Goal: Task Accomplishment & Management: Use online tool/utility

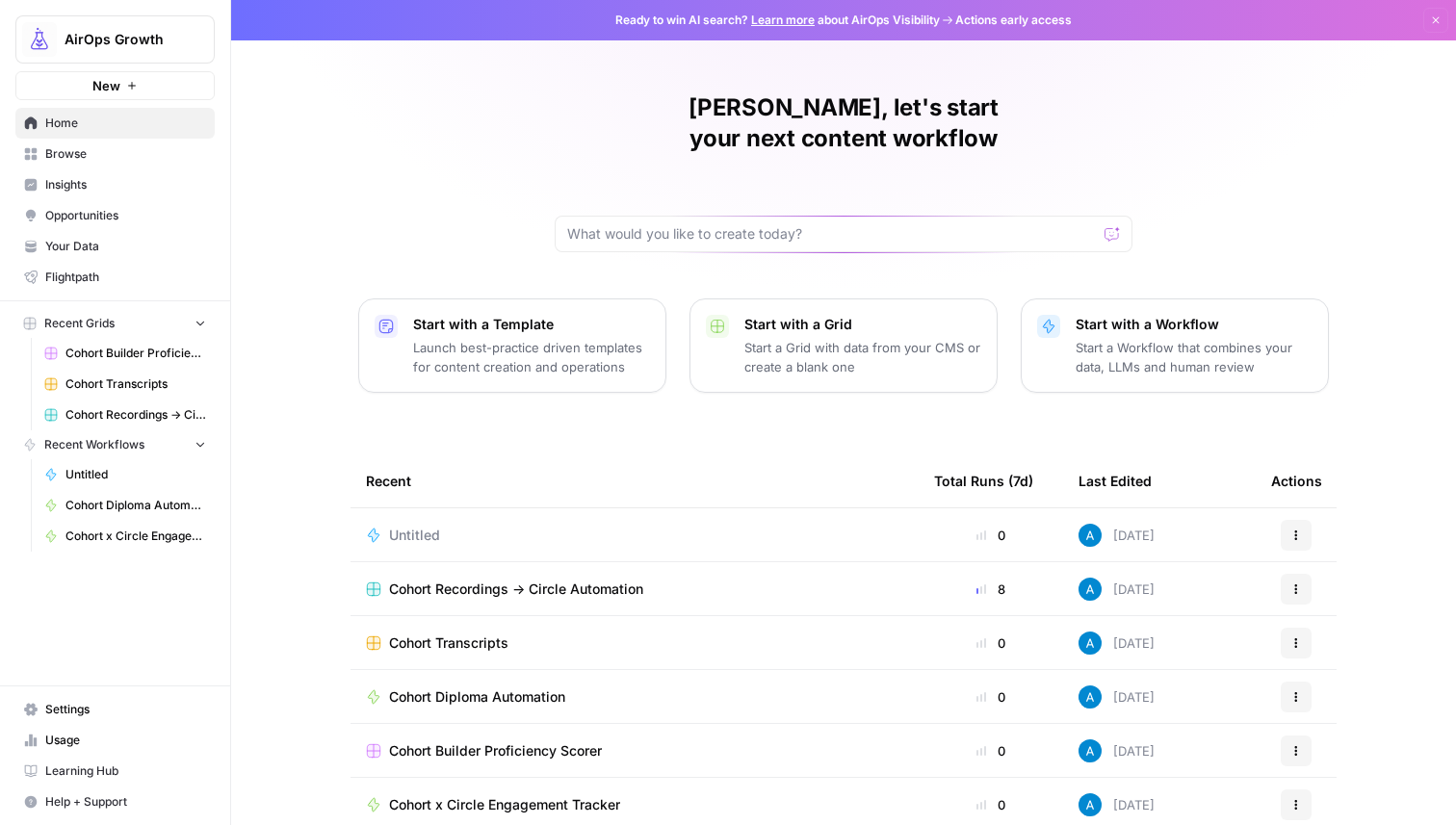
click at [114, 32] on span "AirOps Growth" at bounding box center [122, 40] width 116 height 20
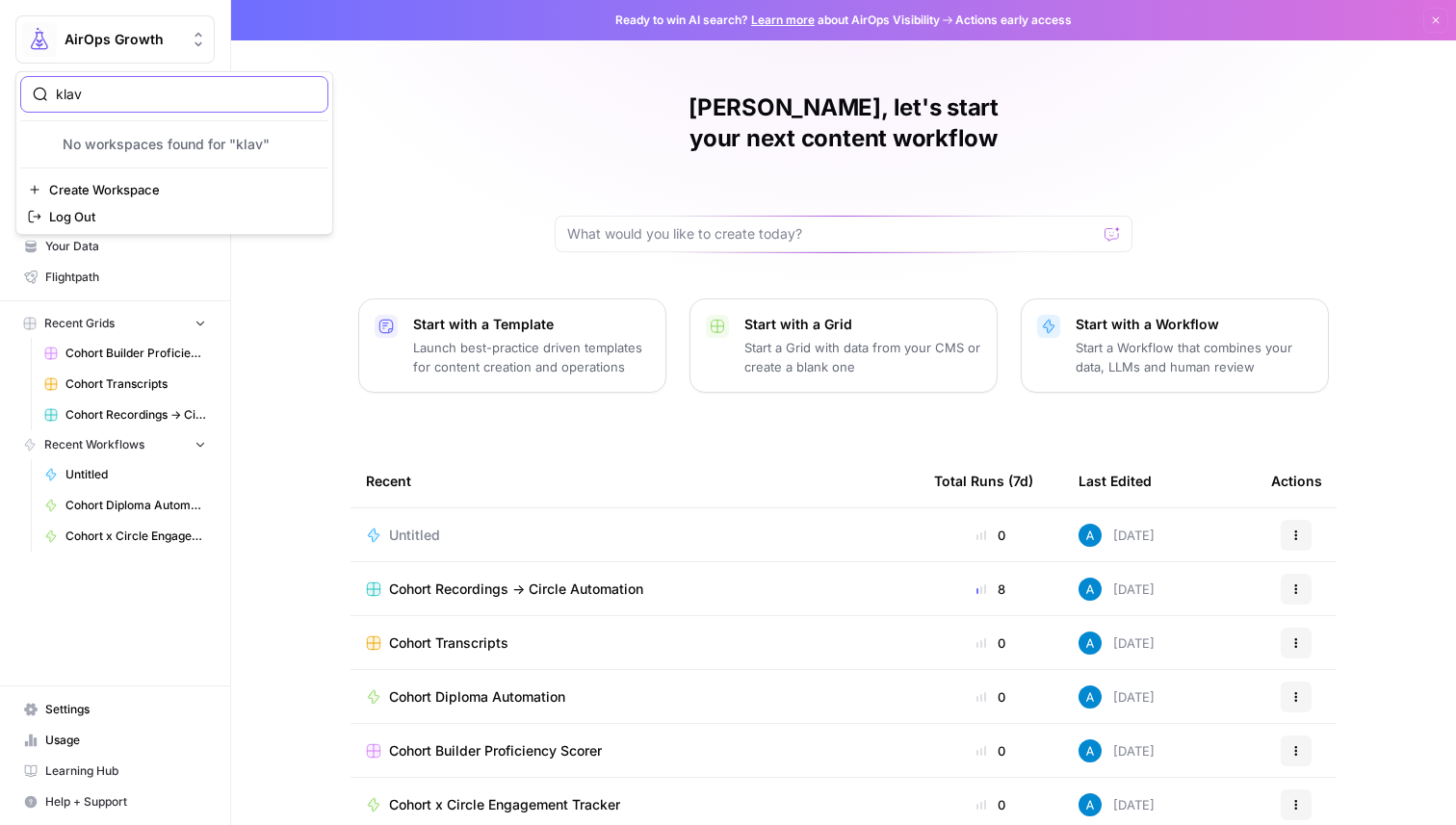
click at [105, 91] on input "klav" at bounding box center [186, 95] width 260 height 20
type input "k"
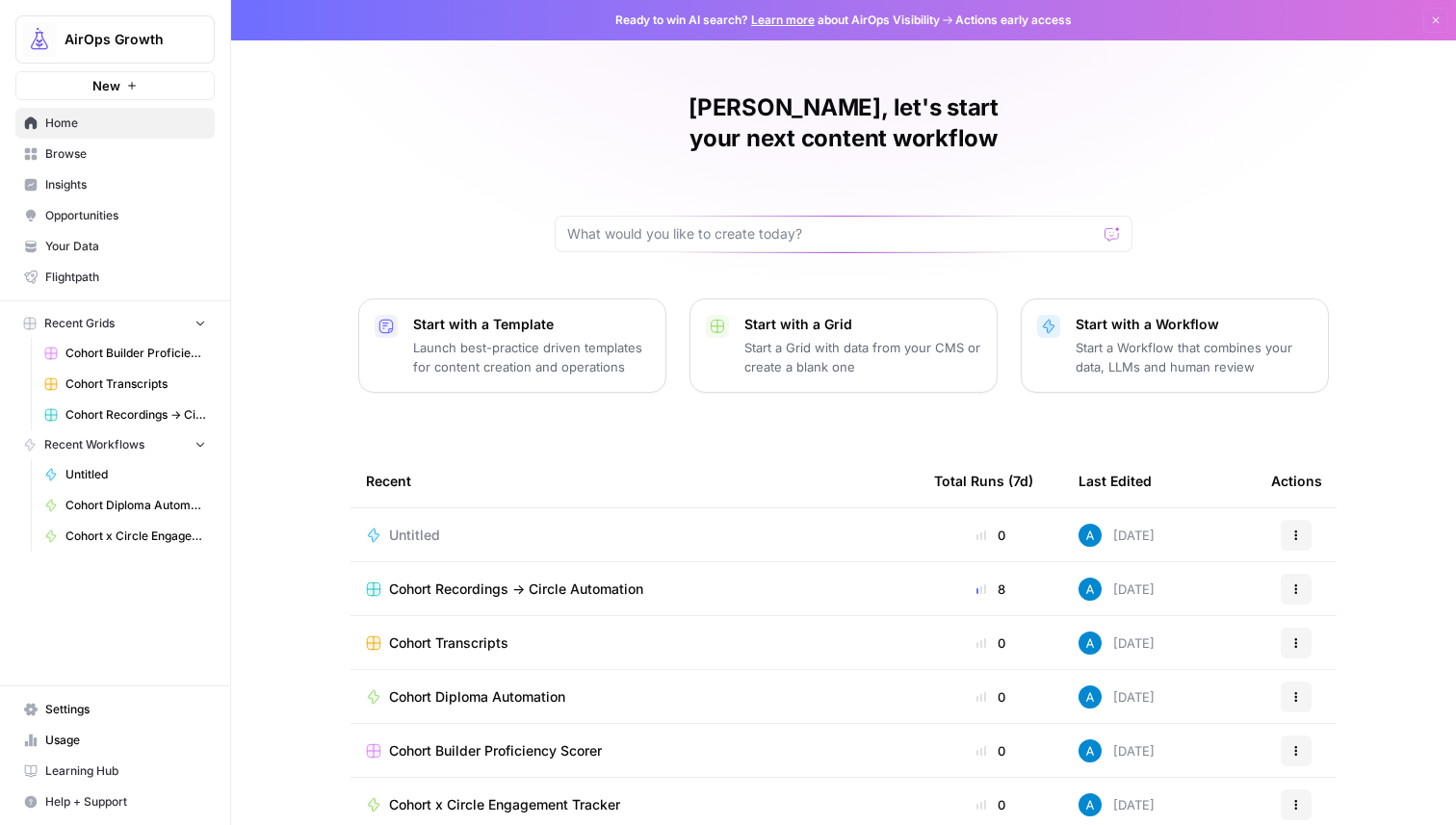
click at [522, 136] on div "[PERSON_NAME], let's start your next content workflow Start with a Template Lau…" at bounding box center [843, 458] width 1225 height 917
click at [427, 526] on span "Untitled" at bounding box center [415, 535] width 51 height 20
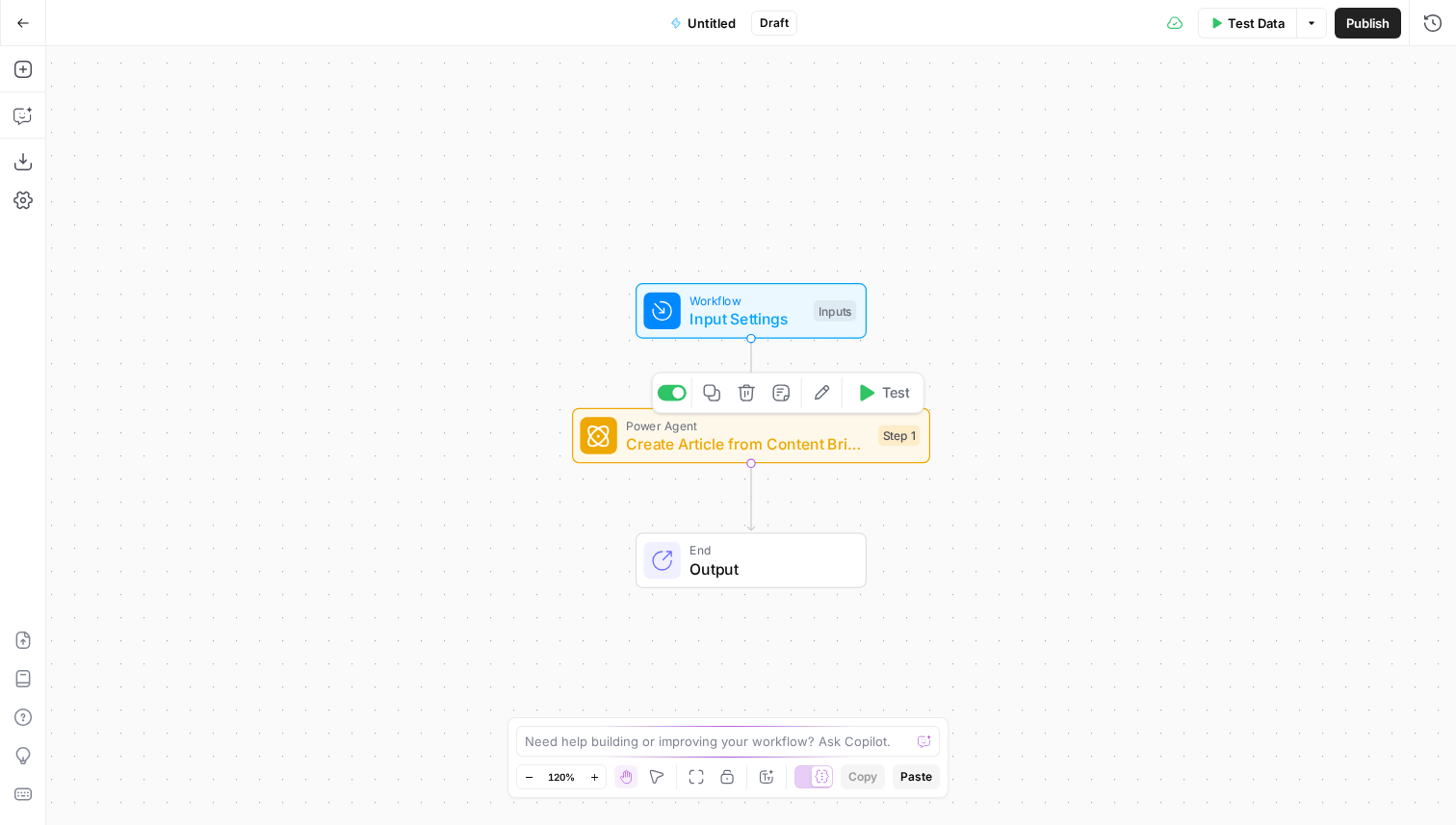
click at [637, 455] on span "Create Article from Content Brief - Fork" at bounding box center [748, 444] width 243 height 23
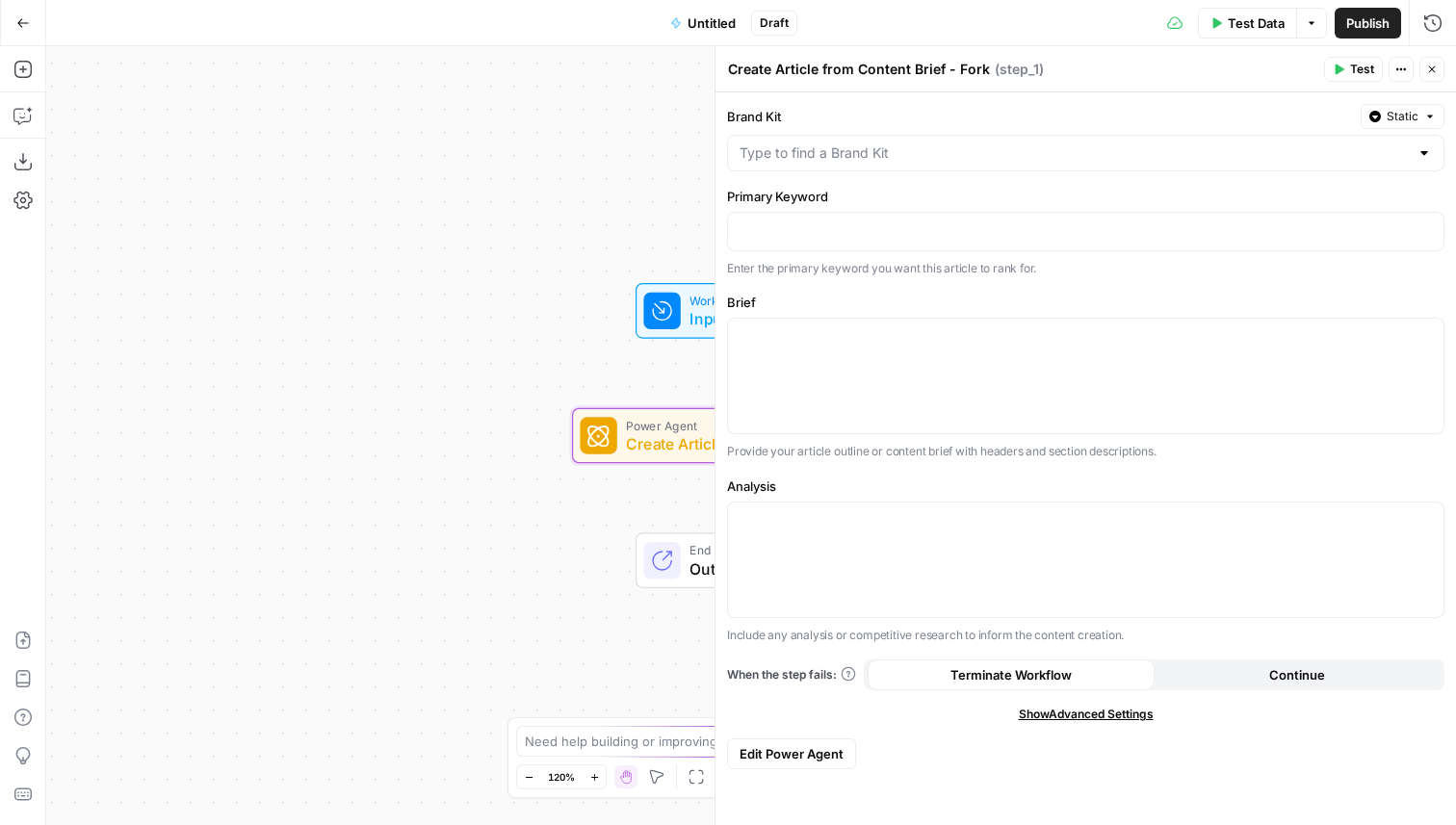
click at [1432, 69] on icon "button" at bounding box center [1433, 69] width 7 height 7
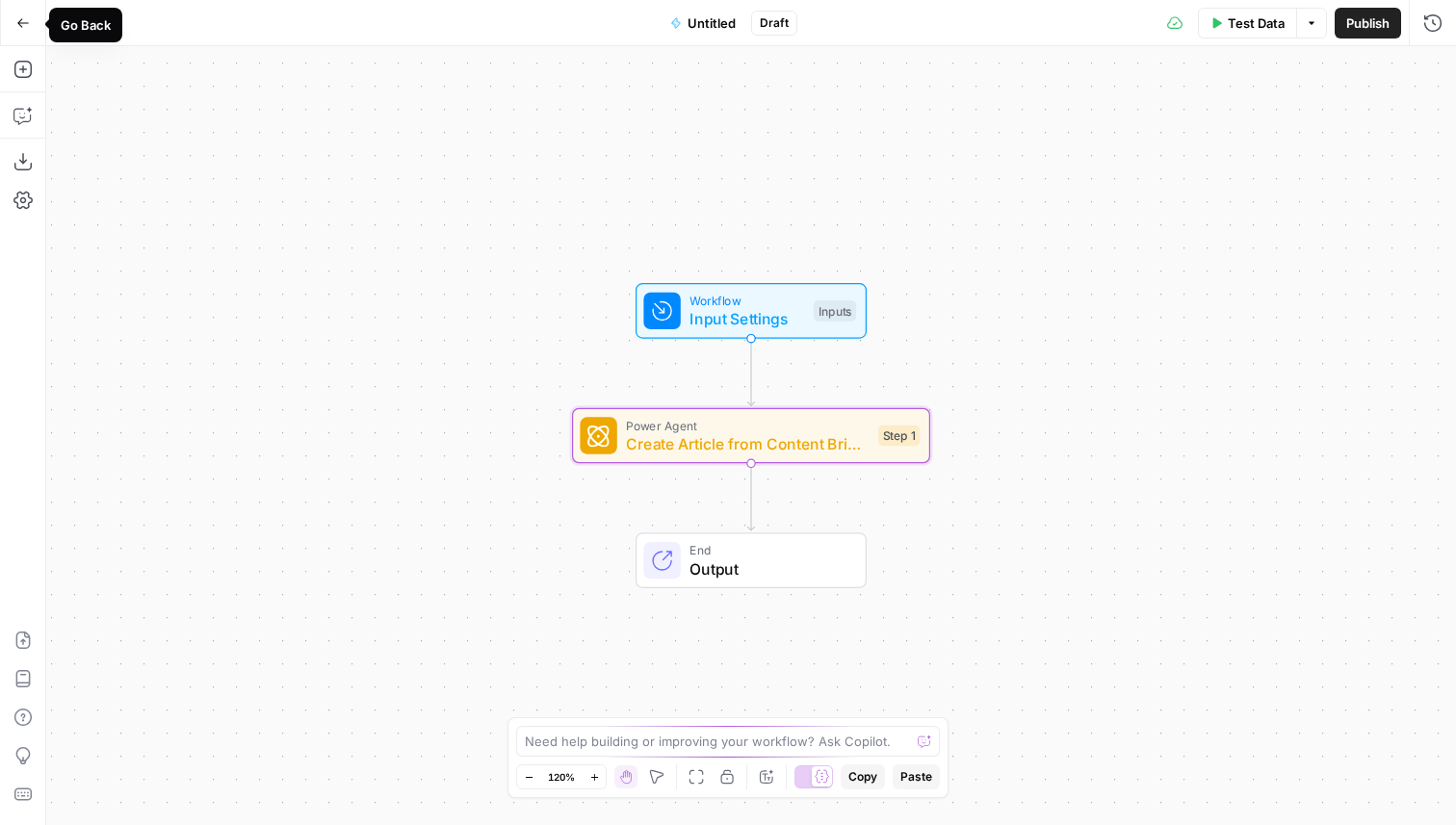
click at [14, 28] on button "Go Back" at bounding box center [23, 23] width 34 height 34
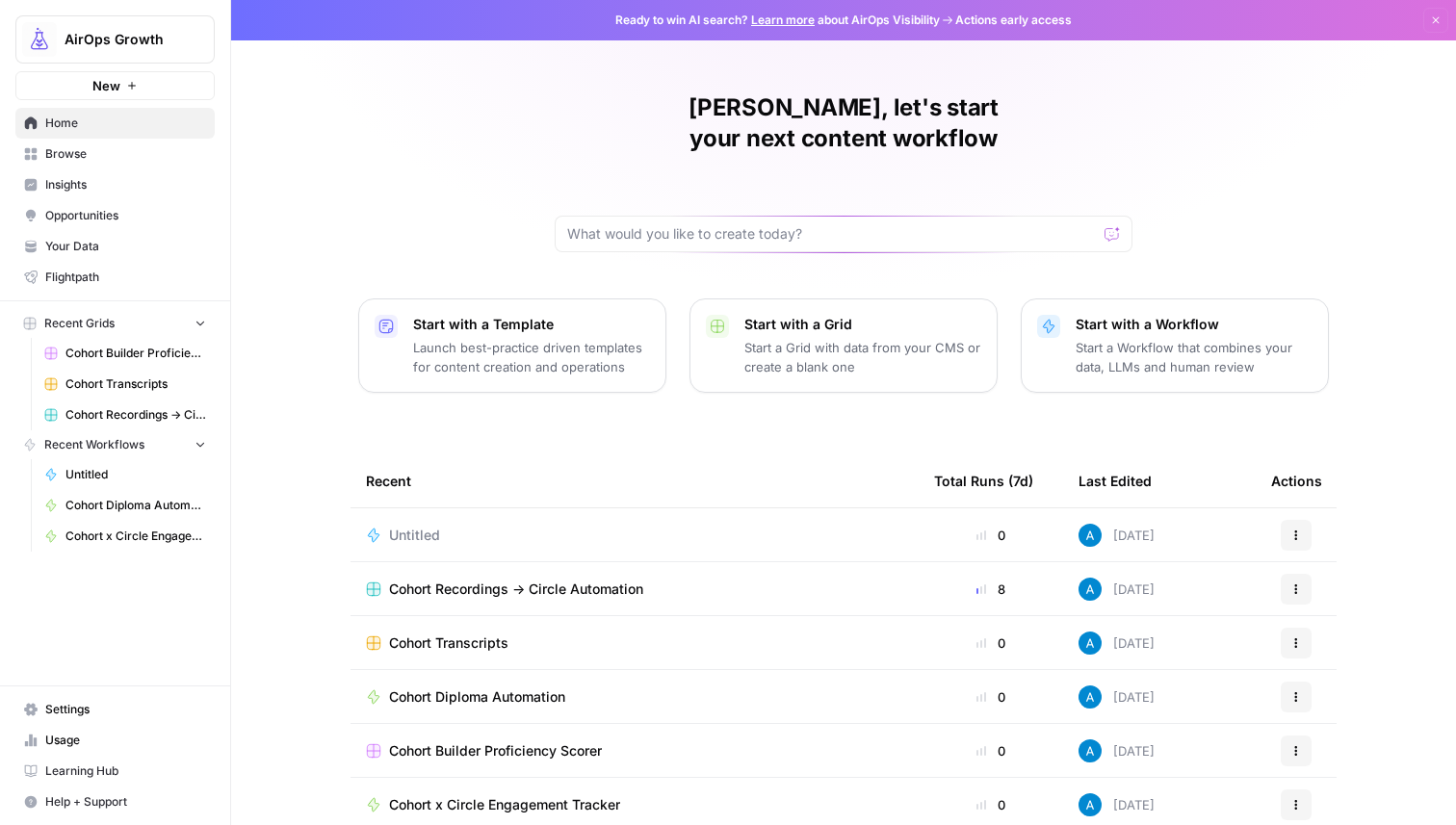
click at [412, 526] on span "Untitled" at bounding box center [415, 535] width 51 height 20
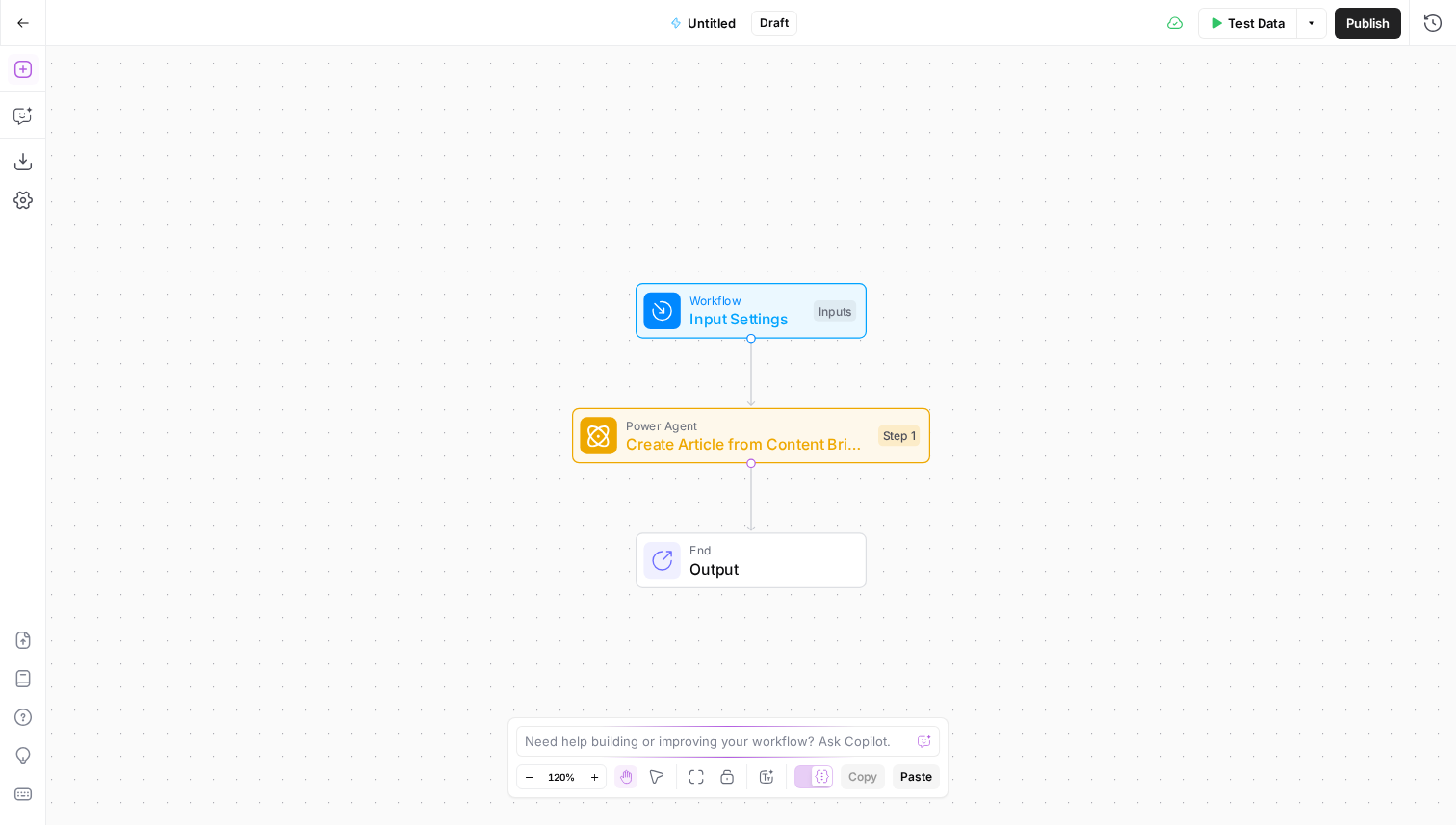
click at [30, 77] on icon "button" at bounding box center [23, 69] width 20 height 20
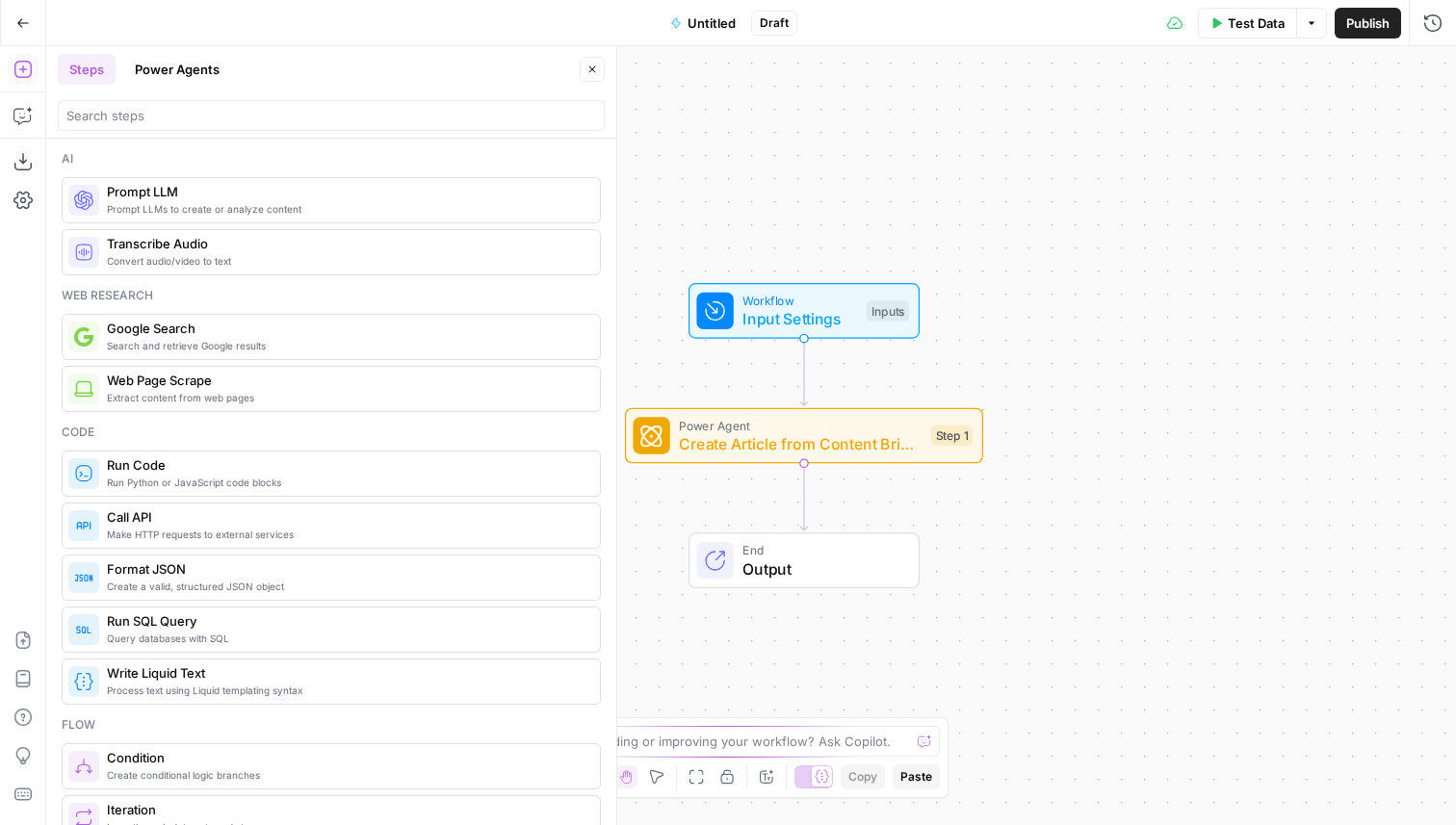
click at [185, 72] on button "Power Agents" at bounding box center [177, 69] width 108 height 30
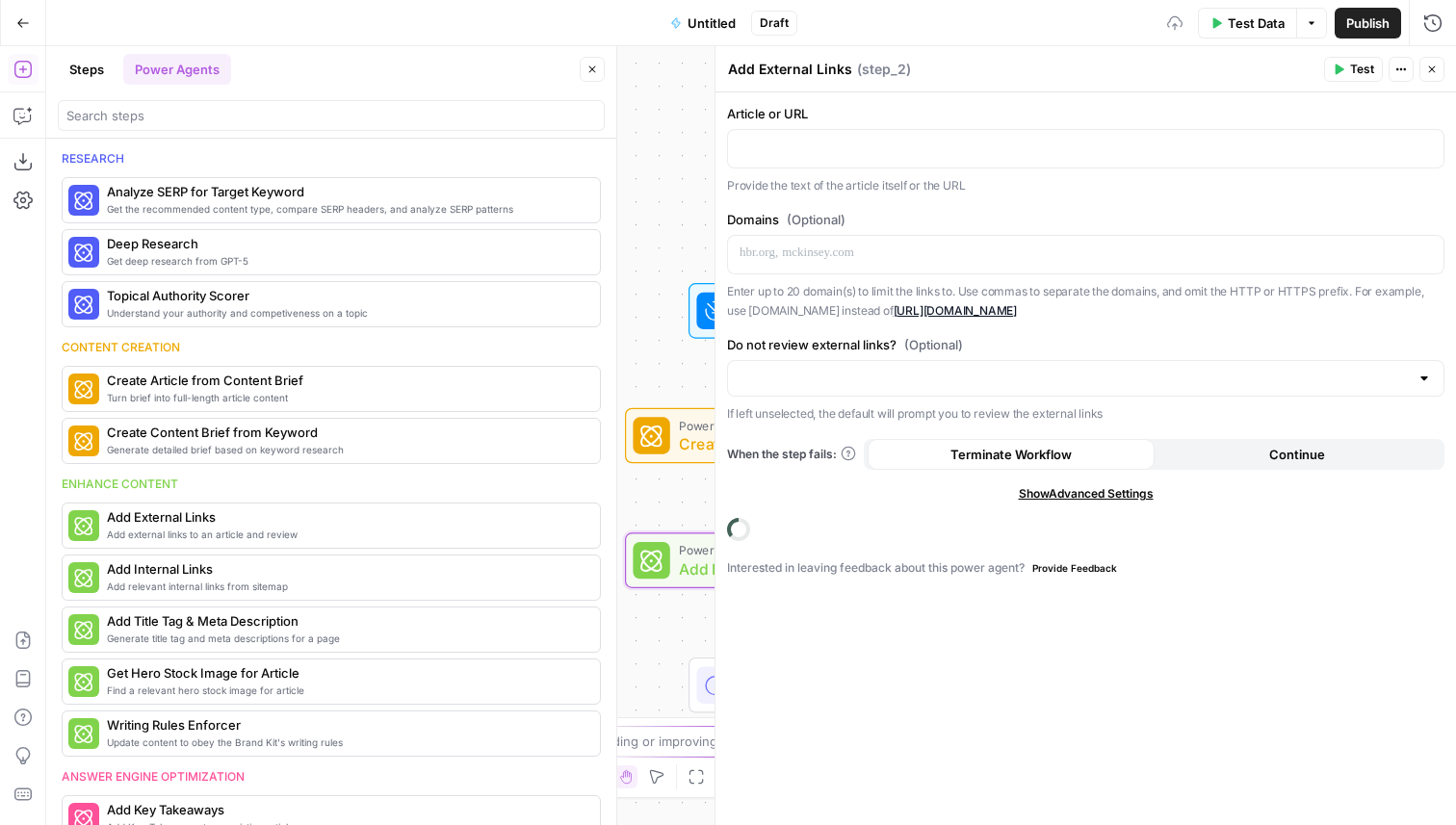
click at [588, 77] on button "Close" at bounding box center [592, 69] width 25 height 25
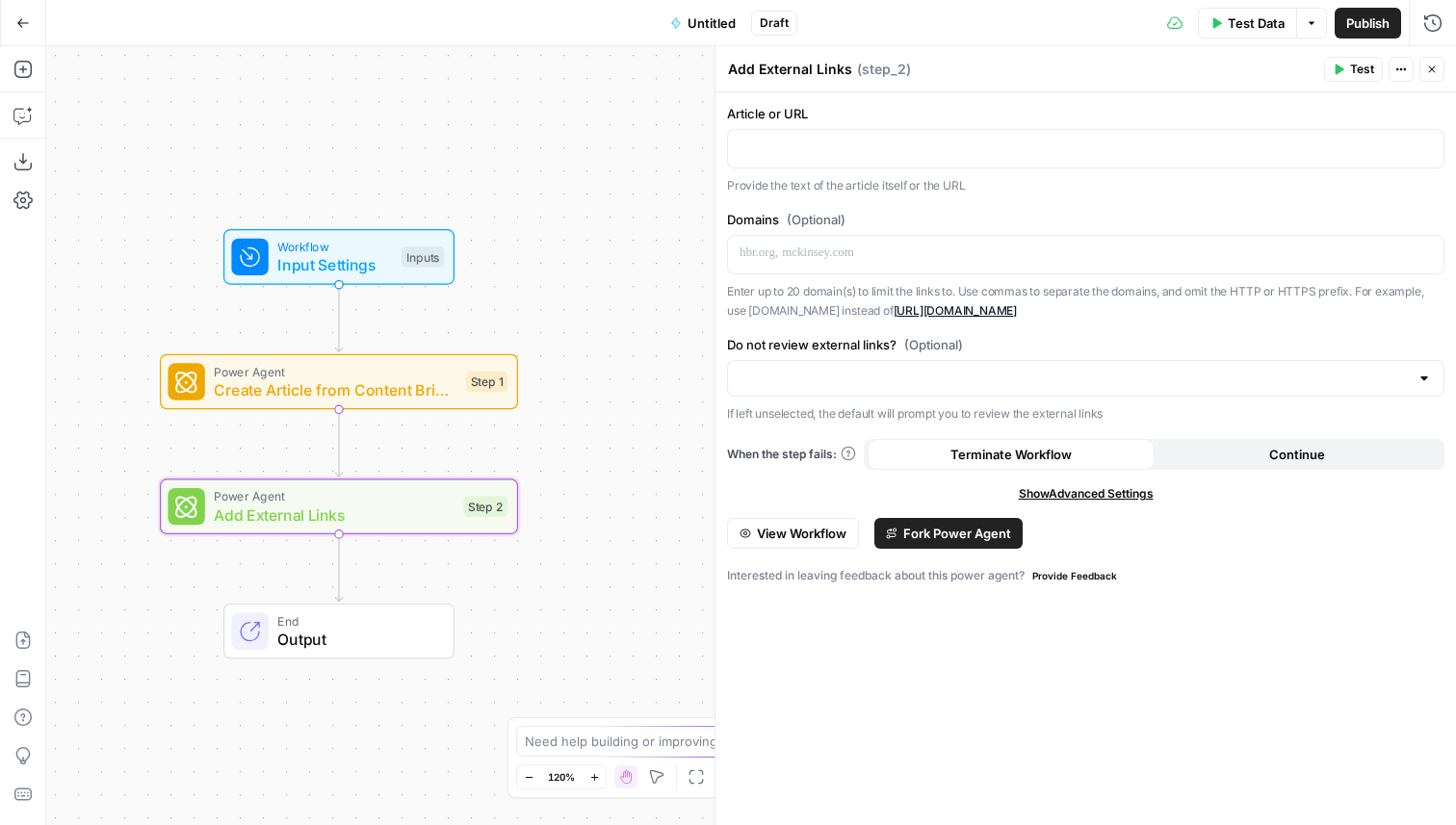
drag, startPoint x: 613, startPoint y: 349, endPoint x: 177, endPoint y: 205, distance: 459.2
click at [176, 205] on div "Workflow Input Settings Inputs Power Agent Create Article from Content Brief - …" at bounding box center [751, 435] width 1410 height 779
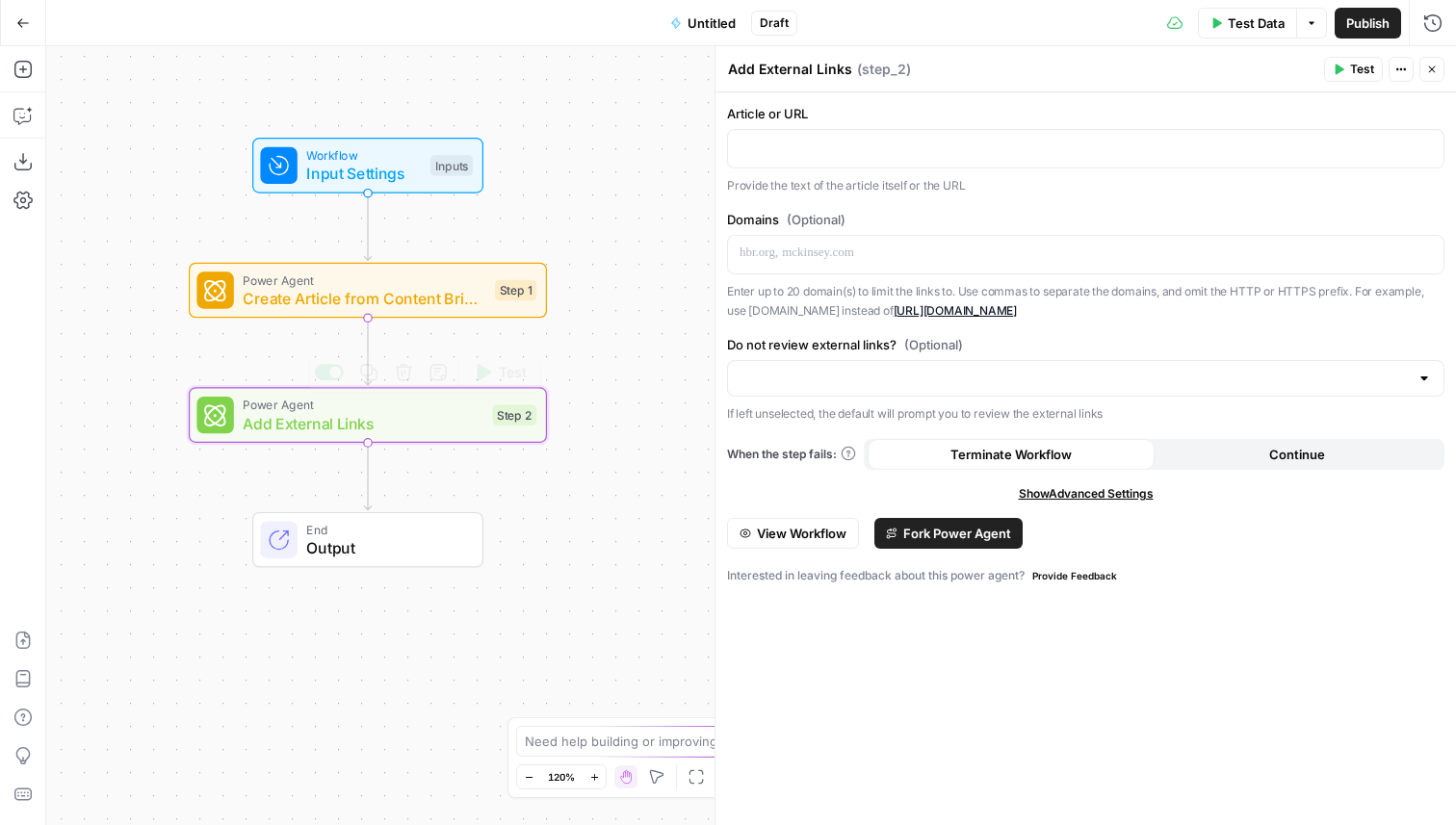
click at [327, 416] on span "Add External Links" at bounding box center [363, 424] width 241 height 23
click at [940, 535] on span "Fork Power Agent" at bounding box center [957, 533] width 108 height 20
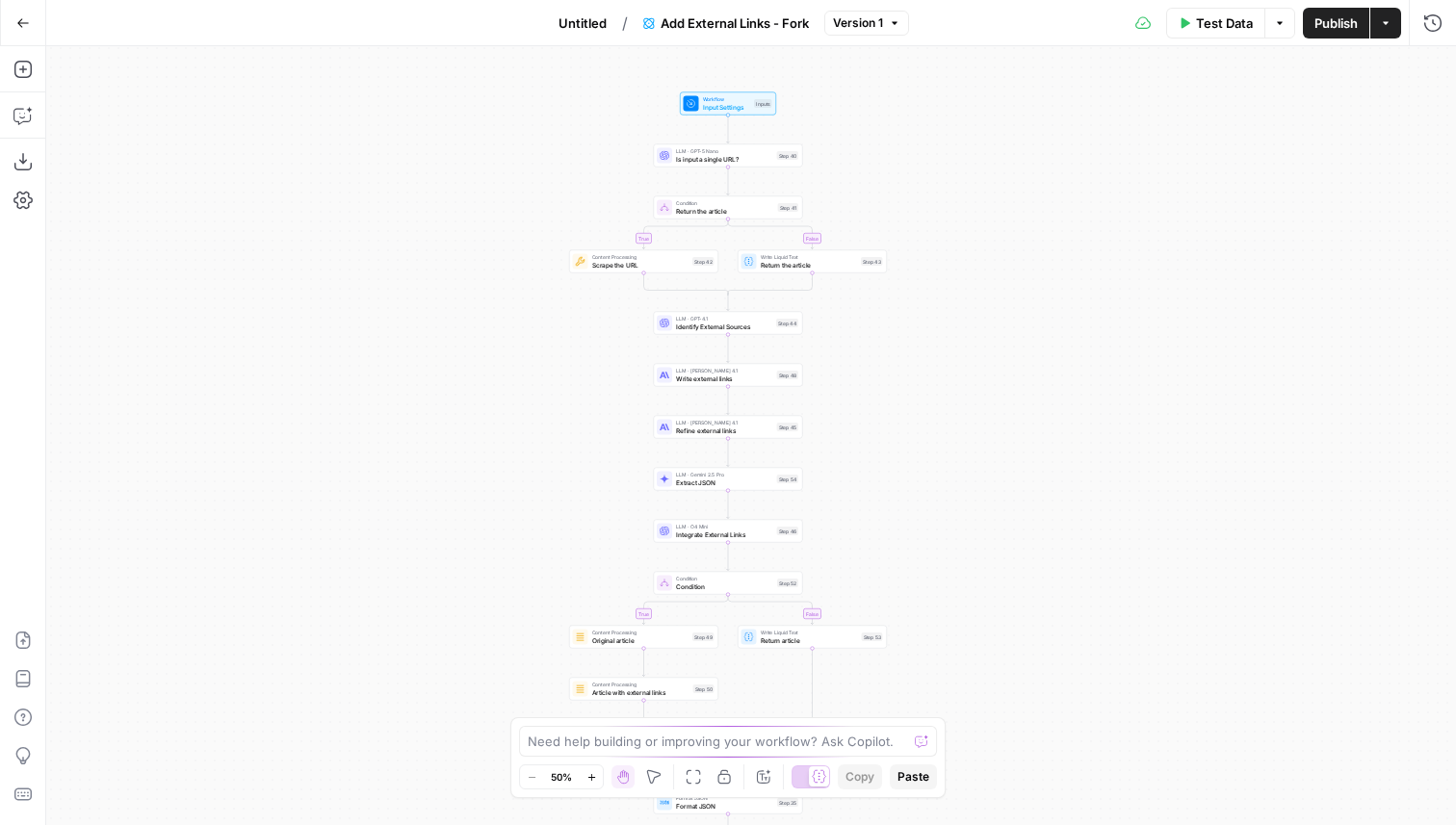
drag, startPoint x: 1108, startPoint y: 322, endPoint x: 1084, endPoint y: 366, distance: 50.1
click at [1084, 366] on div "true false true false Workflow Input Settings Inputs LLM · GPT-5 Nano Is input …" at bounding box center [751, 435] width 1410 height 779
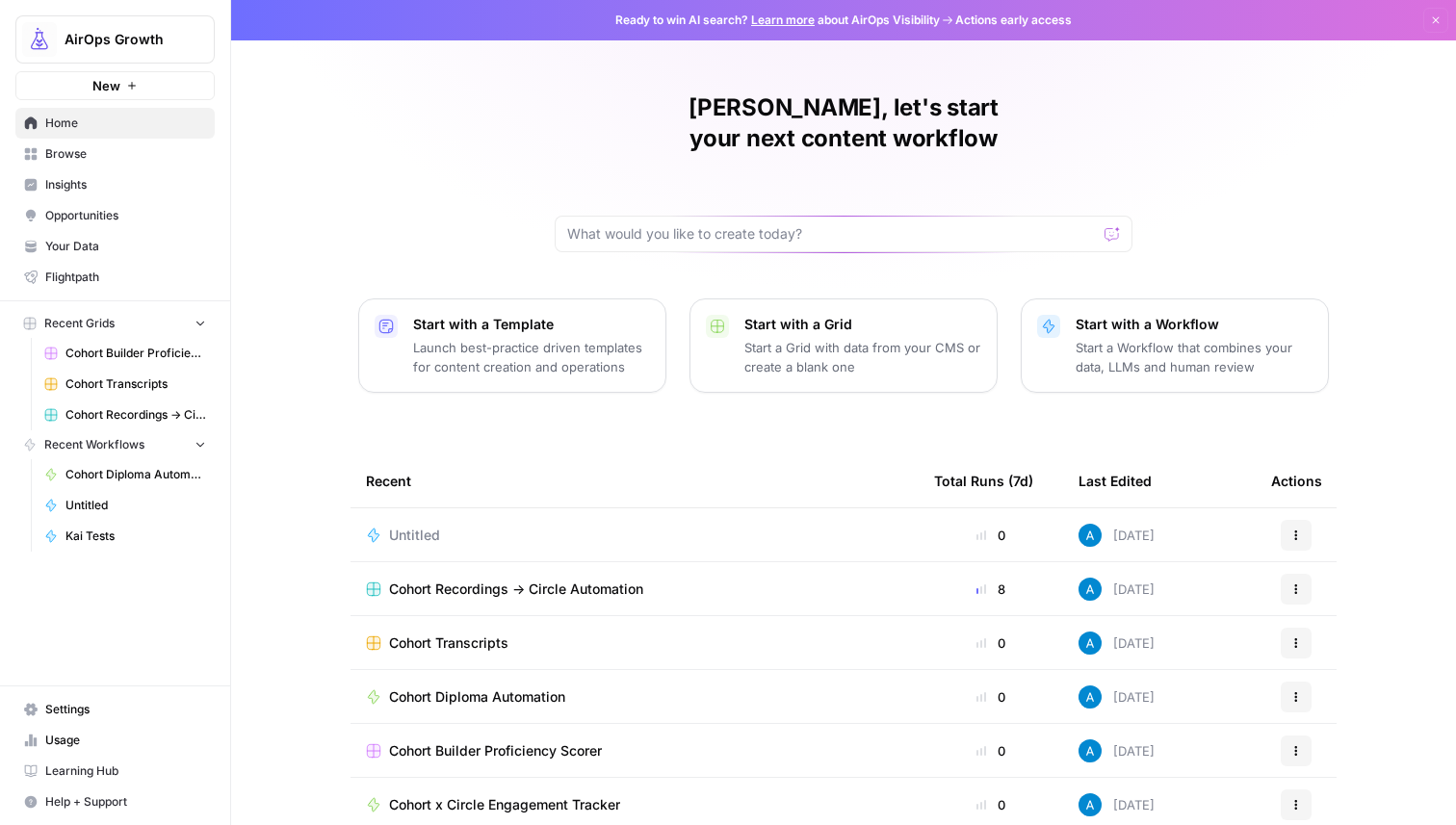
click at [450, 634] on span "Cohort Transcripts" at bounding box center [449, 644] width 119 height 20
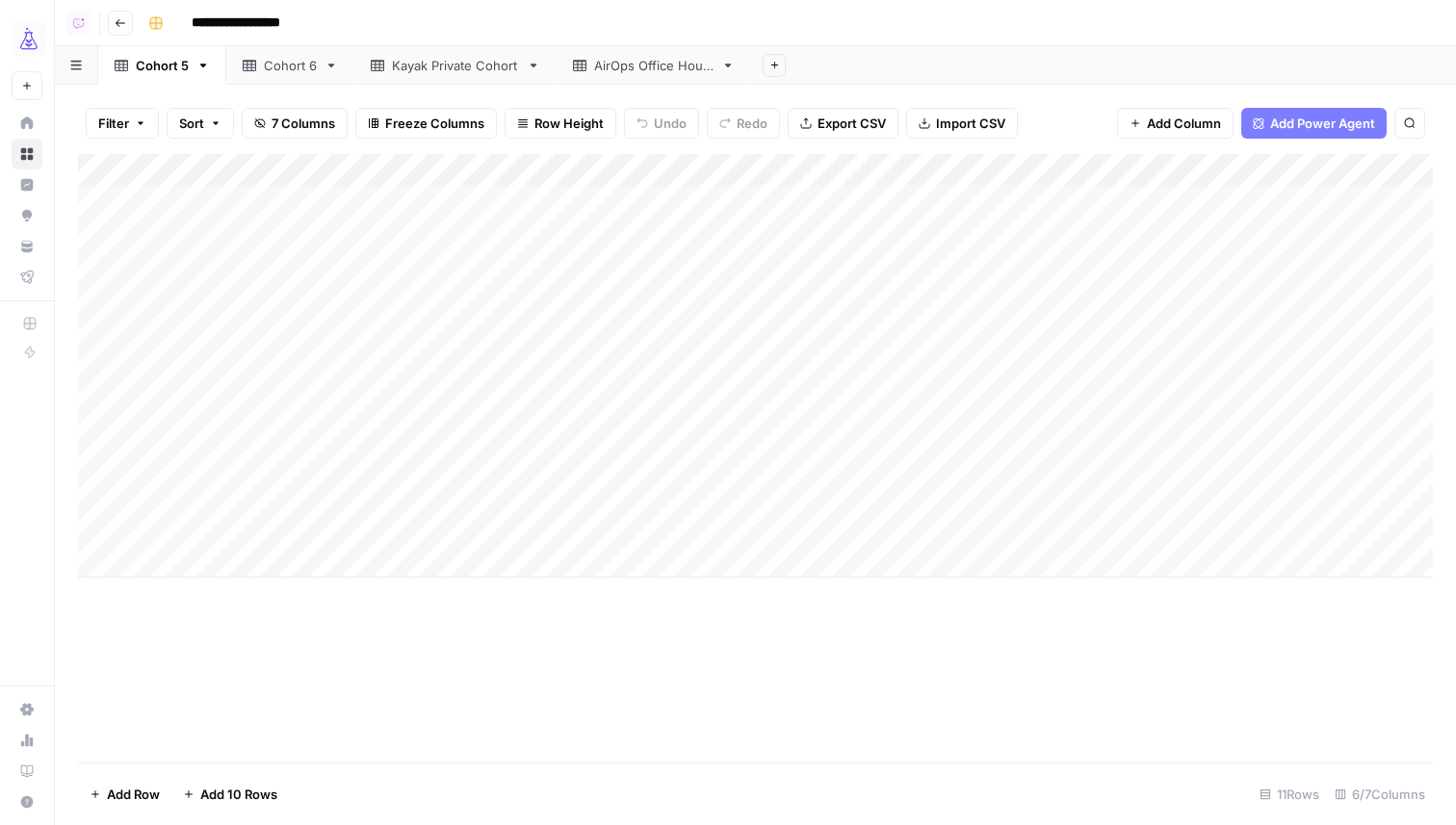
click at [445, 60] on div "Kayak Private Cohort" at bounding box center [456, 66] width 127 height 20
click at [1074, 203] on div "Add Column" at bounding box center [755, 234] width 1355 height 161
click at [1095, 206] on div "Add Column" at bounding box center [755, 234] width 1355 height 161
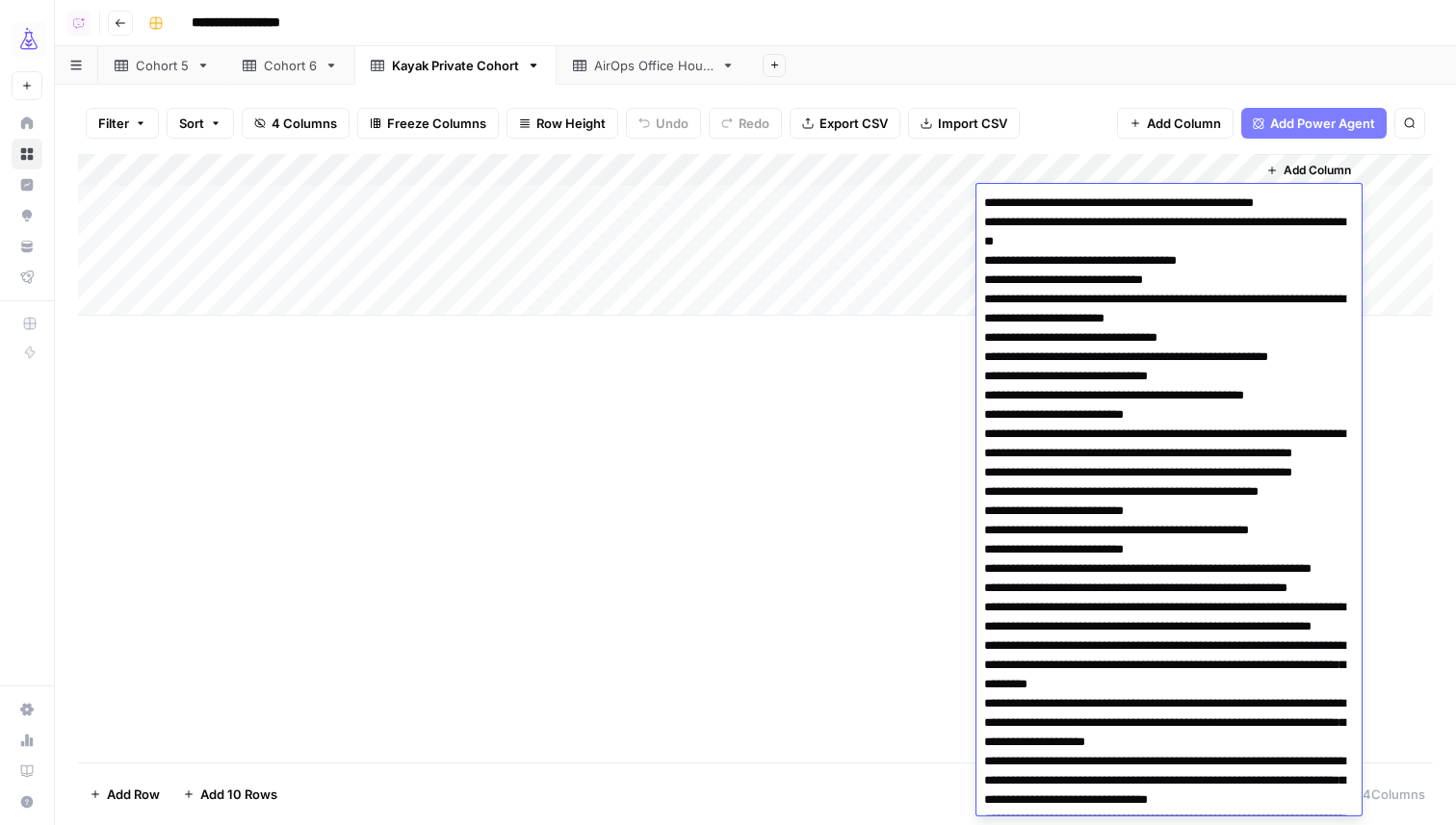
click at [683, 501] on div "Add Column" at bounding box center [755, 458] width 1355 height 609
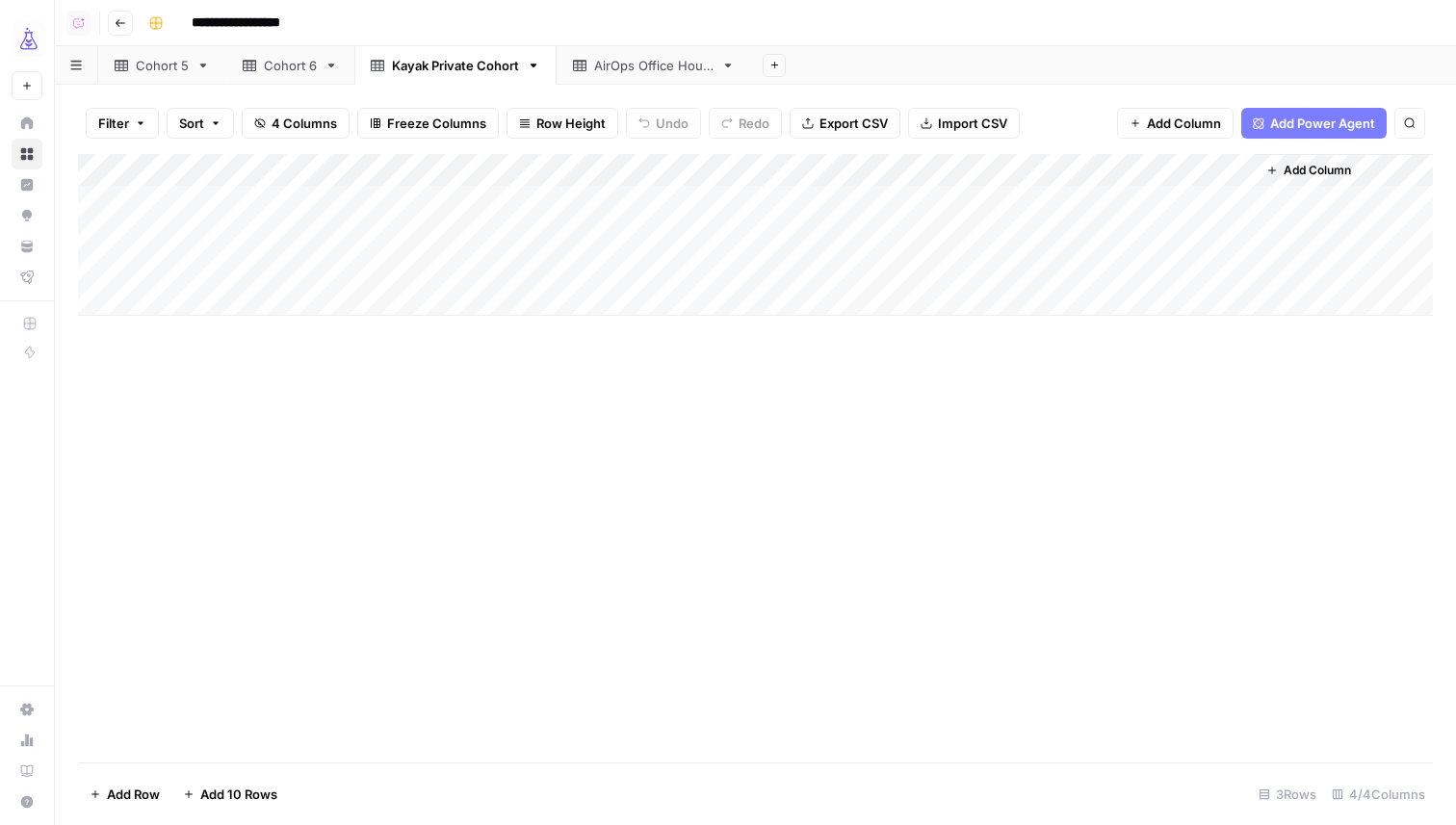
click at [1172, 243] on div "Add Column" at bounding box center [755, 234] width 1355 height 161
click at [1224, 238] on div "Add Column" at bounding box center [755, 234] width 1355 height 161
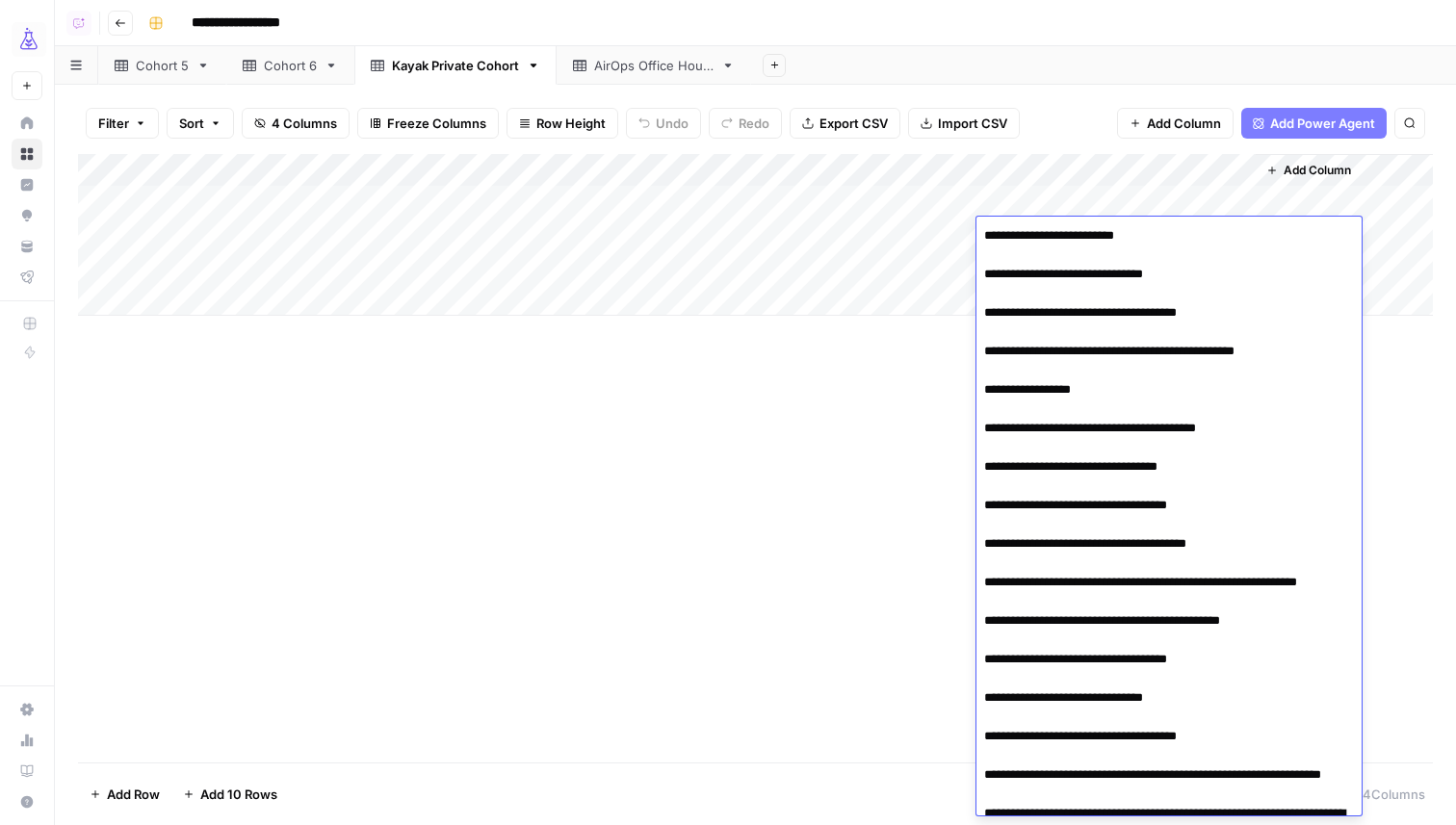
click at [796, 476] on div "Add Column" at bounding box center [755, 458] width 1355 height 609
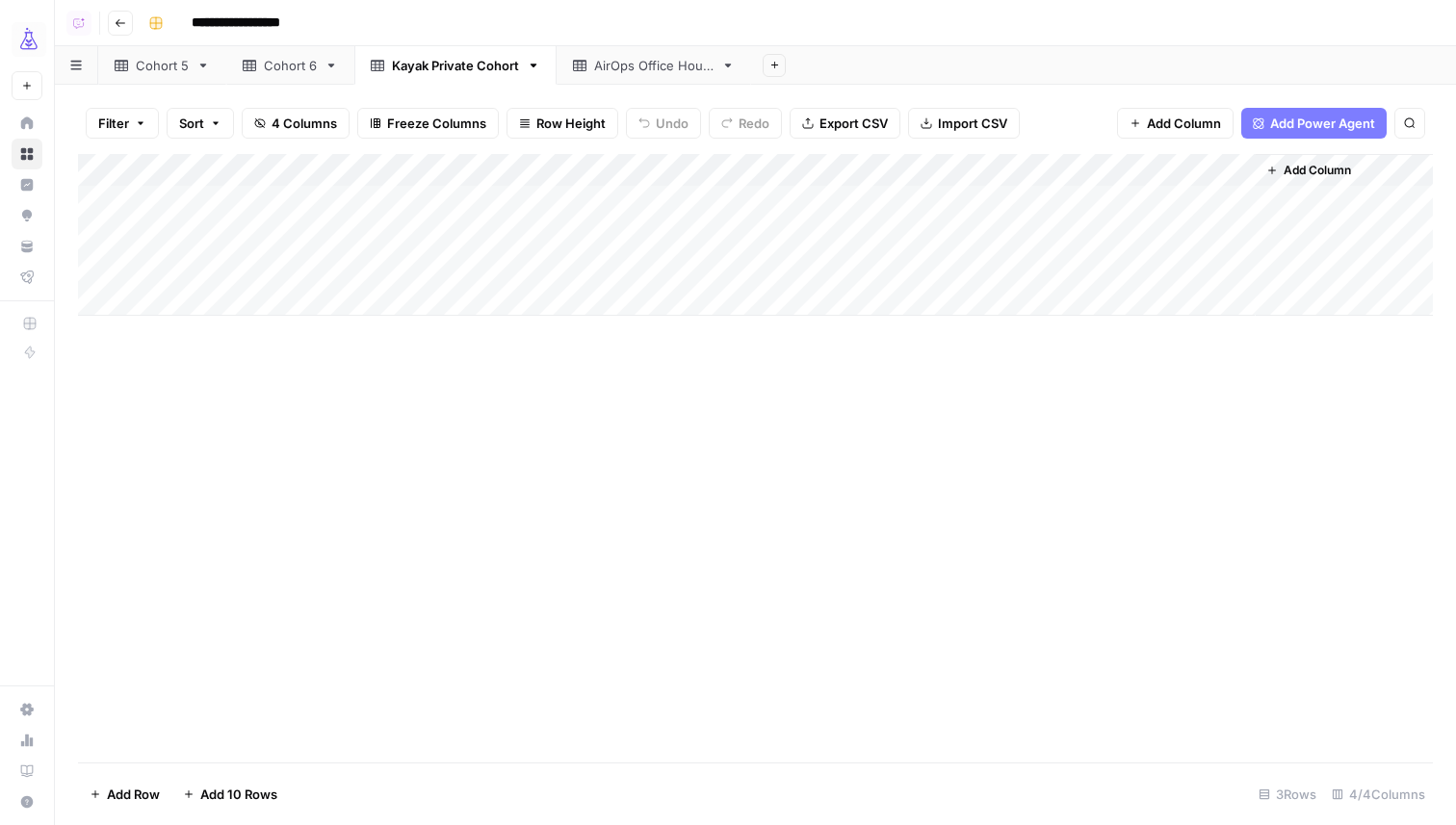
click at [1111, 268] on div "Add Column" at bounding box center [755, 234] width 1355 height 161
click at [1099, 268] on div "Add Column" at bounding box center [755, 234] width 1355 height 161
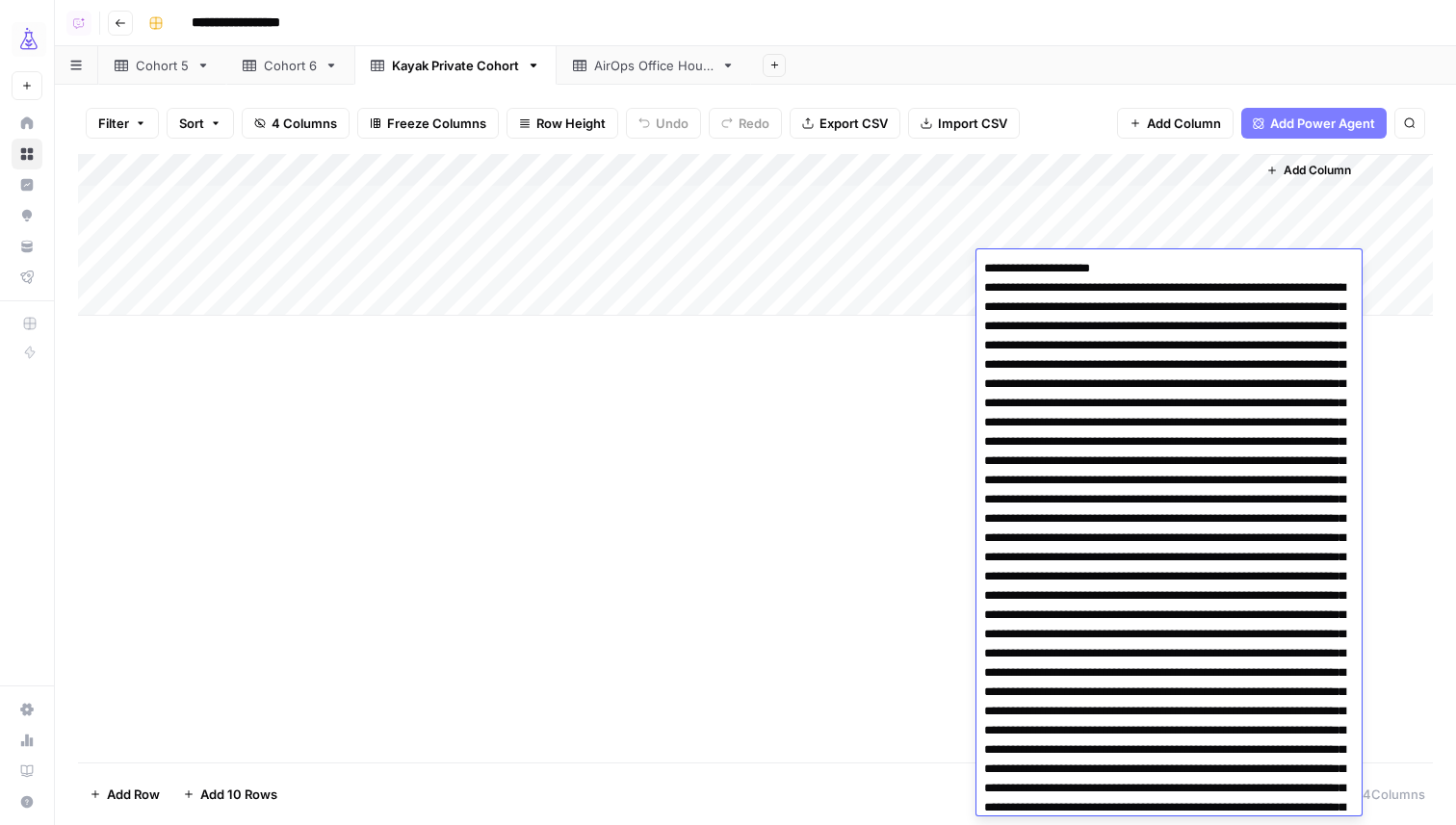
click at [728, 481] on div "Add Column" at bounding box center [755, 458] width 1355 height 609
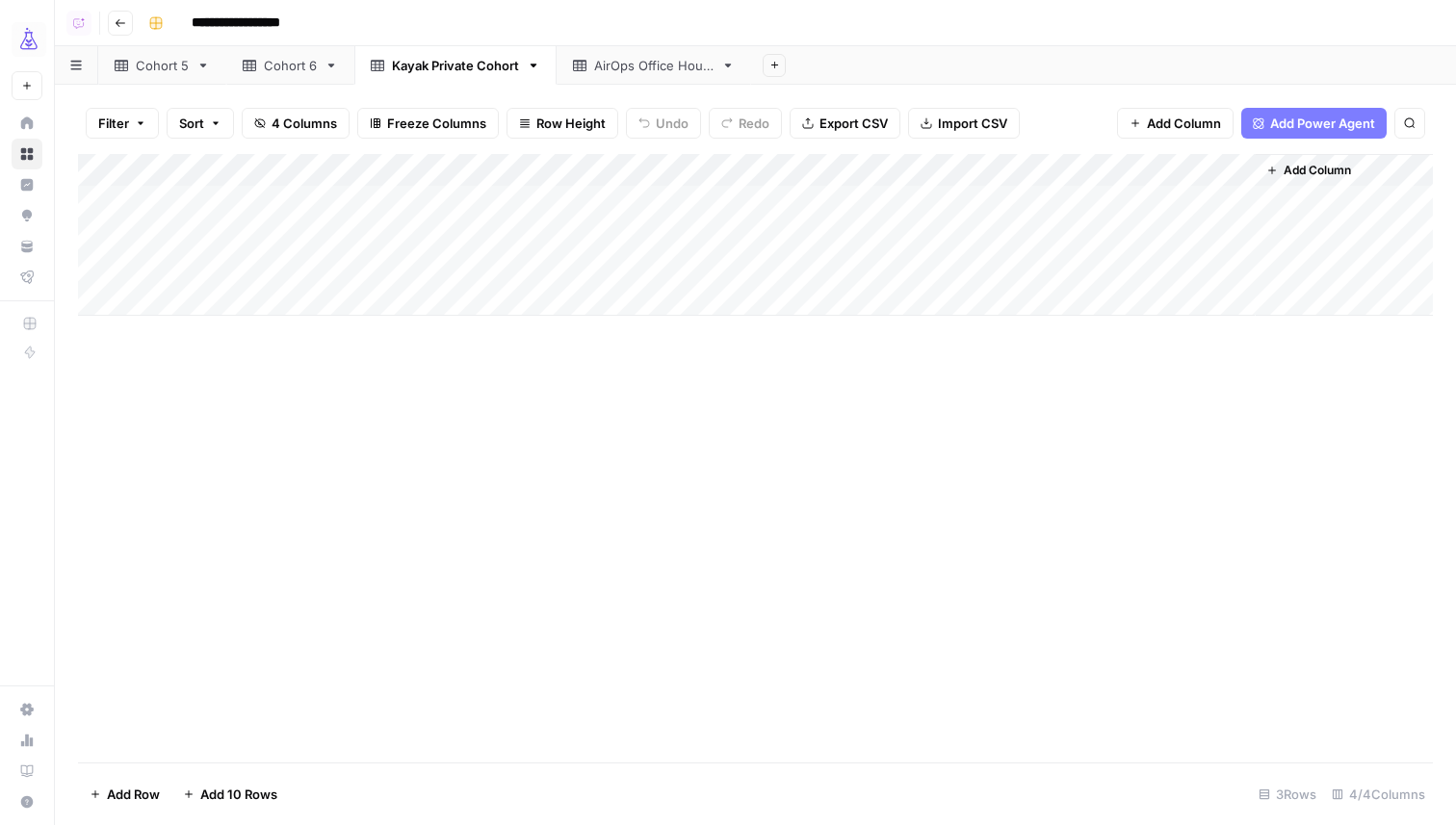
click at [260, 304] on div "Add Column" at bounding box center [755, 234] width 1355 height 161
click at [517, 287] on div "Add Column" at bounding box center [755, 251] width 1355 height 195
click at [507, 296] on div "Add Column" at bounding box center [755, 251] width 1355 height 195
type textarea "******"
click at [871, 295] on div "Add Column" at bounding box center [755, 251] width 1355 height 195
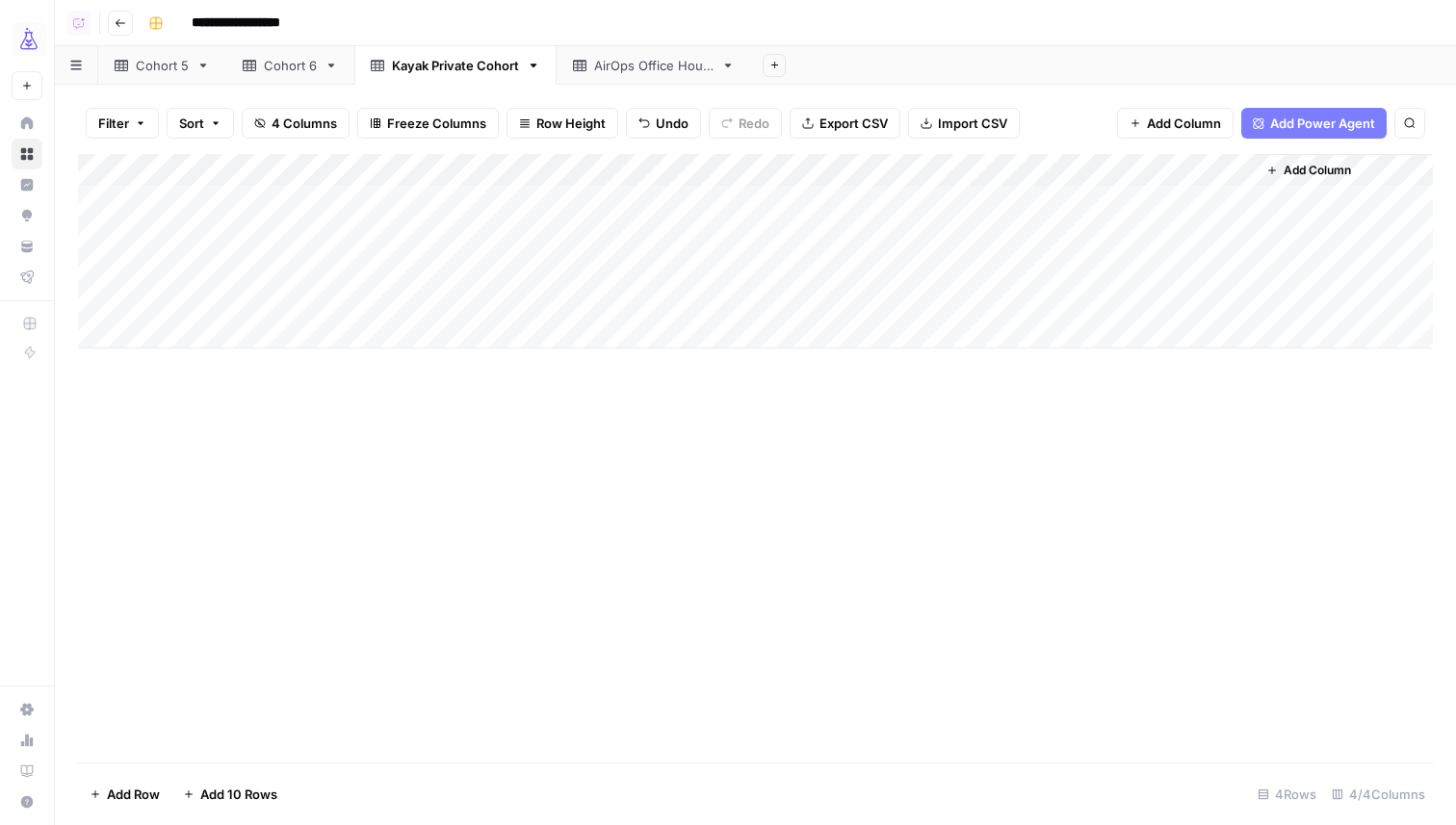
click at [871, 295] on div "Add Column" at bounding box center [755, 251] width 1355 height 195
type textarea "**********"
click at [1009, 456] on div "Add Column" at bounding box center [755, 458] width 1355 height 609
click at [1056, 294] on div "Add Column" at bounding box center [755, 251] width 1355 height 195
click at [1056, 295] on div "Add Column" at bounding box center [755, 251] width 1355 height 195
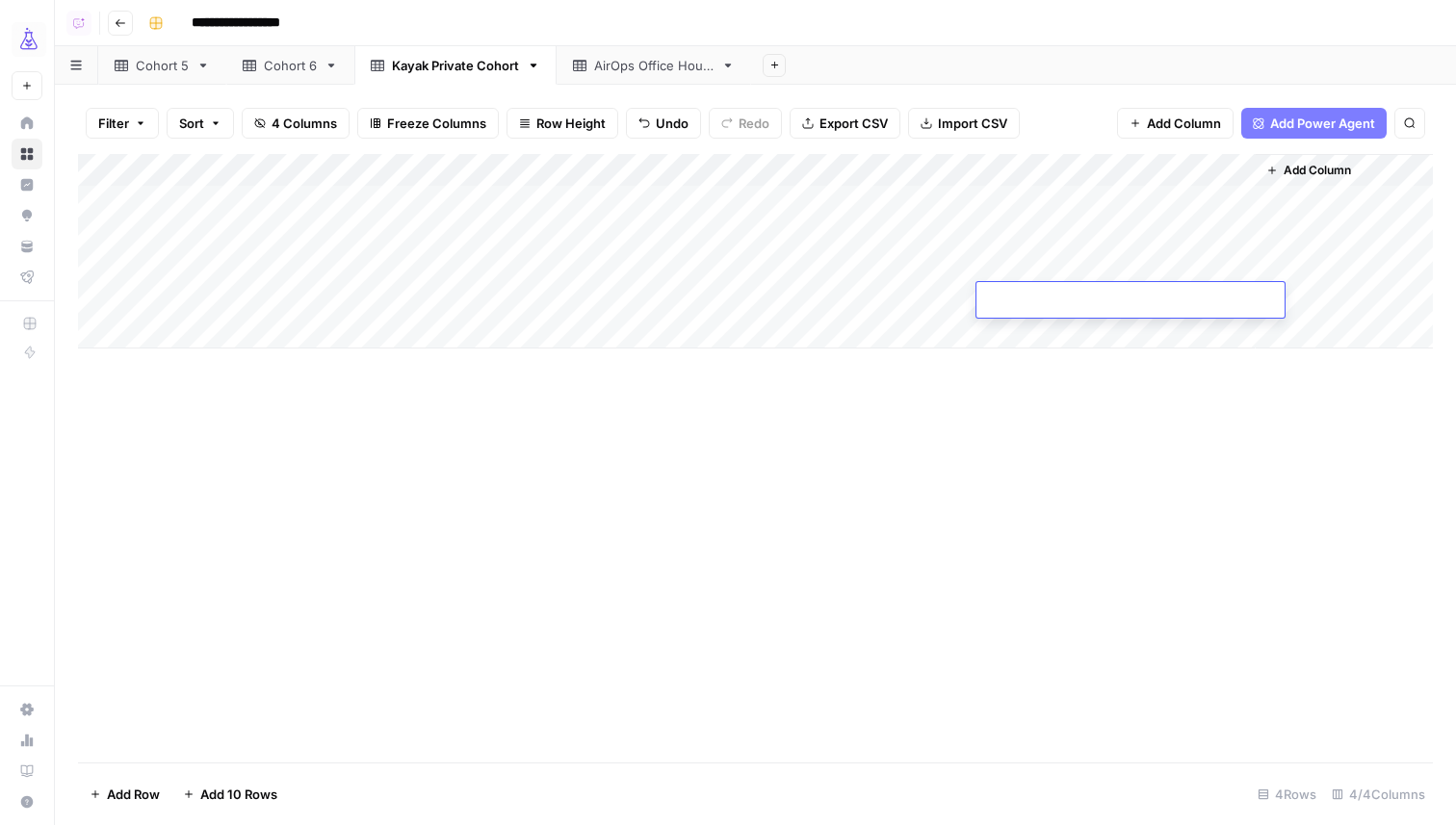
type textarea "**********"
click at [636, 612] on div "Add Column" at bounding box center [755, 458] width 1355 height 609
click at [1126, 273] on div "Add Column" at bounding box center [755, 251] width 1355 height 195
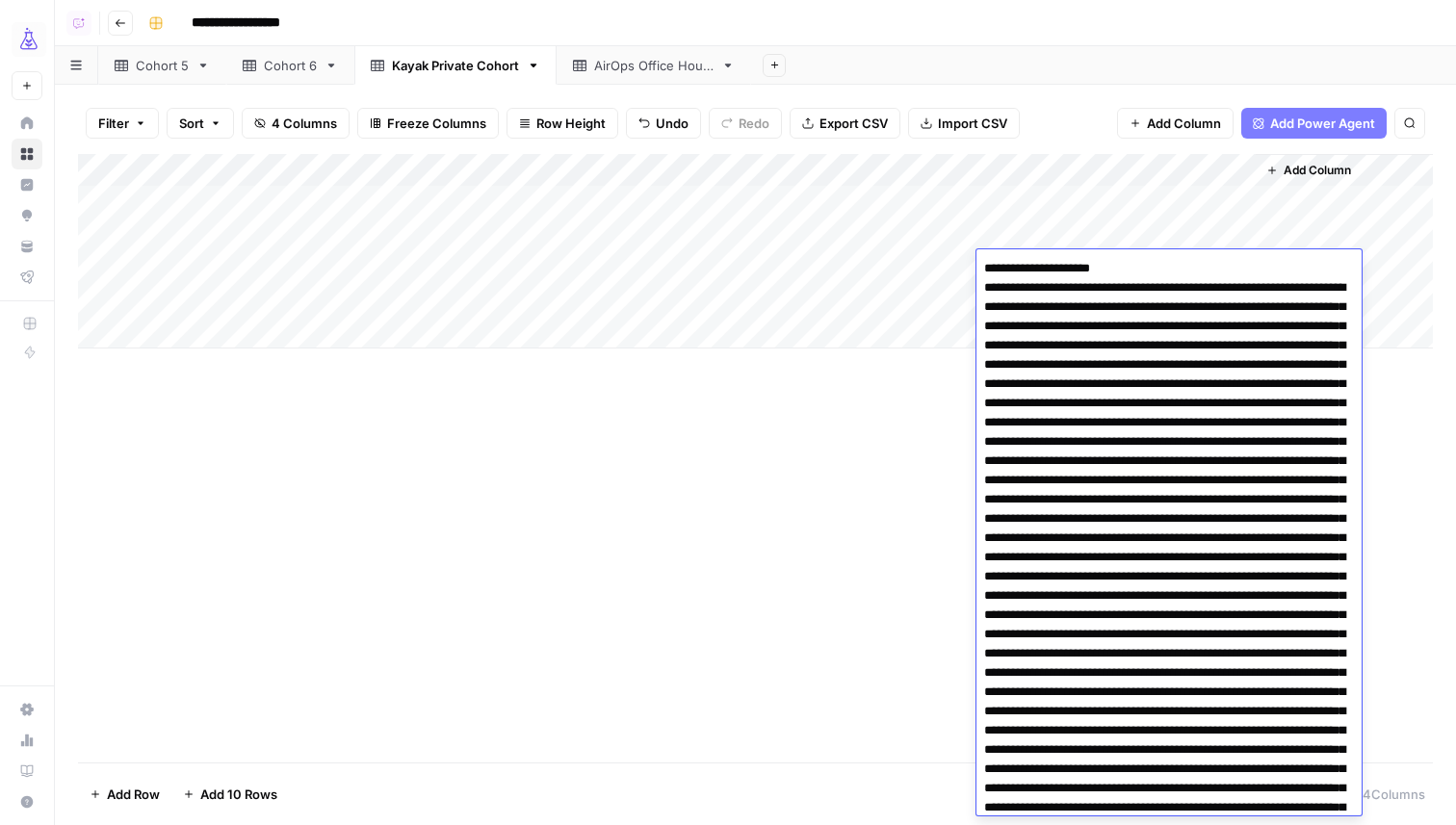
scroll to position [17112, 0]
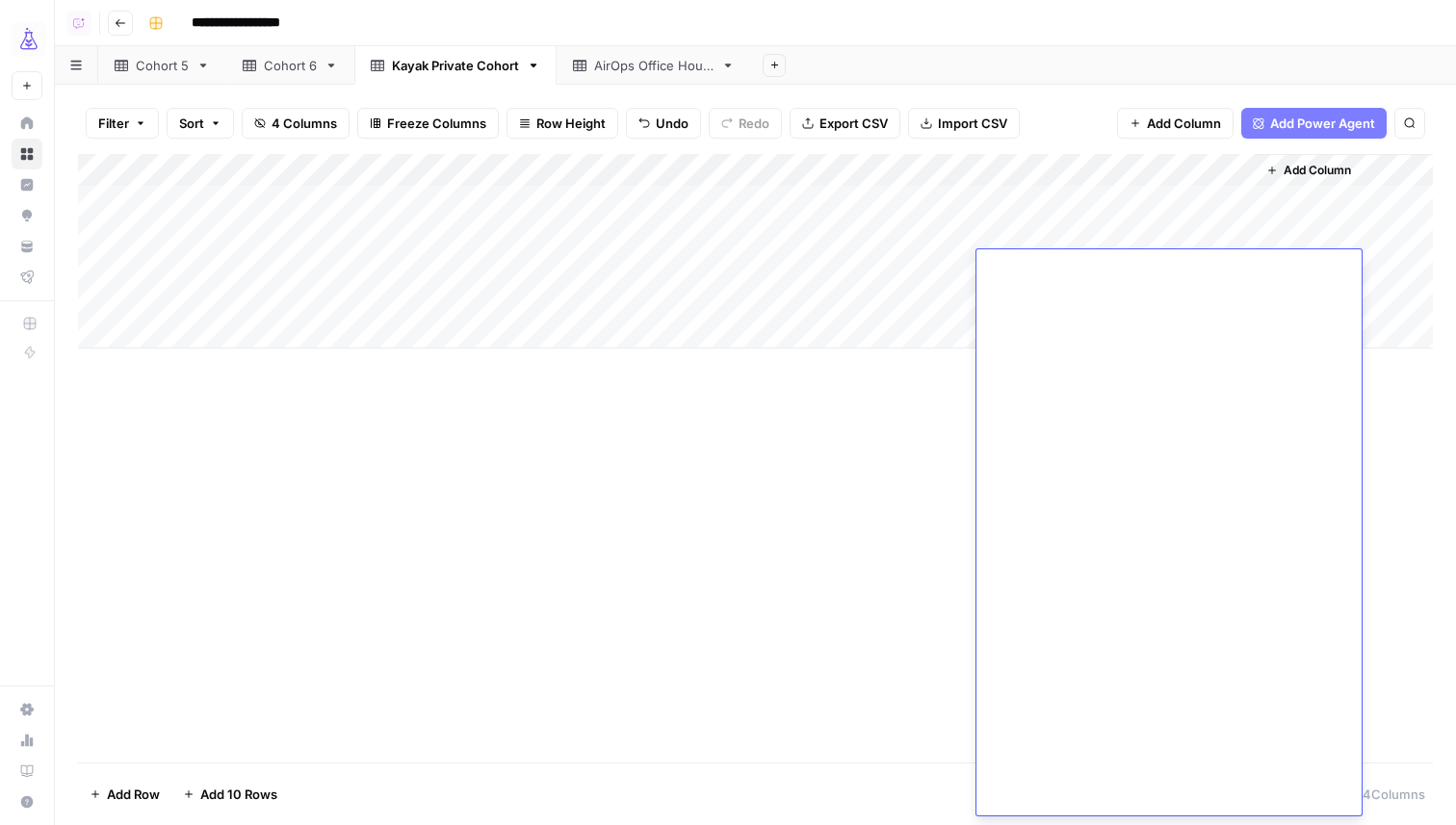
click at [808, 667] on div "Add Column" at bounding box center [755, 458] width 1355 height 609
click at [1088, 301] on div "Add Column" at bounding box center [755, 251] width 1355 height 195
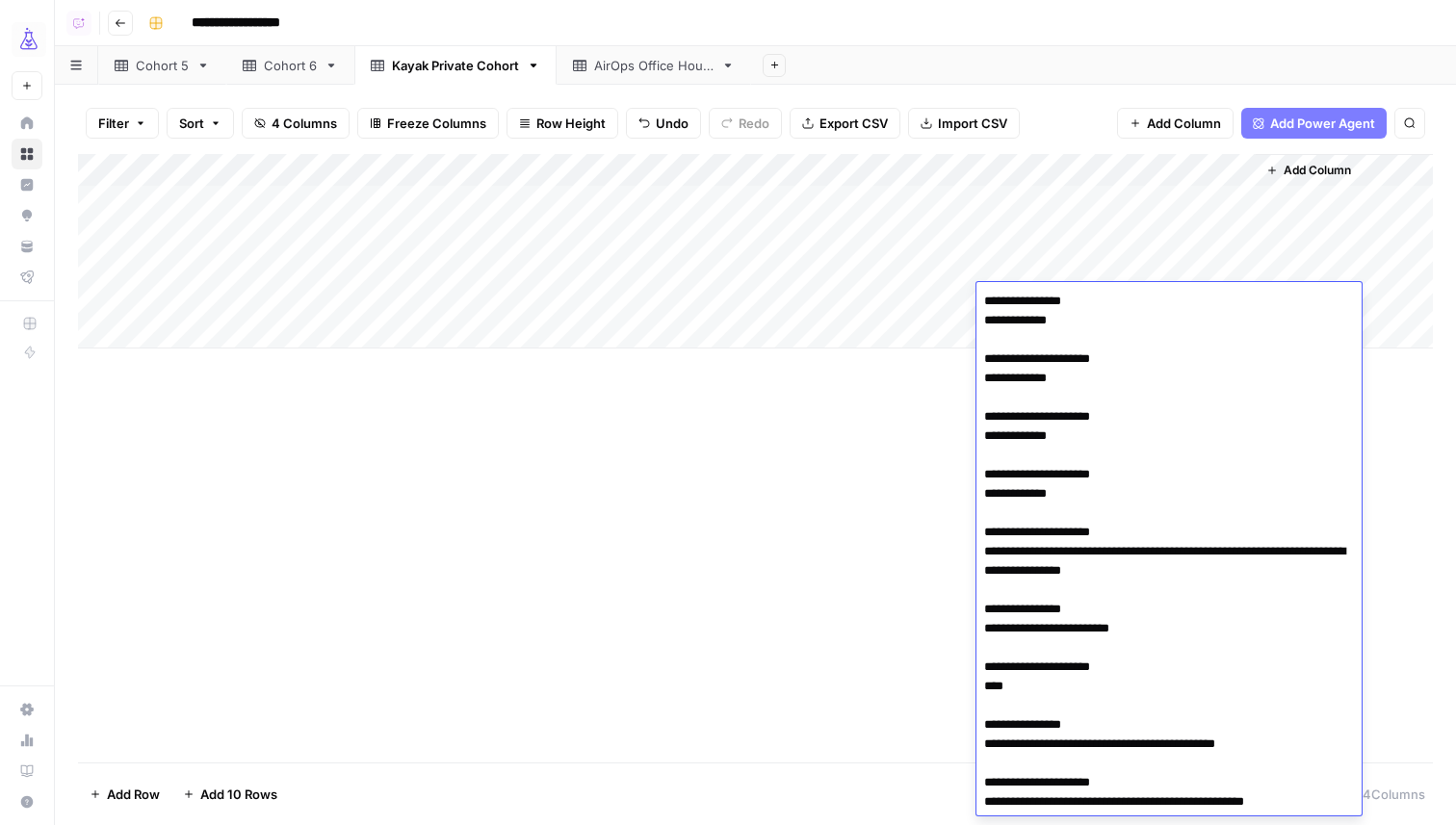
scroll to position [16220, 0]
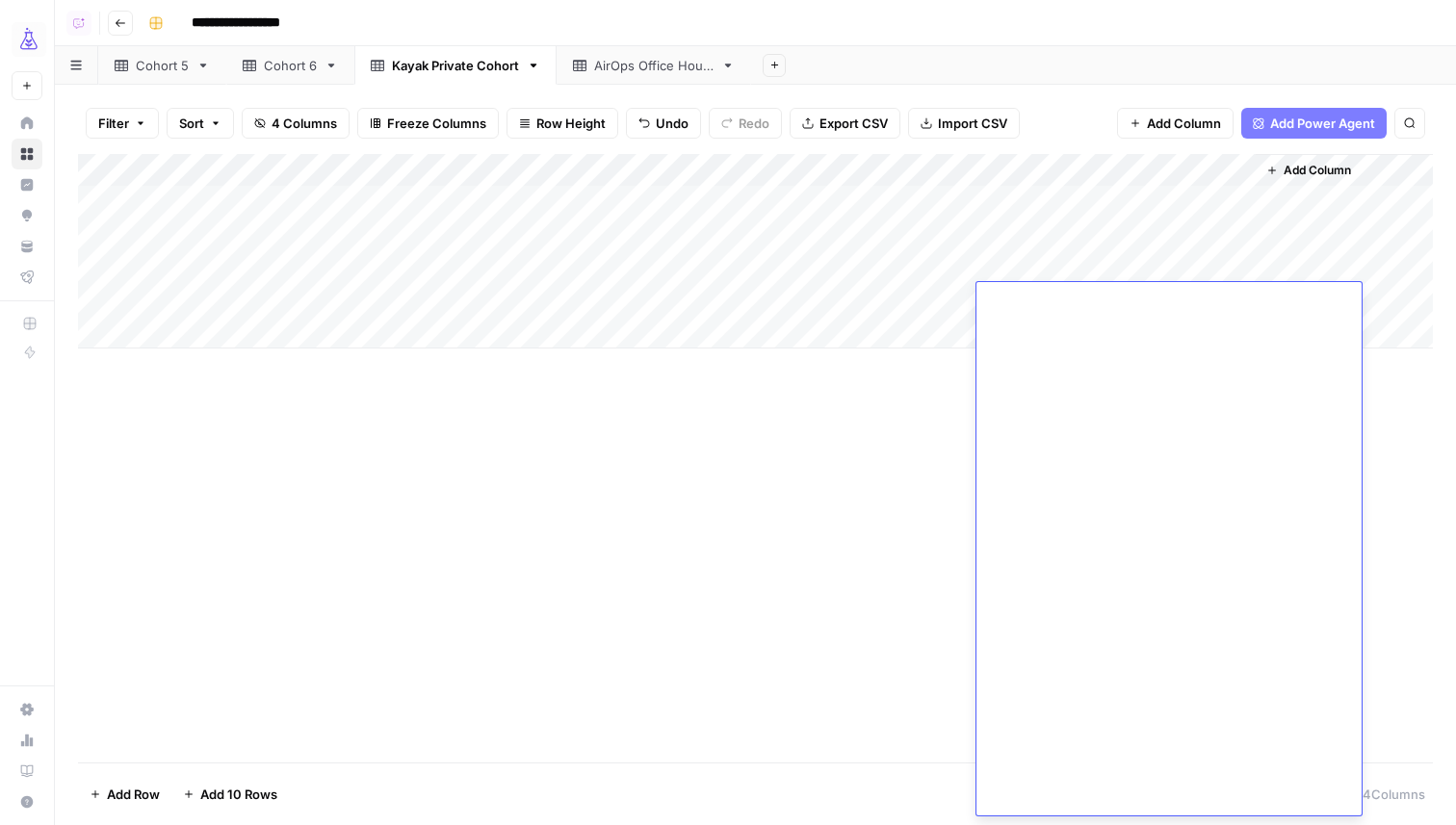
click at [793, 432] on div "Add Column" at bounding box center [755, 458] width 1355 height 609
click at [276, 68] on div "Cohort 6" at bounding box center [291, 66] width 53 height 20
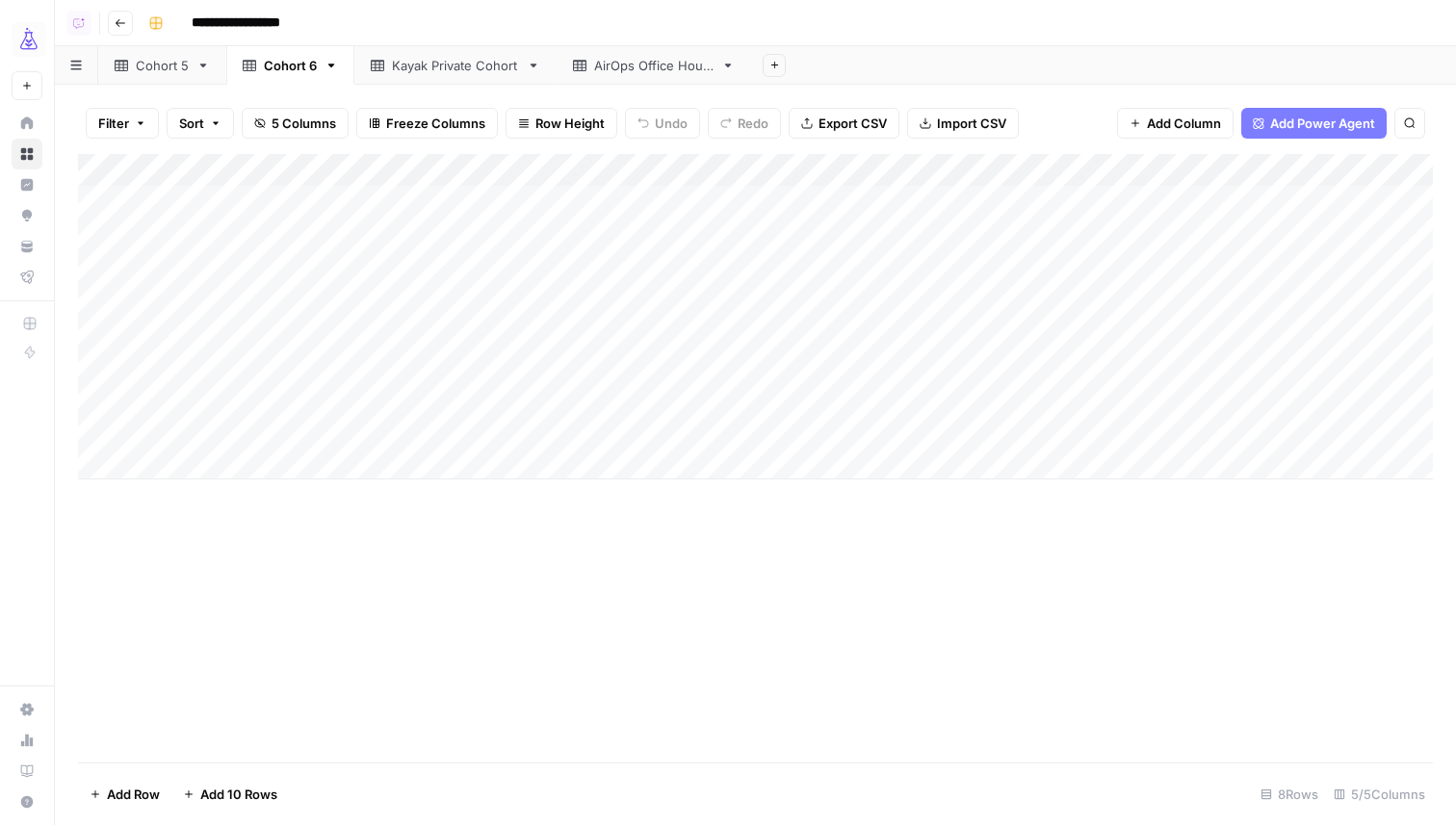
click at [298, 475] on div "Add Column" at bounding box center [755, 316] width 1355 height 326
click at [515, 470] on div "Add Column" at bounding box center [755, 333] width 1355 height 358
type textarea "******"
click at [825, 467] on div "Add Column" at bounding box center [755, 333] width 1355 height 358
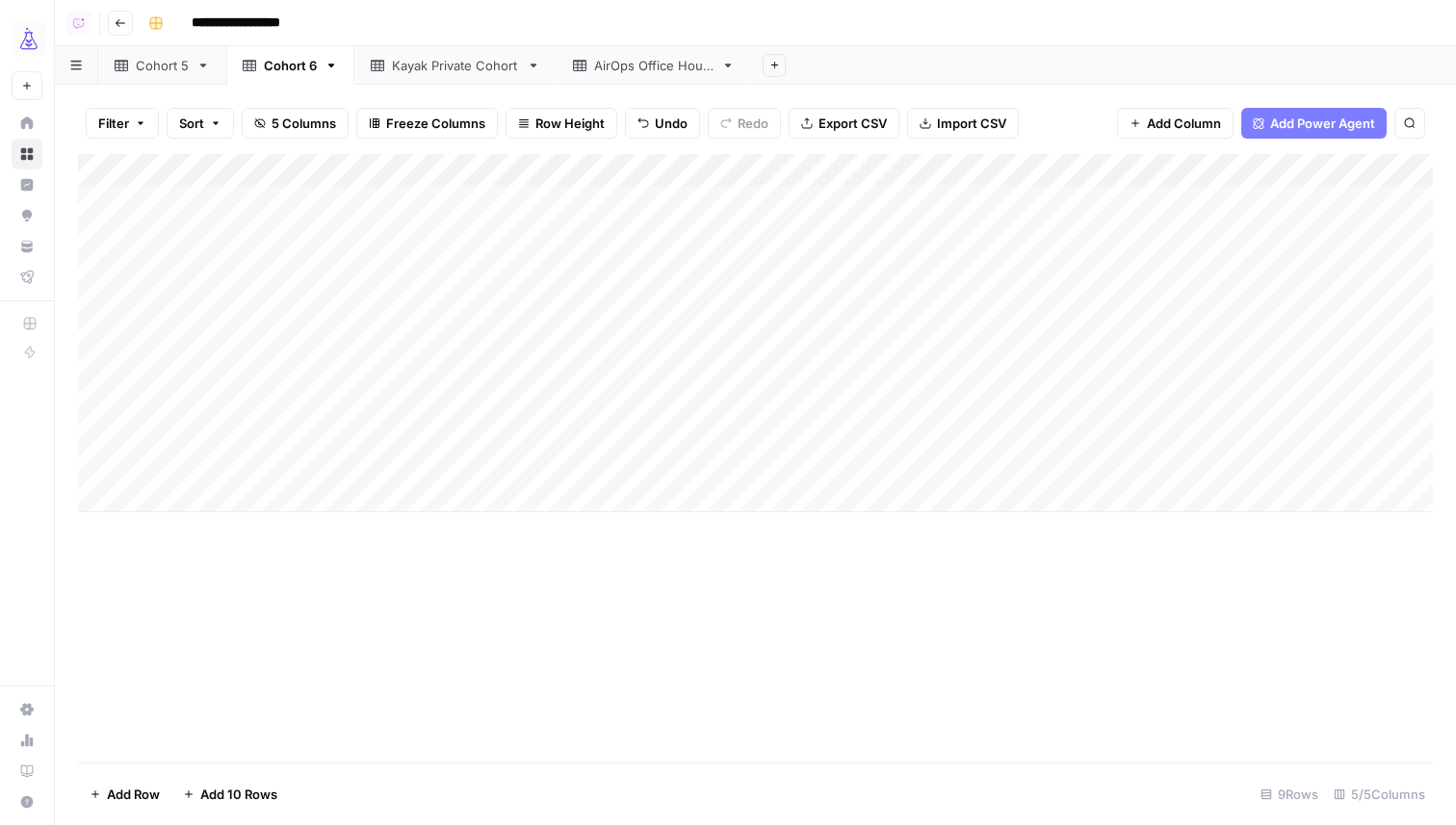
click at [825, 467] on div "Add Column" at bounding box center [755, 333] width 1355 height 358
type textarea "**********"
type textarea "*********"
click at [1328, 471] on div "Add Column" at bounding box center [755, 333] width 1355 height 358
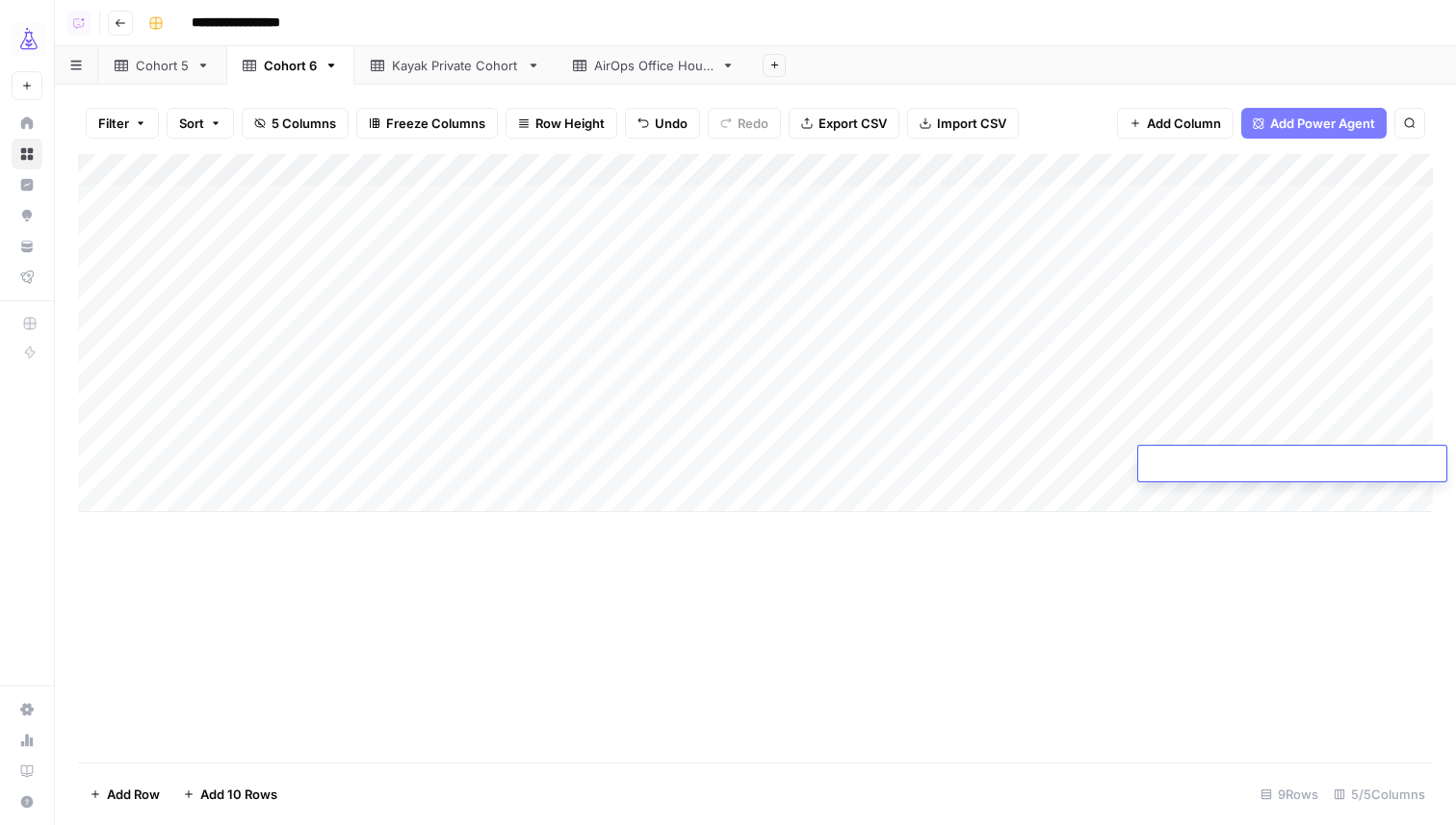
type textarea "**********"
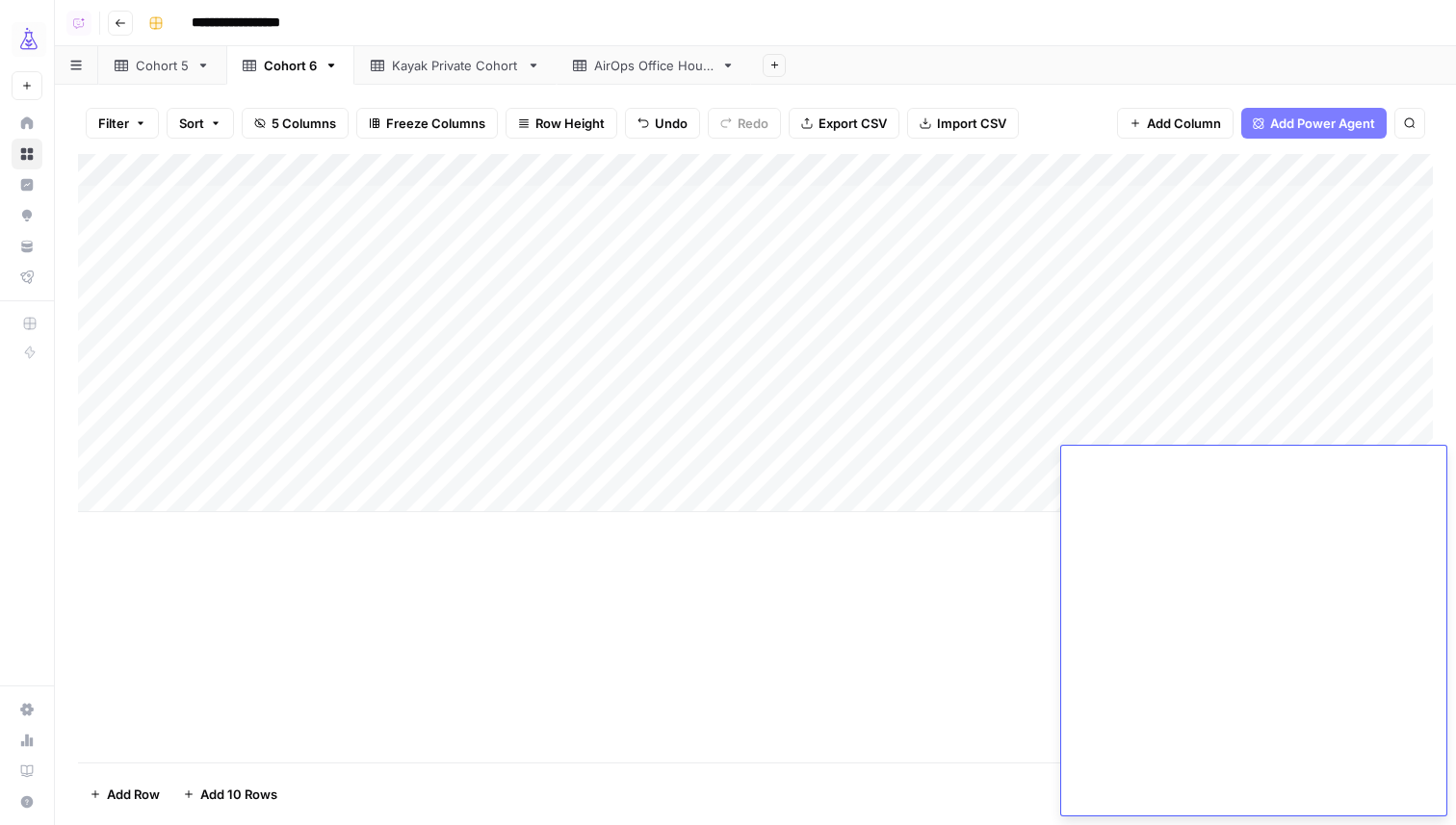
click at [960, 677] on div "Add Column" at bounding box center [755, 458] width 1355 height 609
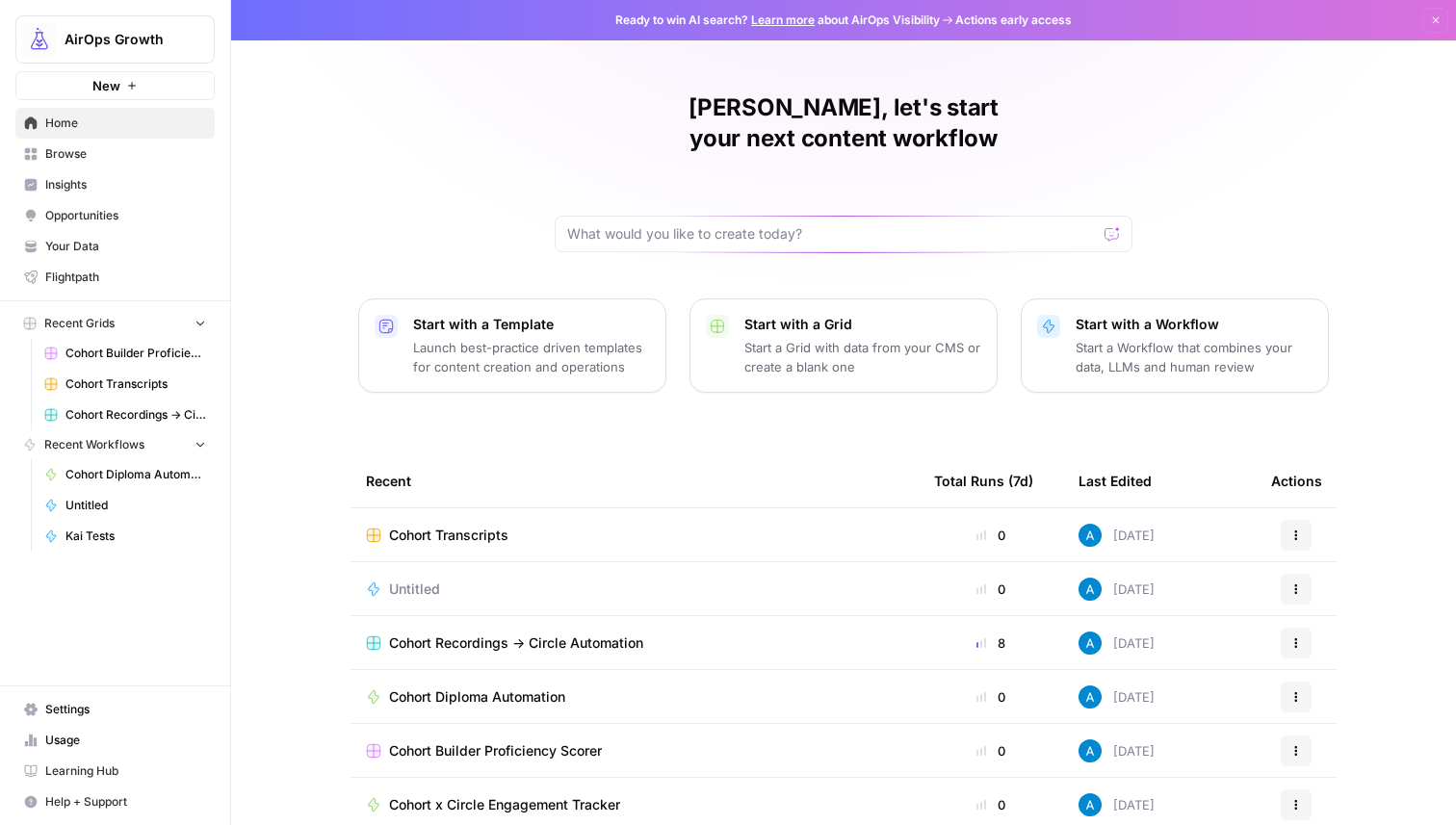
click at [415, 579] on span "Untitled" at bounding box center [415, 589] width 51 height 20
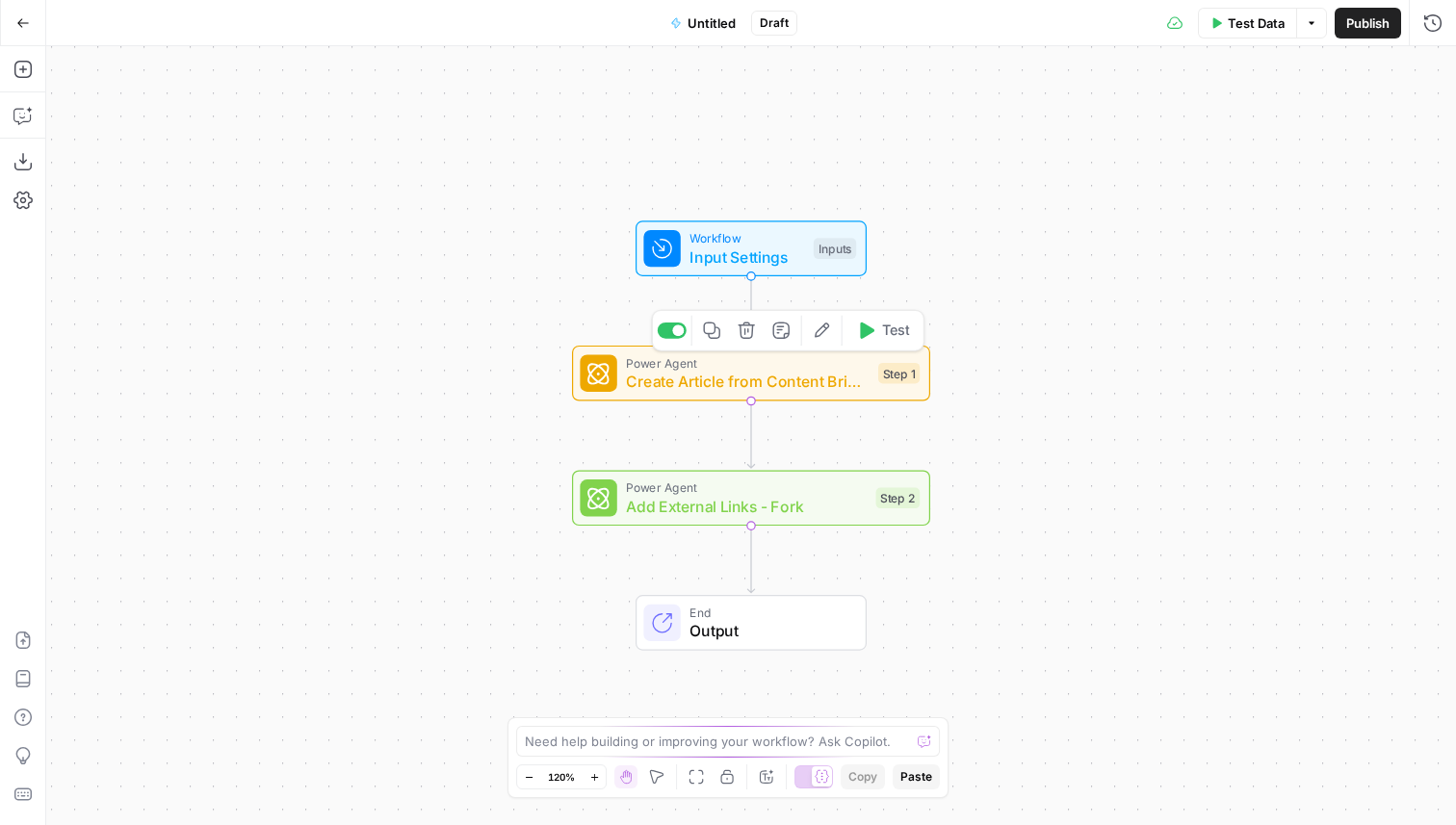
click at [746, 335] on icon "button" at bounding box center [747, 331] width 19 height 19
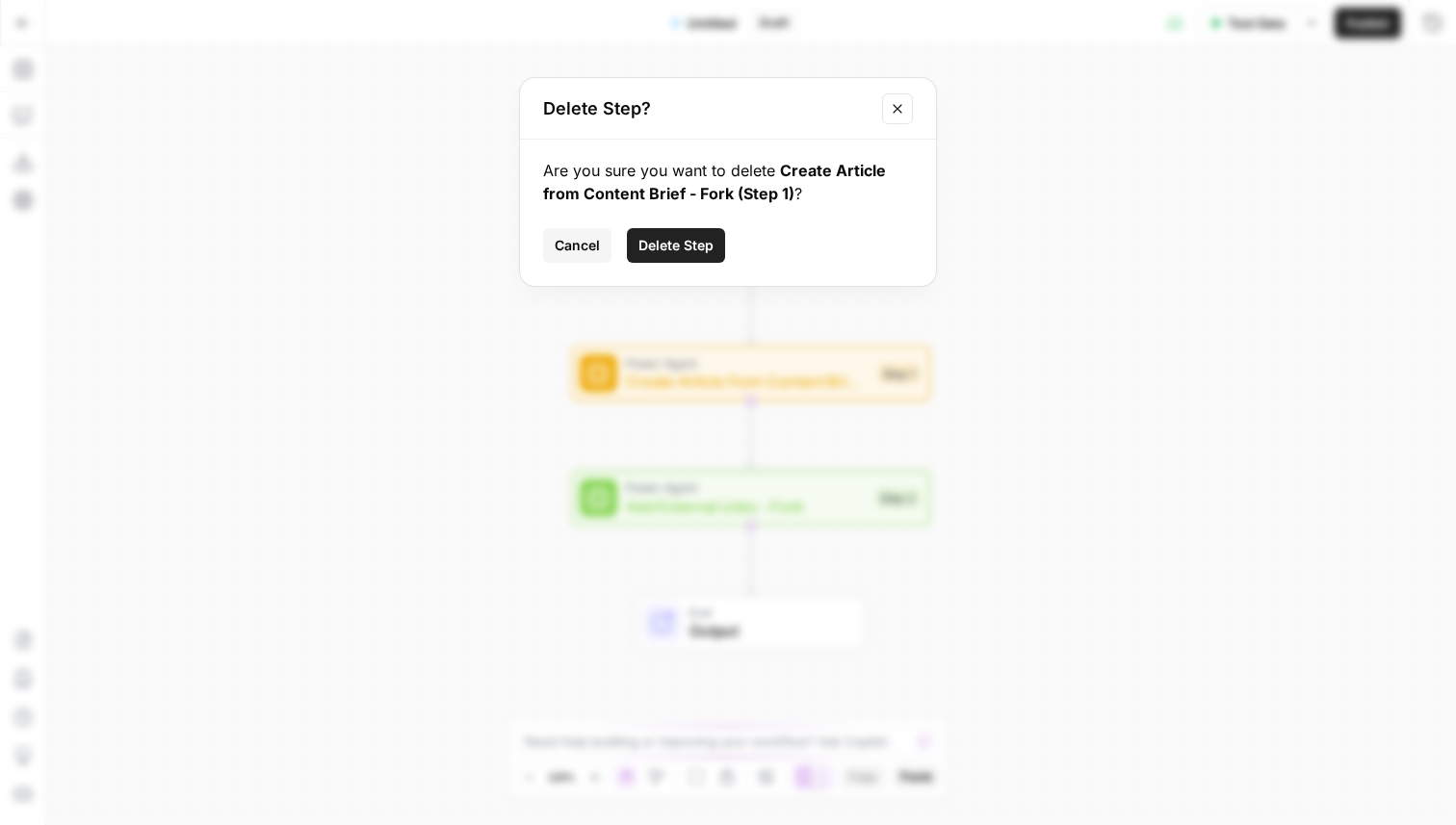
click at [696, 244] on span "Delete Step" at bounding box center [676, 246] width 75 height 20
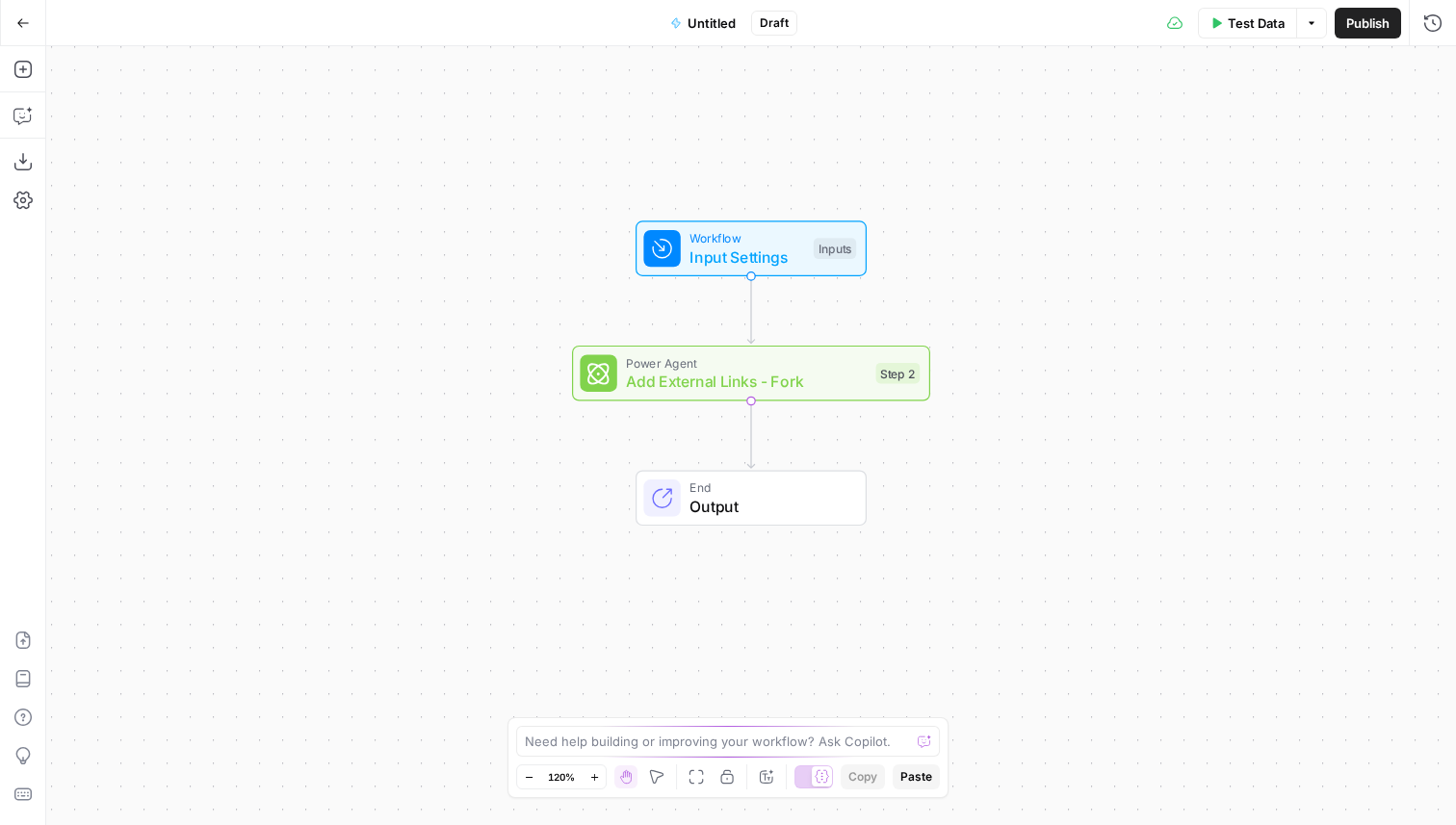
click at [734, 363] on span "Power Agent" at bounding box center [747, 362] width 241 height 19
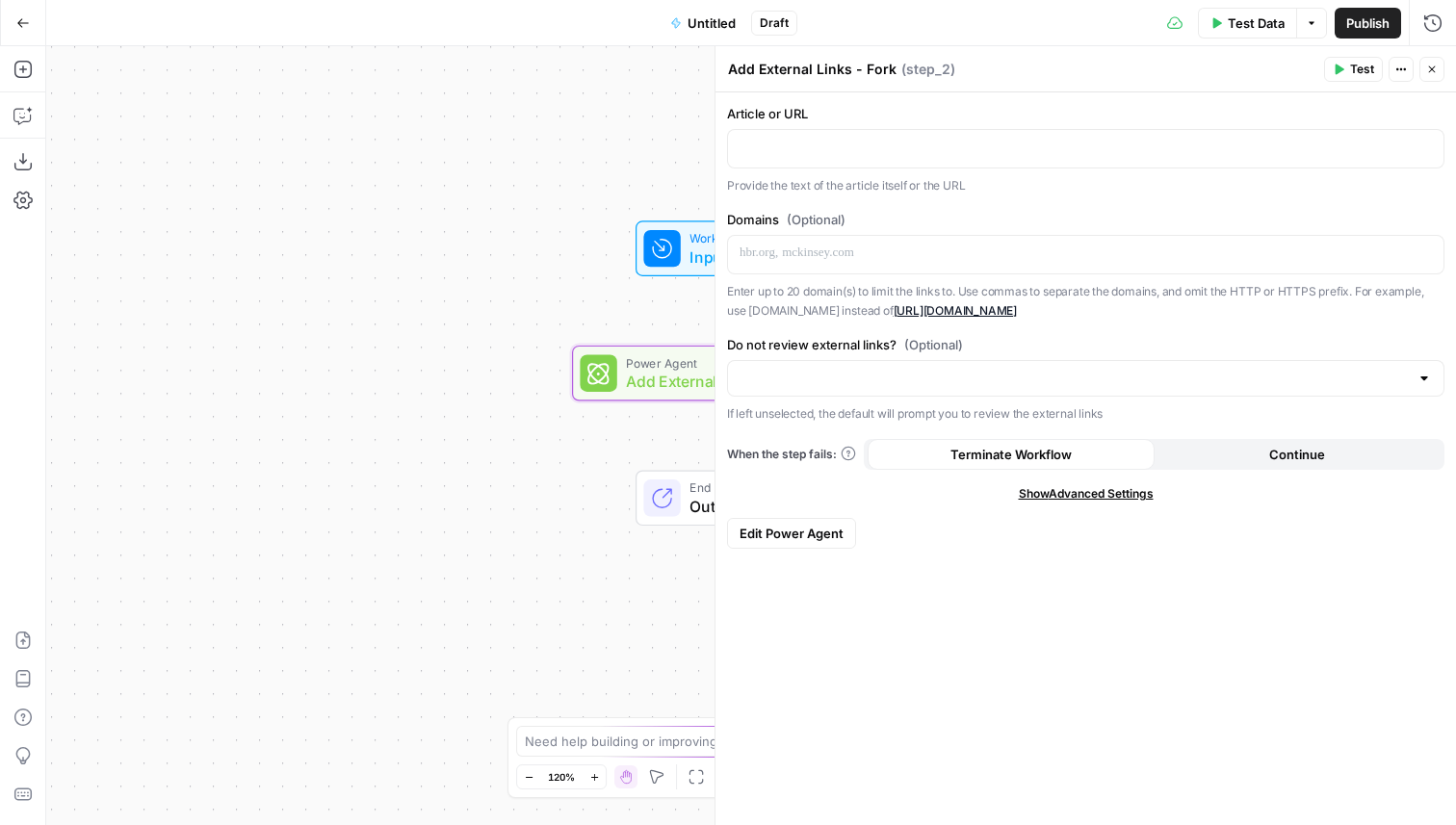
click at [1433, 70] on icon "button" at bounding box center [1433, 69] width 12 height 12
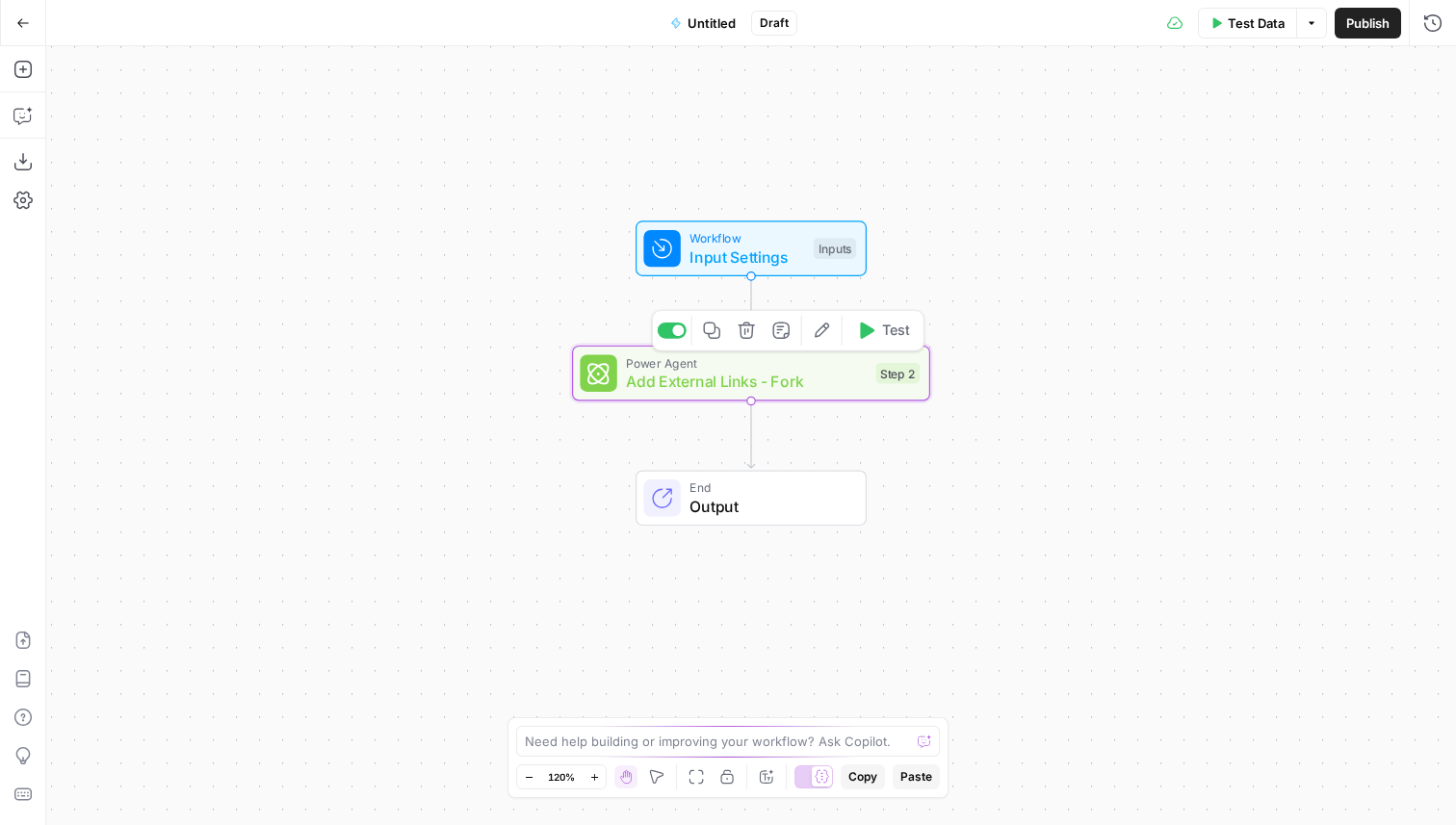
click at [748, 338] on icon "button" at bounding box center [746, 331] width 17 height 17
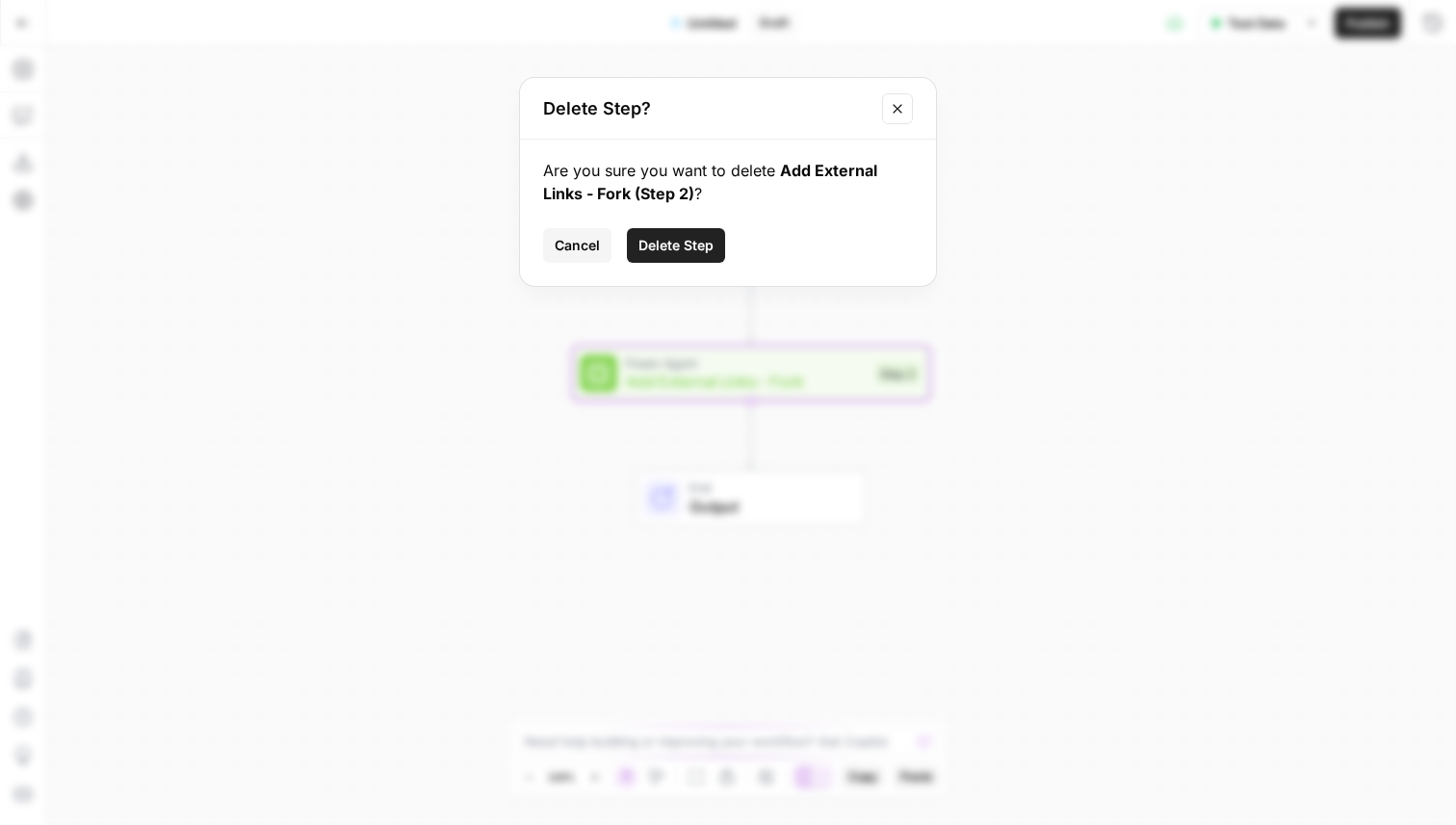
click at [695, 248] on span "Delete Step" at bounding box center [676, 246] width 75 height 20
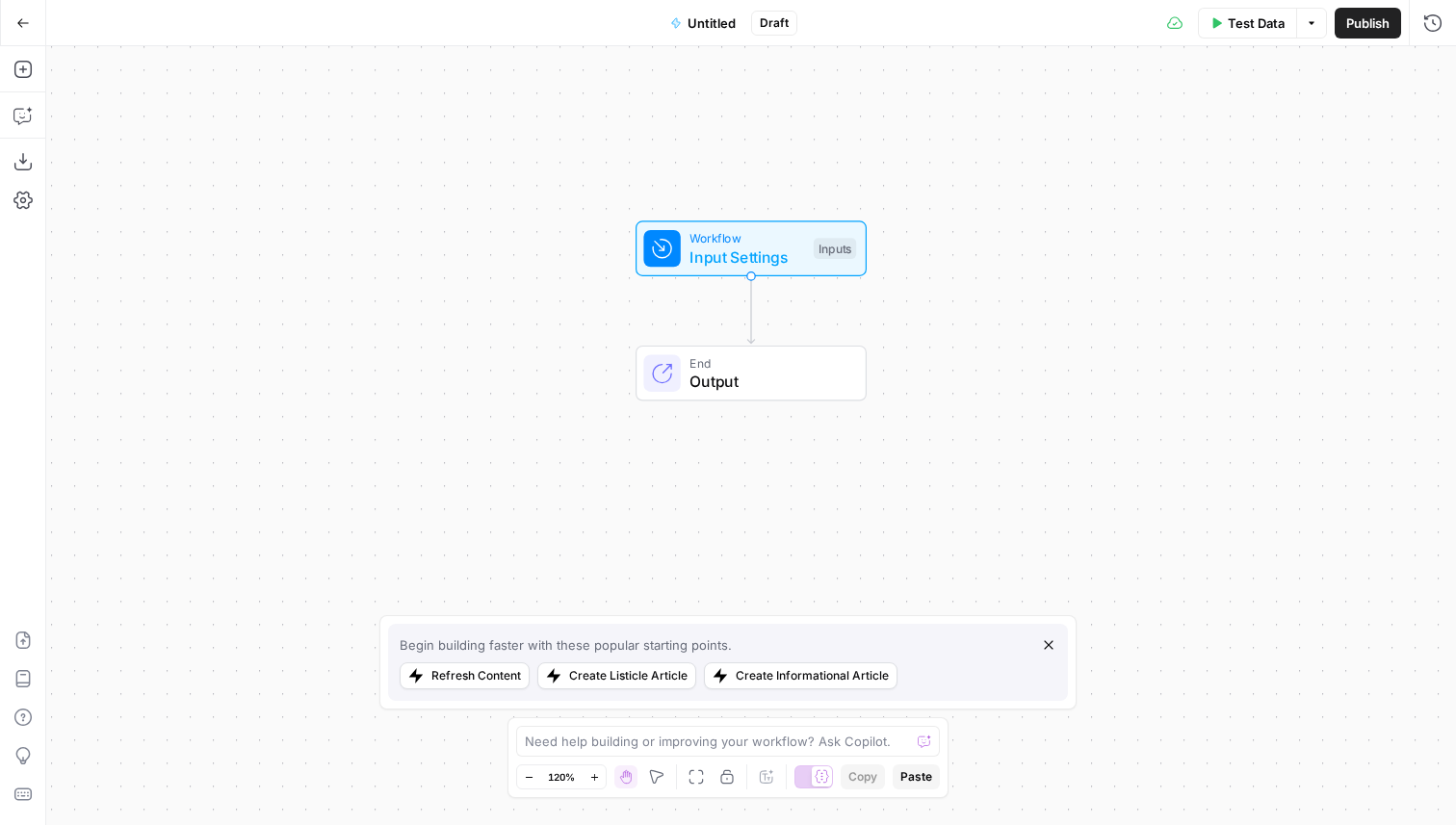
click at [29, 23] on span "Go Back" at bounding box center [29, 23] width 1 height 1
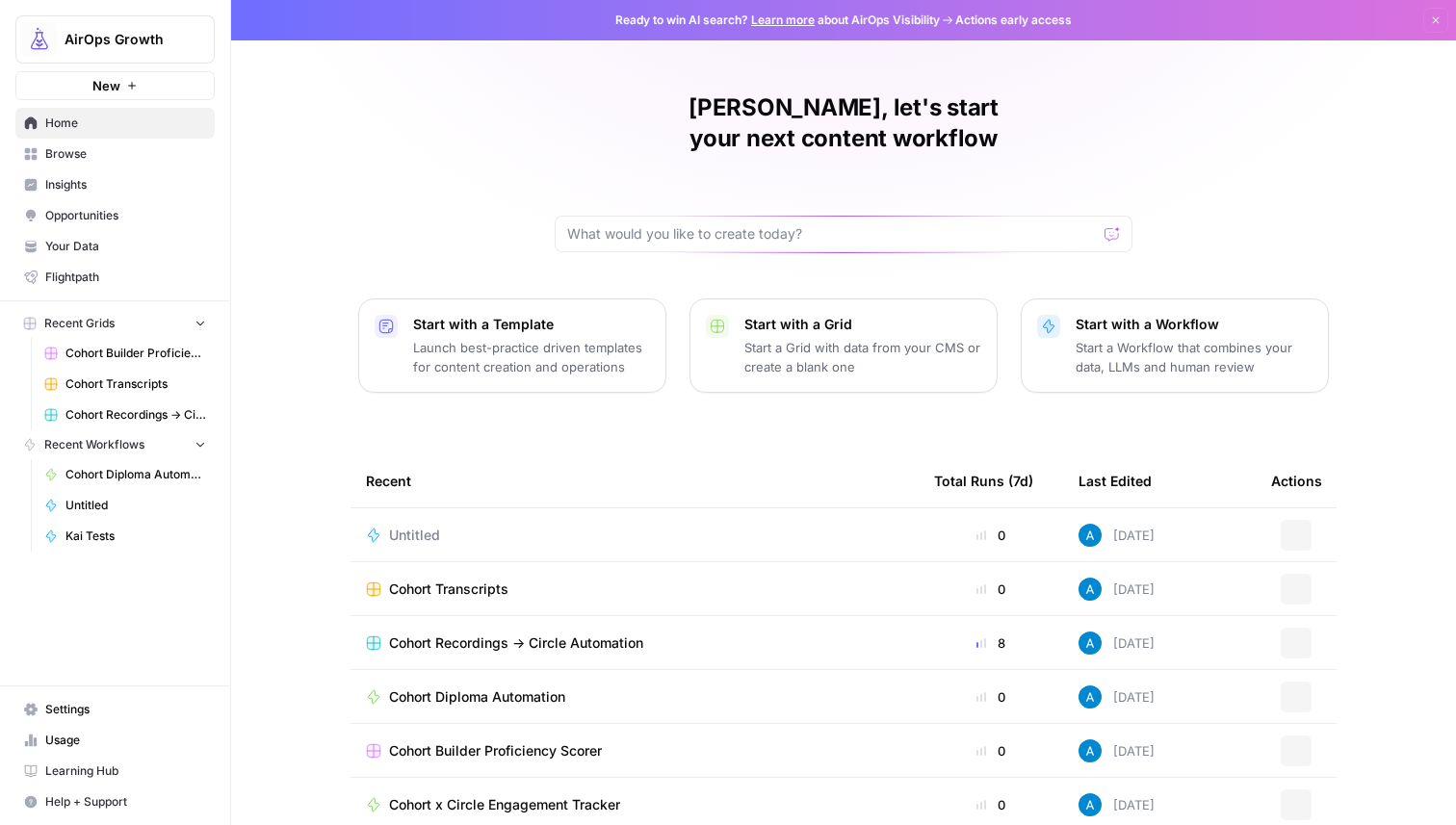
click at [67, 37] on span "AirOps Growth" at bounding box center [122, 40] width 116 height 20
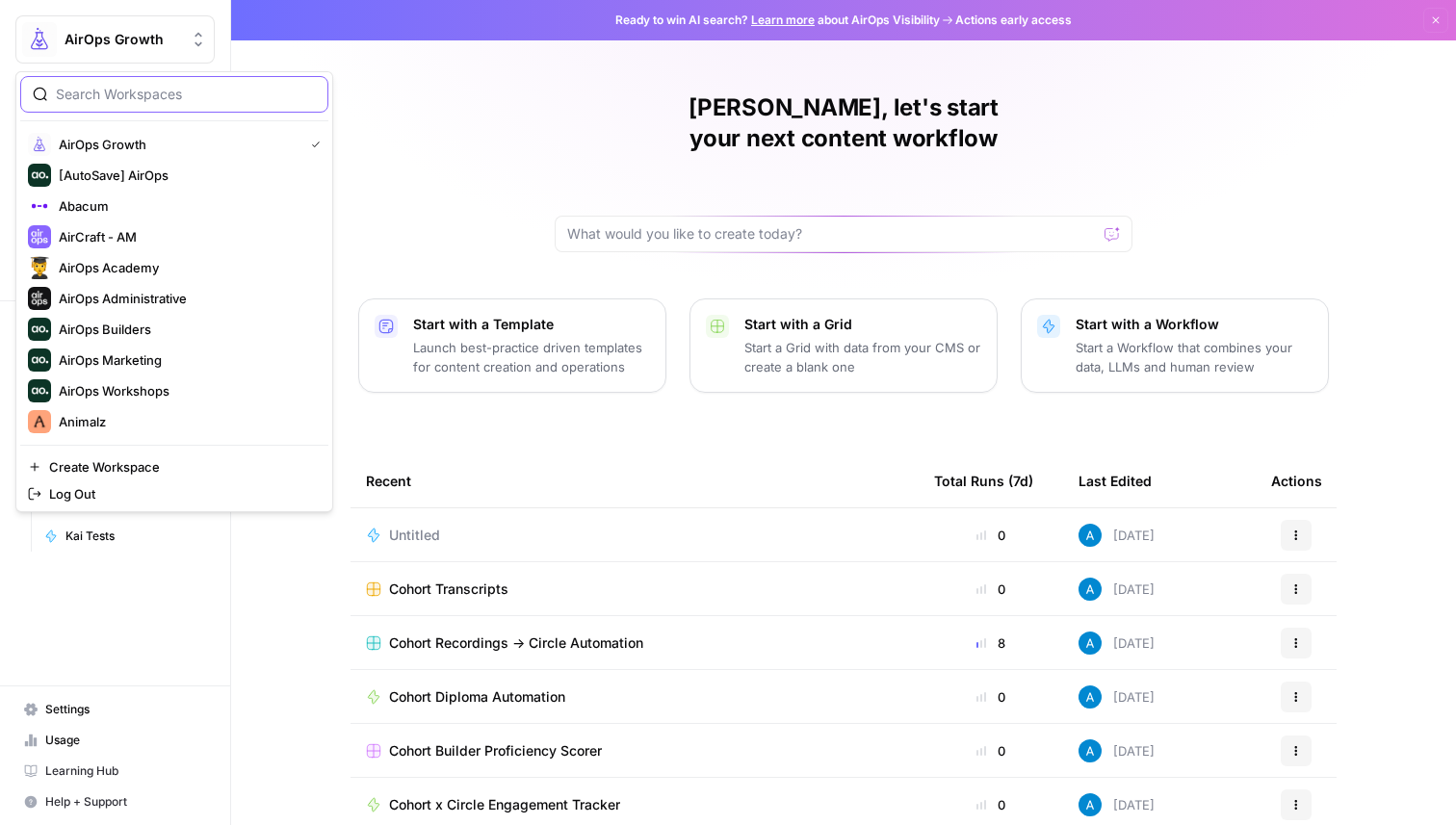
click at [132, 94] on input "search" at bounding box center [186, 95] width 260 height 20
type input "cohort"
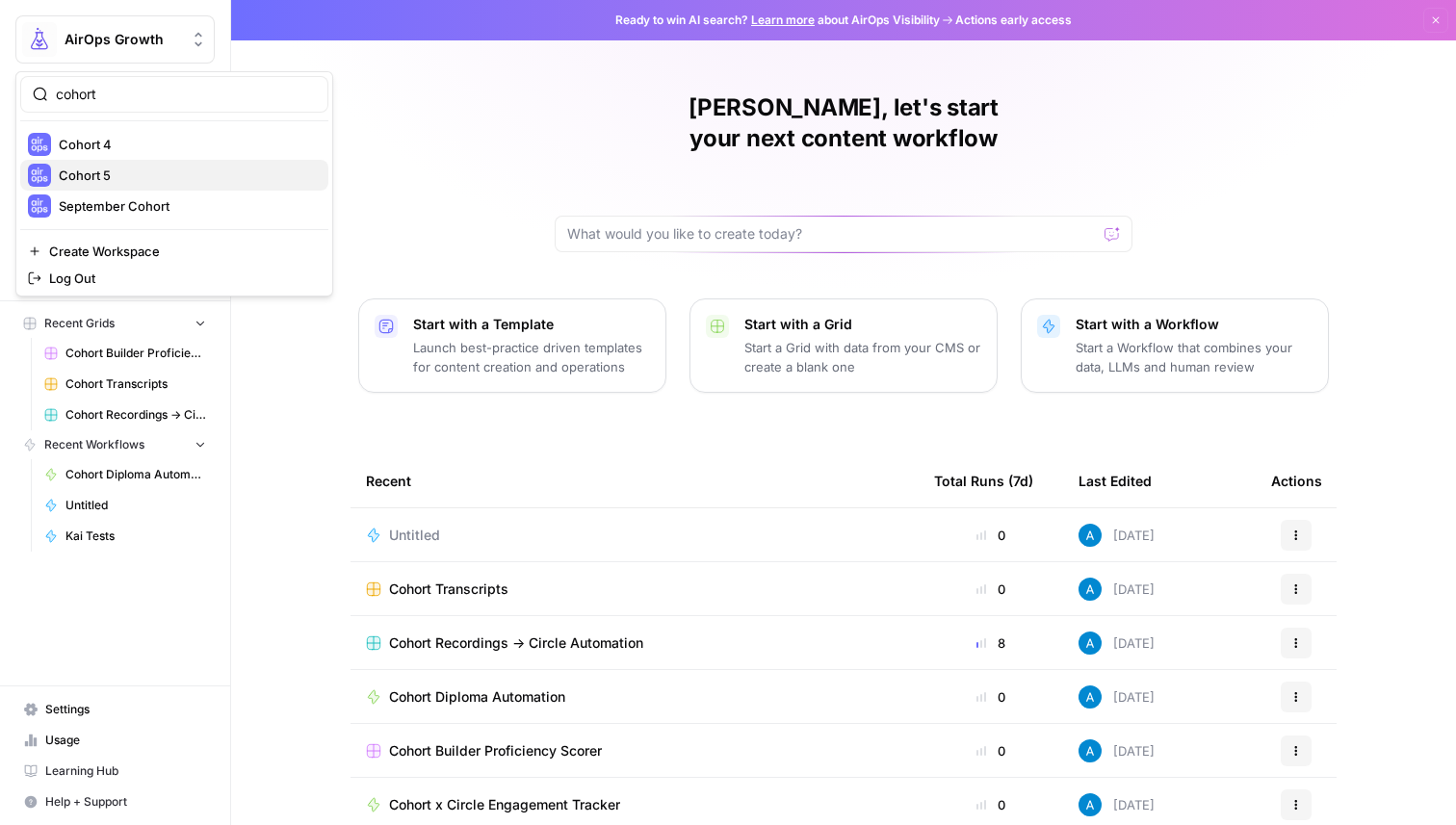
click at [158, 177] on span "Cohort 5" at bounding box center [186, 175] width 254 height 20
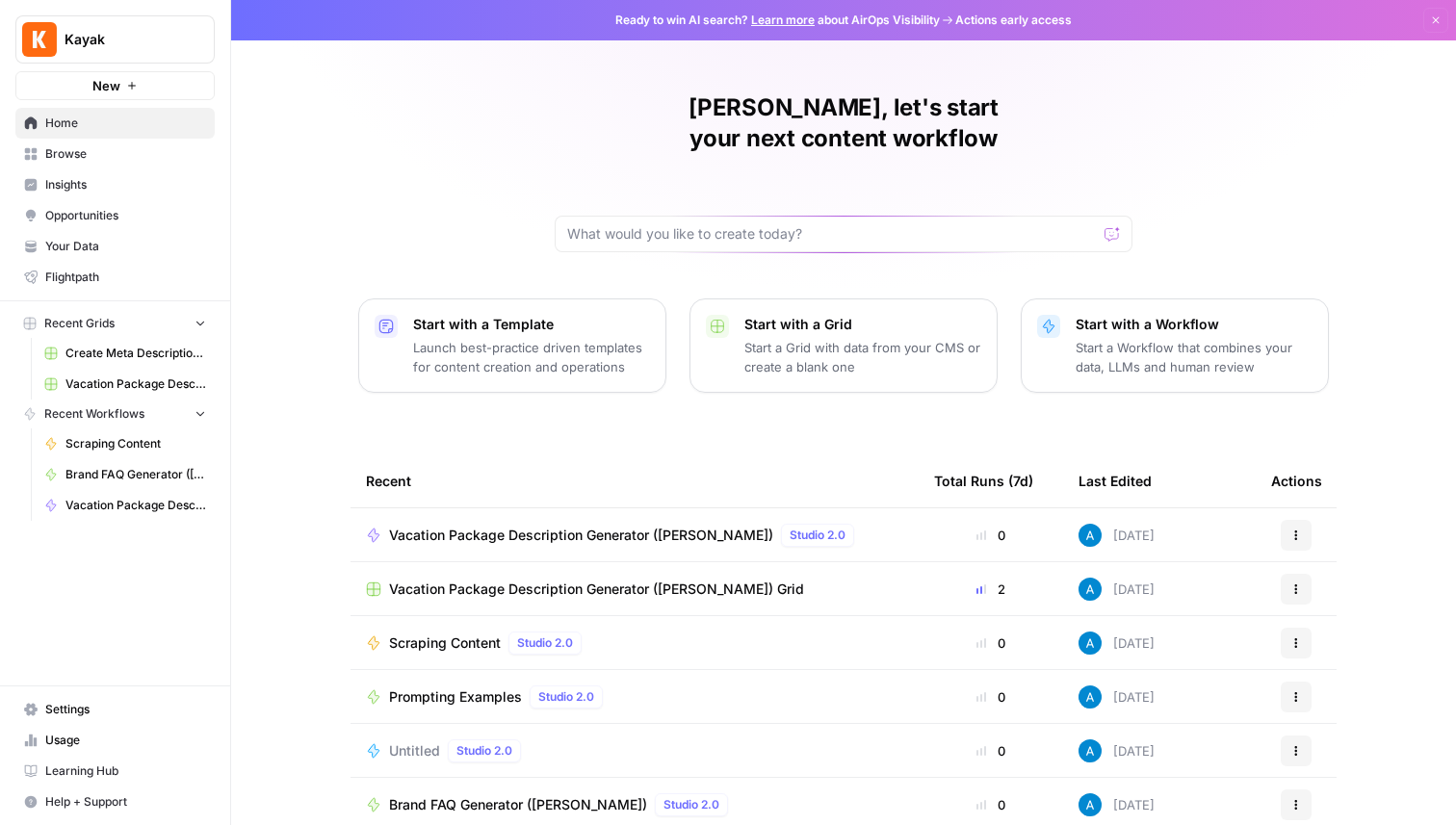
click at [91, 160] on span "Browse" at bounding box center [125, 155] width 160 height 18
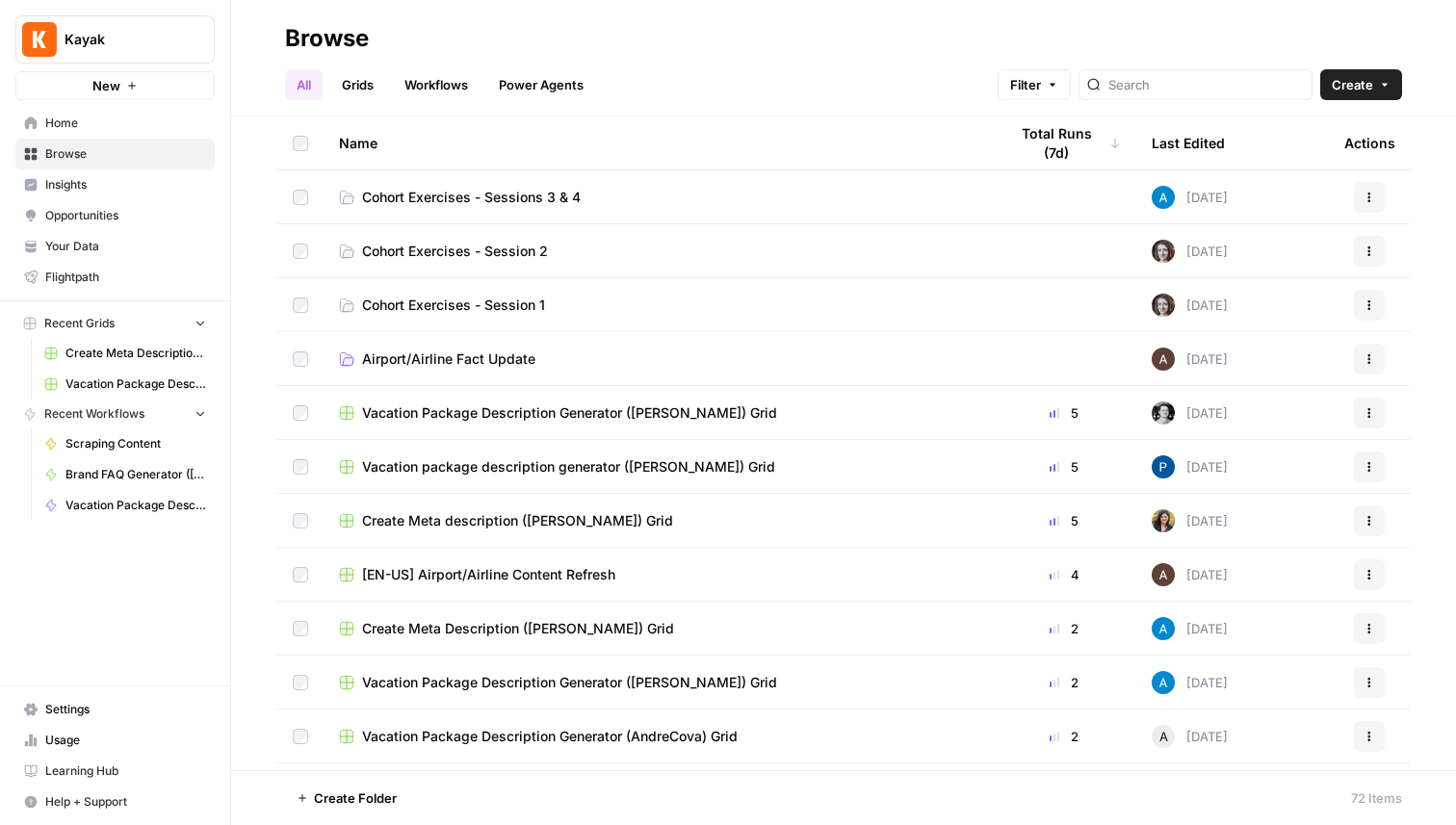
click at [1340, 77] on span "Create" at bounding box center [1352, 85] width 41 height 20
click at [1311, 185] on span "Workflow" at bounding box center [1324, 184] width 108 height 20
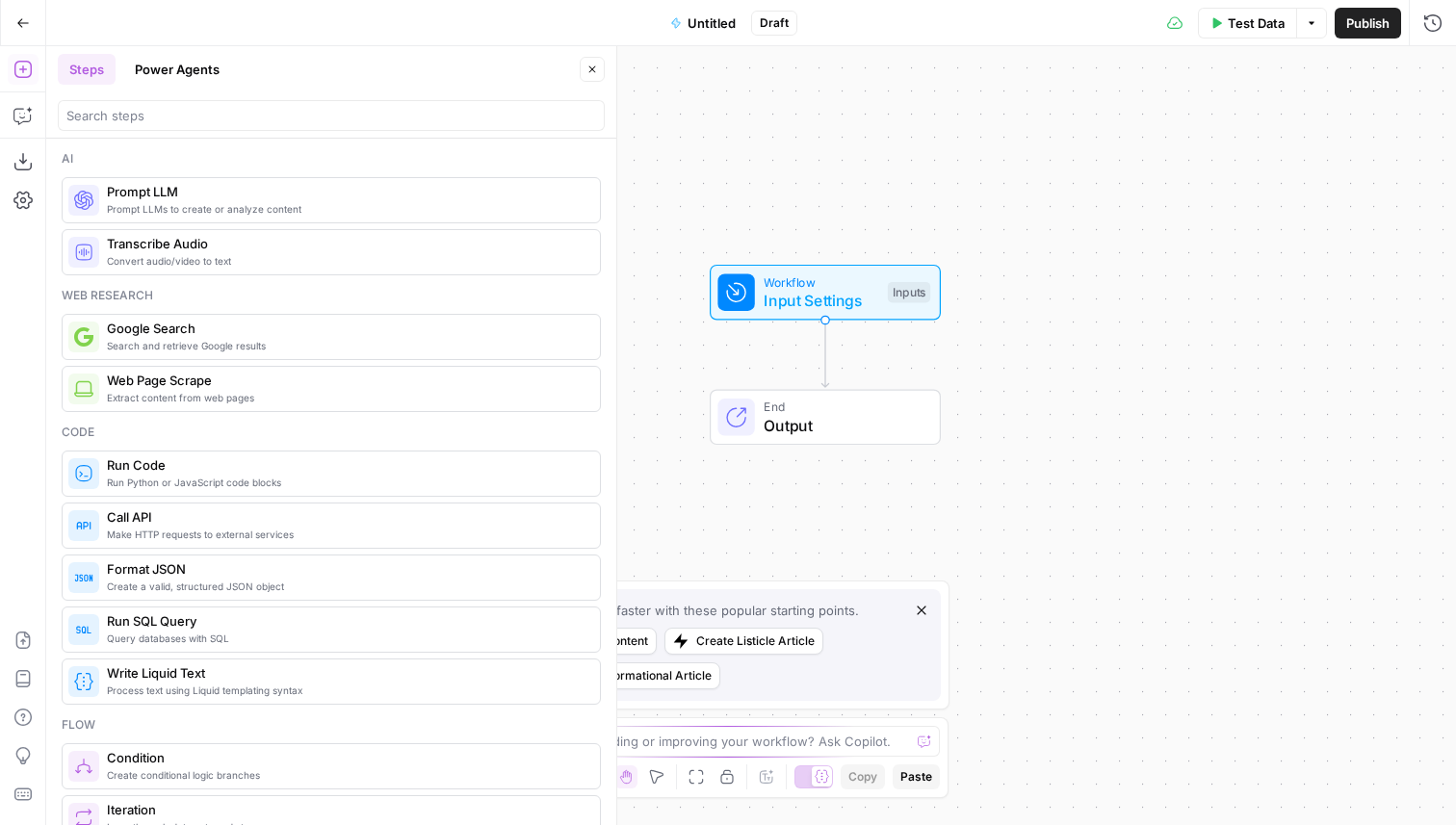
drag, startPoint x: 688, startPoint y: 204, endPoint x: 743, endPoint y: 122, distance: 98.7
click at [744, 122] on div "Workflow Input Settings Inputs End Output" at bounding box center [751, 435] width 1410 height 779
click at [852, 300] on span "Input Settings" at bounding box center [818, 300] width 114 height 23
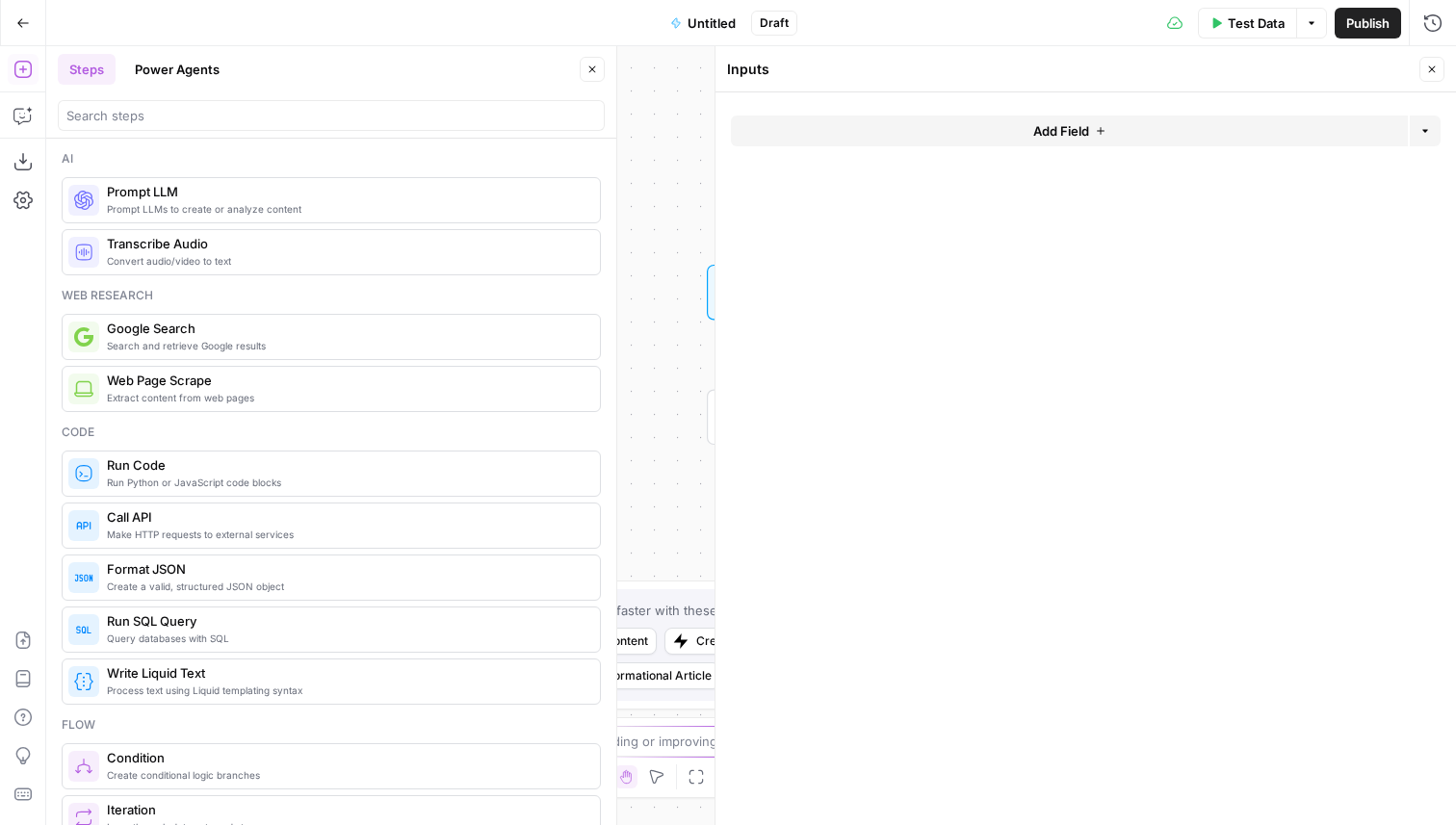
click at [769, 129] on button "Add Field" at bounding box center [1069, 130] width 677 height 30
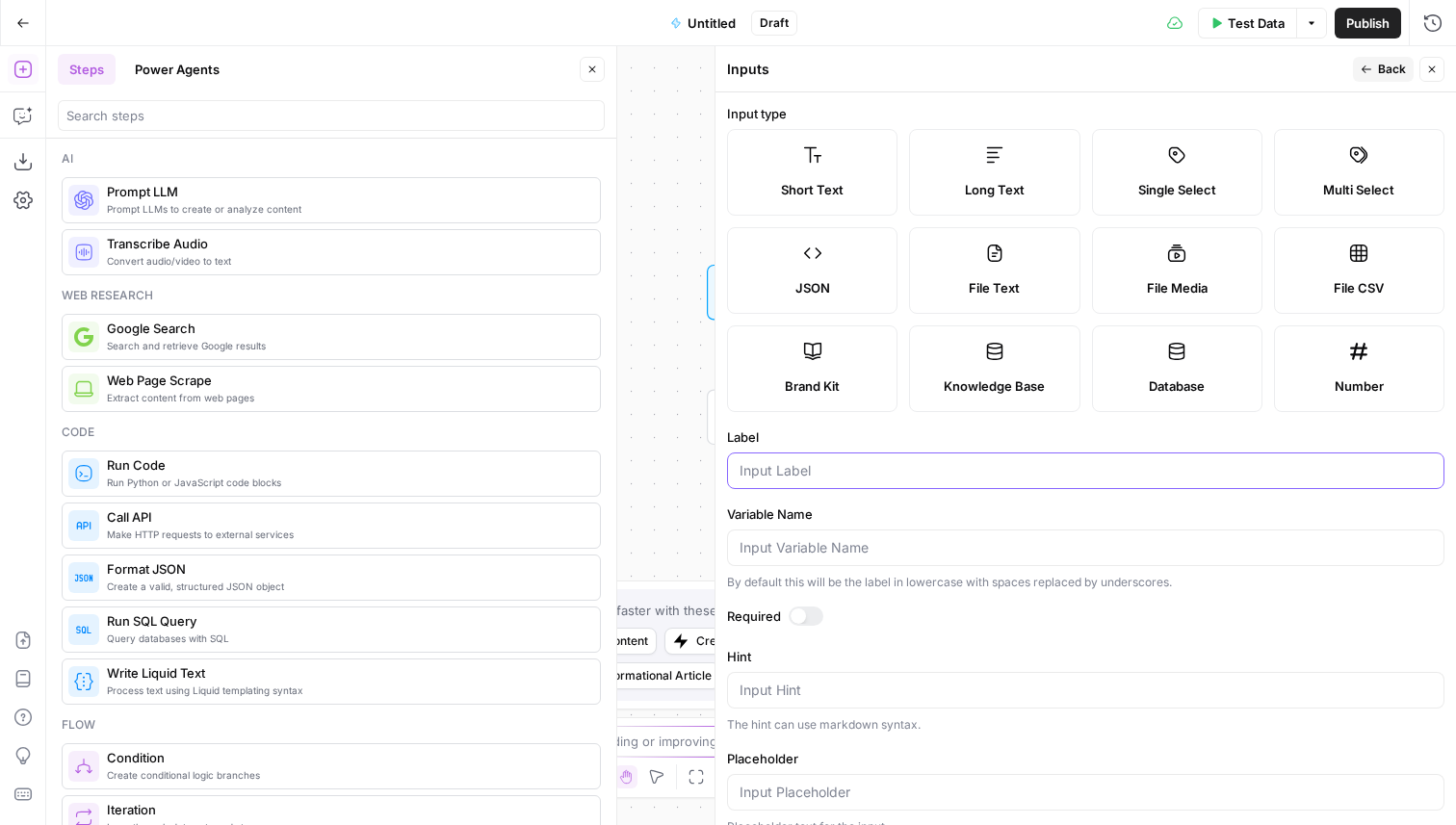
click at [822, 474] on input "Label" at bounding box center [1086, 471] width 693 height 20
type input "Competitor Domain 1"
click at [1381, 75] on span "Back" at bounding box center [1391, 69] width 28 height 18
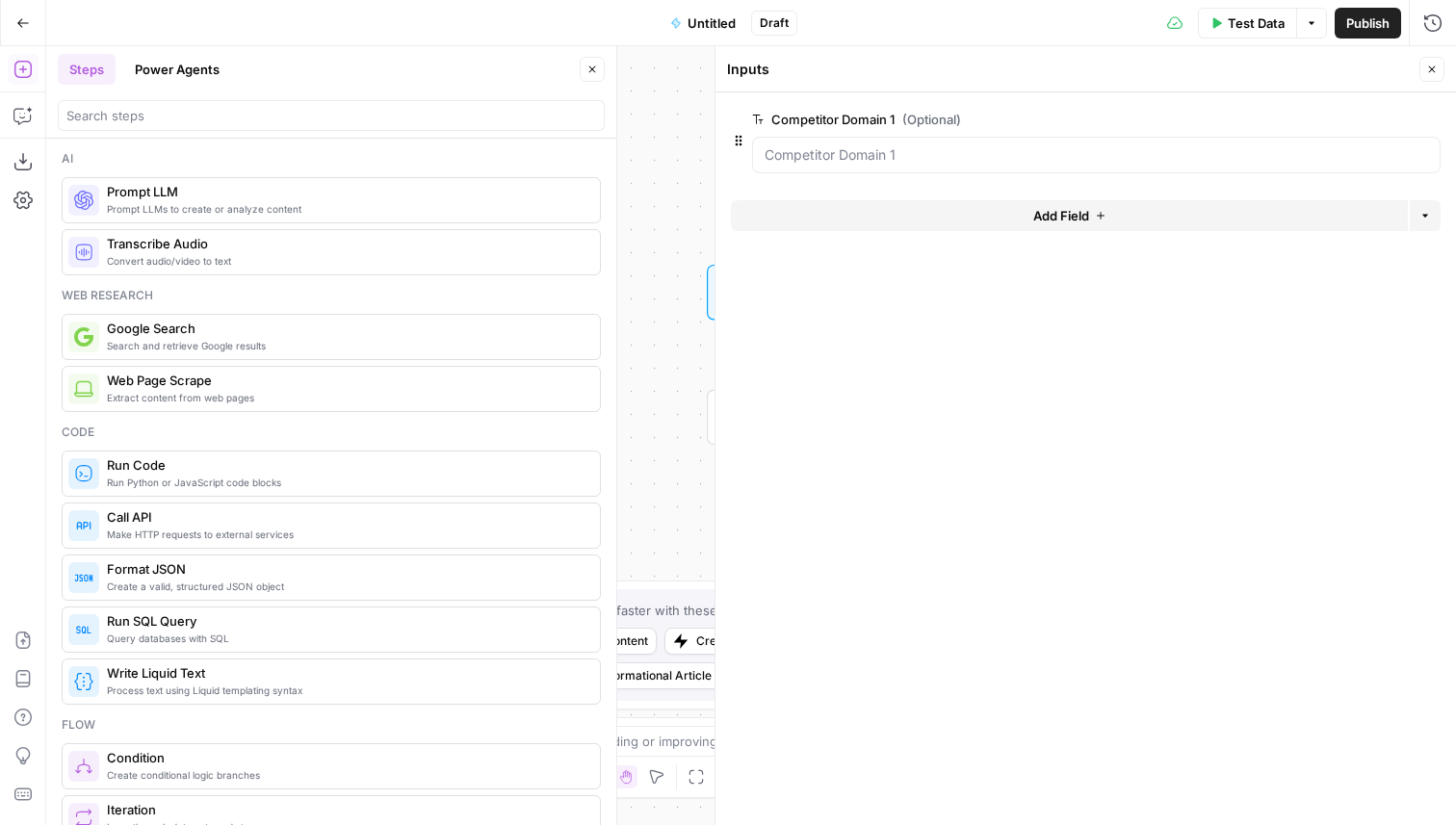
click at [908, 205] on button "Add Field" at bounding box center [1069, 215] width 677 height 30
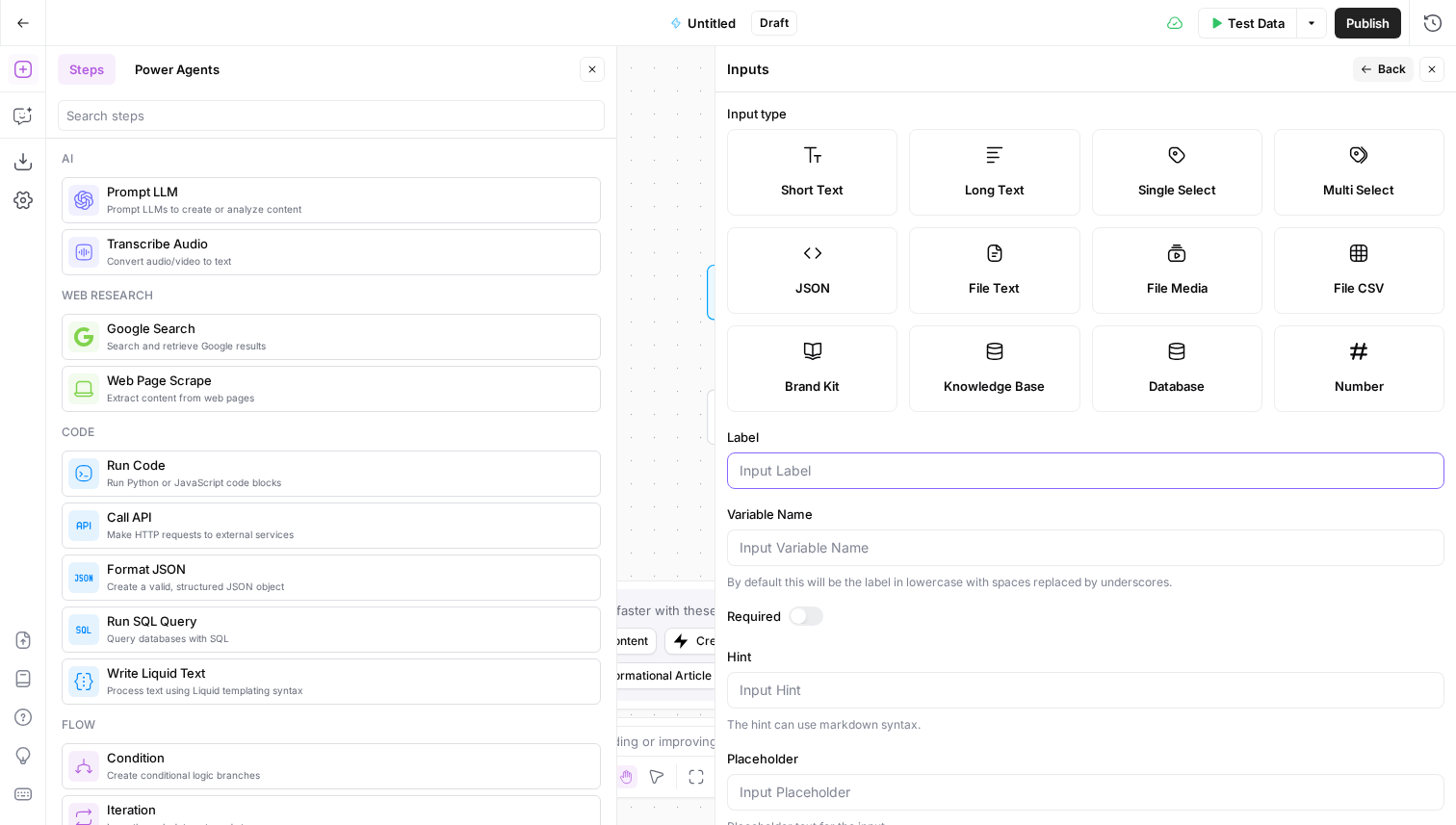
click at [798, 467] on input "Label" at bounding box center [1086, 471] width 693 height 20
type input "D"
type input "Competitor Domain 2"
click at [1384, 69] on span "Back" at bounding box center [1391, 69] width 28 height 18
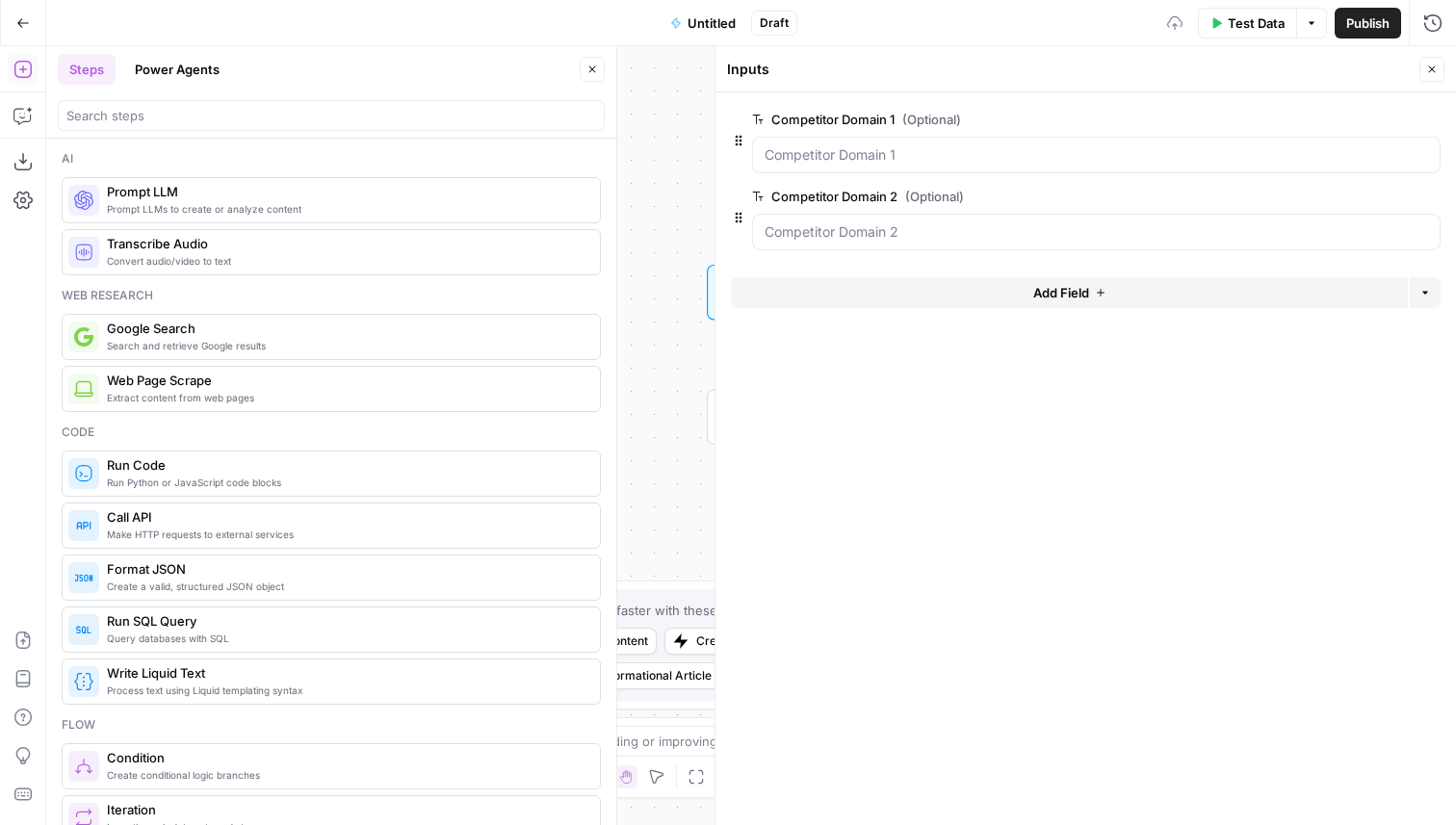
click at [923, 291] on button "Add Field" at bounding box center [1069, 292] width 677 height 30
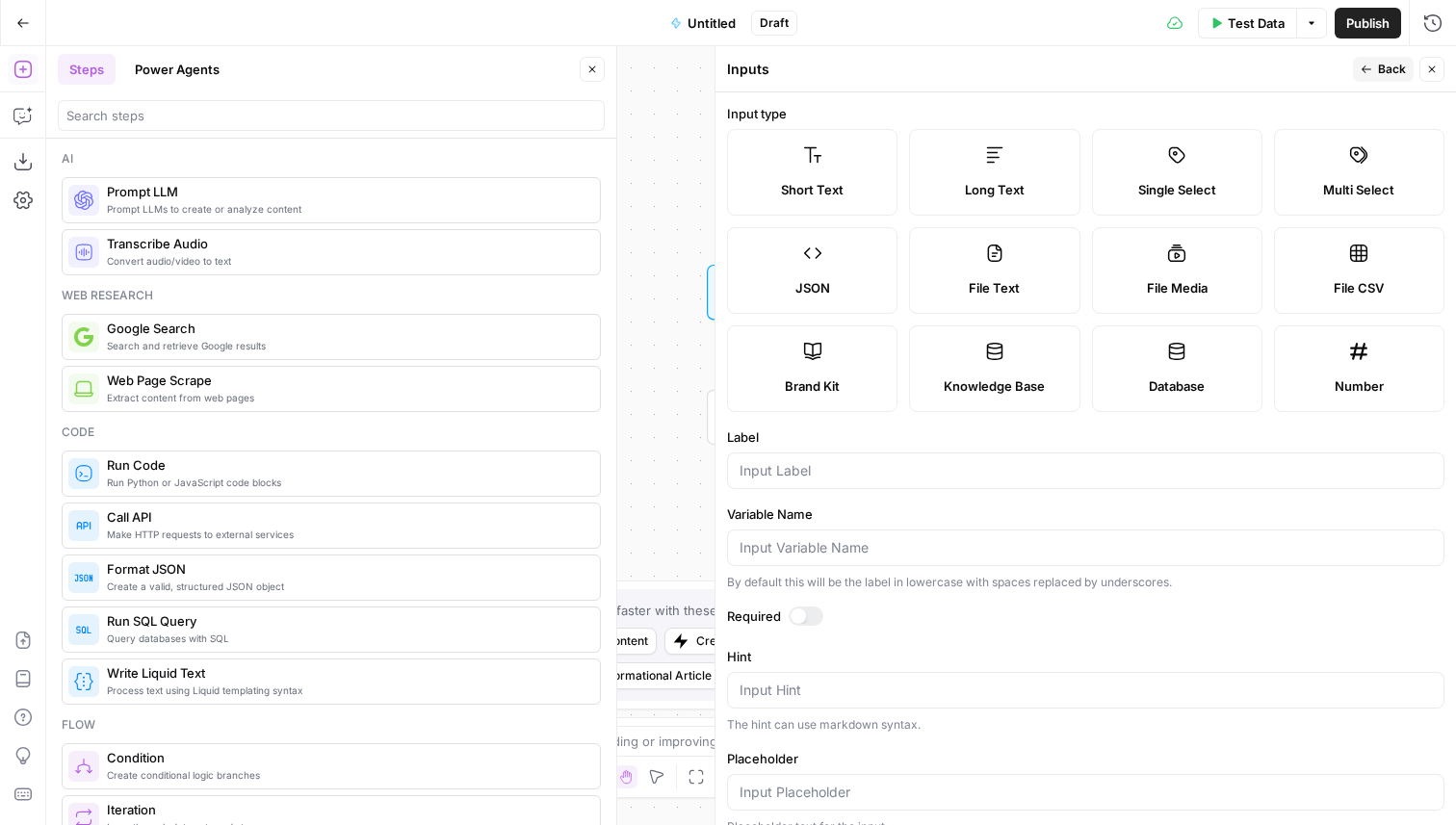
click at [817, 359] on icon at bounding box center [813, 351] width 20 height 20
click at [823, 473] on input "Label" at bounding box center [1086, 471] width 693 height 20
type input "Brand Kit"
click at [1385, 71] on span "Back" at bounding box center [1391, 69] width 28 height 18
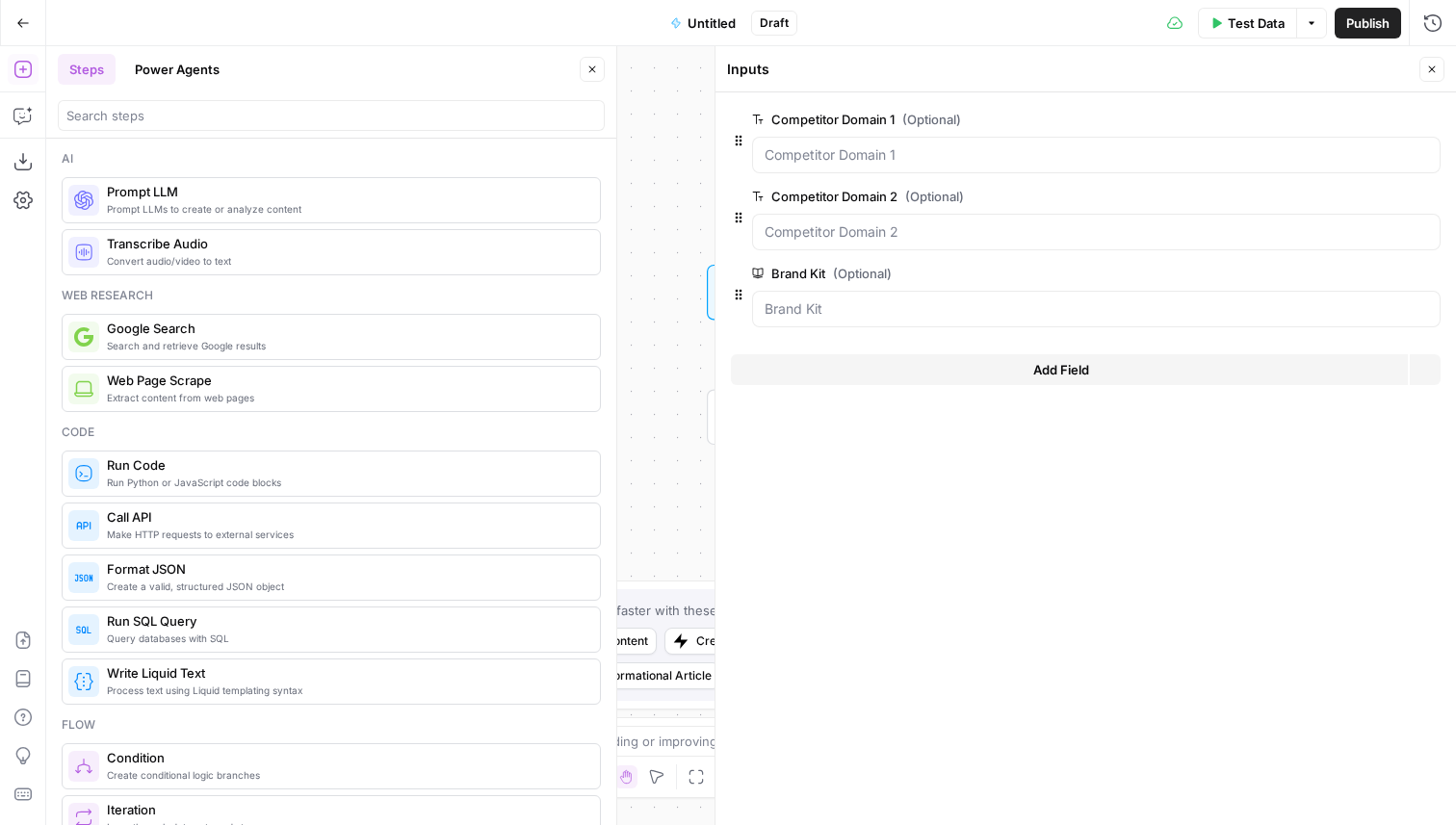
click at [1432, 71] on icon "button" at bounding box center [1433, 69] width 12 height 12
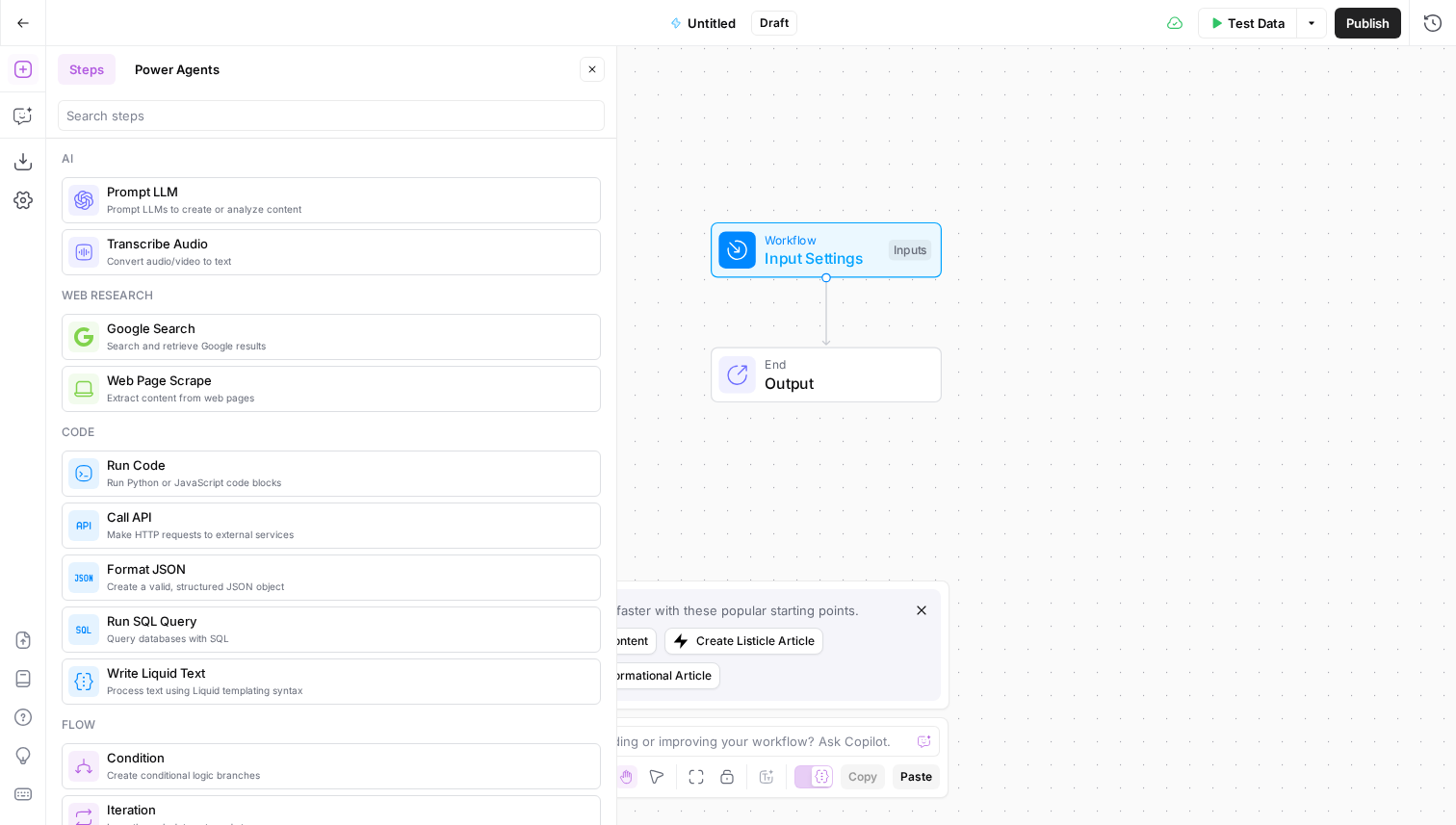
drag, startPoint x: 929, startPoint y: 207, endPoint x: 932, endPoint y: 159, distance: 48.1
click at [933, 158] on div "Workflow Input Settings Inputs End Output" at bounding box center [751, 435] width 1410 height 779
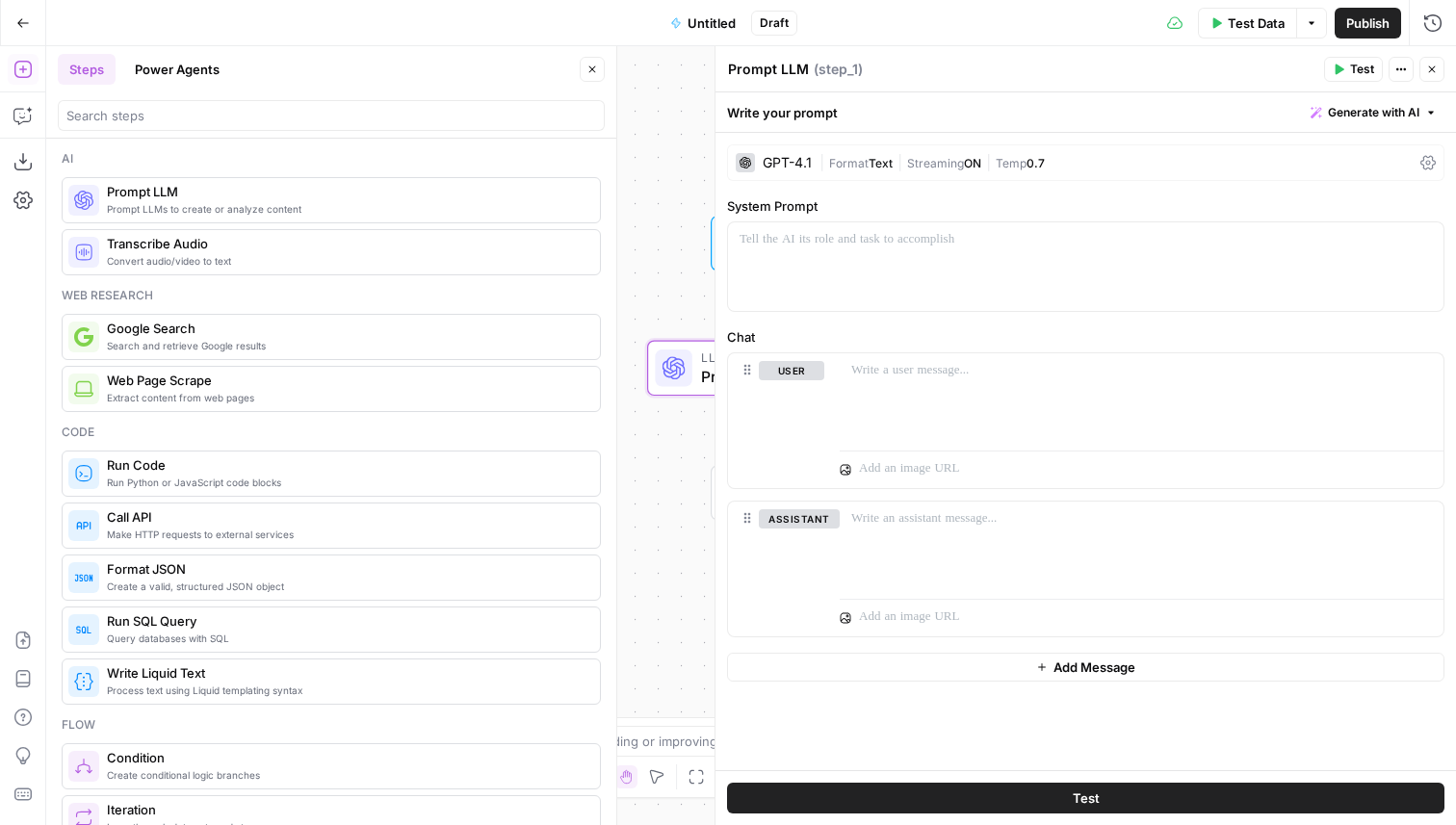
click at [787, 158] on div "GPT-4.1" at bounding box center [787, 162] width 49 height 14
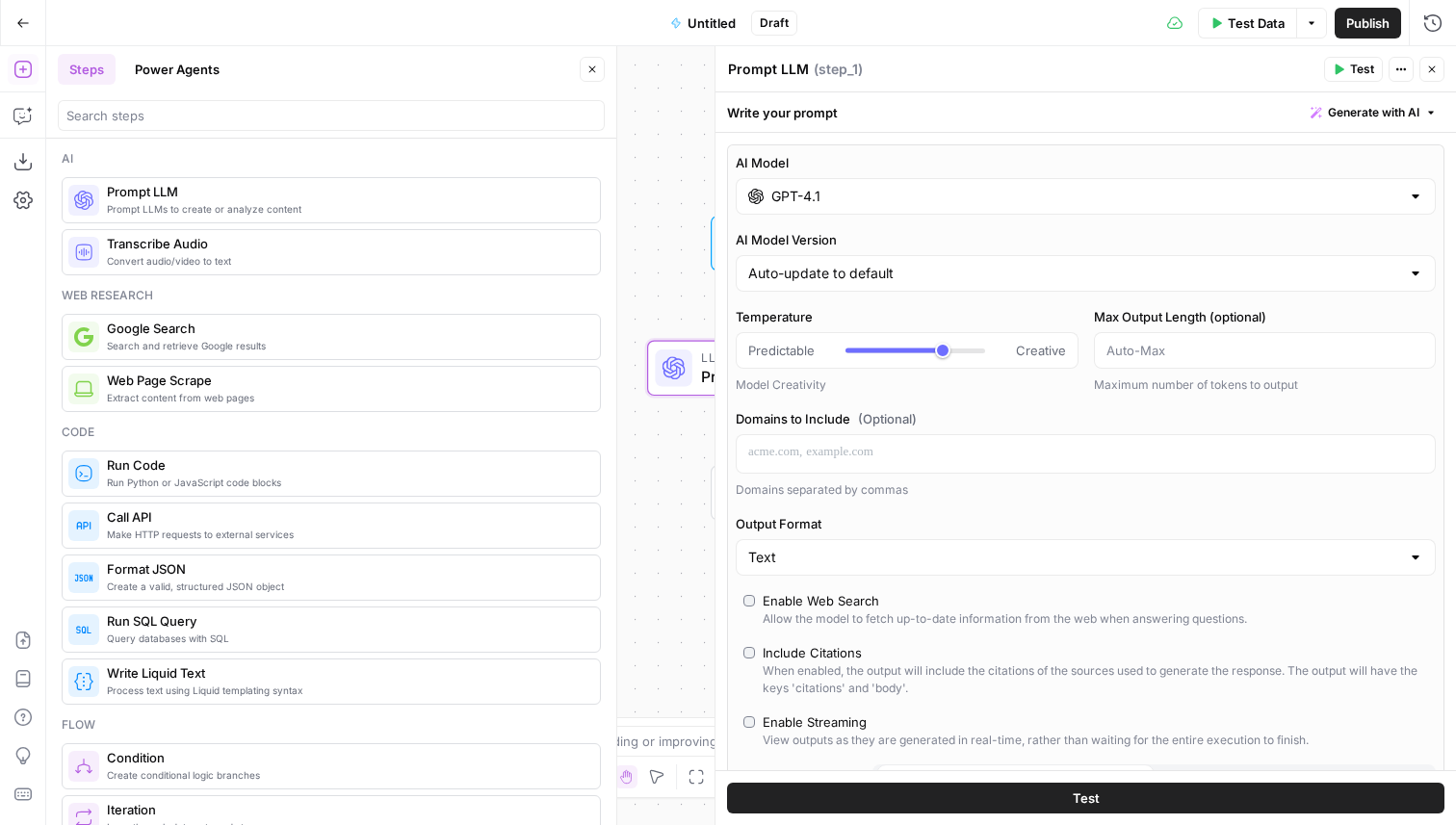
click at [801, 203] on input "GPT-4.1" at bounding box center [1085, 197] width 629 height 20
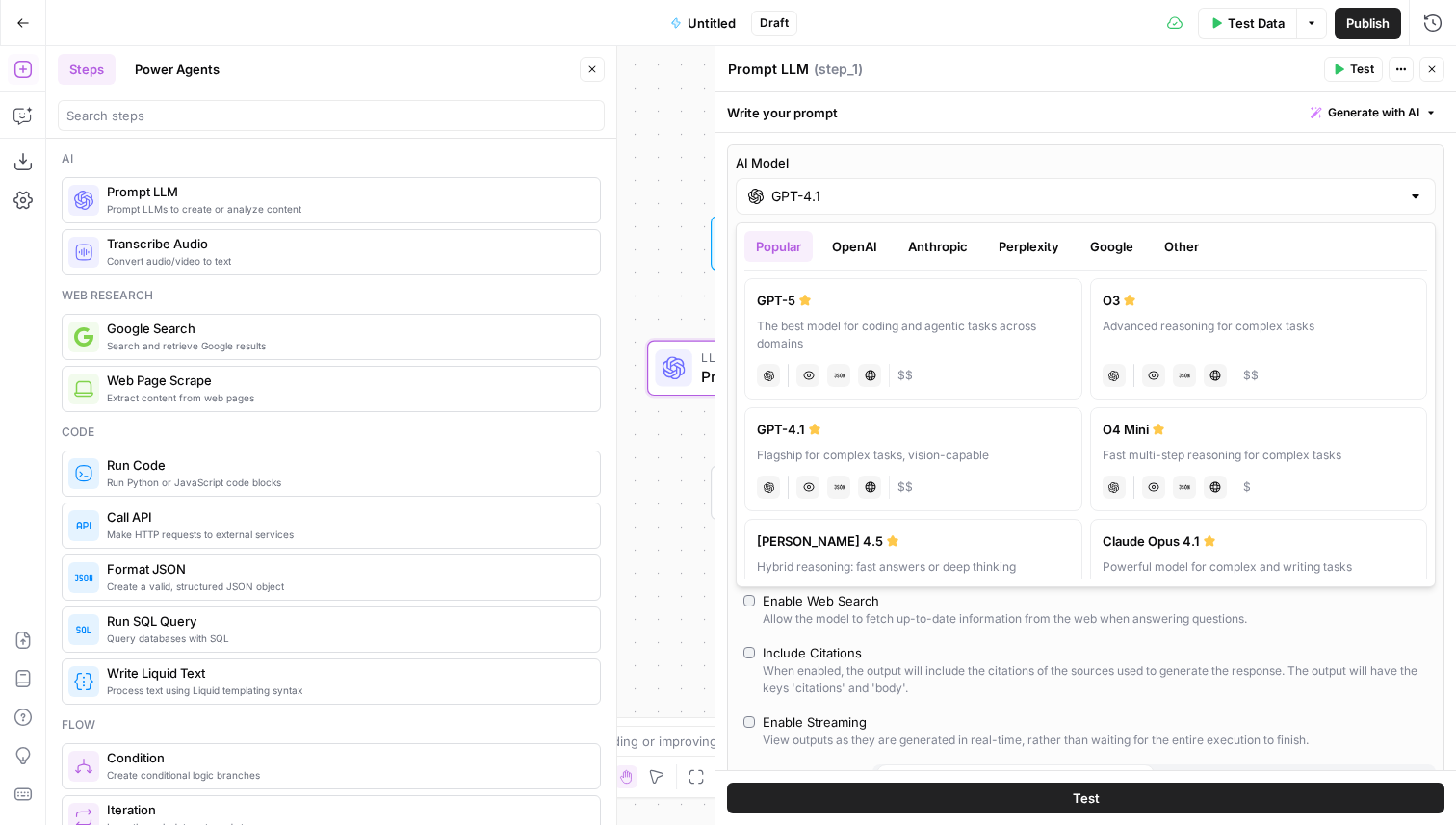
click at [964, 333] on div "The best model for coding and agentic tasks across domains" at bounding box center [914, 335] width 313 height 34
type input "GPT-5"
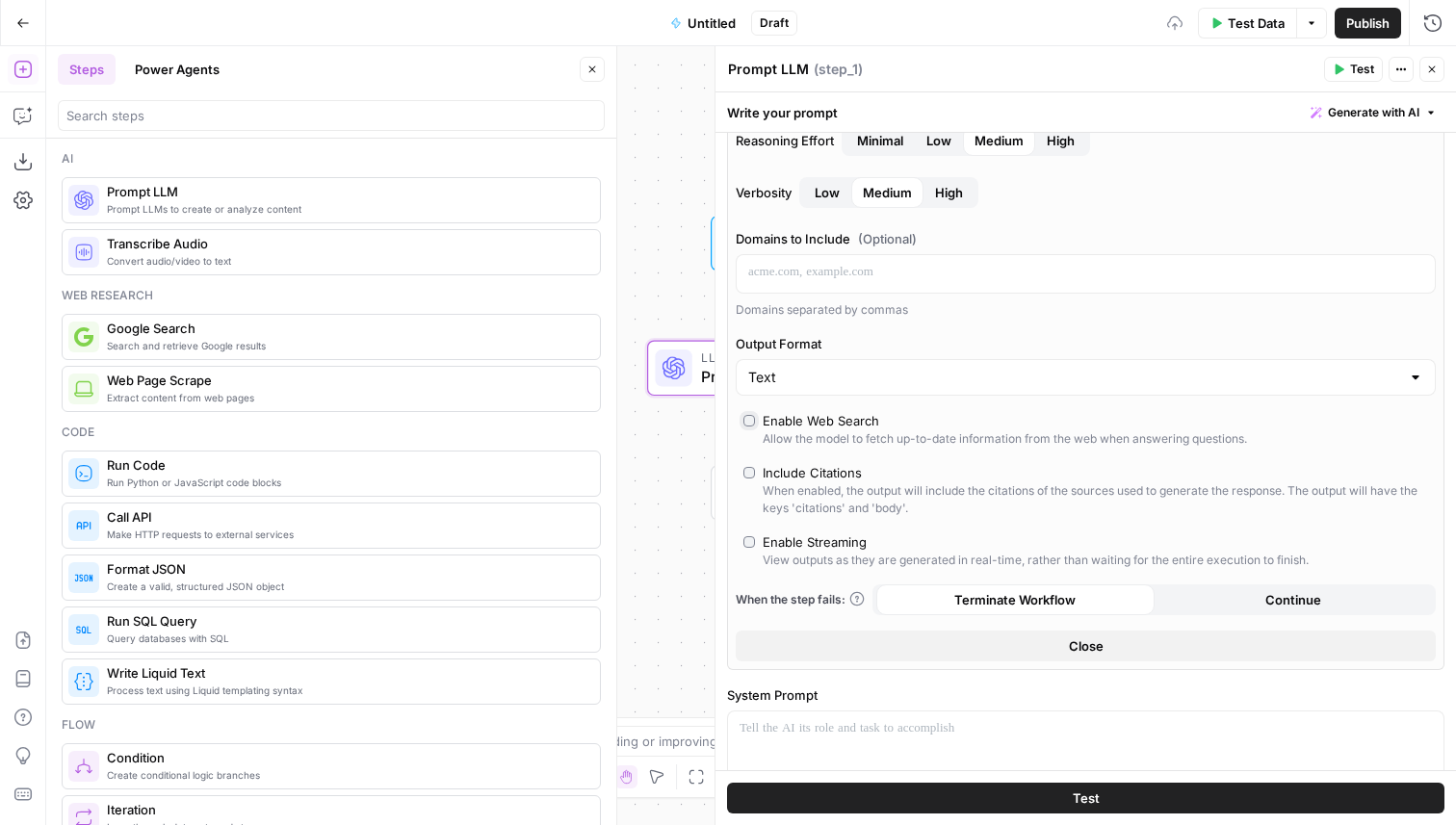
scroll to position [315, 0]
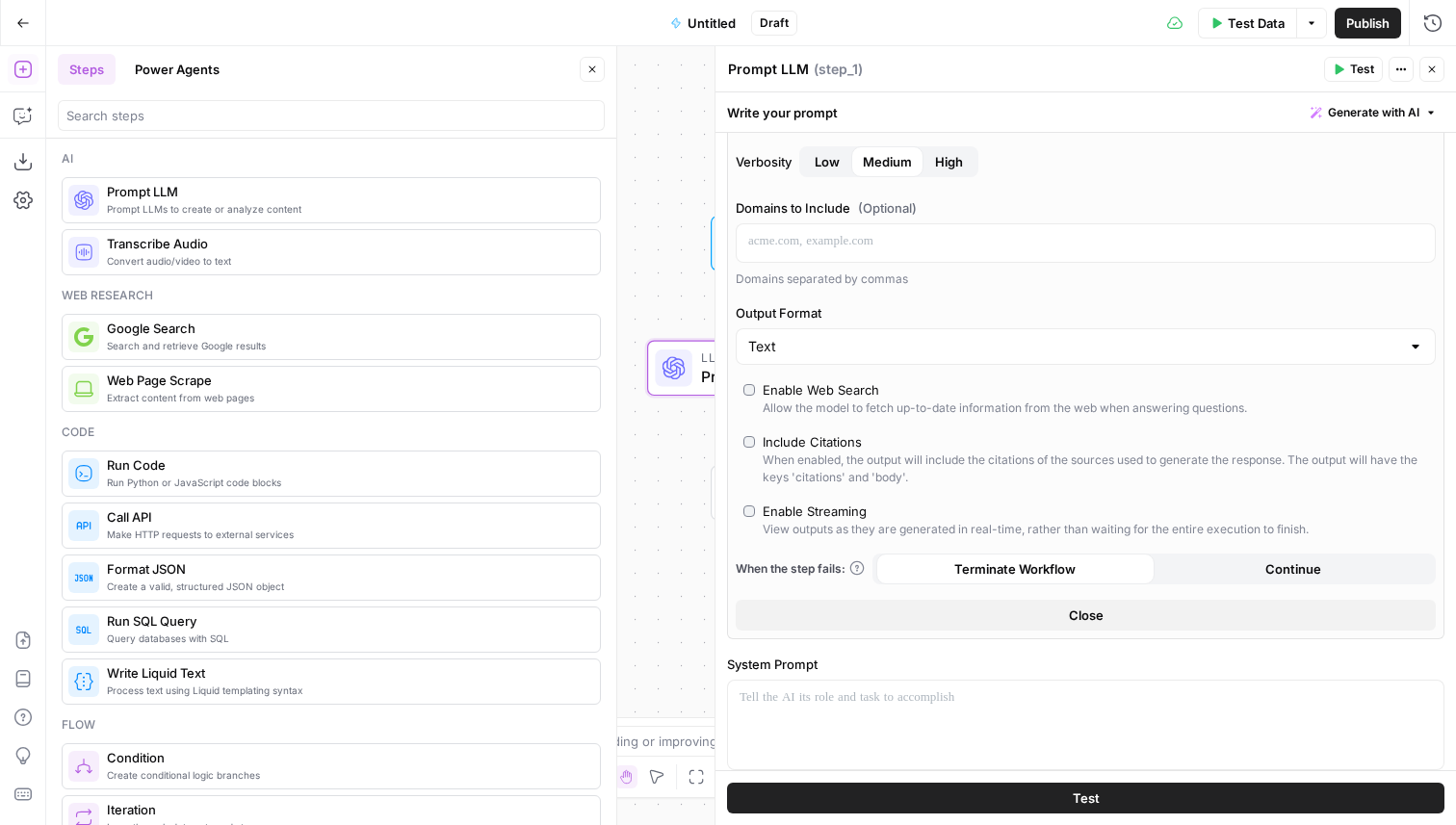
click at [825, 617] on button "Close" at bounding box center [1086, 615] width 701 height 30
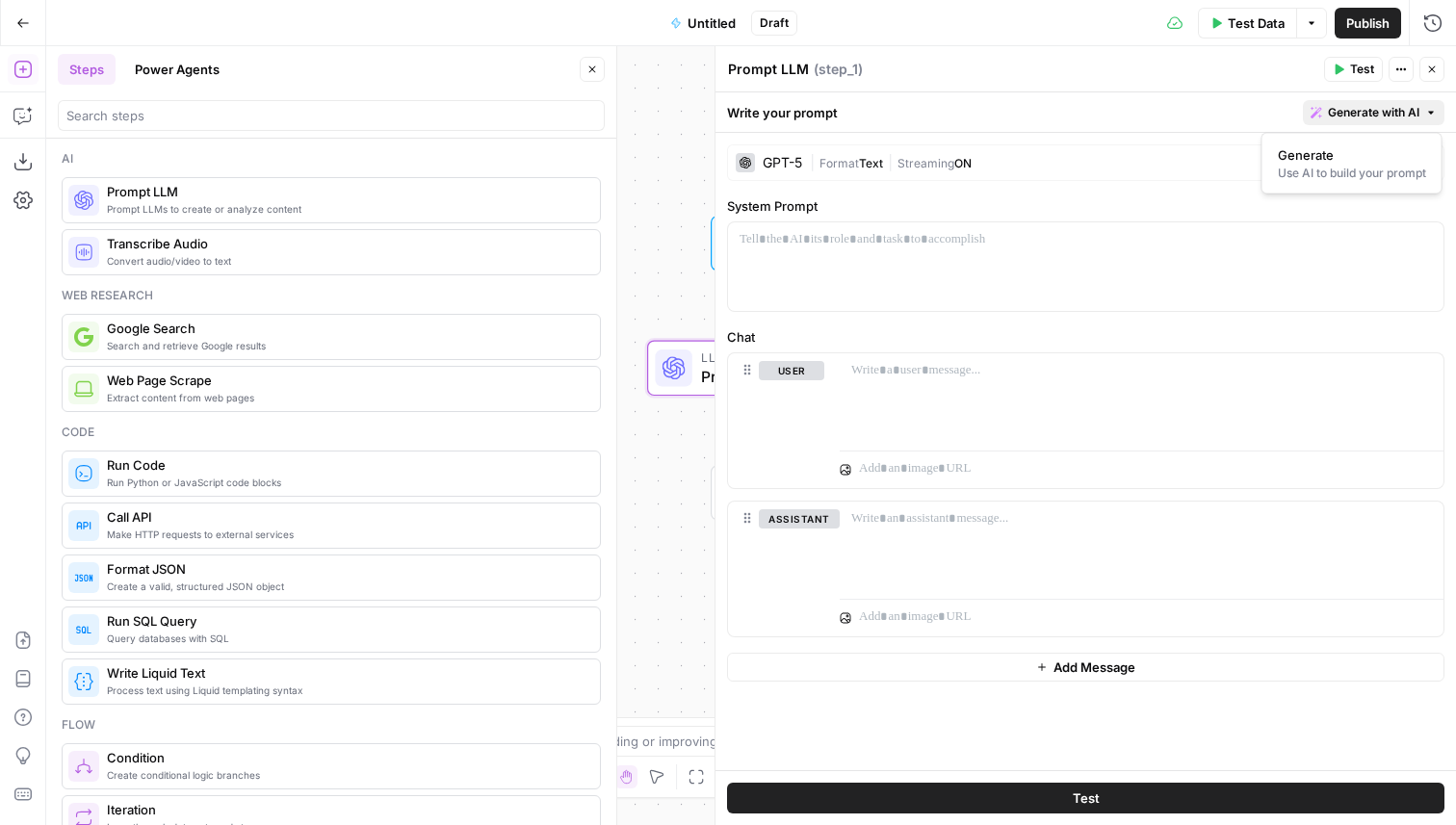
click at [1352, 114] on span "Generate with AI" at bounding box center [1373, 113] width 91 height 18
click at [1340, 154] on span "Generate" at bounding box center [1348, 156] width 141 height 20
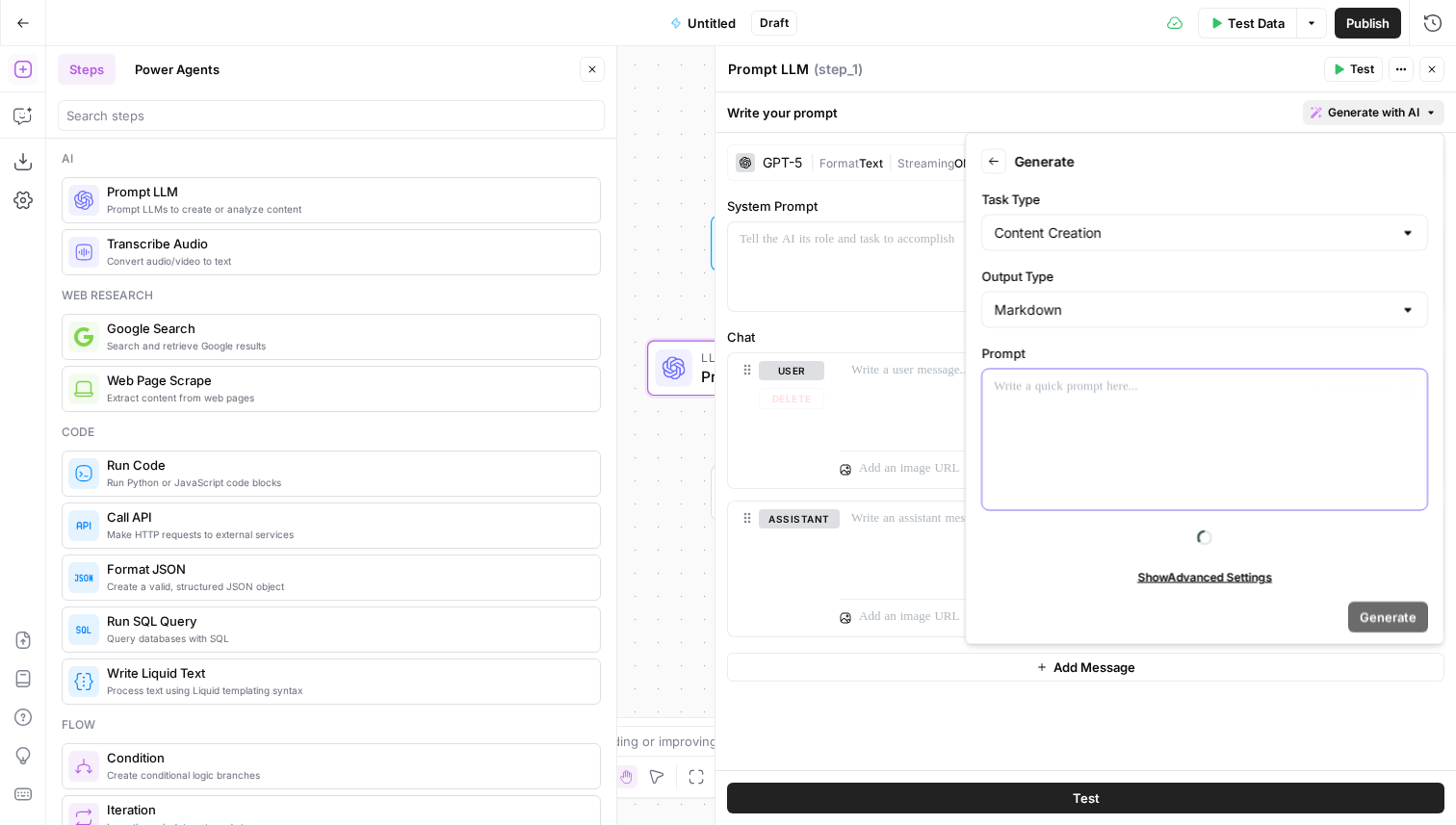
click at [1069, 402] on div at bounding box center [1205, 440] width 445 height 141
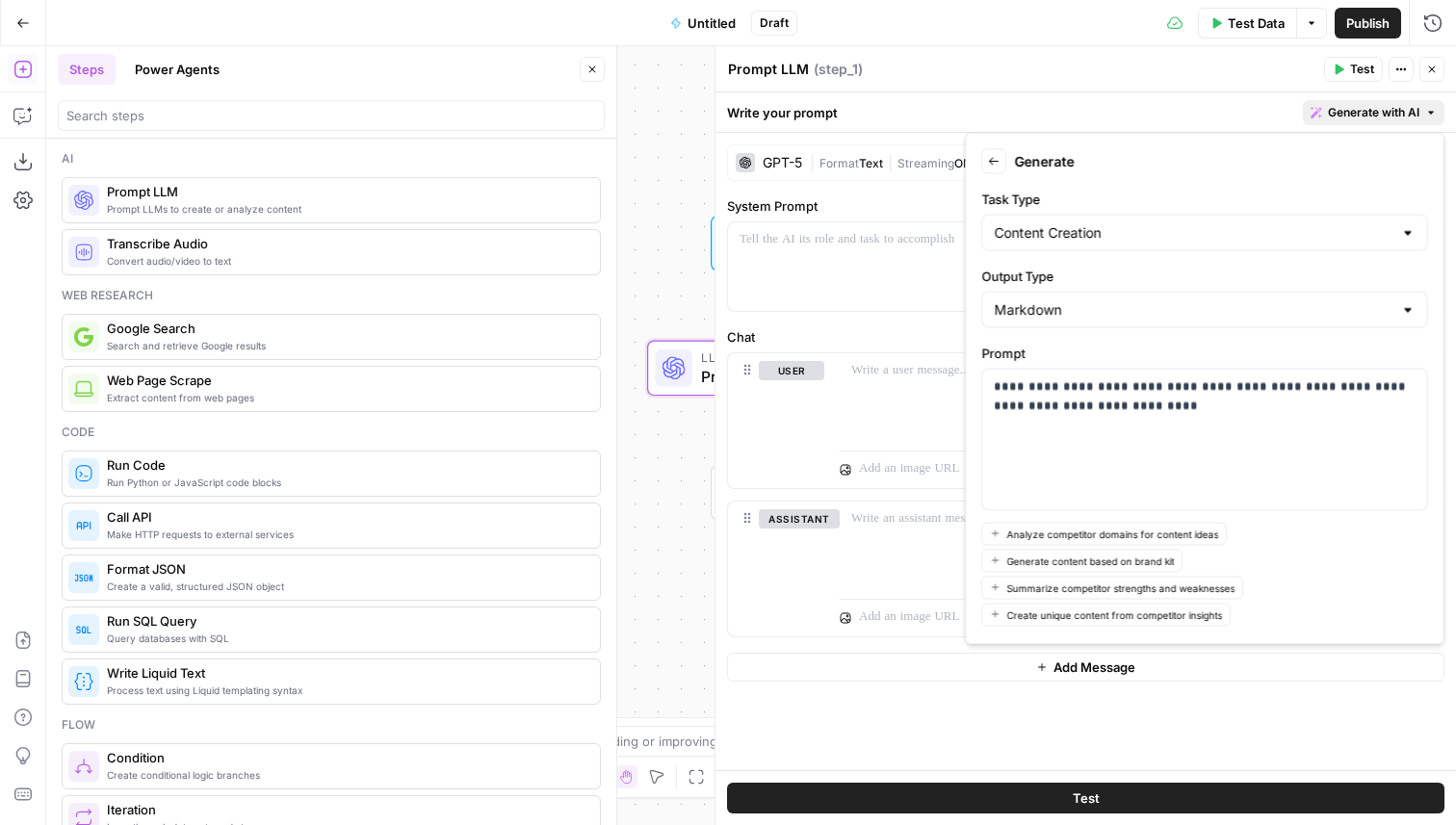
click at [1220, 103] on div "Write your prompt Generate with AI" at bounding box center [1085, 112] width 741 height 39
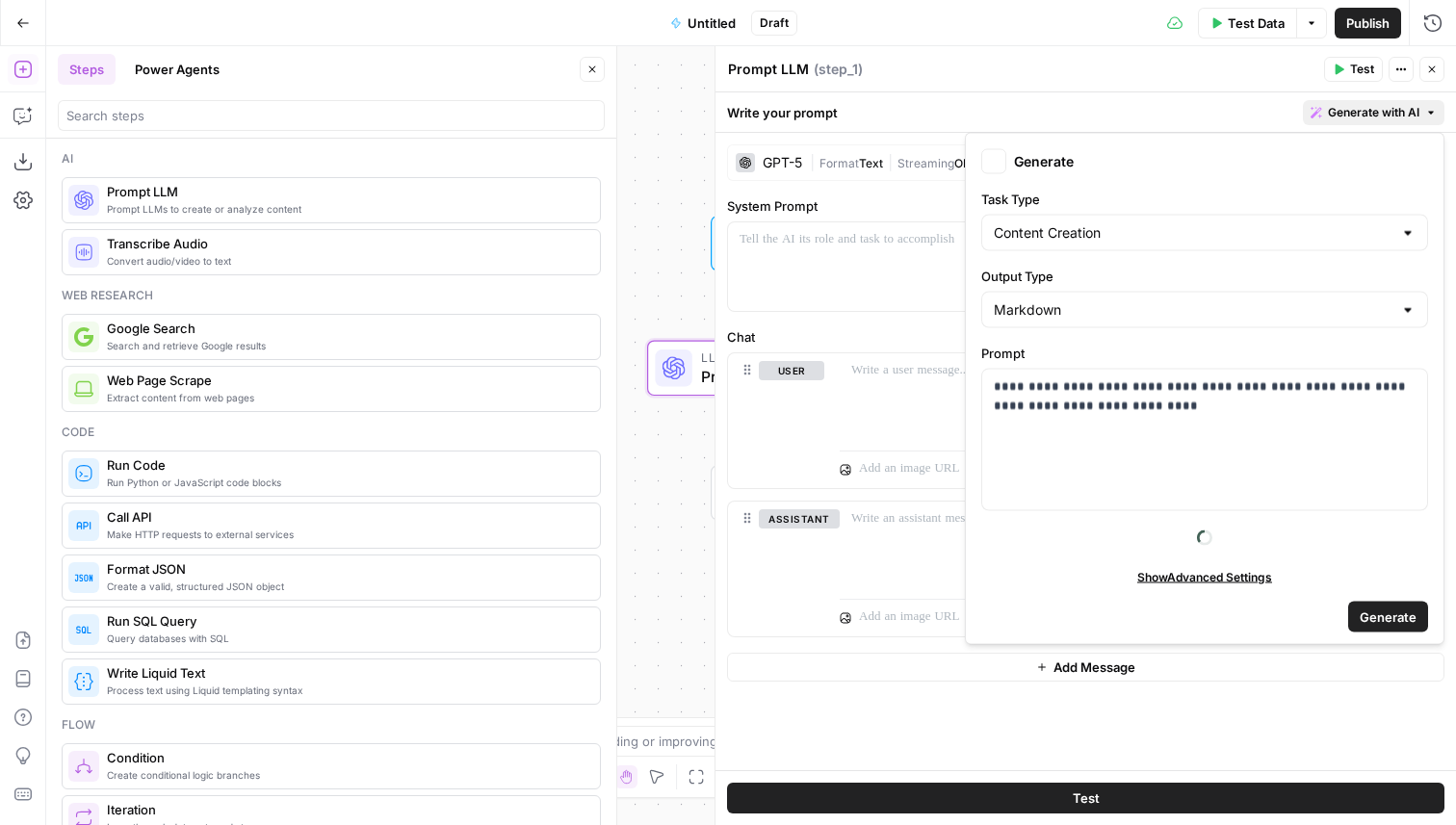
click at [1361, 108] on span "Generate with AI" at bounding box center [1373, 113] width 91 height 18
click at [1224, 412] on p "**********" at bounding box center [1205, 396] width 422 height 38
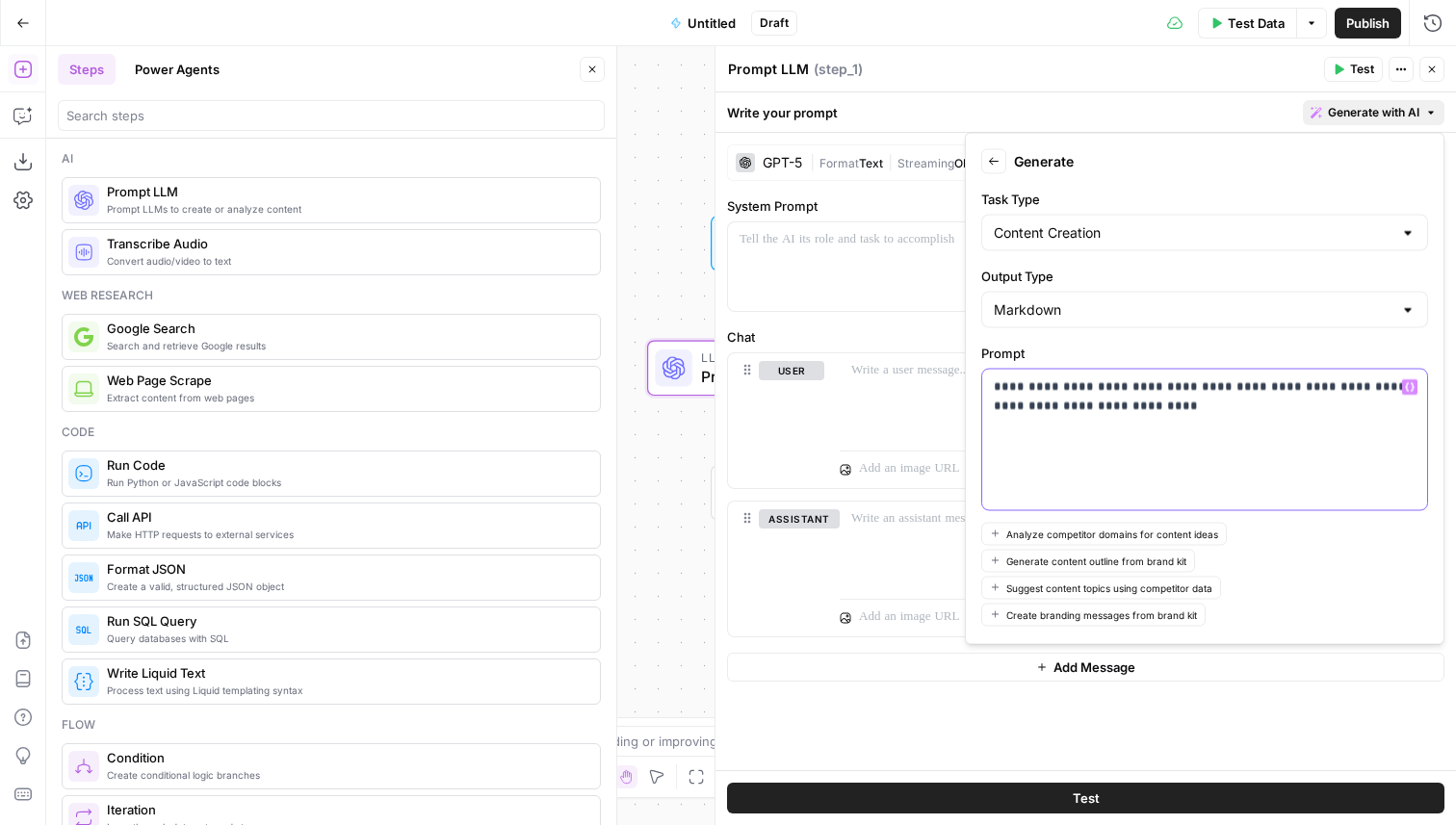
click at [1203, 407] on p "**********" at bounding box center [1205, 396] width 422 height 38
click at [1439, 69] on button "Close" at bounding box center [1433, 69] width 25 height 25
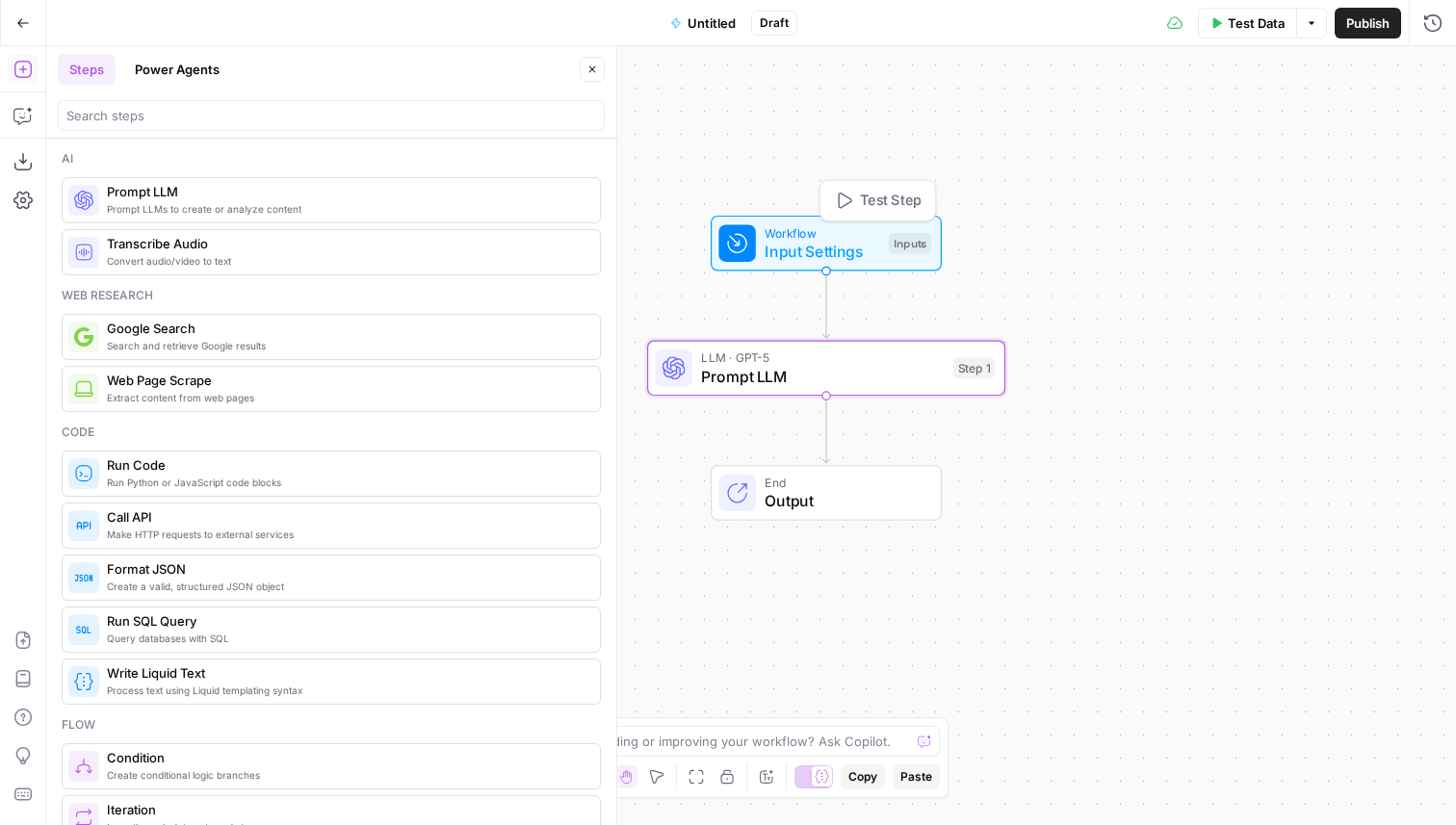
click at [783, 237] on span "Workflow" at bounding box center [821, 232] width 114 height 19
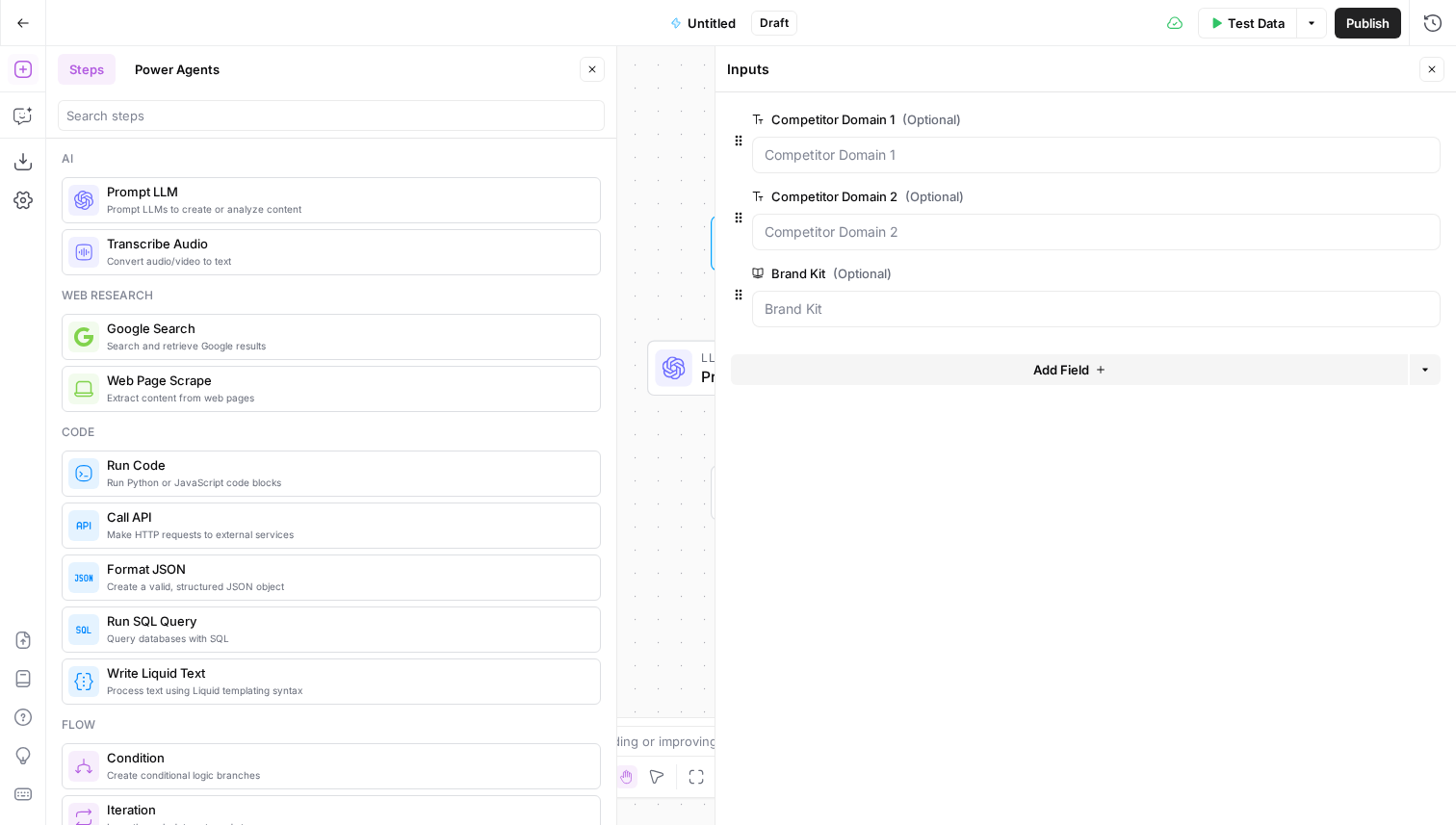
click at [1384, 108] on button "edit field" at bounding box center [1377, 119] width 74 height 23
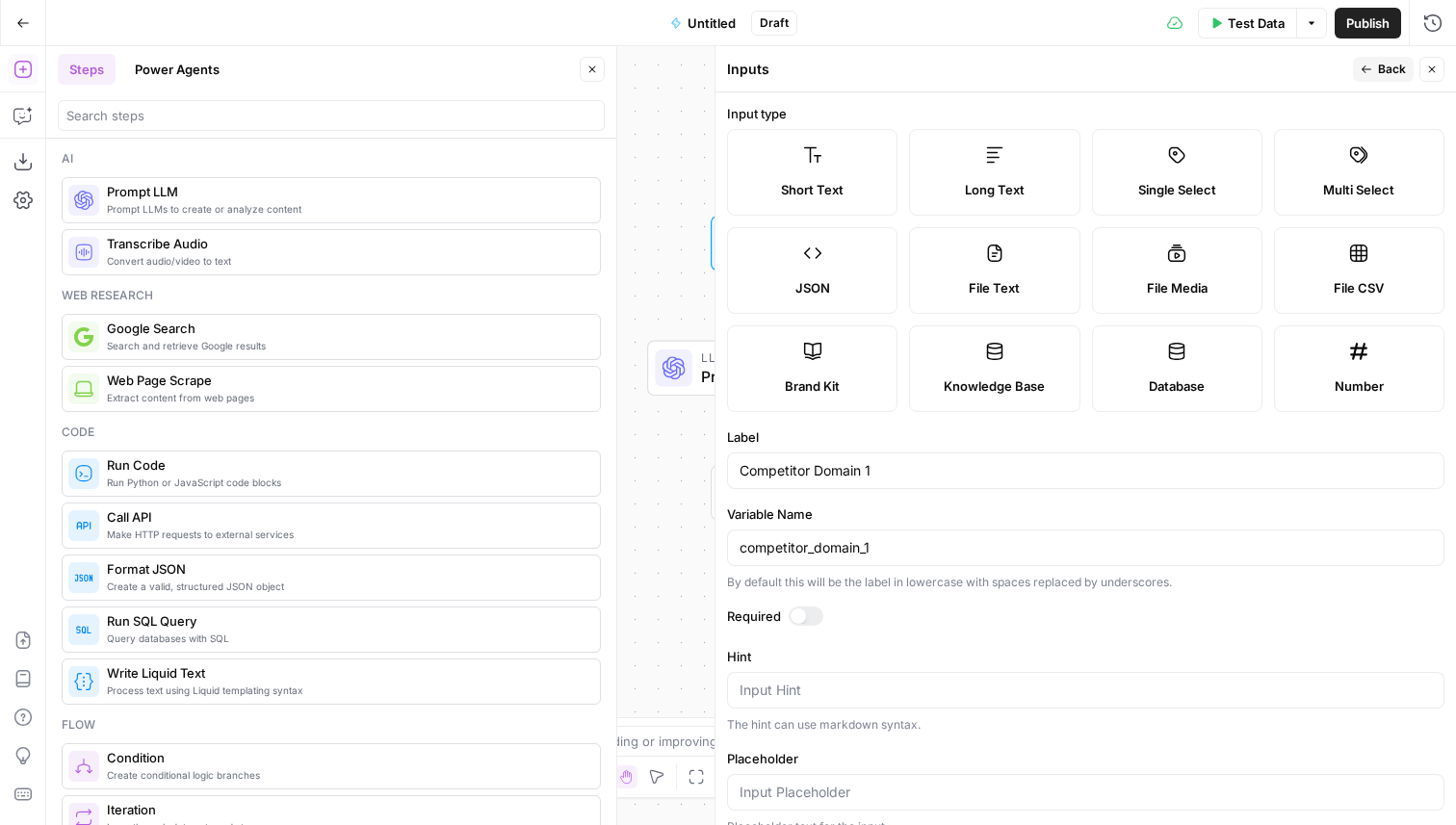
click at [1001, 189] on span "Long Text" at bounding box center [994, 190] width 60 height 20
click at [808, 473] on input "Competitor Domain 1" at bounding box center [1086, 471] width 693 height 20
type input "List of Keywords"
click at [884, 432] on label "Label" at bounding box center [1085, 437] width 717 height 20
click at [884, 461] on input "List of Keywords" at bounding box center [1086, 471] width 693 height 20
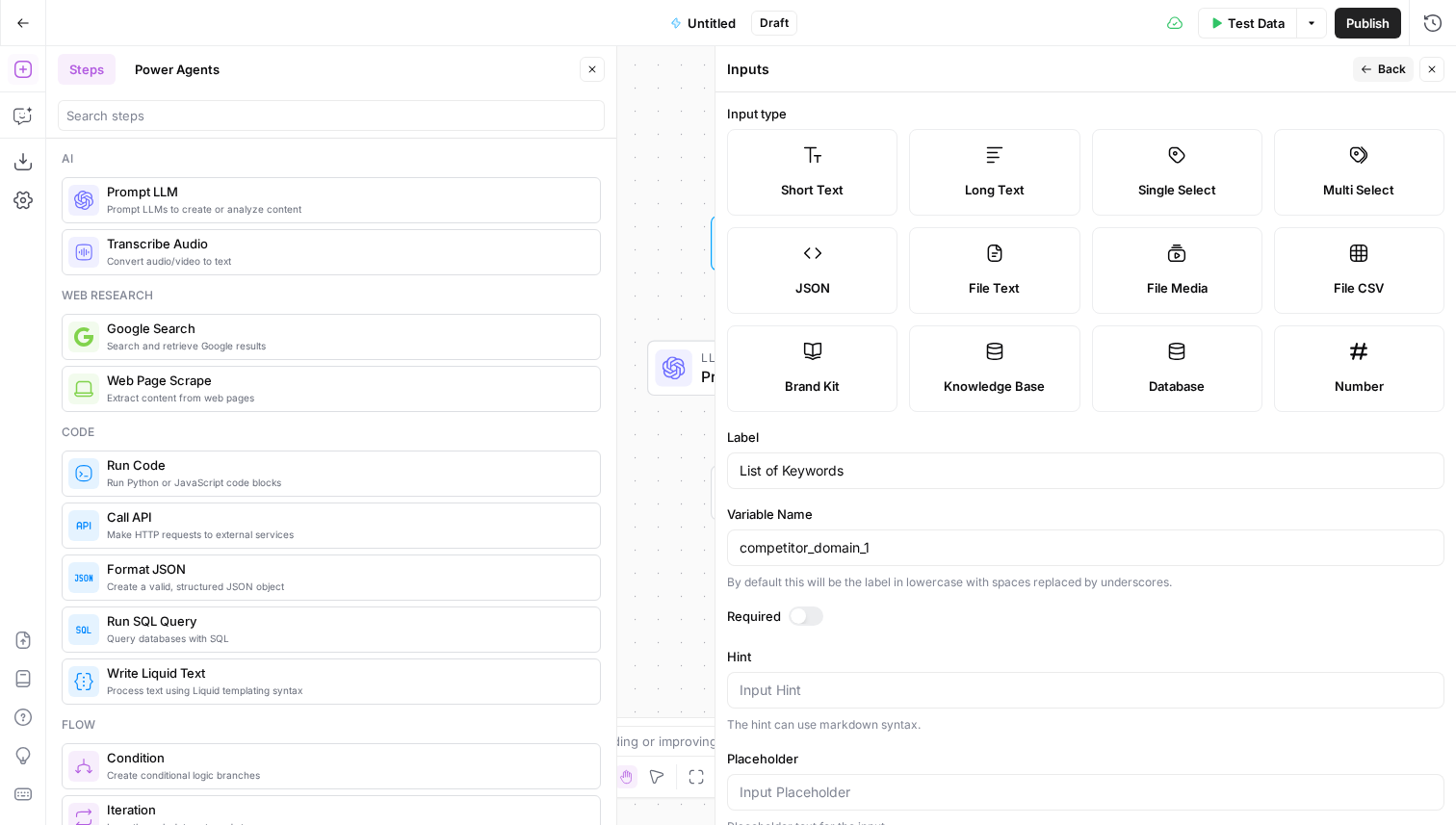
click at [1401, 69] on span "Back" at bounding box center [1391, 69] width 28 height 18
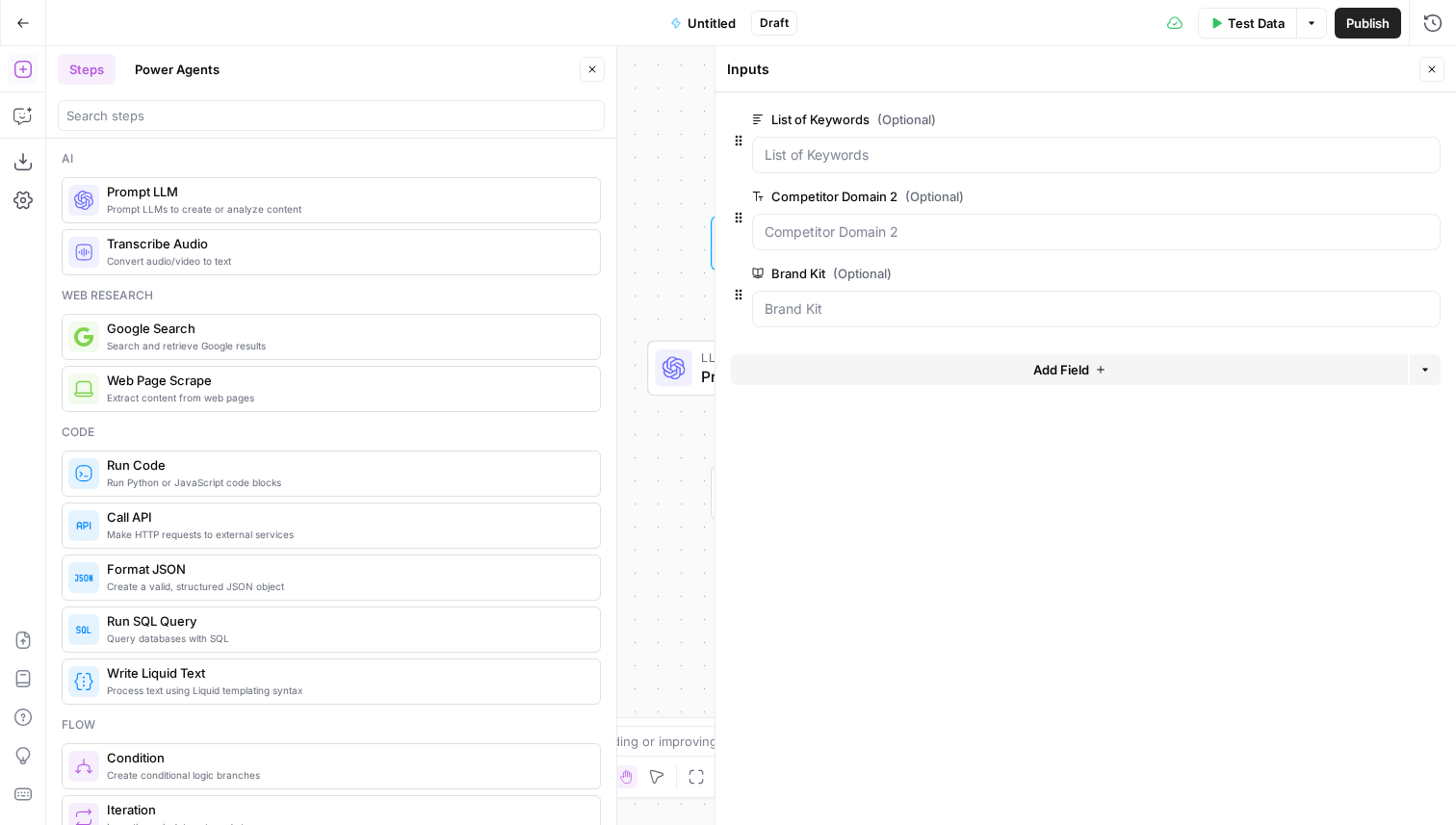
click at [1373, 198] on span "edit field" at bounding box center [1368, 197] width 42 height 16
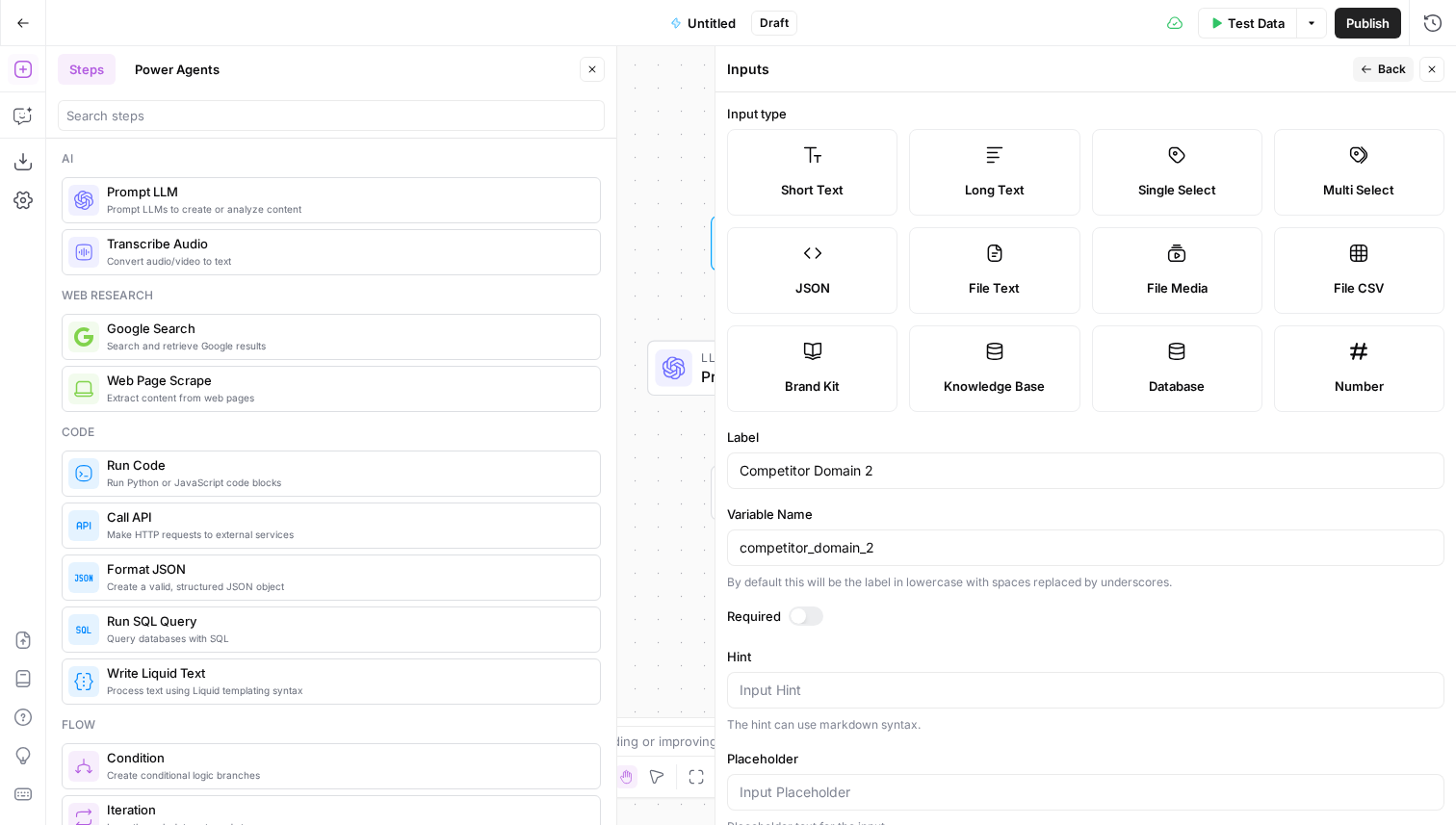
click at [981, 209] on label "Long Text" at bounding box center [994, 172] width 170 height 87
click at [839, 476] on input "Competitor Domain 2" at bounding box center [1086, 471] width 693 height 20
type input "Reddit Scrape"
click at [853, 548] on input "competitor_domain_2" at bounding box center [1086, 548] width 693 height 20
click at [1395, 70] on span "Back" at bounding box center [1391, 69] width 28 height 18
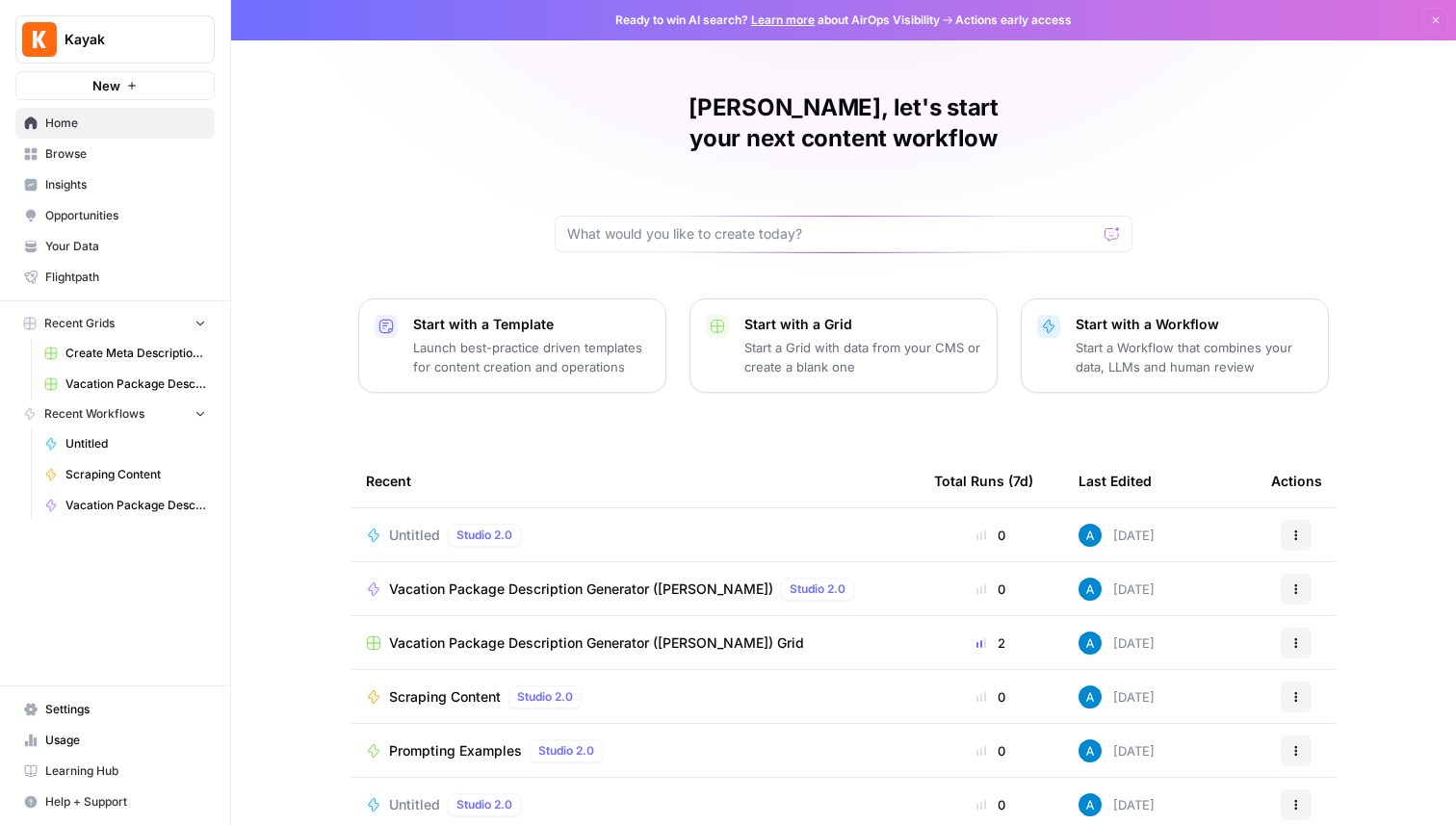
click at [411, 526] on span "Untitled" at bounding box center [415, 535] width 51 height 20
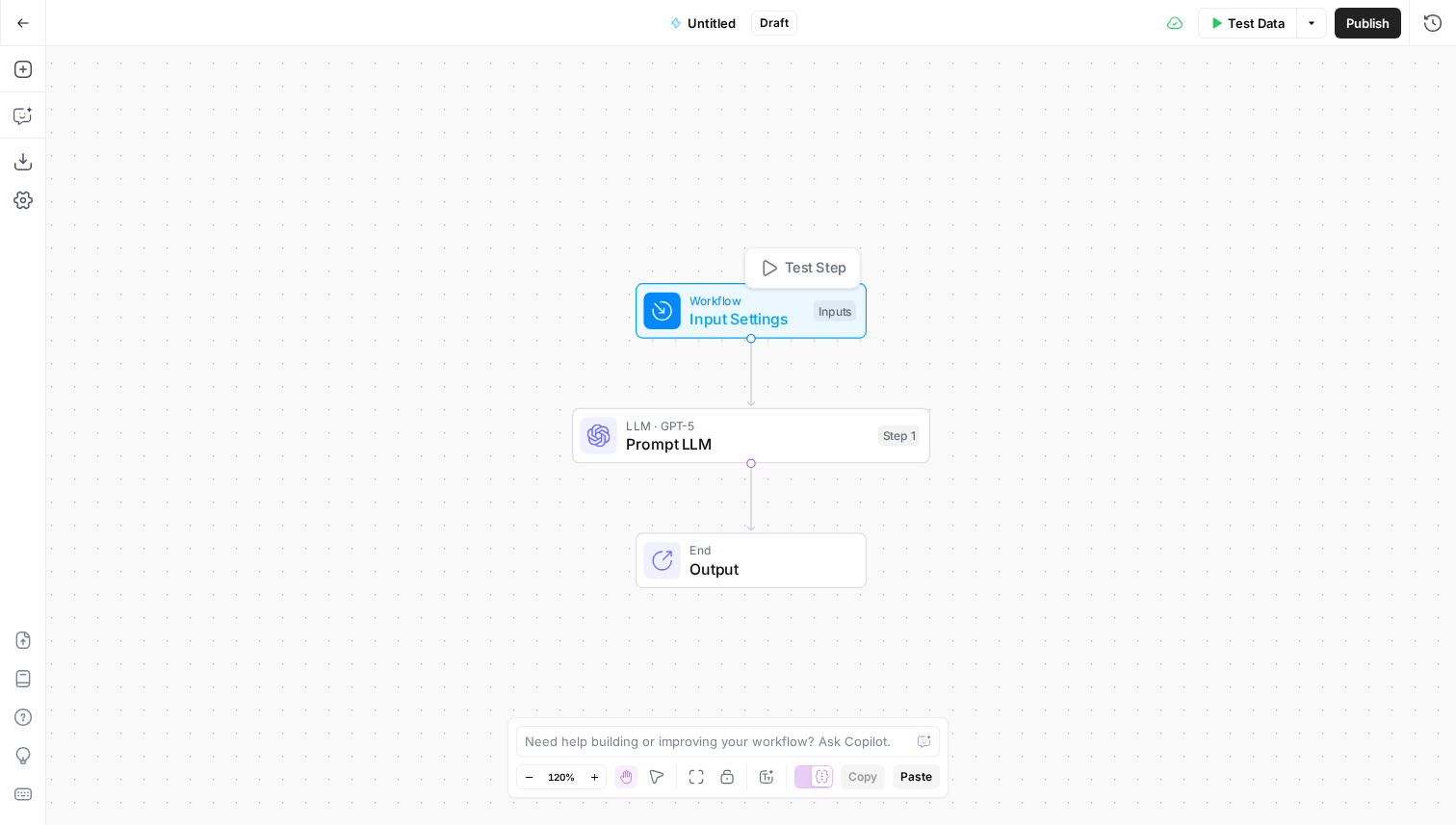
click at [746, 325] on span "Input Settings" at bounding box center [747, 319] width 114 height 23
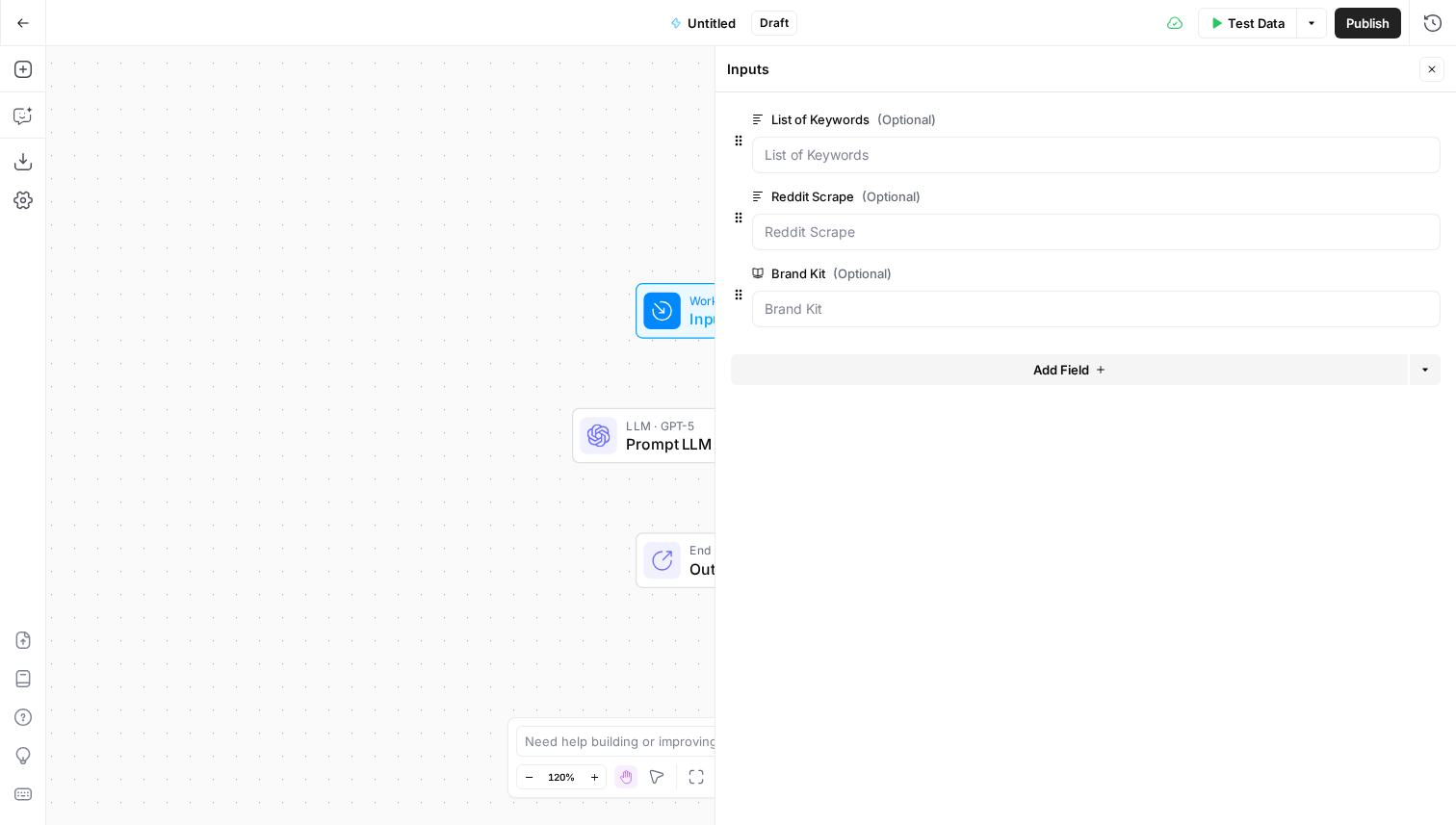
drag, startPoint x: 551, startPoint y: 253, endPoint x: 283, endPoint y: 249, distance: 268.0
click at [276, 252] on div "Workflow Input Settings Inputs LLM · GPT-5 Prompt LLM Step 1 End Output" at bounding box center [751, 435] width 1410 height 779
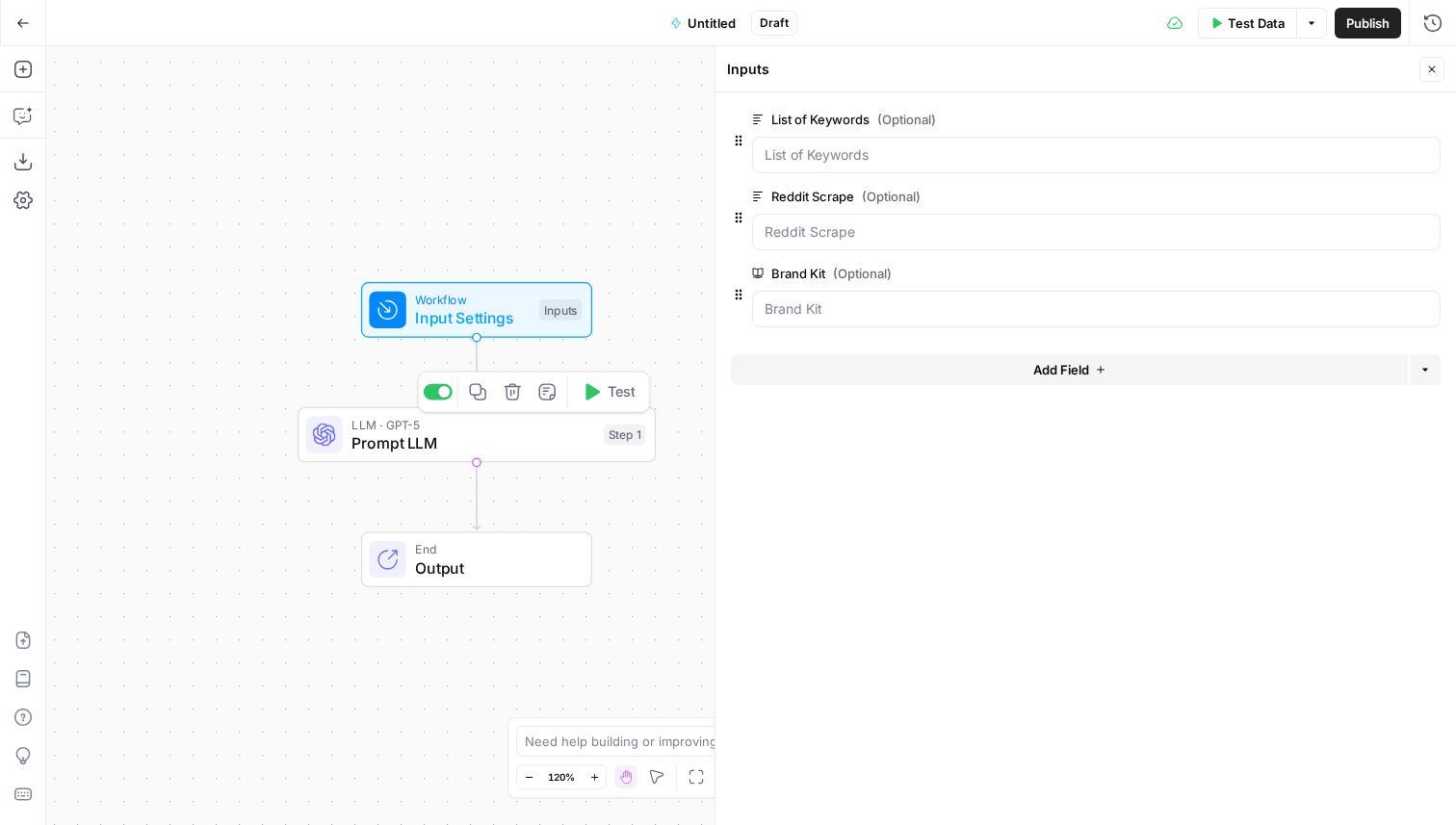
click at [583, 446] on span "Prompt LLM" at bounding box center [473, 443] width 243 height 23
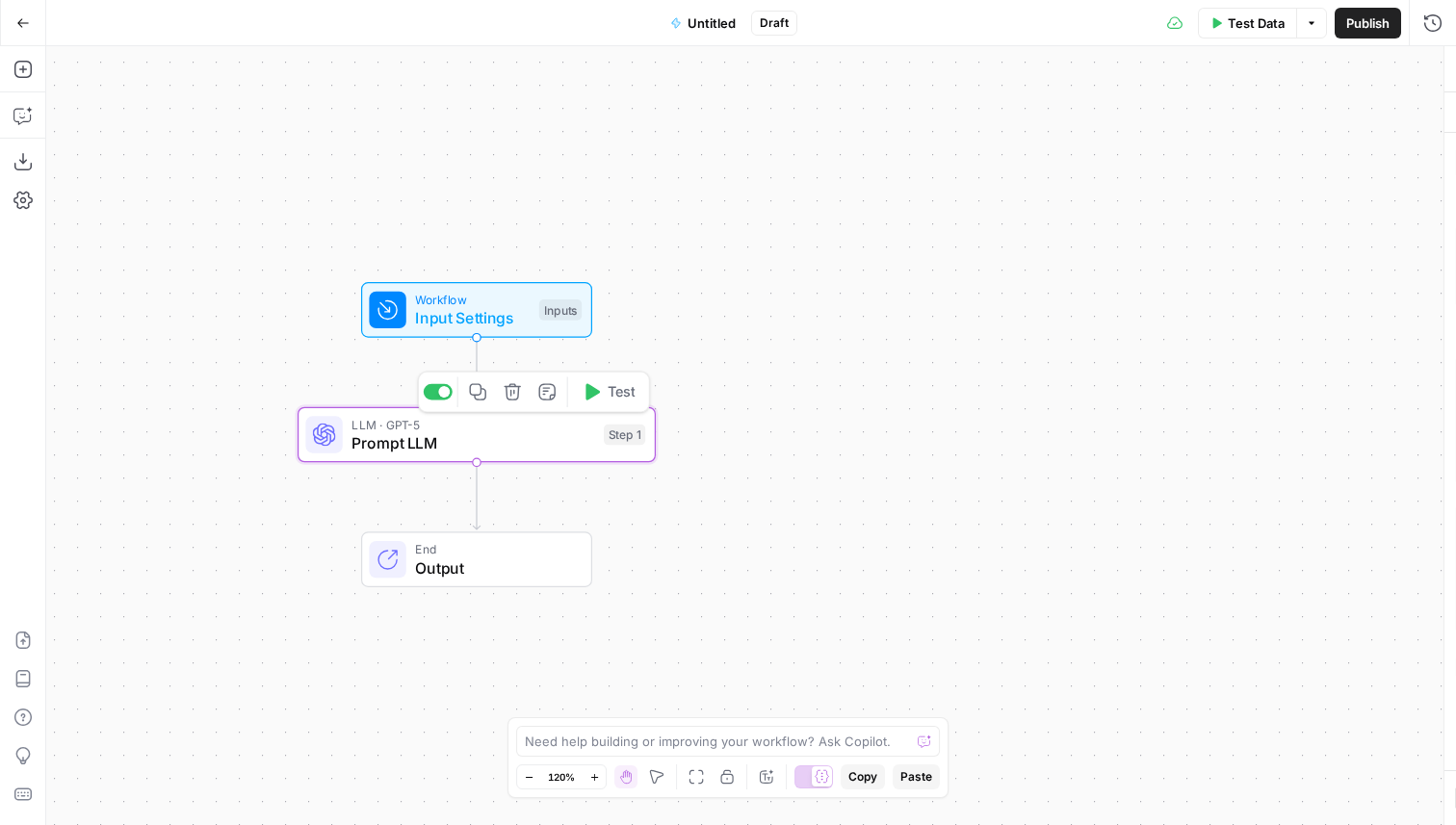
type textarea "Prompt LLM"
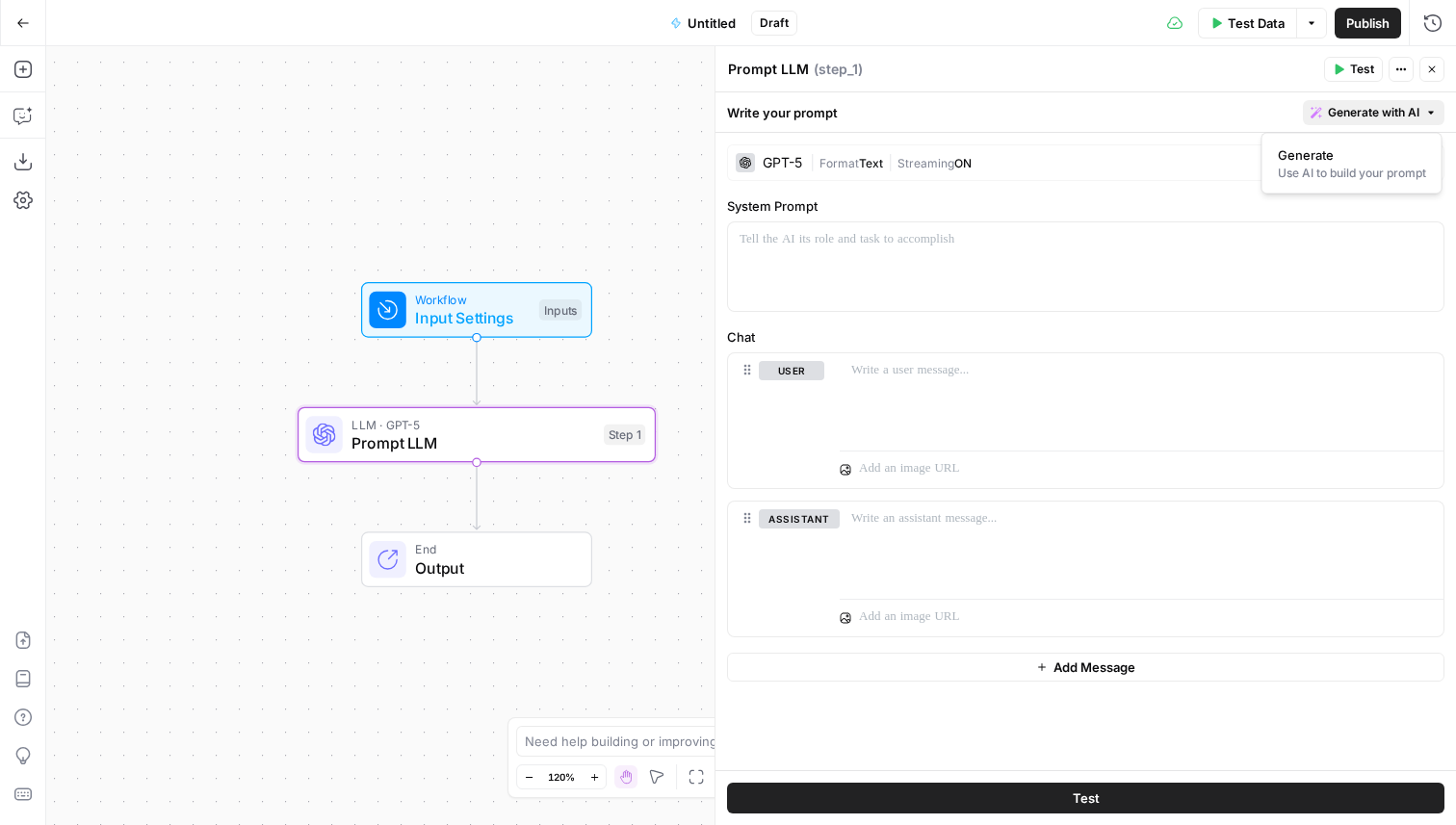
click at [1353, 109] on span "Generate with AI" at bounding box center [1373, 113] width 91 height 18
click at [1330, 164] on div "Use AI to build your prompt" at bounding box center [1352, 173] width 149 height 18
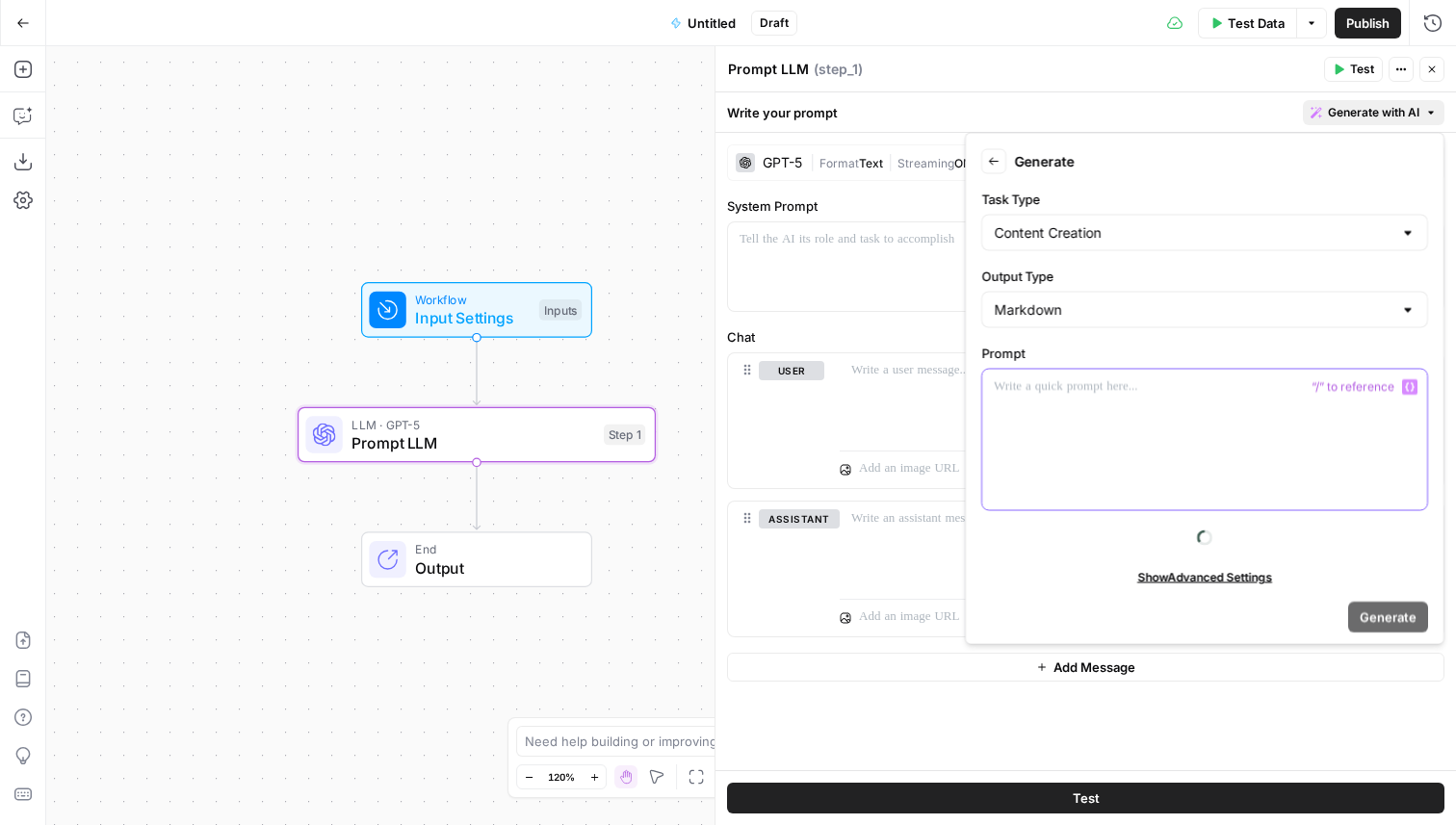
click at [1094, 435] on div at bounding box center [1205, 440] width 445 height 141
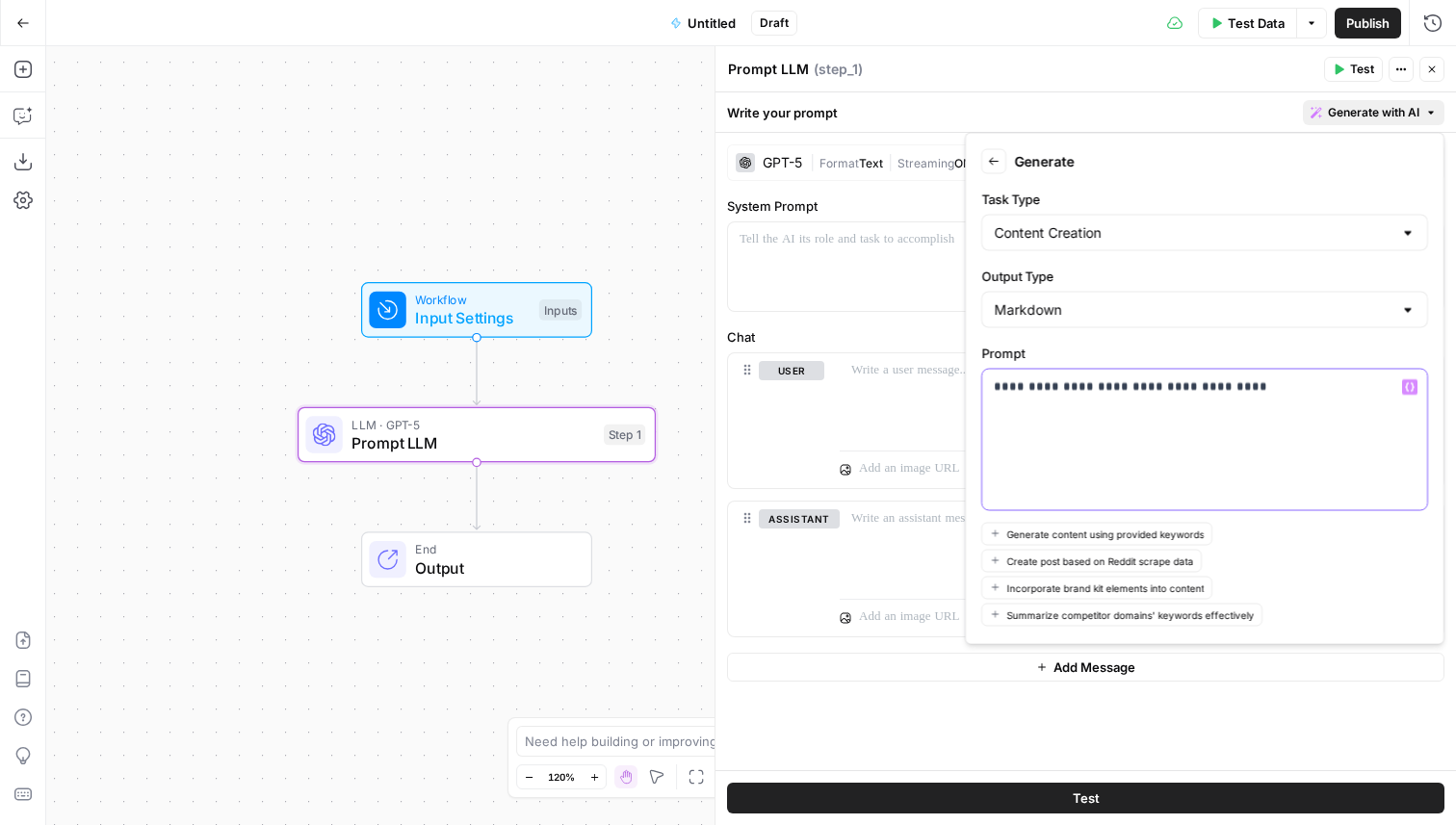
click at [1074, 388] on p "**********" at bounding box center [1205, 388] width 422 height 20
click at [1295, 390] on p "**********" at bounding box center [1205, 388] width 422 height 20
click at [1110, 425] on div at bounding box center [1205, 440] width 445 height 141
click at [1139, 384] on p "**********" at bounding box center [1205, 396] width 422 height 38
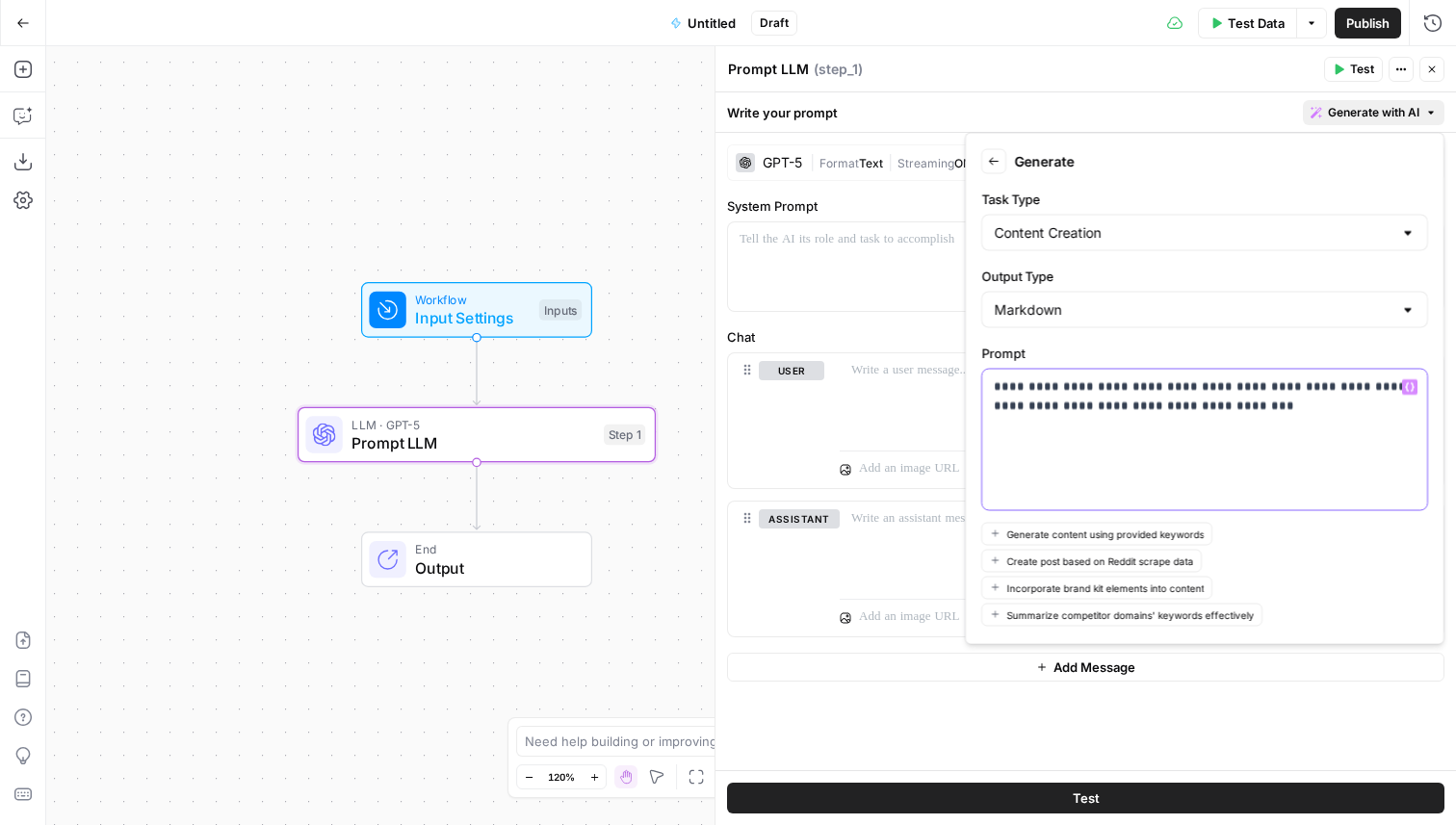
click at [1115, 392] on p "**********" at bounding box center [1205, 396] width 422 height 38
click at [1142, 388] on p "**********" at bounding box center [1205, 396] width 422 height 38
click at [1132, 386] on p "**********" at bounding box center [1205, 396] width 422 height 38
click at [1139, 390] on p "**********" at bounding box center [1205, 396] width 422 height 38
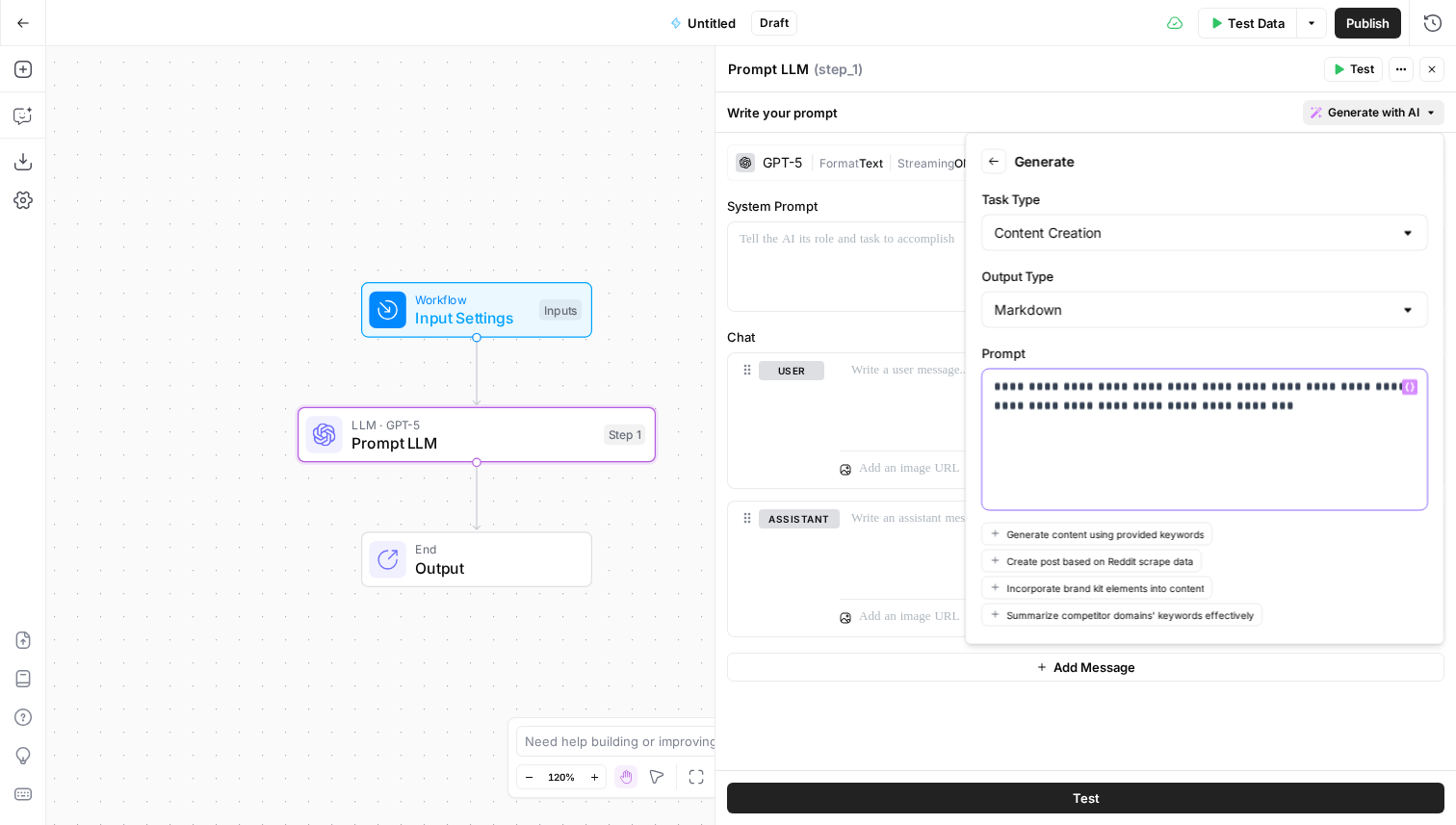
click at [1240, 413] on p "**********" at bounding box center [1205, 396] width 422 height 38
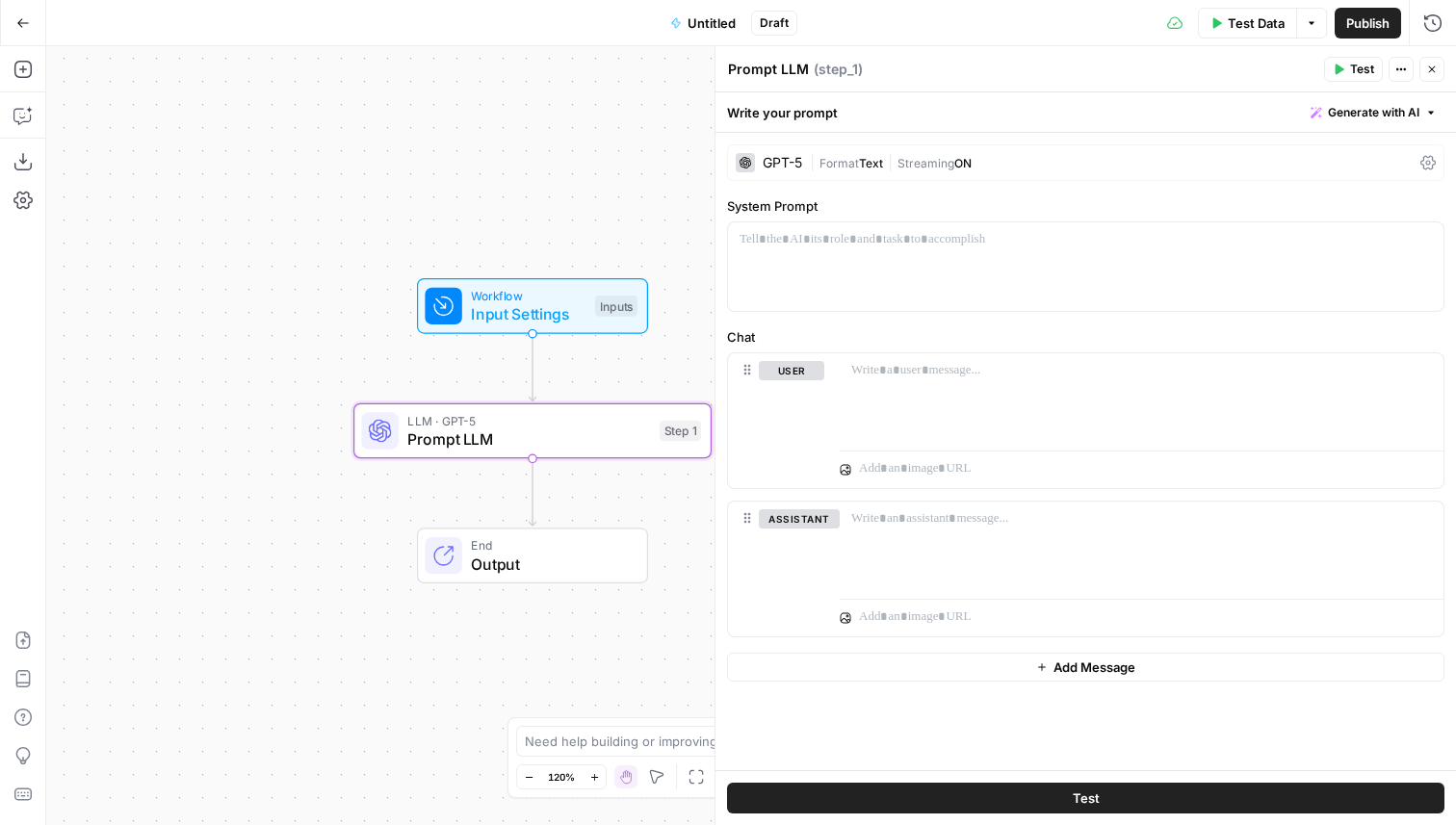
drag, startPoint x: 528, startPoint y: 191, endPoint x: 584, endPoint y: 187, distance: 56.1
click at [584, 187] on div "Workflow Input Settings Inputs LLM · GPT-5 Prompt LLM Step 1 End Output" at bounding box center [751, 435] width 1410 height 779
click at [24, 68] on icon "button" at bounding box center [23, 69] width 20 height 20
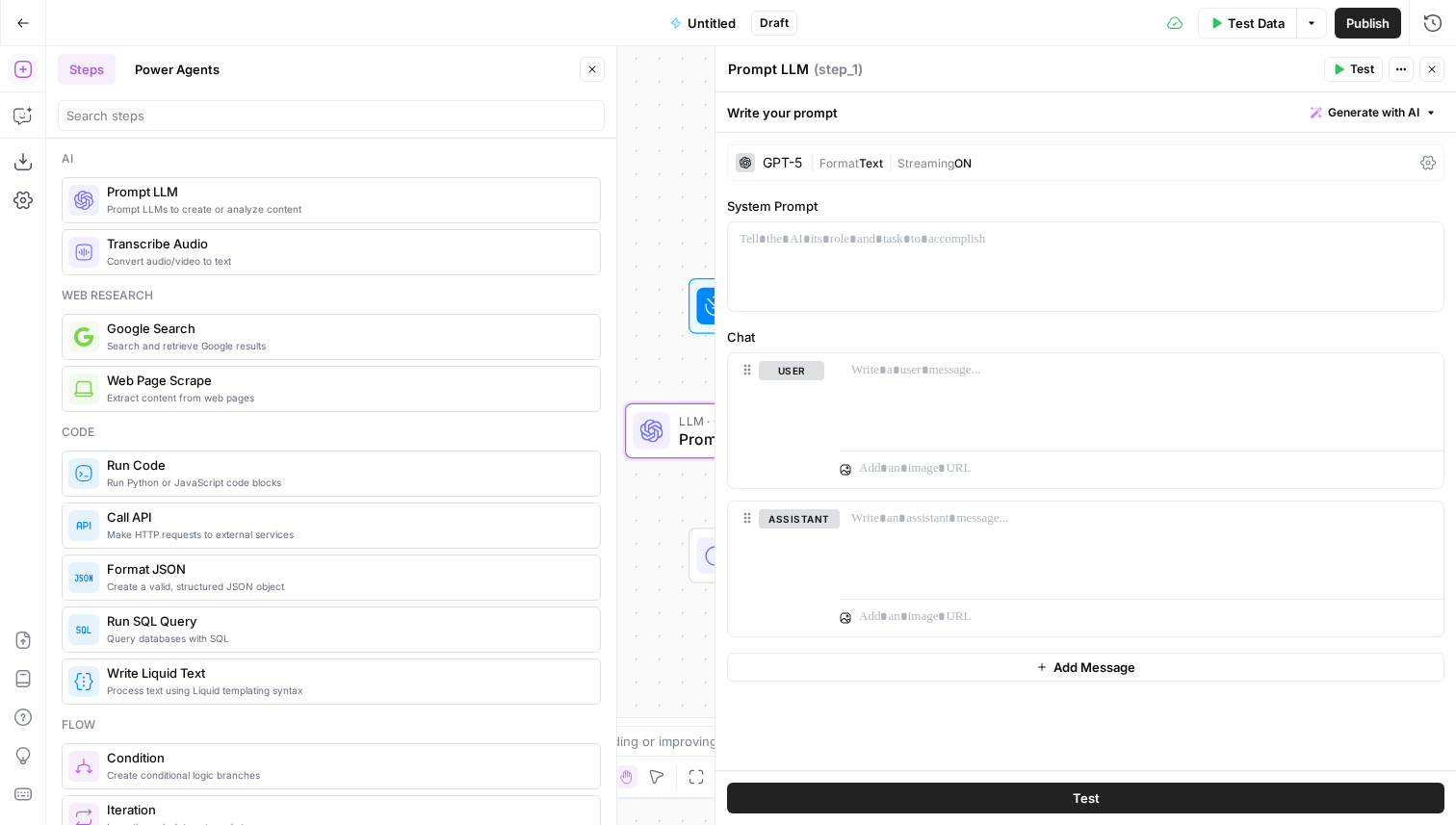
click at [1434, 66] on icon "button" at bounding box center [1433, 69] width 12 height 12
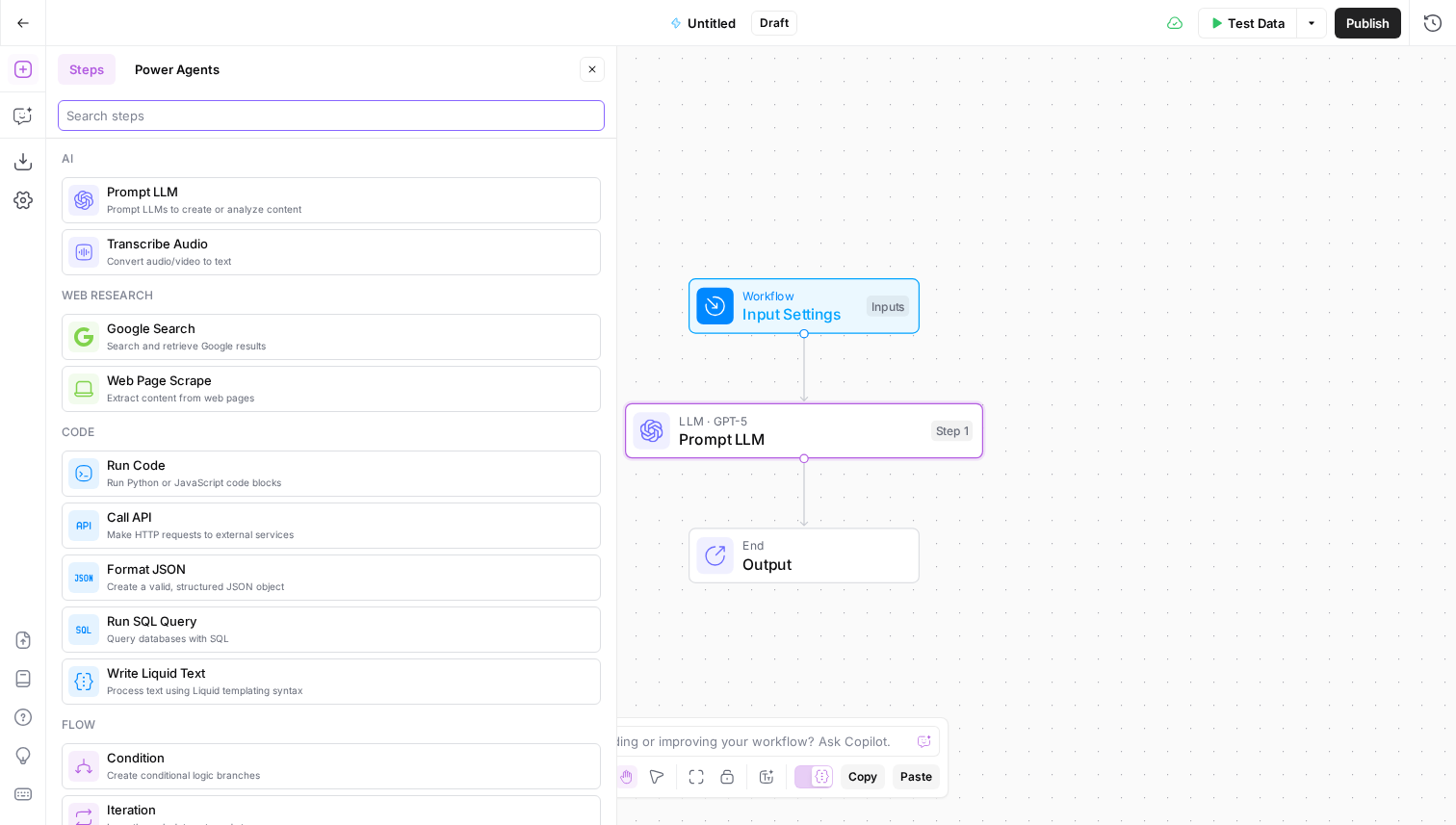
click at [272, 115] on input "search" at bounding box center [331, 115] width 529 height 20
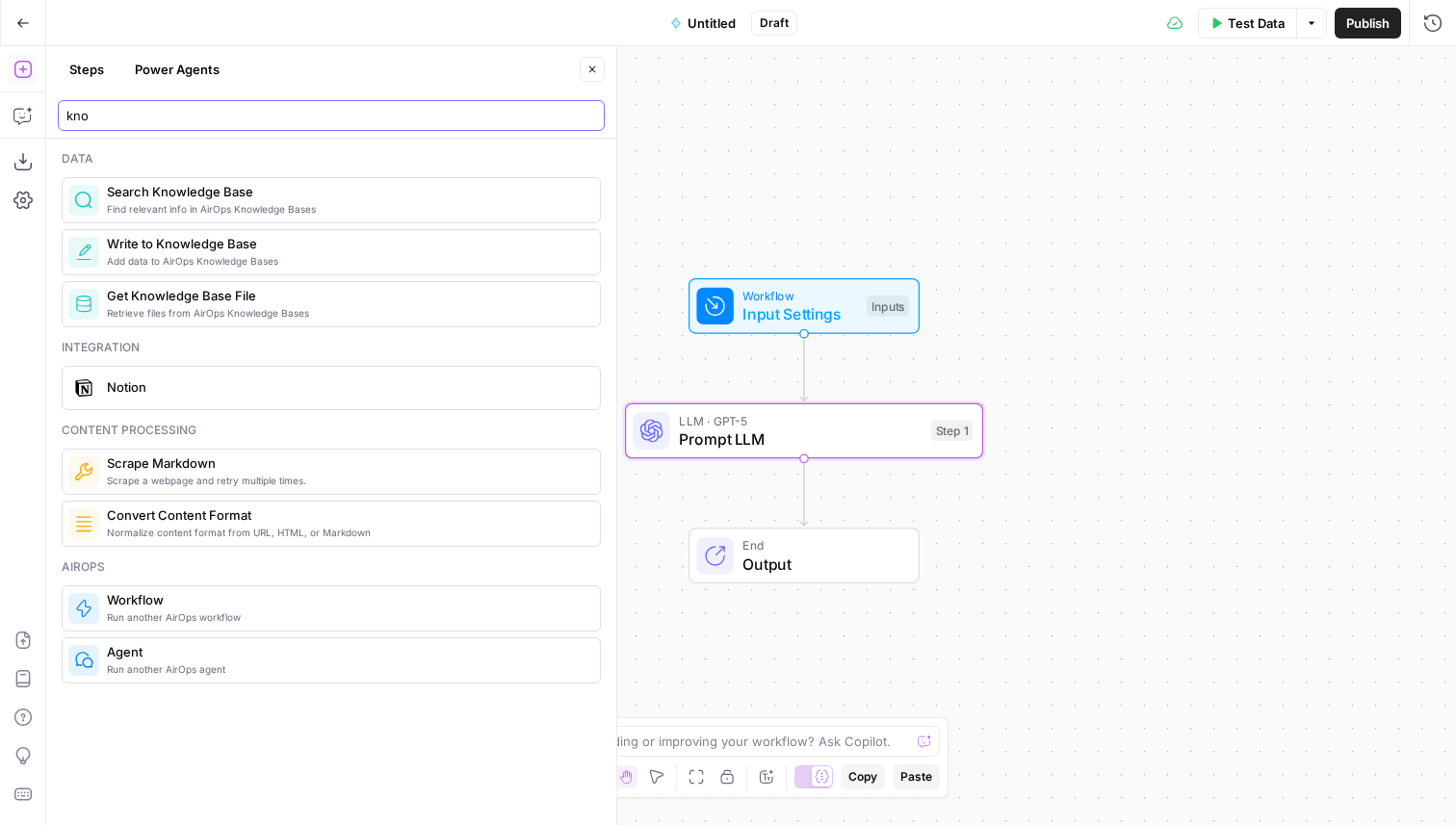
type input "kno"
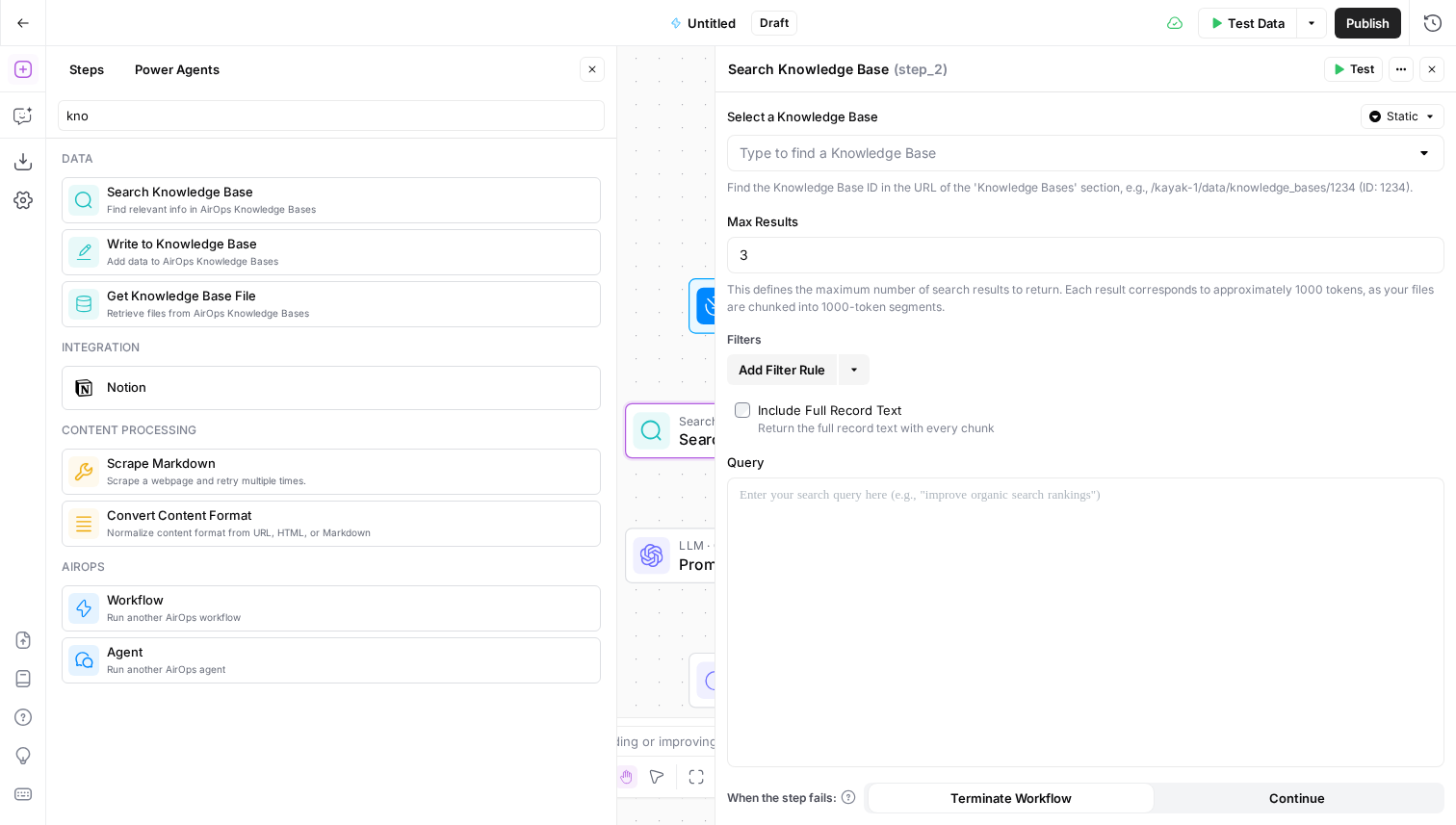
click at [596, 69] on icon "button" at bounding box center [592, 69] width 12 height 12
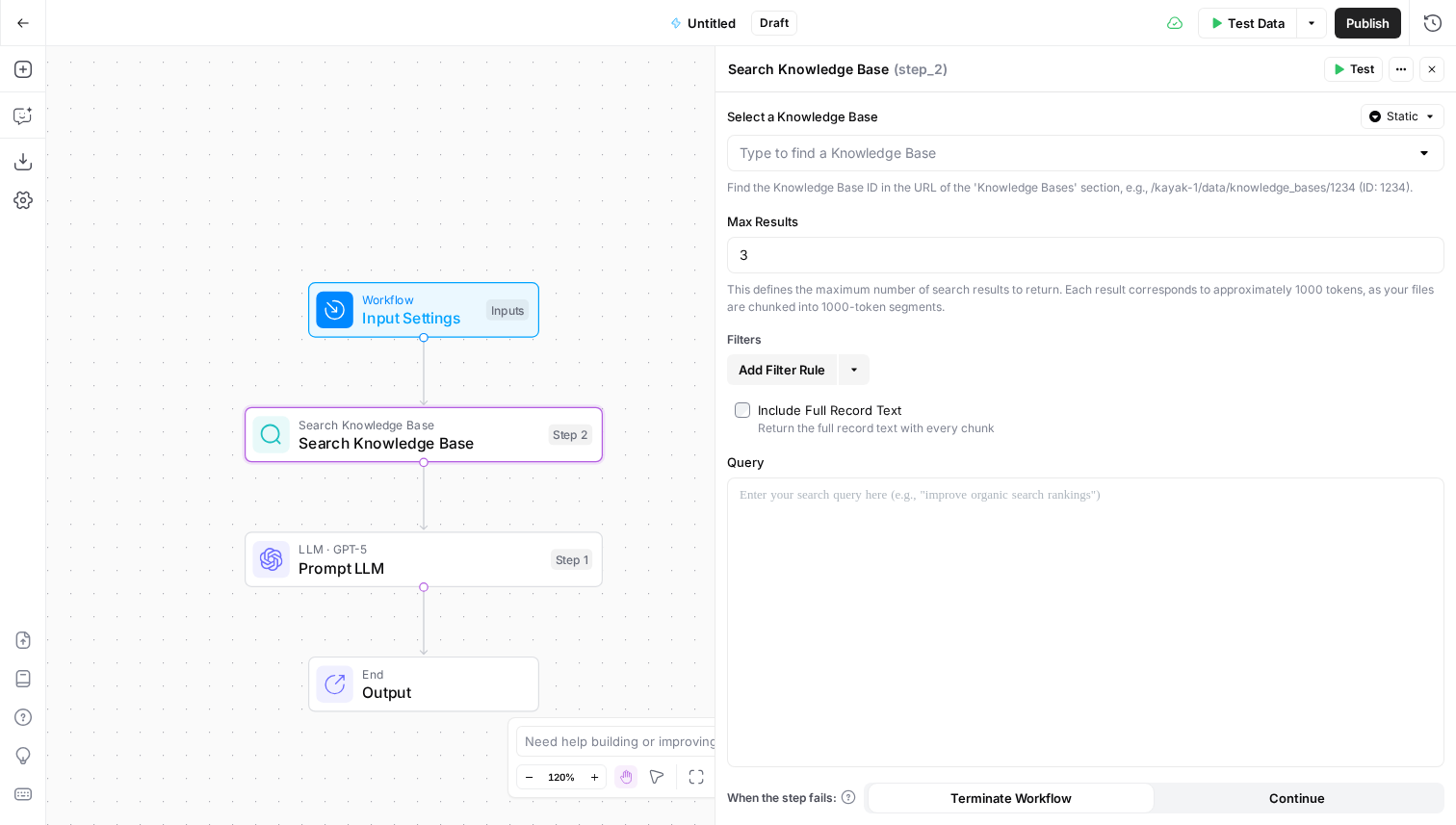
drag, startPoint x: 571, startPoint y: 377, endPoint x: 191, endPoint y: 380, distance: 380.0
click at [191, 381] on div "Workflow Input Settings Inputs Search Knowledge Base Search Knowledge Base Step…" at bounding box center [751, 435] width 1410 height 779
click at [933, 153] on input "Select a Knowledge Base" at bounding box center [1074, 154] width 669 height 20
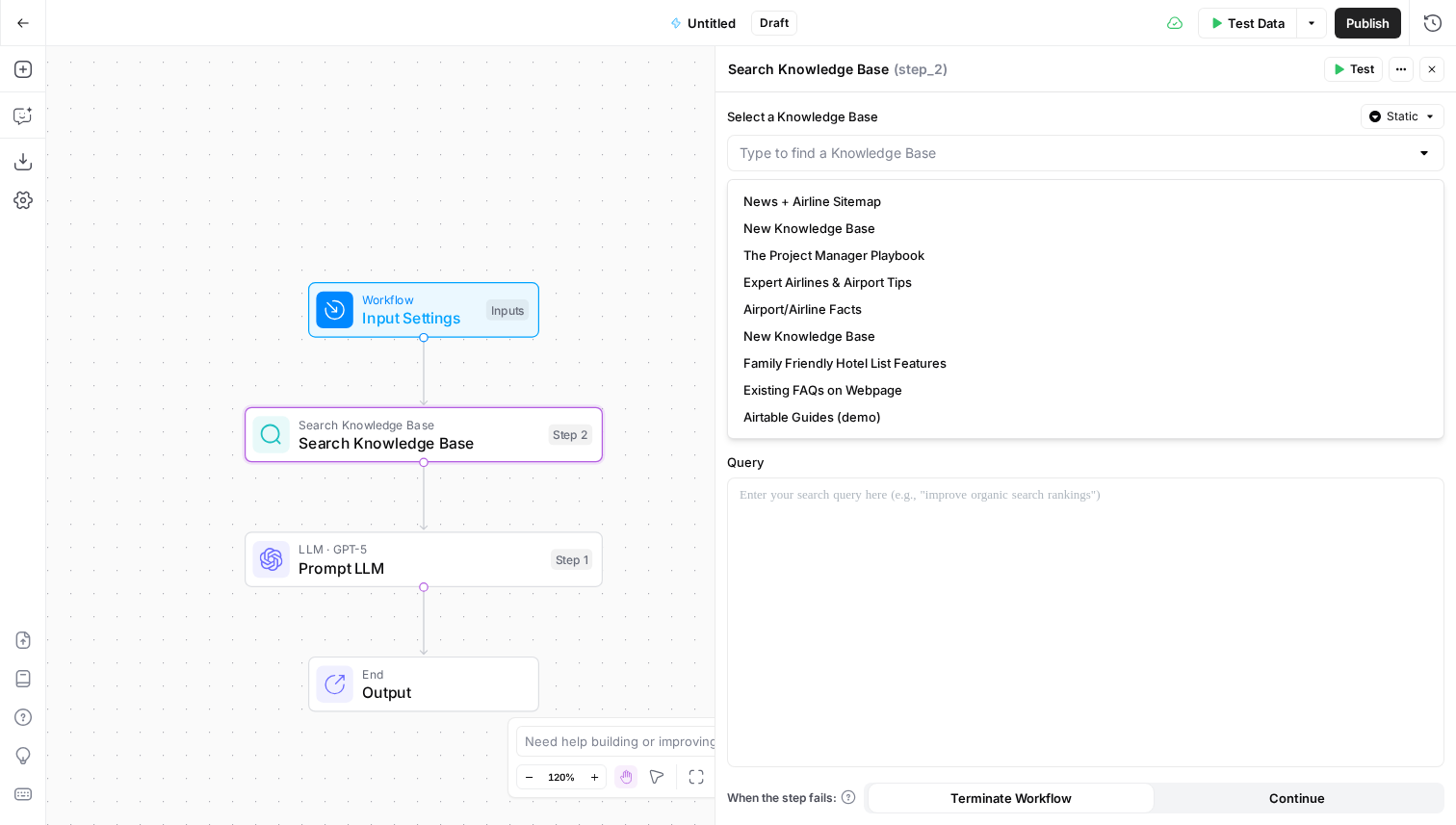
click at [1018, 89] on header "Search Knowledge Base Search Knowledge Base ( step_2 ) Test Actions Close" at bounding box center [1085, 69] width 741 height 46
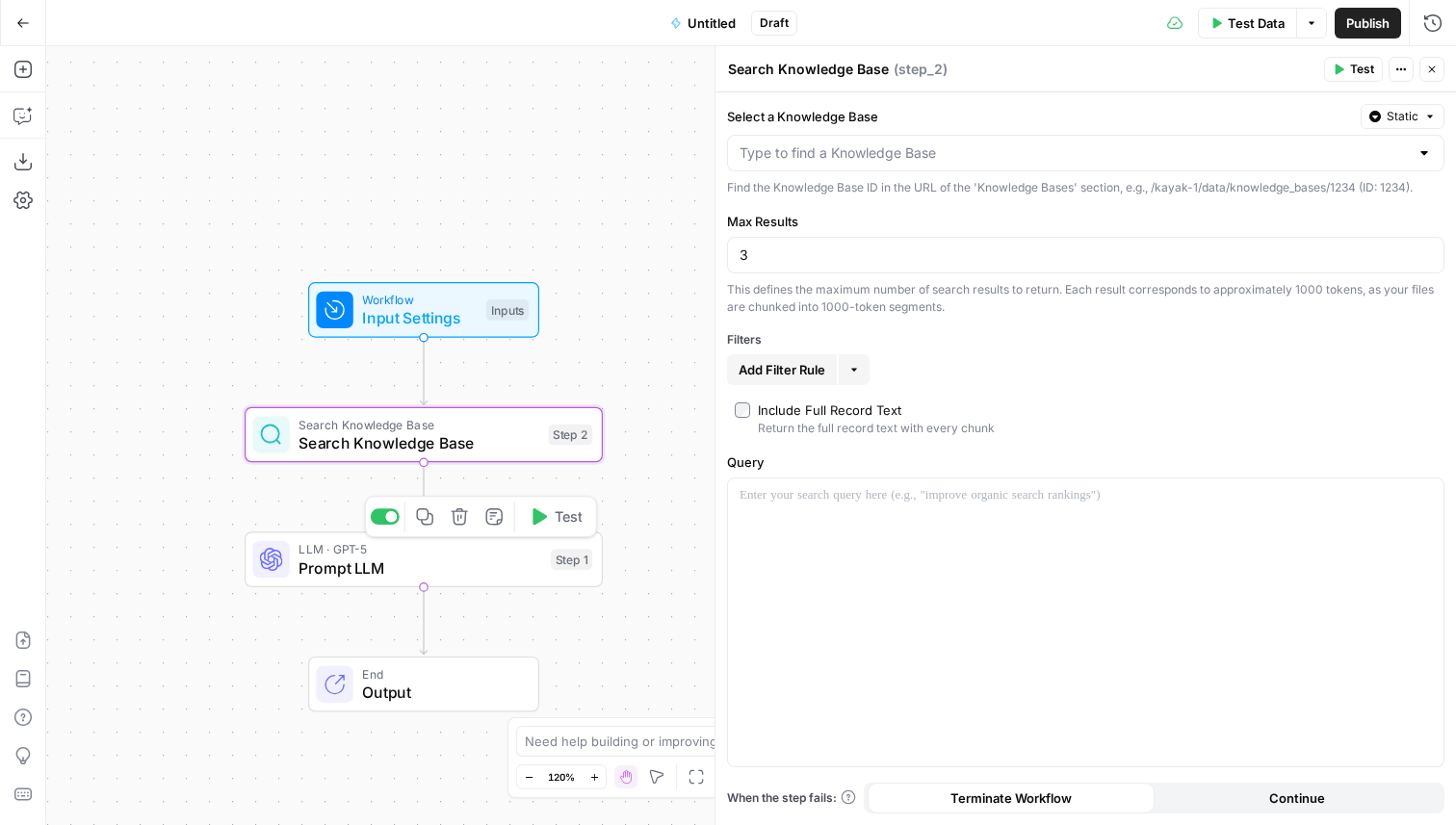
click at [543, 558] on div "LLM · GPT-5 Prompt LLM Step 1 Copy step Delete step Add Note Test" at bounding box center [422, 560] width 340 height 39
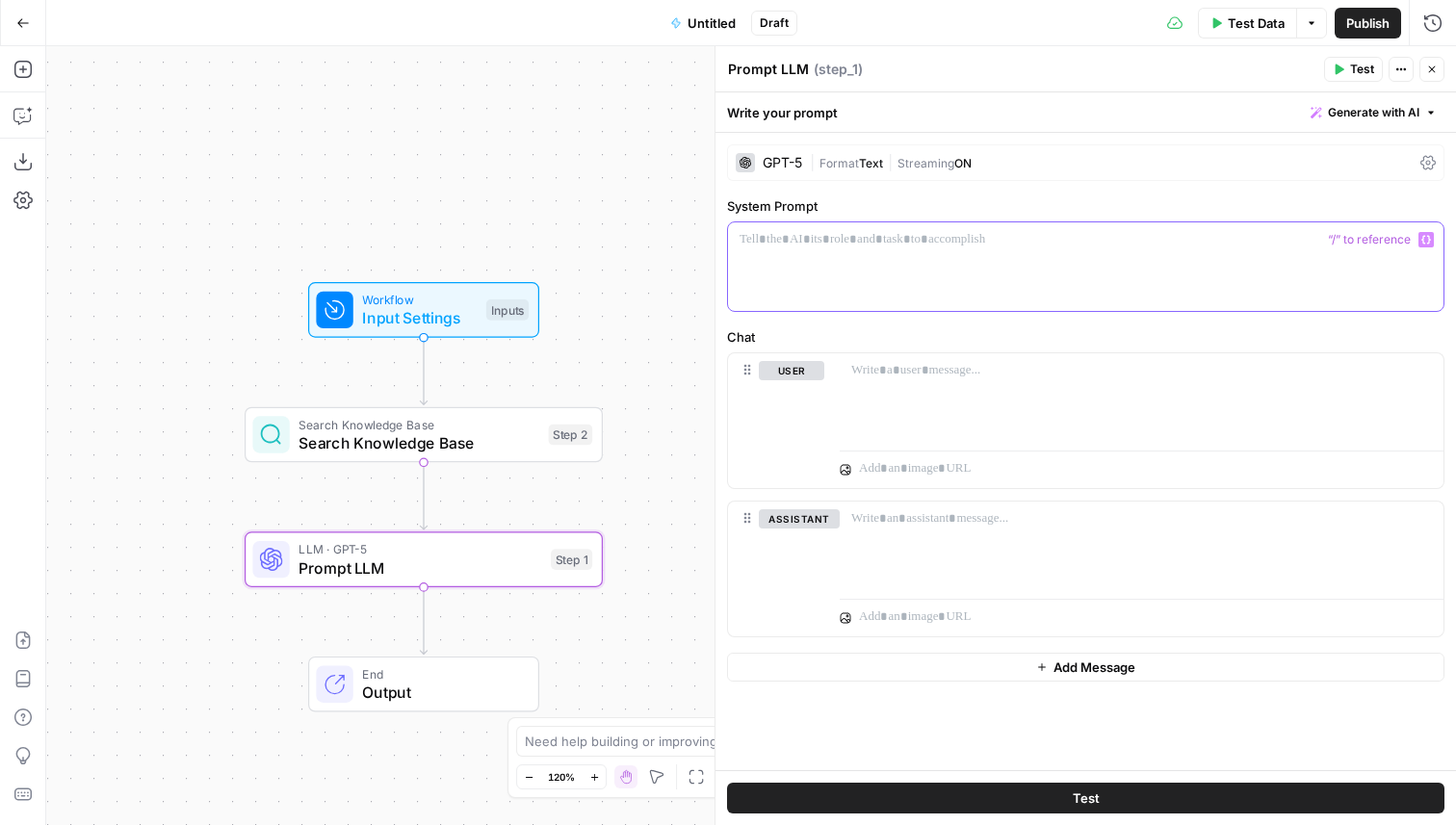
click at [970, 267] on div at bounding box center [1085, 266] width 715 height 89
click at [1251, 243] on p "**********" at bounding box center [1086, 240] width 693 height 20
click at [963, 198] on label "System Prompt" at bounding box center [1085, 206] width 717 height 20
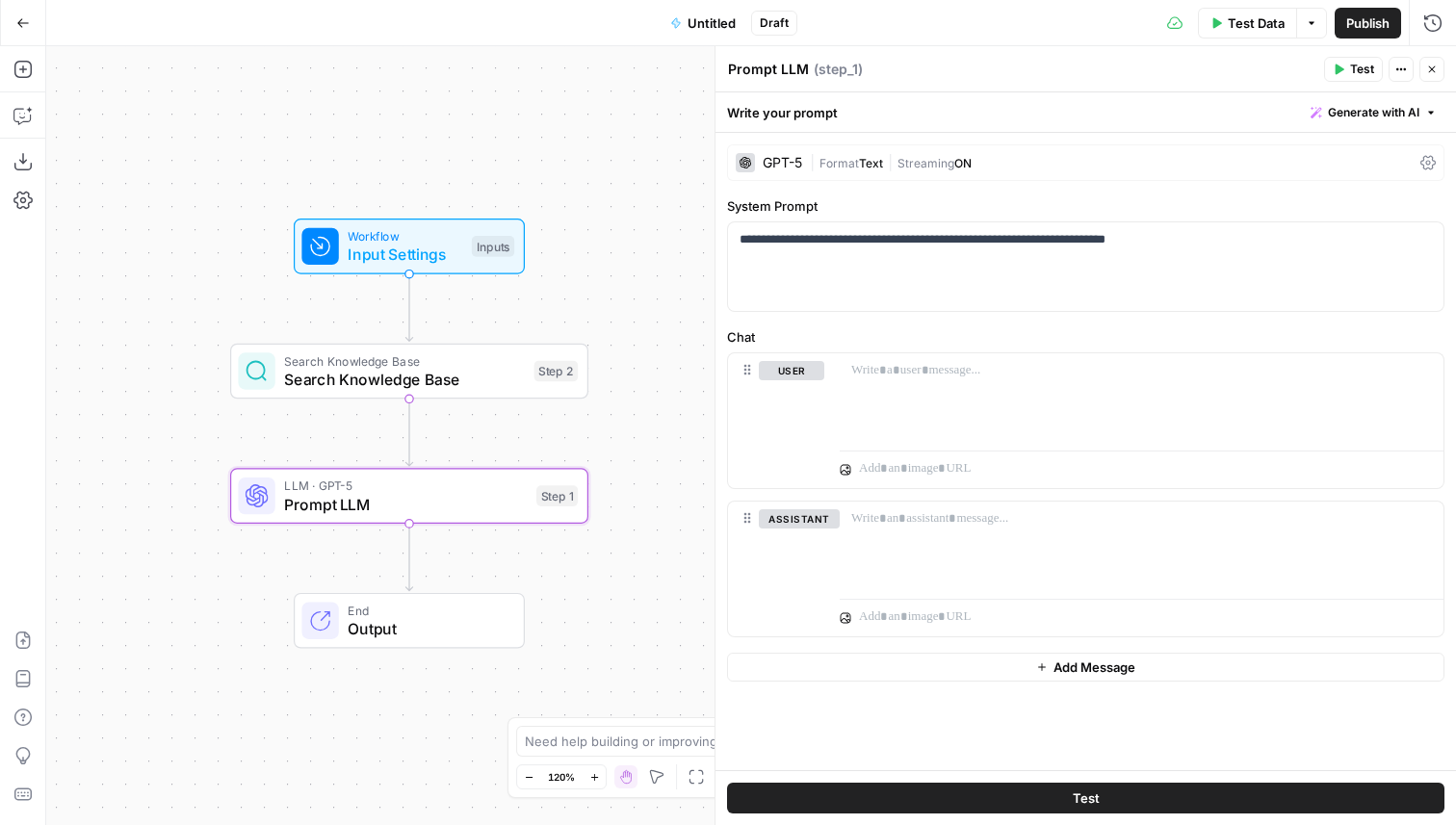
drag, startPoint x: 517, startPoint y: 175, endPoint x: 501, endPoint y: 111, distance: 66.0
click at [501, 111] on div "Workflow Input Settings Inputs Search Knowledge Base Search Knowledge Base Step…" at bounding box center [751, 435] width 1410 height 779
click at [475, 375] on span "Search Knowledge Base" at bounding box center [404, 379] width 241 height 23
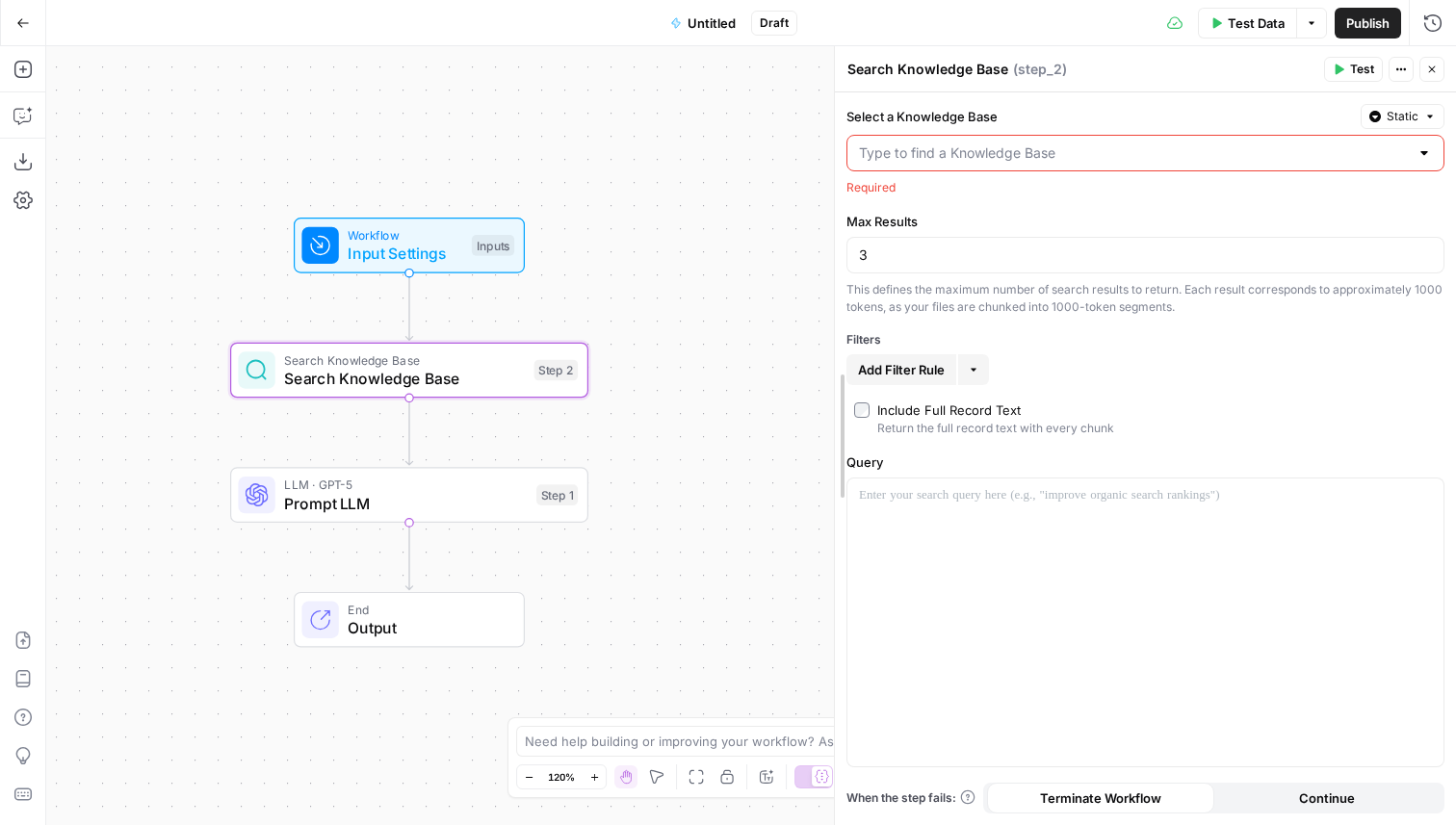
drag, startPoint x: 716, startPoint y: 265, endPoint x: 855, endPoint y: 265, distance: 139.0
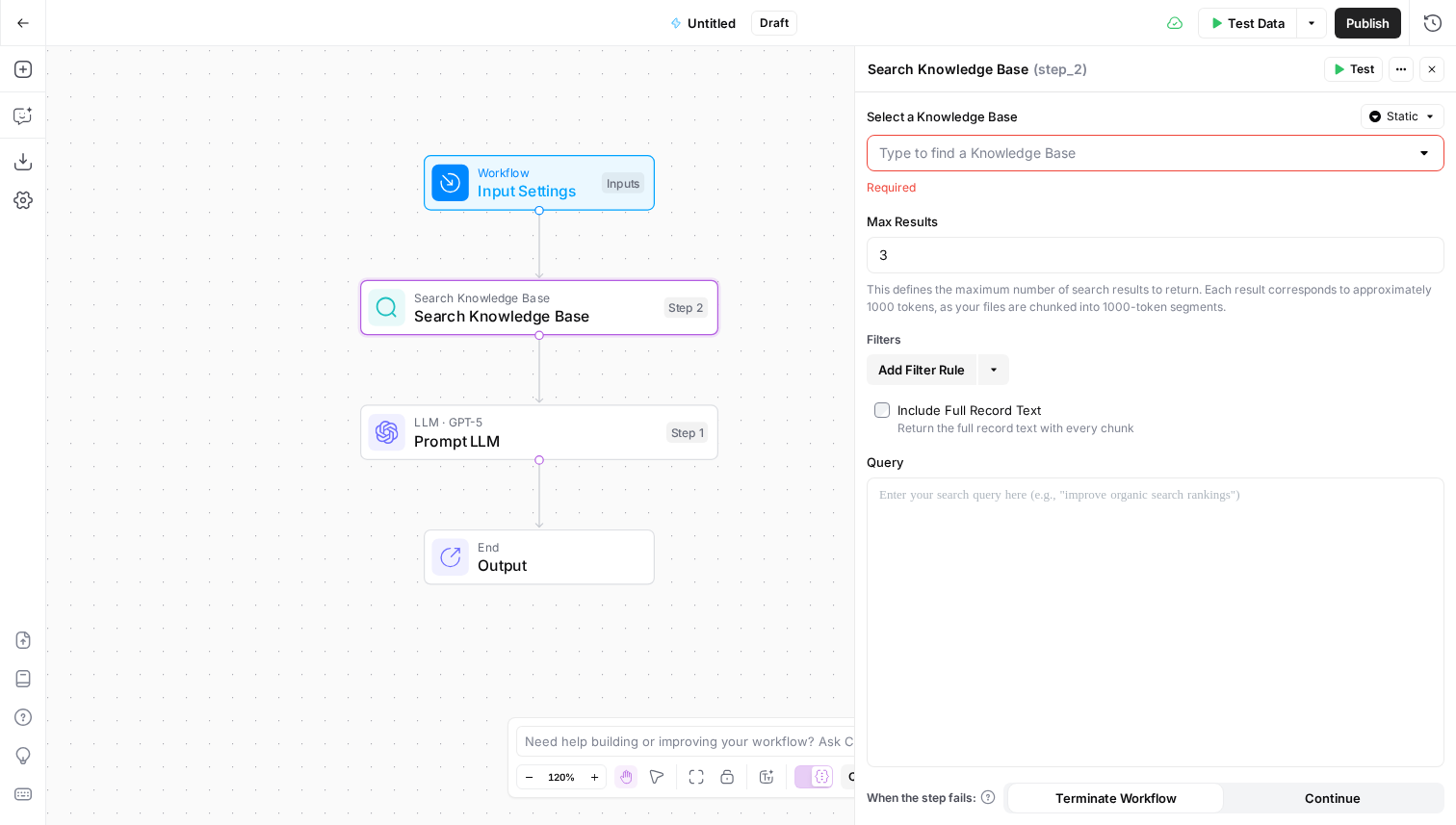
drag, startPoint x: 637, startPoint y: 301, endPoint x: 726, endPoint y: 230, distance: 113.9
click at [733, 230] on div "Workflow Input Settings Inputs Search Knowledge Base Search Knowledge Base Step…" at bounding box center [751, 435] width 1410 height 779
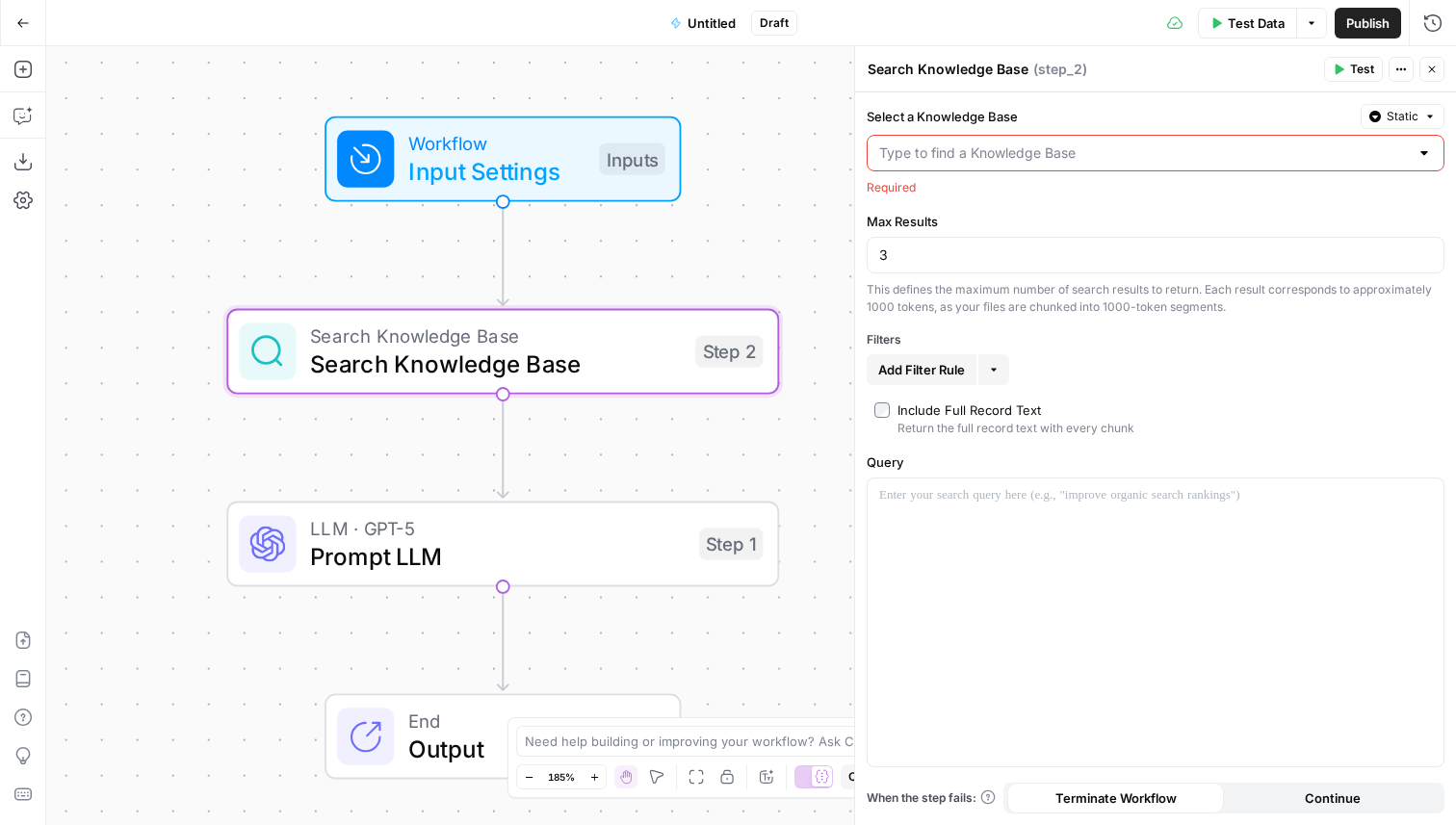
drag, startPoint x: 351, startPoint y: 227, endPoint x: 252, endPoint y: 227, distance: 99.0
click at [252, 227] on div "Workflow Input Settings Inputs Search Knowledge Base Search Knowledge Base Step…" at bounding box center [751, 435] width 1410 height 779
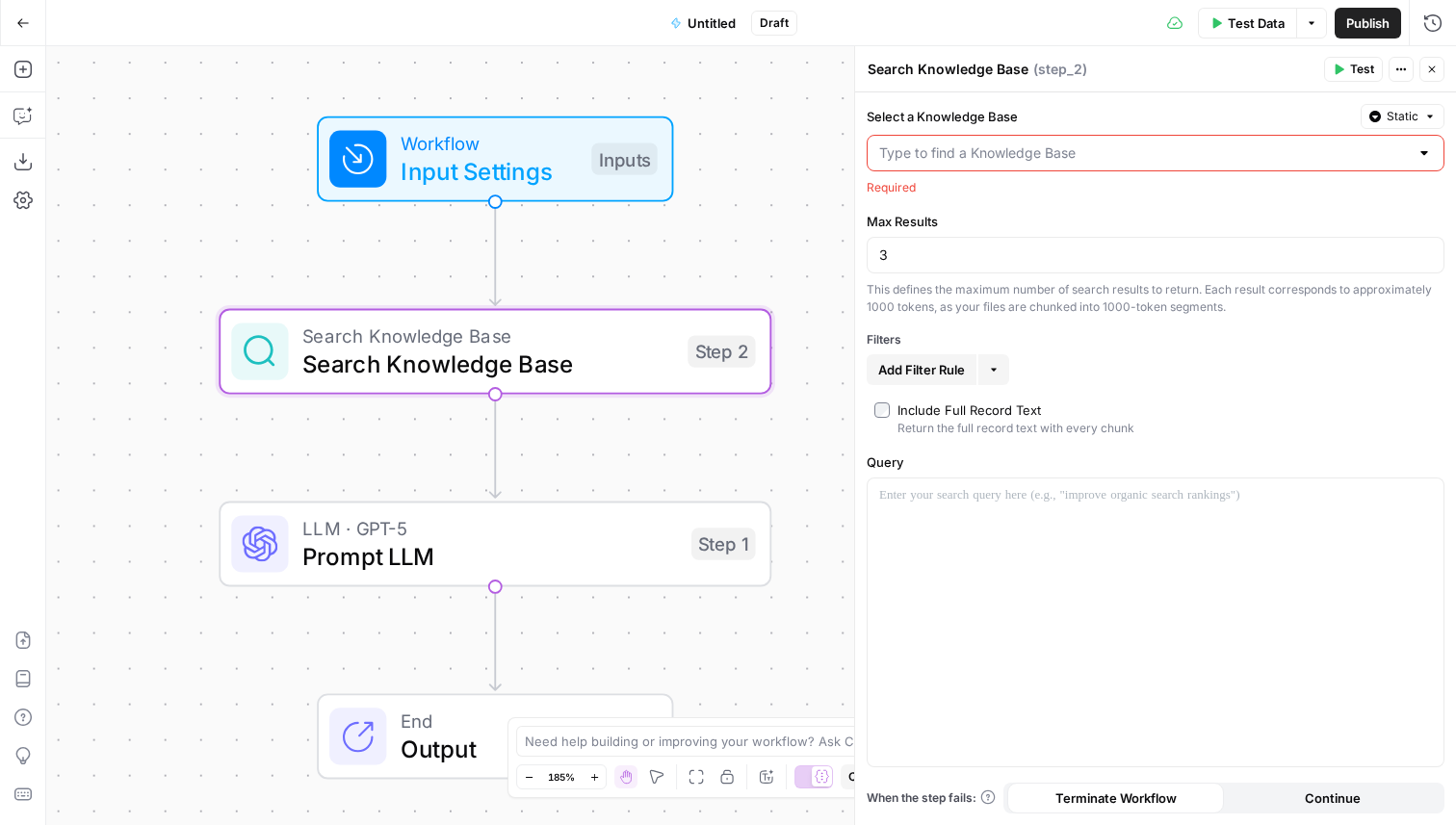
click at [1001, 162] on div at bounding box center [1156, 153] width 578 height 36
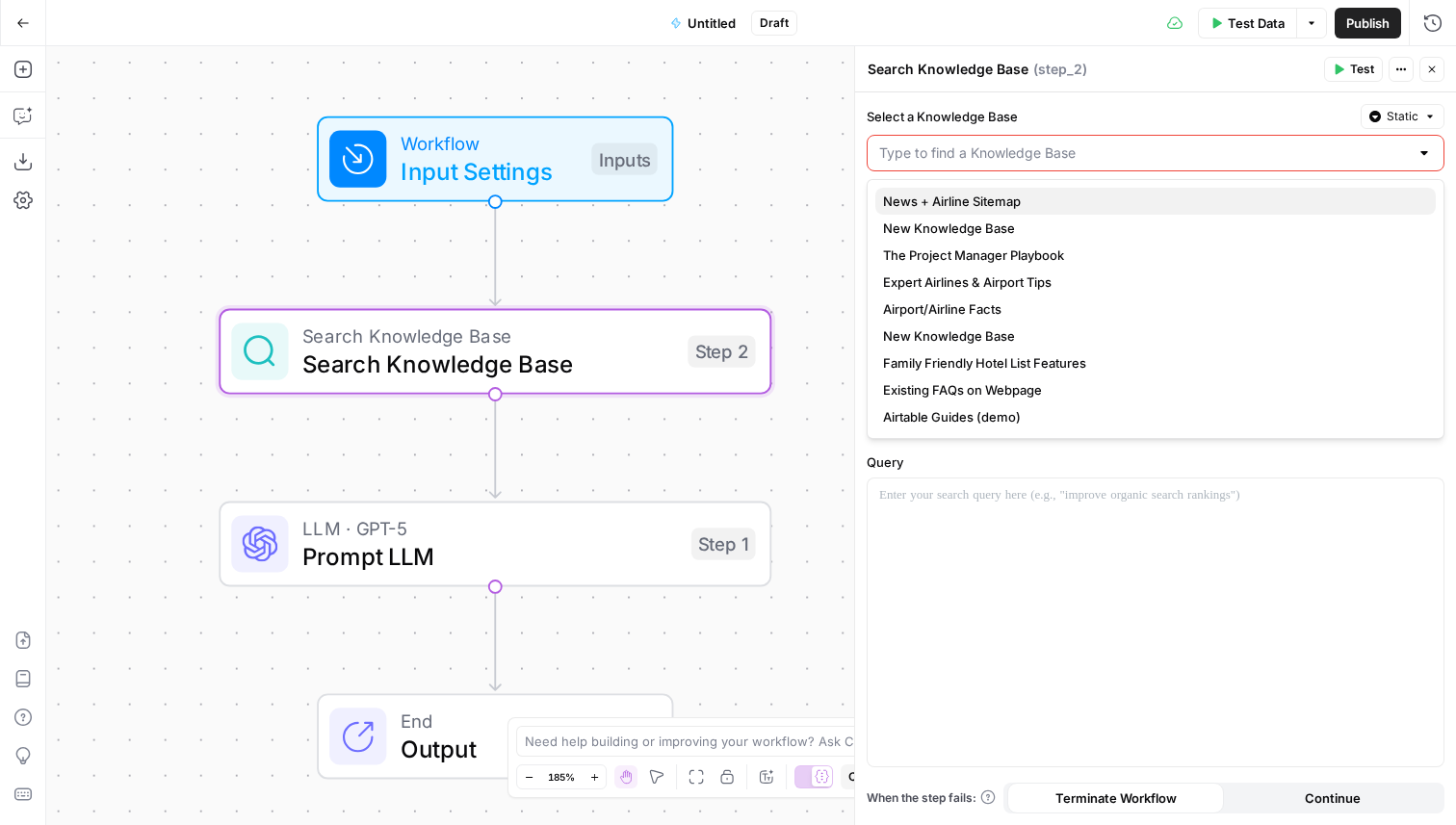
click at [964, 198] on span "News + Airline Sitemap" at bounding box center [1152, 202] width 537 height 20
type input "News + Airline Sitemap"
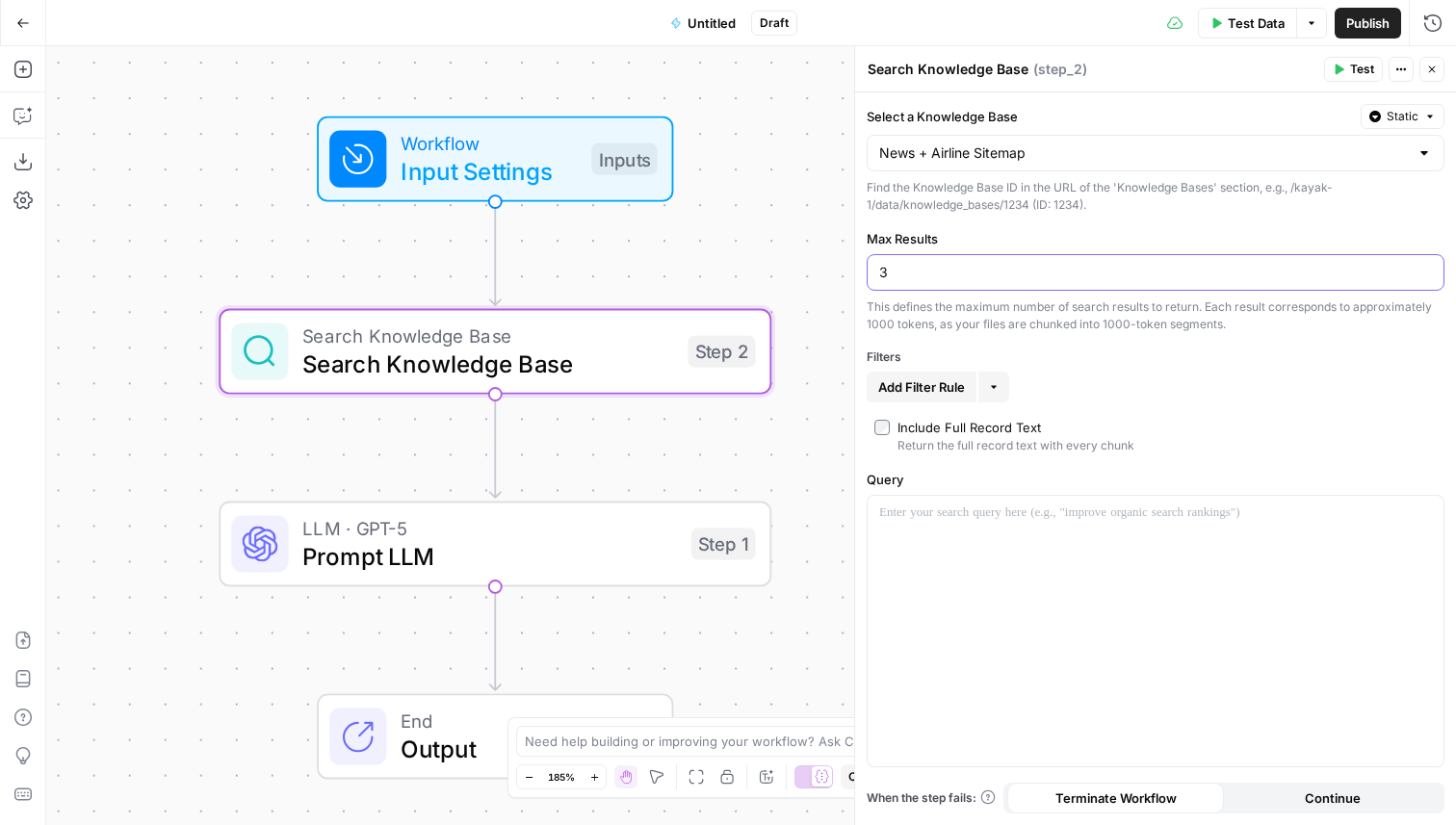
click at [907, 277] on input "3" at bounding box center [1156, 273] width 553 height 20
type input "50"
click at [996, 321] on div "This defines the maximum number of search results to return. Each result corres…" at bounding box center [1156, 315] width 578 height 34
click at [946, 383] on span "Add Filter Rule" at bounding box center [922, 388] width 87 height 20
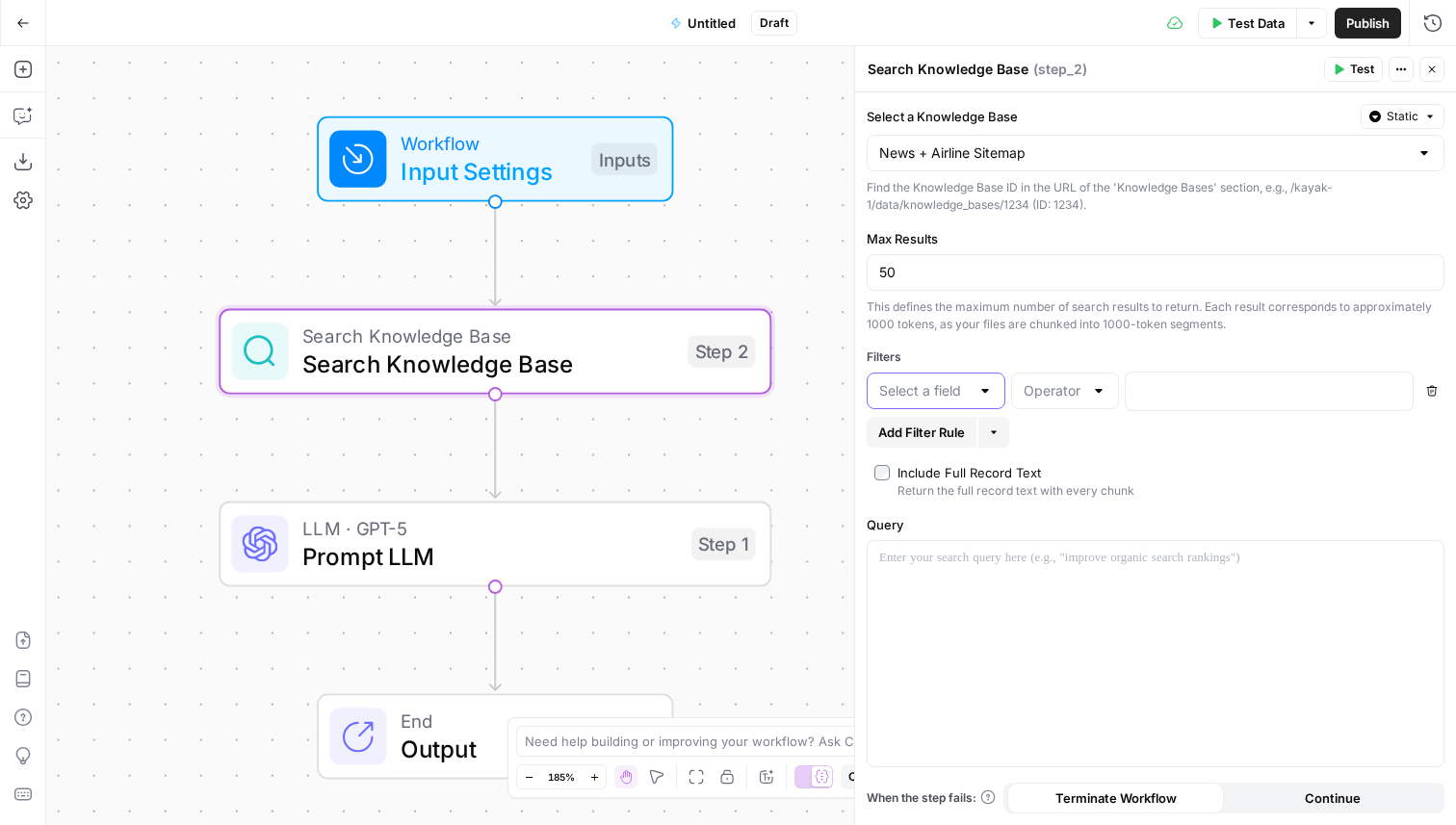
click at [943, 389] on input "text" at bounding box center [925, 391] width 91 height 20
click at [952, 445] on span "description" at bounding box center [933, 440] width 98 height 20
type input "description"
click at [1058, 395] on input "text" at bounding box center [1053, 391] width 60 height 20
click at [1250, 475] on label "Include Full Record Text Return the full record text with every chunk" at bounding box center [1156, 481] width 563 height 36
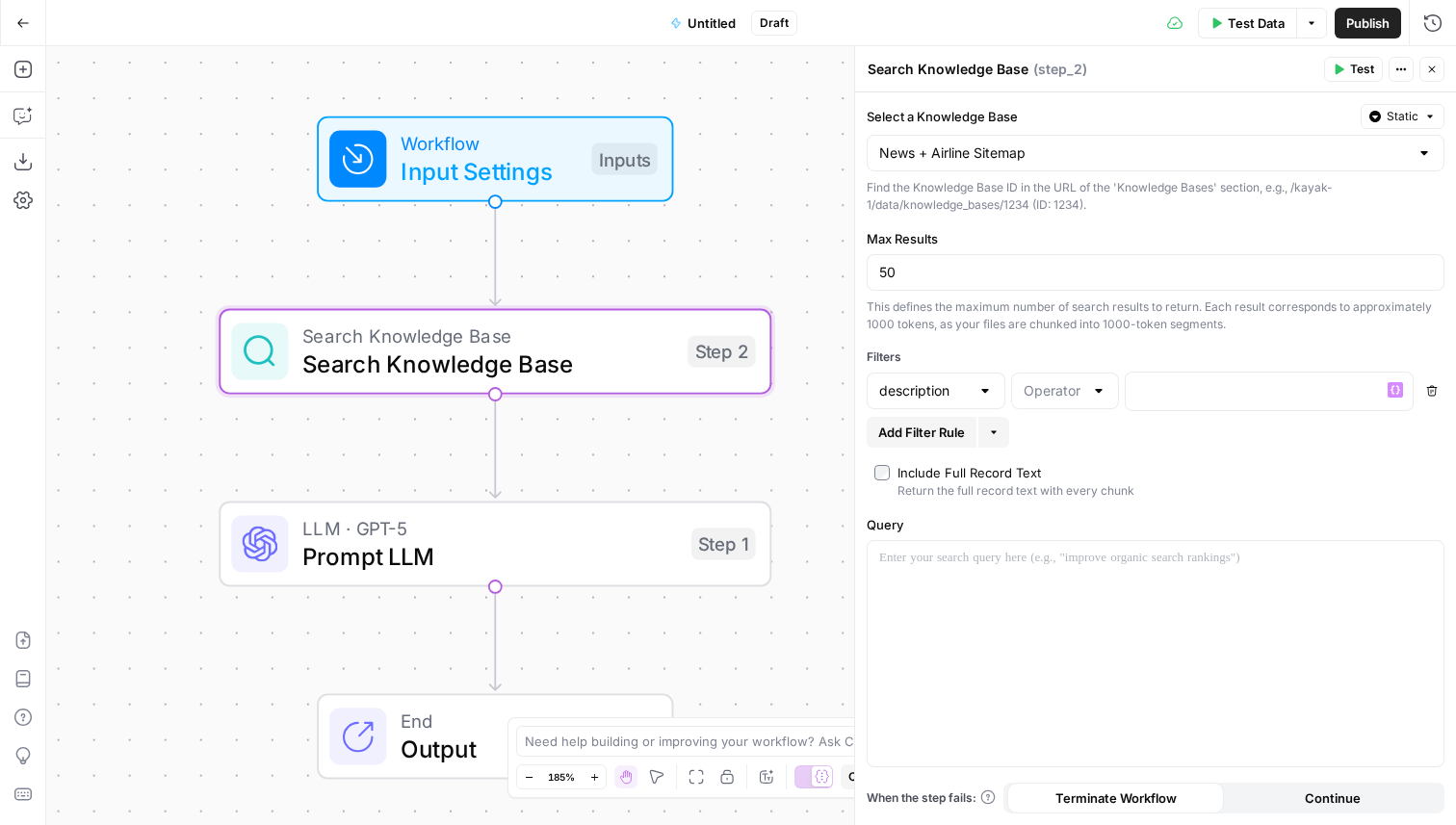
click at [1430, 390] on icon "button" at bounding box center [1433, 391] width 12 height 12
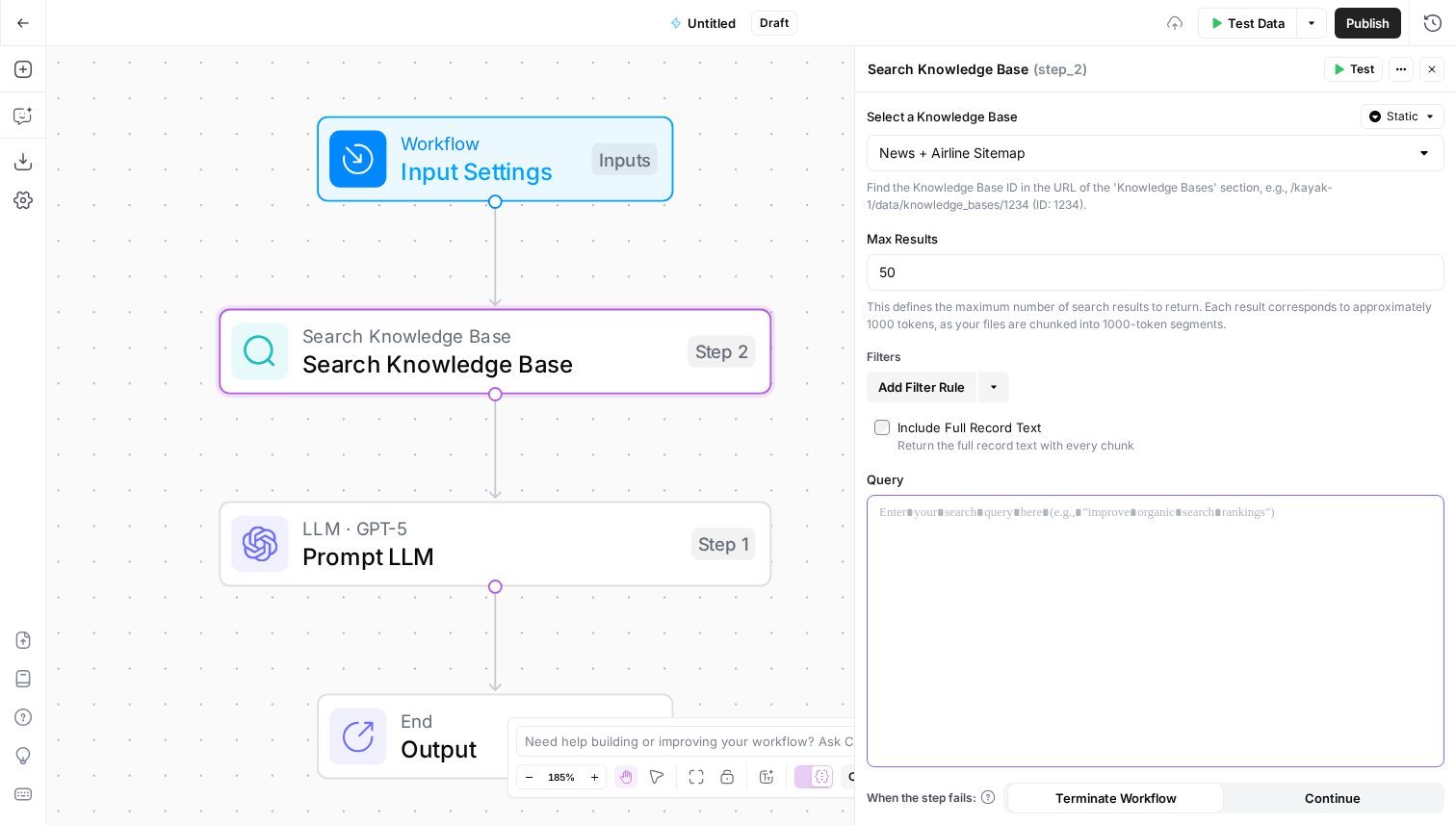
click at [962, 532] on div at bounding box center [1156, 631] width 576 height 271
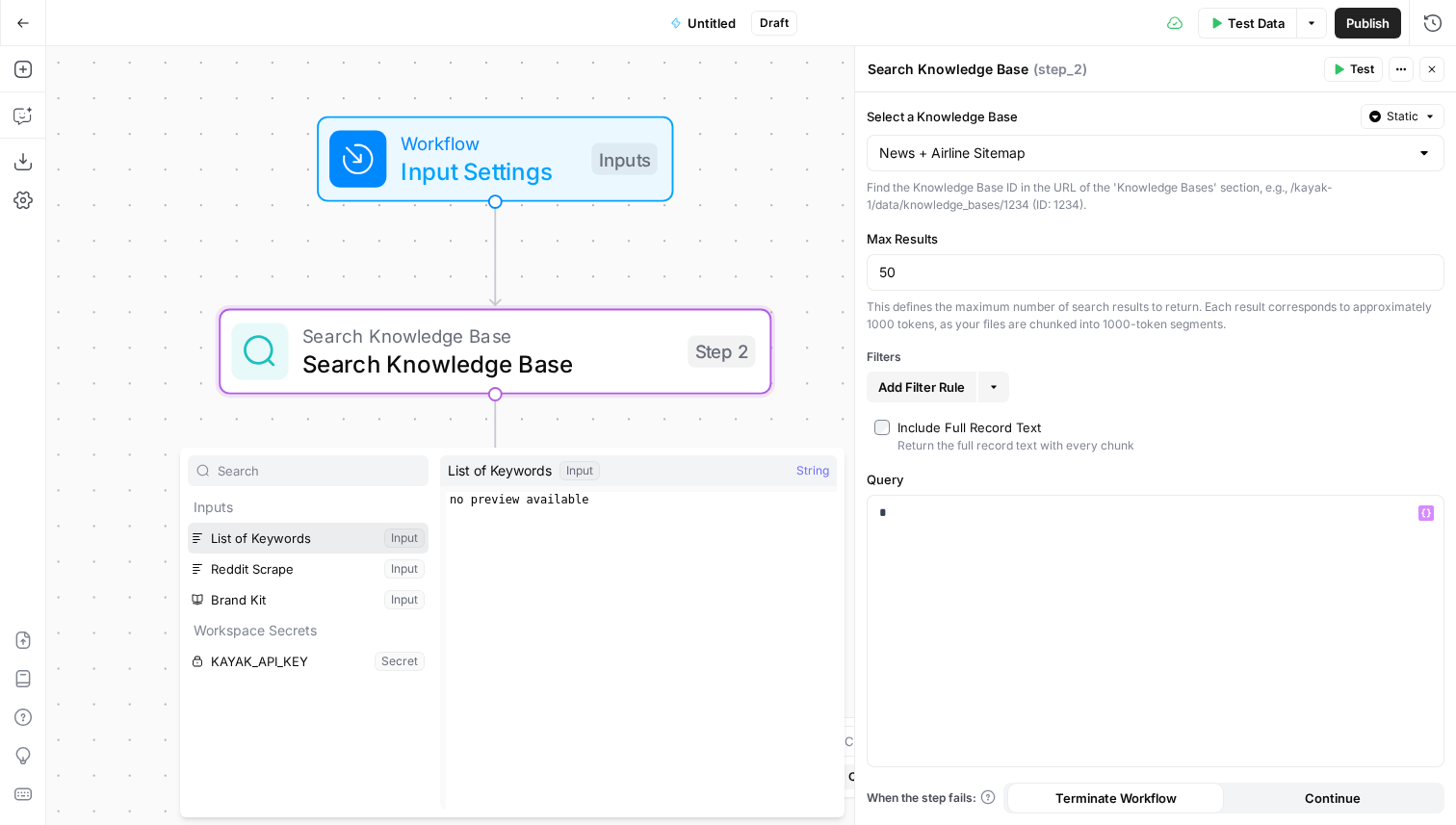
click at [299, 545] on button "Select variable List of Keywords" at bounding box center [308, 537] width 241 height 30
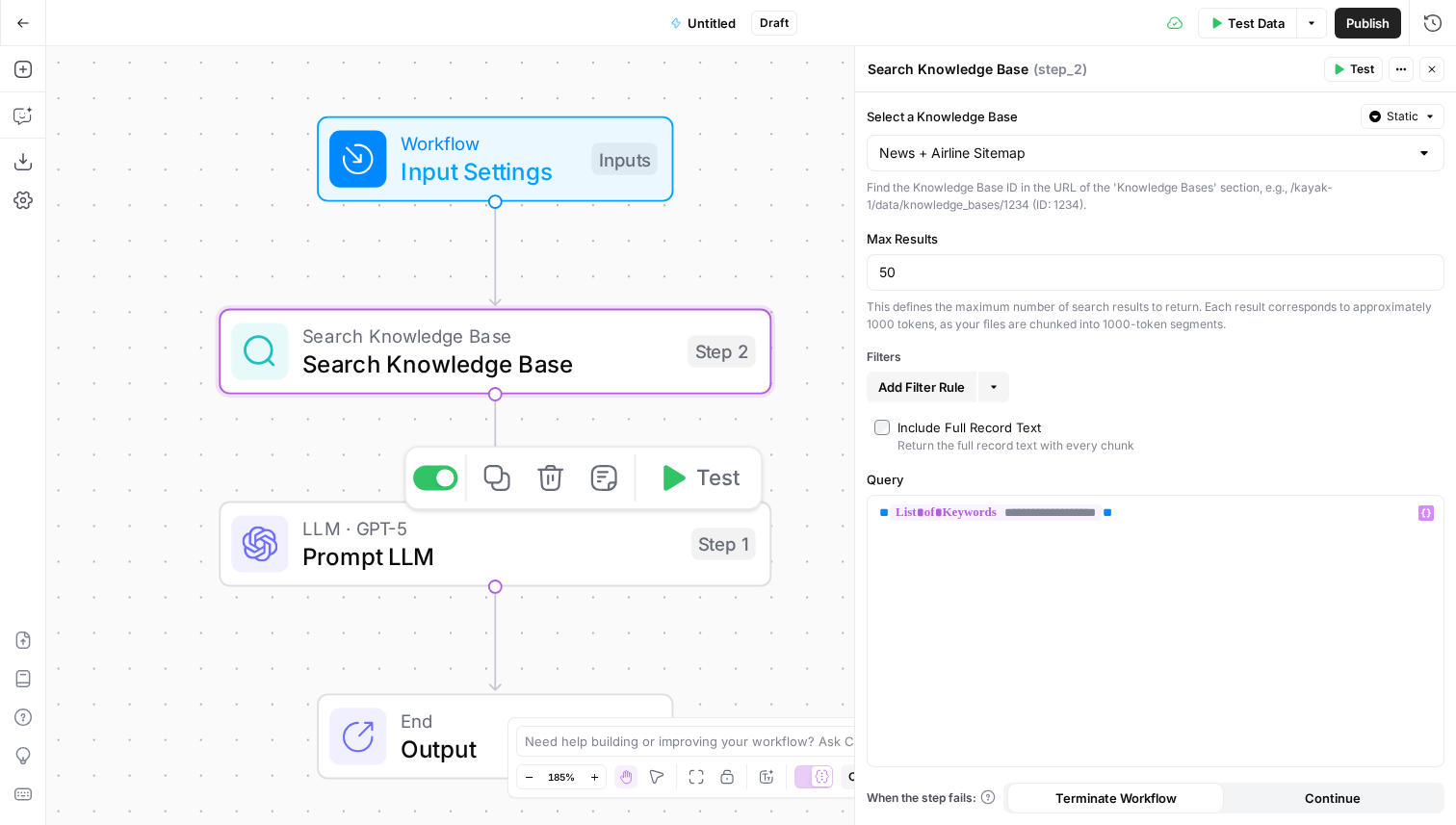
click at [1188, 399] on div "Add Filter Rule More" at bounding box center [1156, 387] width 578 height 30
click at [1434, 68] on icon "button" at bounding box center [1433, 69] width 12 height 12
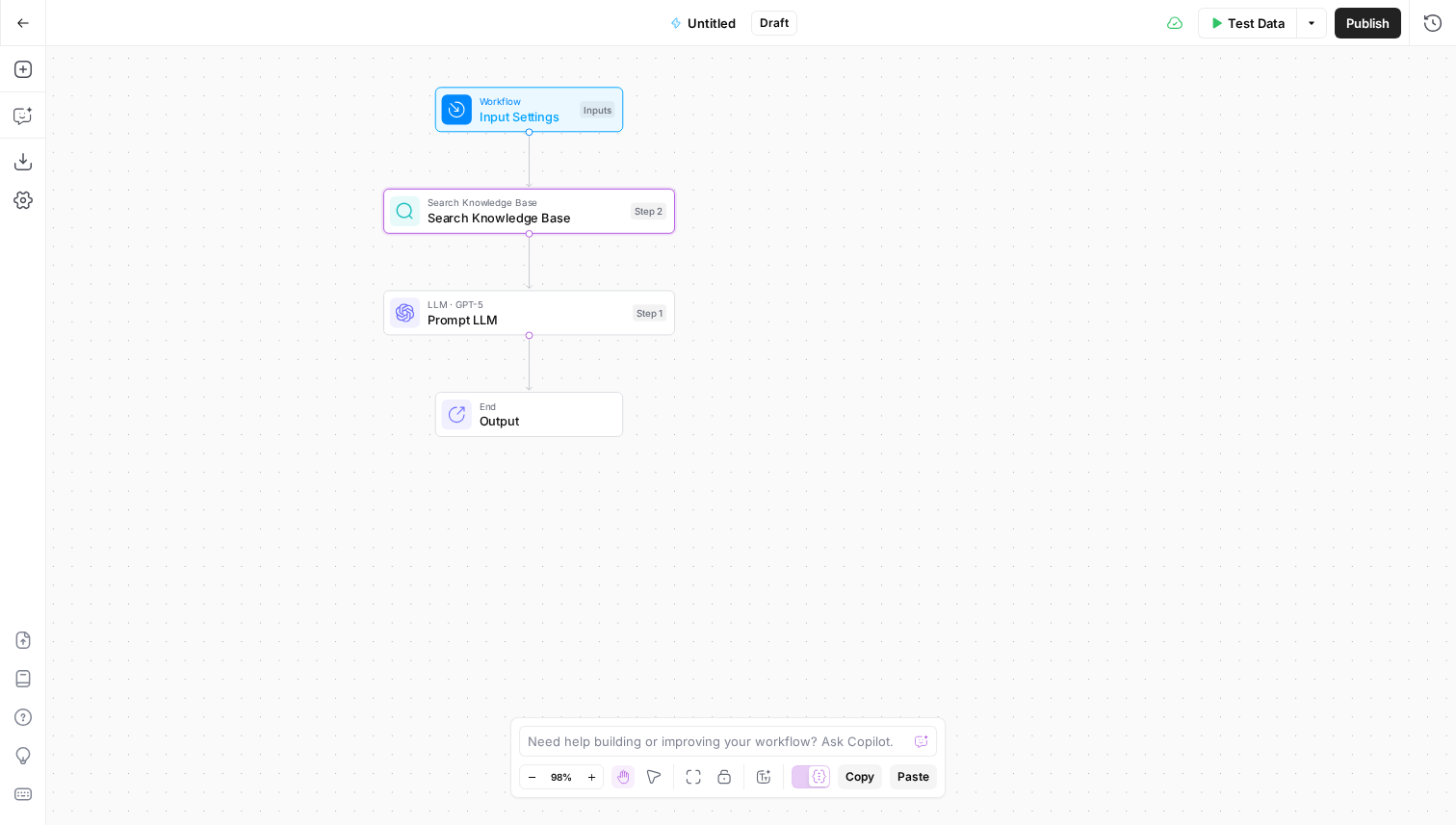
drag, startPoint x: 845, startPoint y: 426, endPoint x: 784, endPoint y: 240, distance: 195.7
click at [784, 240] on div "Workflow Input Settings Inputs Search Knowledge Base Search Knowledge Base Step…" at bounding box center [751, 435] width 1410 height 779
click at [428, 254] on div "Workflow Input Settings Inputs Search Knowledge Base Search Knowledge Base Step…" at bounding box center [751, 435] width 1410 height 779
click at [22, 66] on icon "button" at bounding box center [23, 69] width 20 height 20
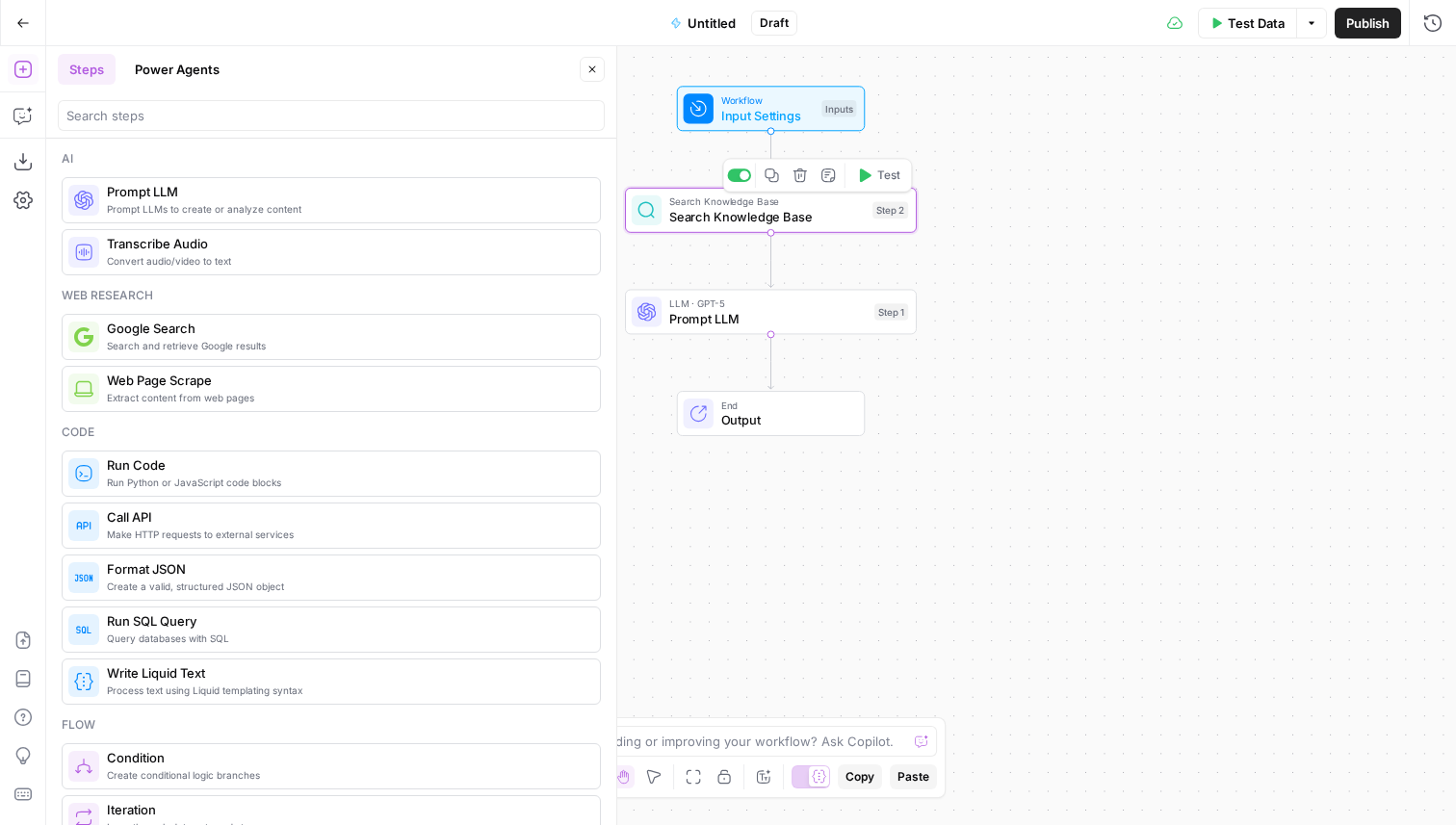
click at [773, 174] on icon "button" at bounding box center [771, 175] width 14 height 14
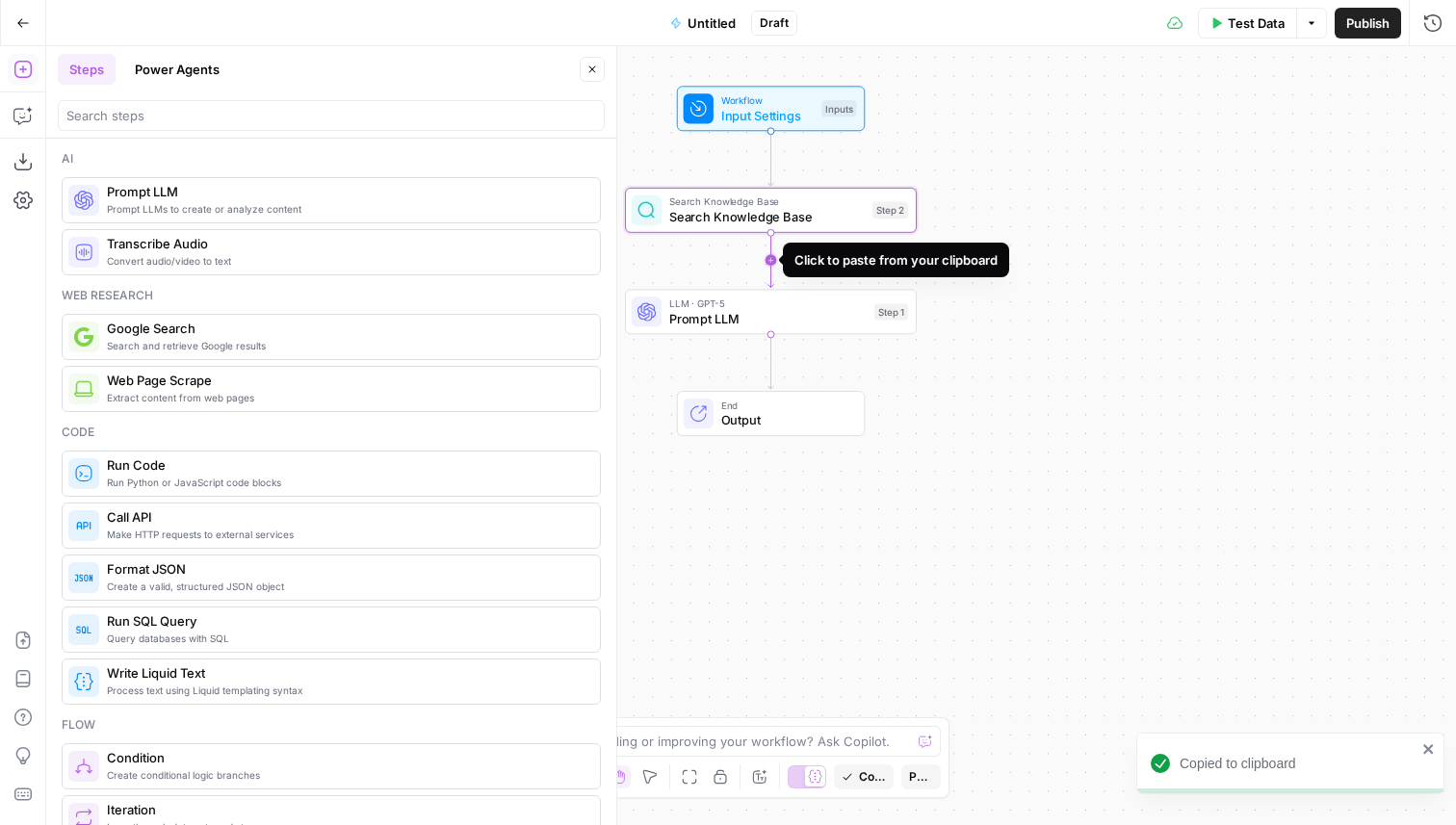
click at [768, 264] on icon "Edge from step_2 to step_1" at bounding box center [771, 260] width 6 height 55
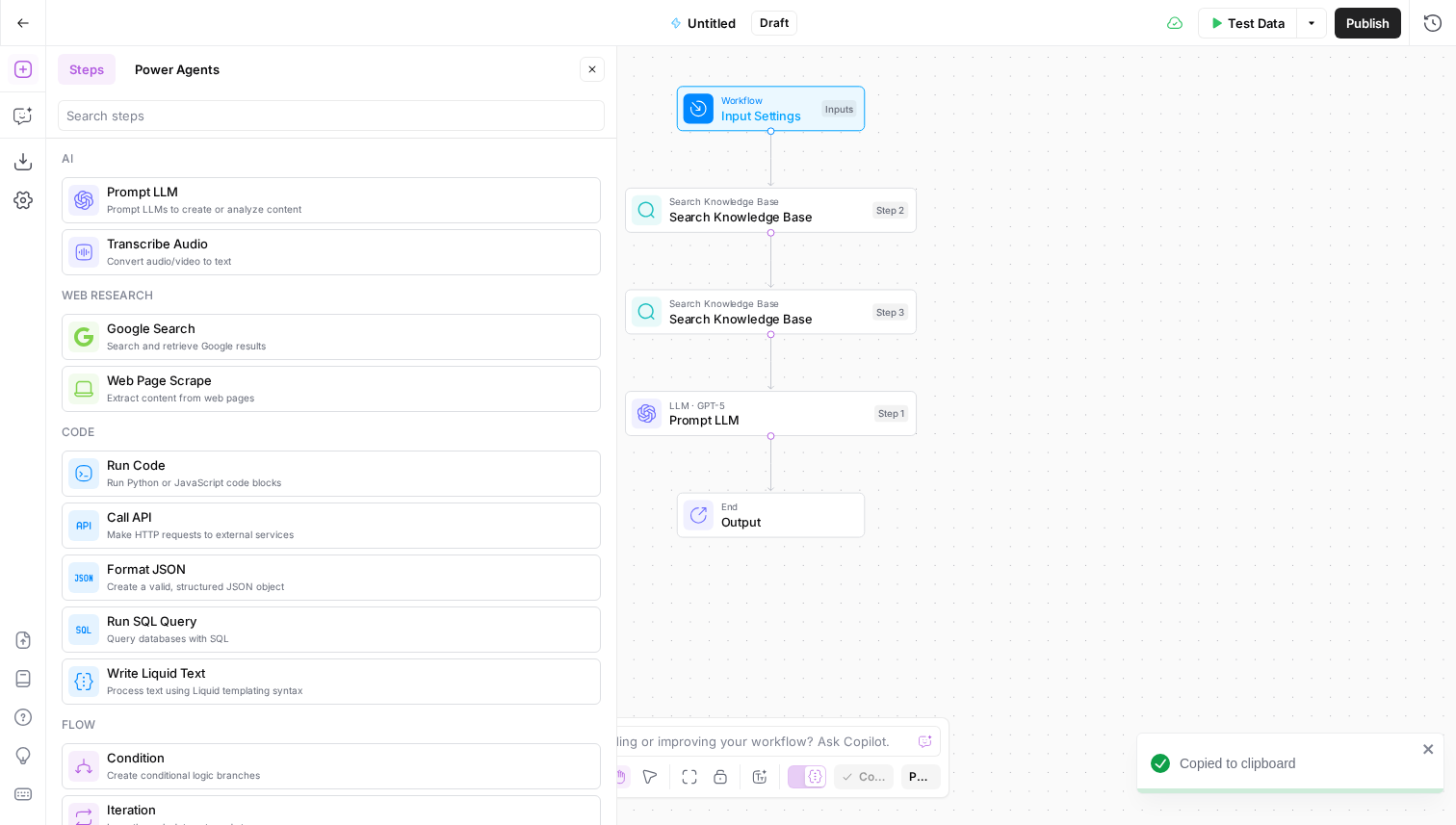
click at [594, 70] on icon "button" at bounding box center [592, 69] width 12 height 12
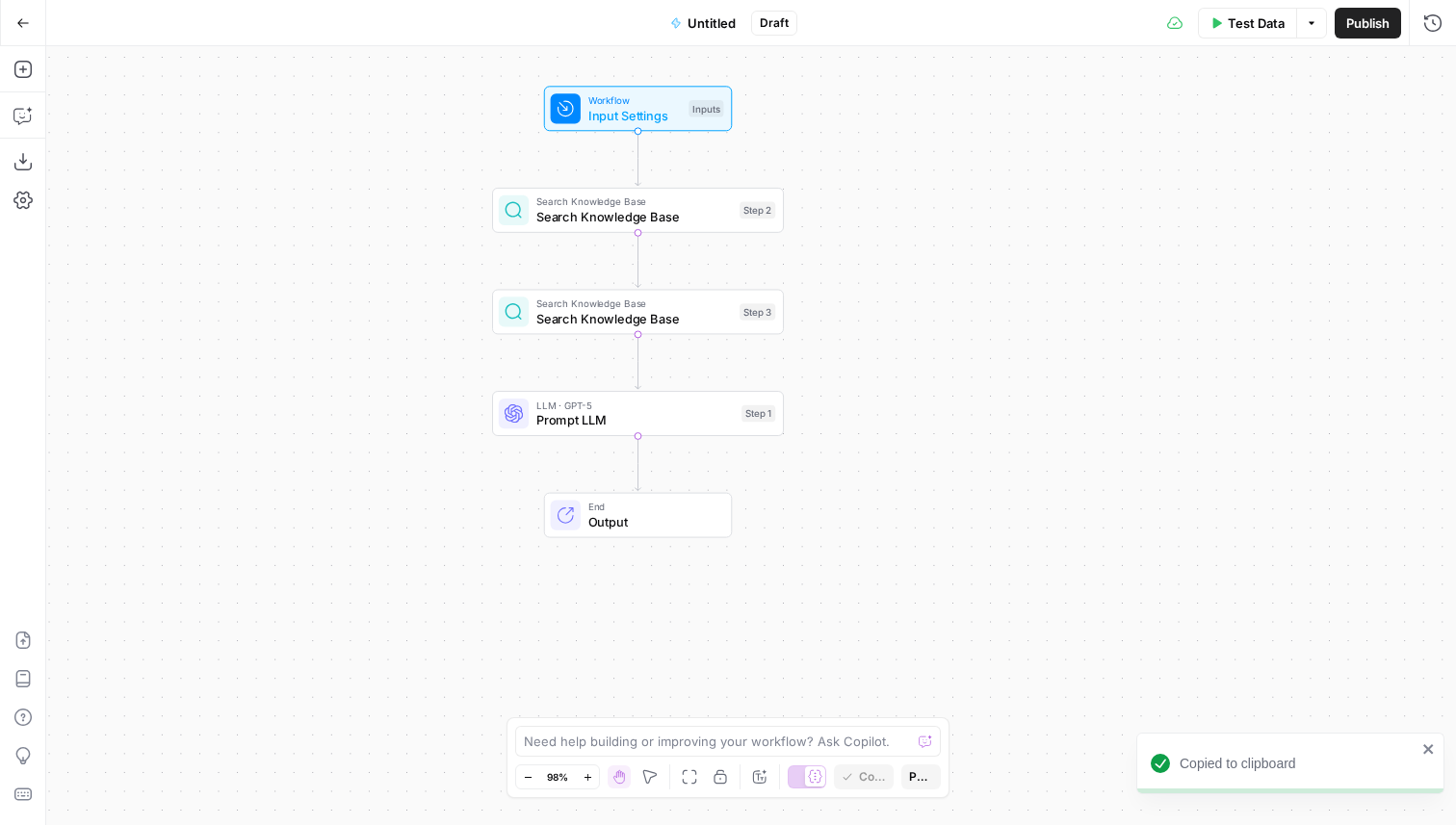
drag, startPoint x: 554, startPoint y: 334, endPoint x: 253, endPoint y: 334, distance: 301.0
click at [247, 334] on div "Workflow Input Settings Inputs Search Knowledge Base Search Knowledge Base Step…" at bounding box center [751, 435] width 1410 height 779
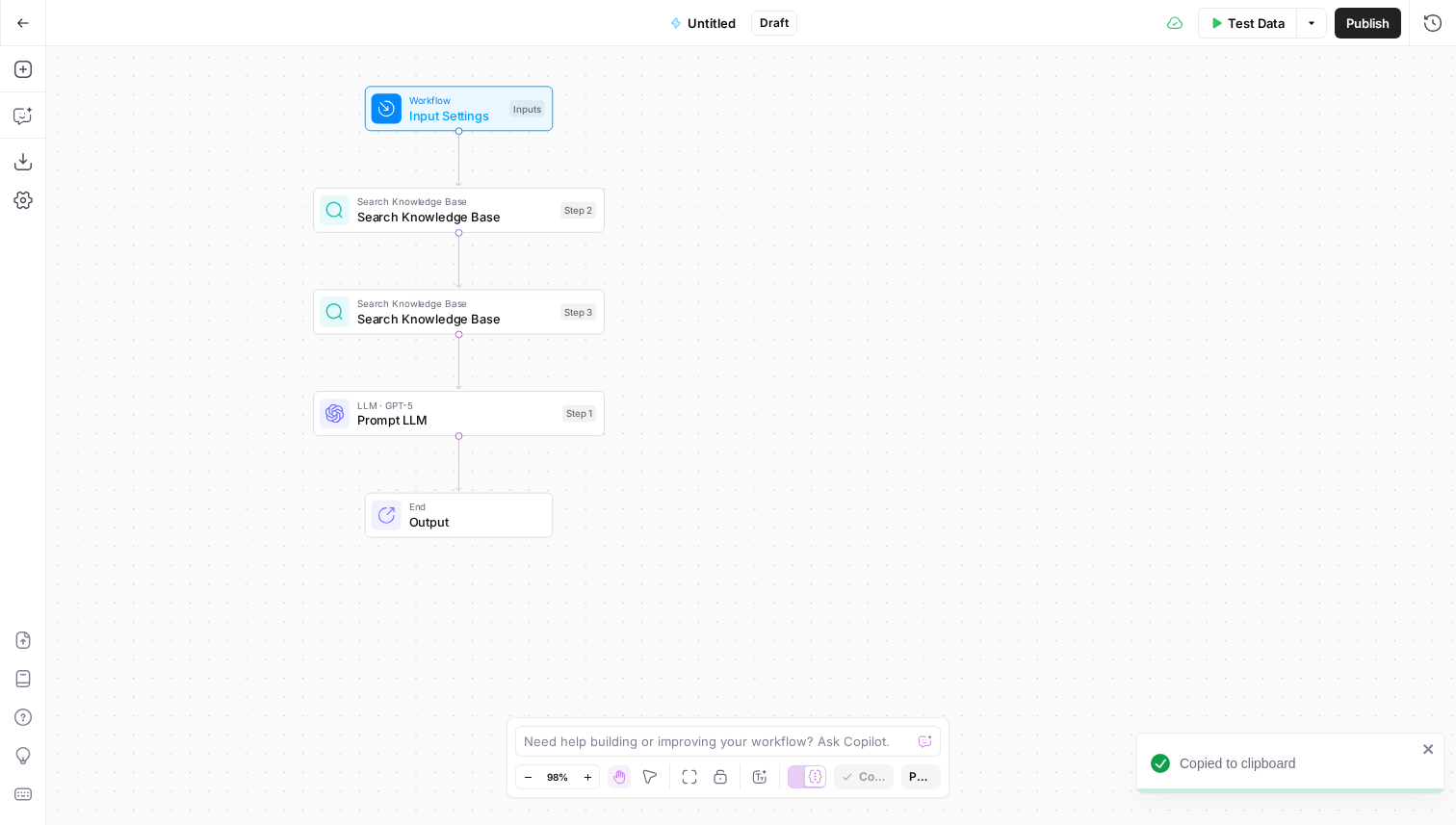
click at [460, 212] on span "Search Knowledge Base" at bounding box center [455, 217] width 196 height 20
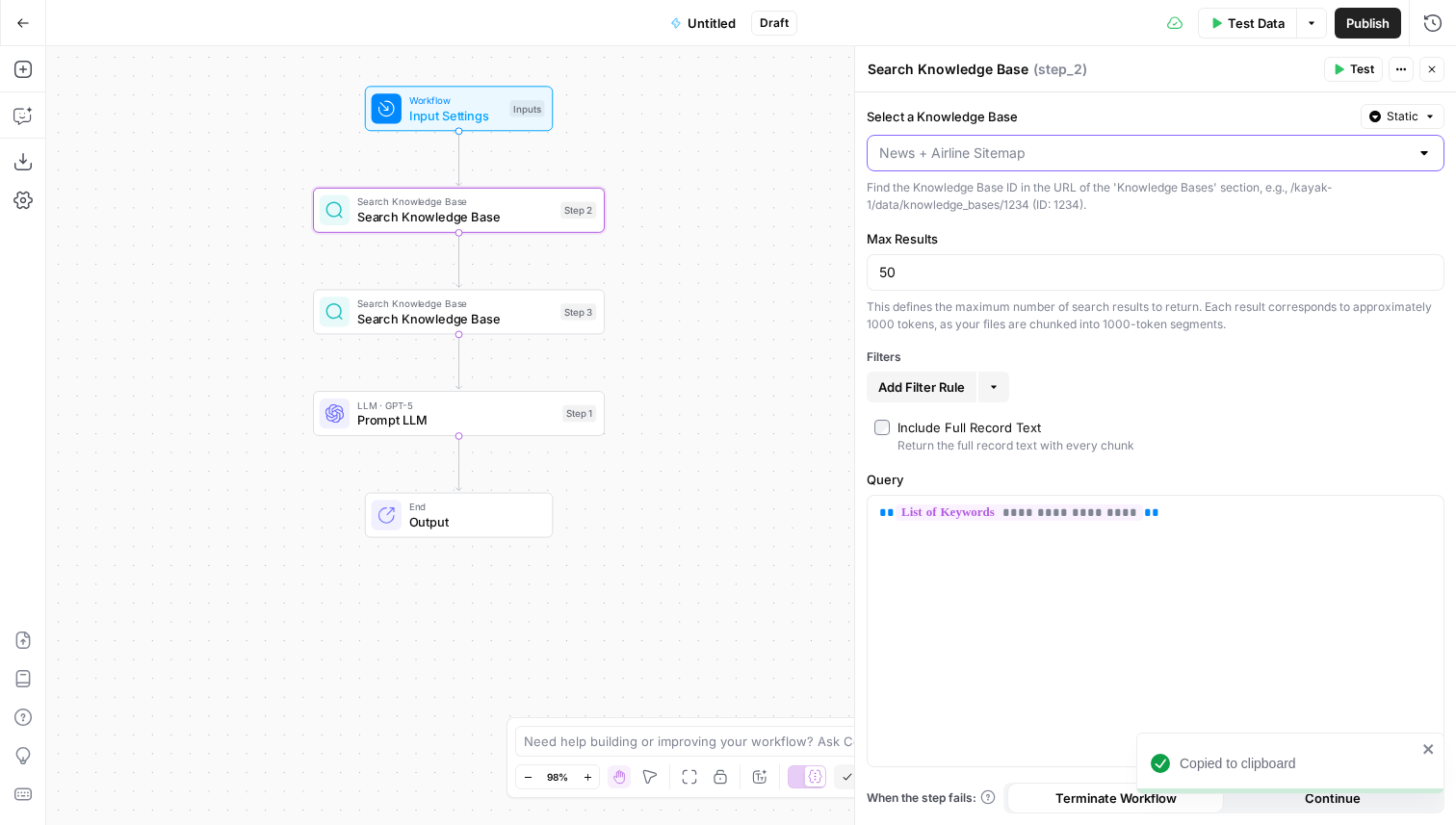
click at [968, 156] on input "Select a Knowledge Base" at bounding box center [1144, 154] width 529 height 20
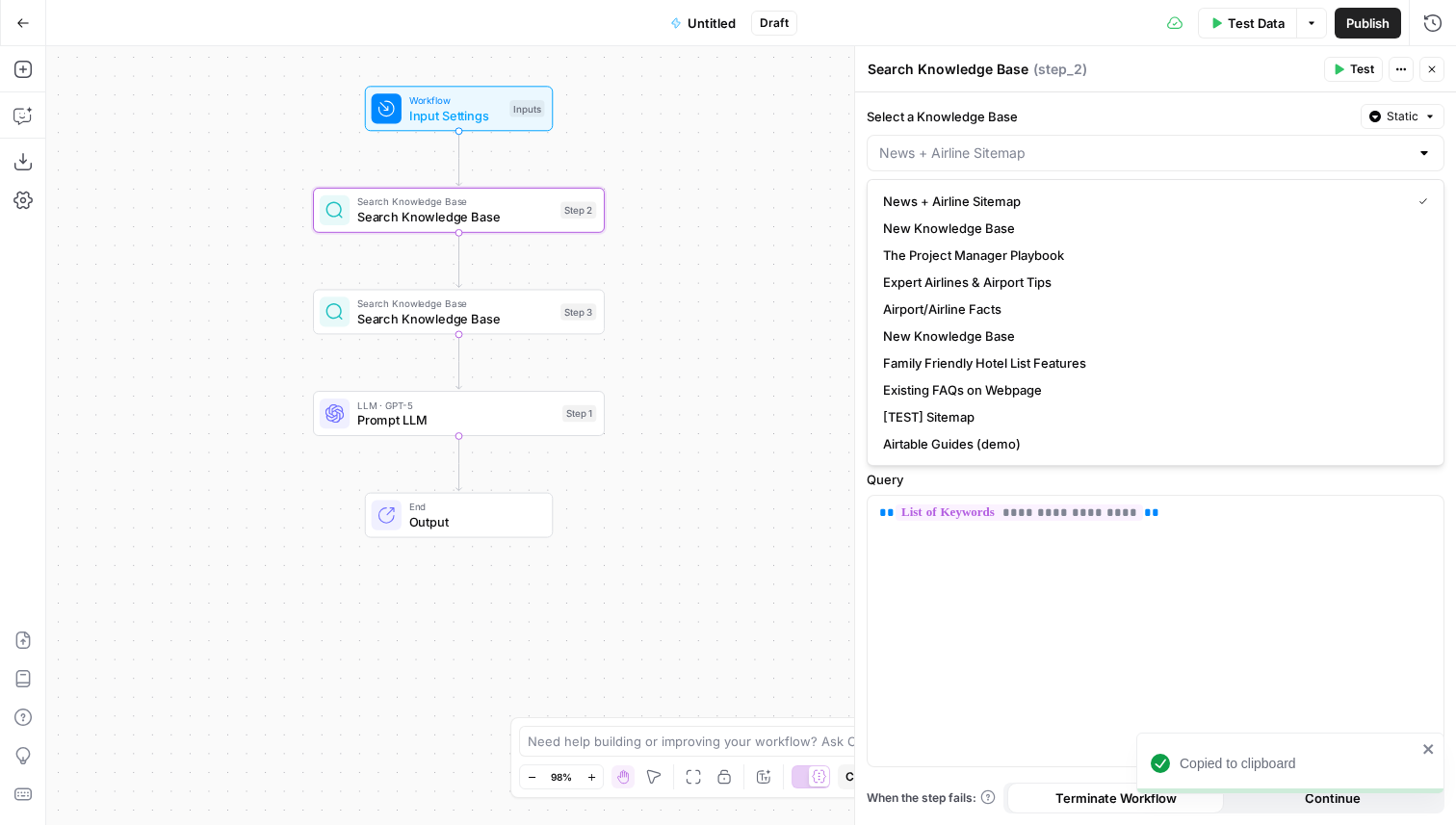
type input "News + Airline Sitemap"
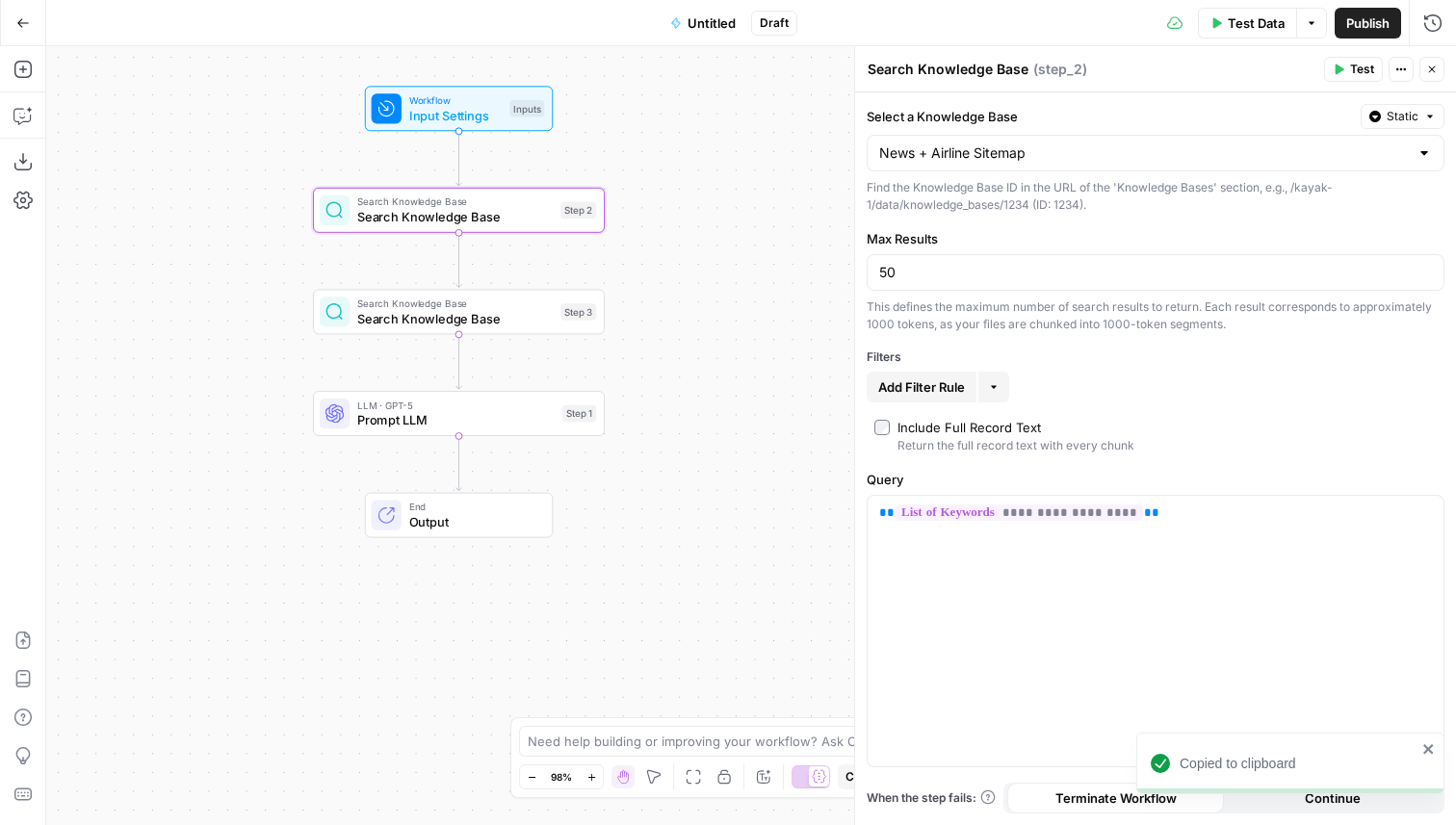
click at [1054, 110] on label "Select a Knowledge Base" at bounding box center [1110, 116] width 486 height 20
click at [1054, 144] on input "News + Airline Sitemap" at bounding box center [1144, 154] width 529 height 20
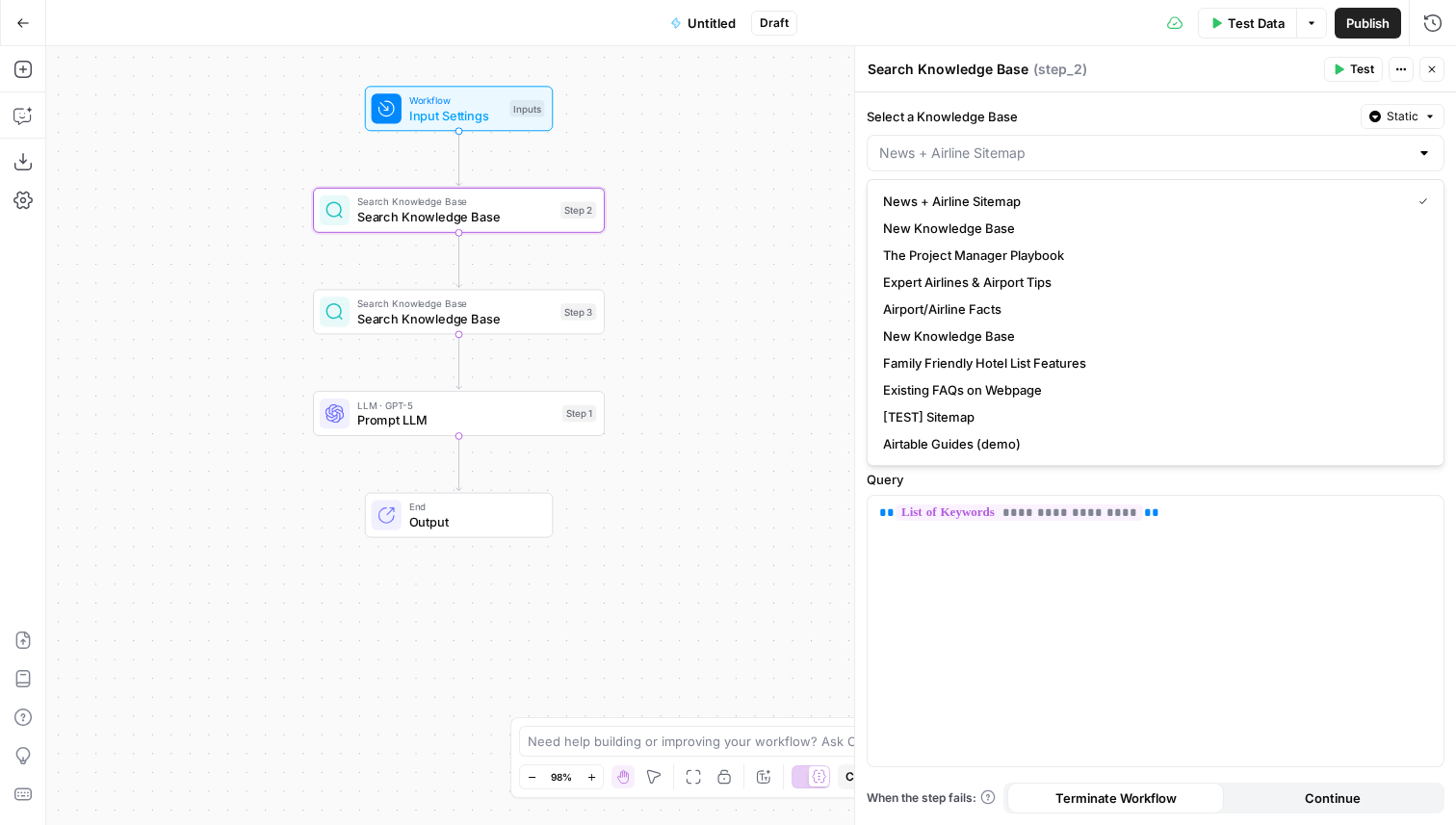
type input "News + Airline Sitemap"
click at [1125, 58] on div "Search Knowledge Base Search Knowledge Base ( step_2 ) Test Actions Close" at bounding box center [1156, 69] width 578 height 25
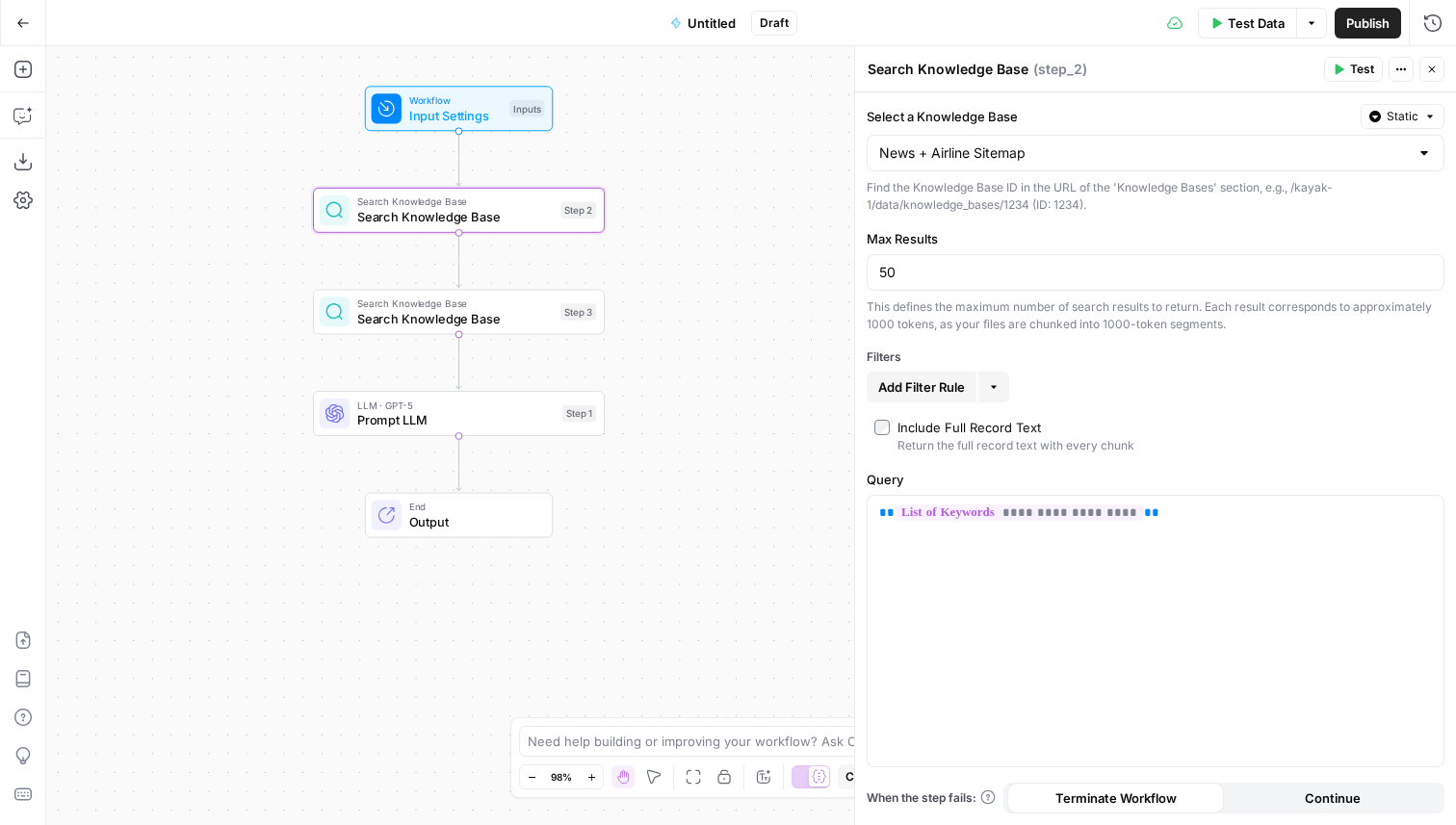
click at [928, 70] on textarea "Search Knowledge Base" at bounding box center [948, 69] width 160 height 20
click at [1105, 114] on label "Select a Knowledge Base" at bounding box center [1110, 116] width 486 height 20
click at [1105, 144] on input "News + Airline Sitemap" at bounding box center [1144, 154] width 529 height 20
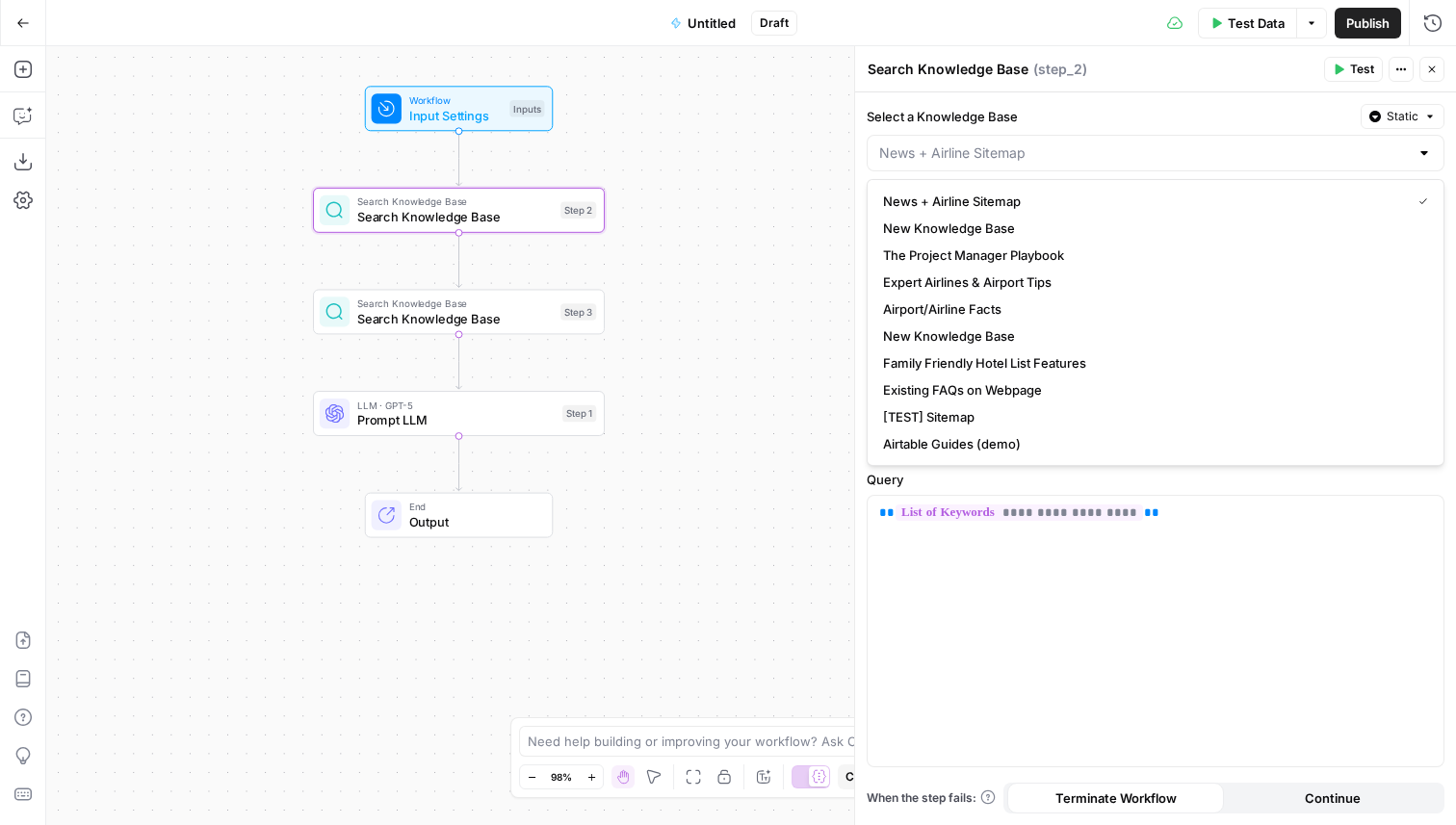
type input "News + Airline Sitemap"
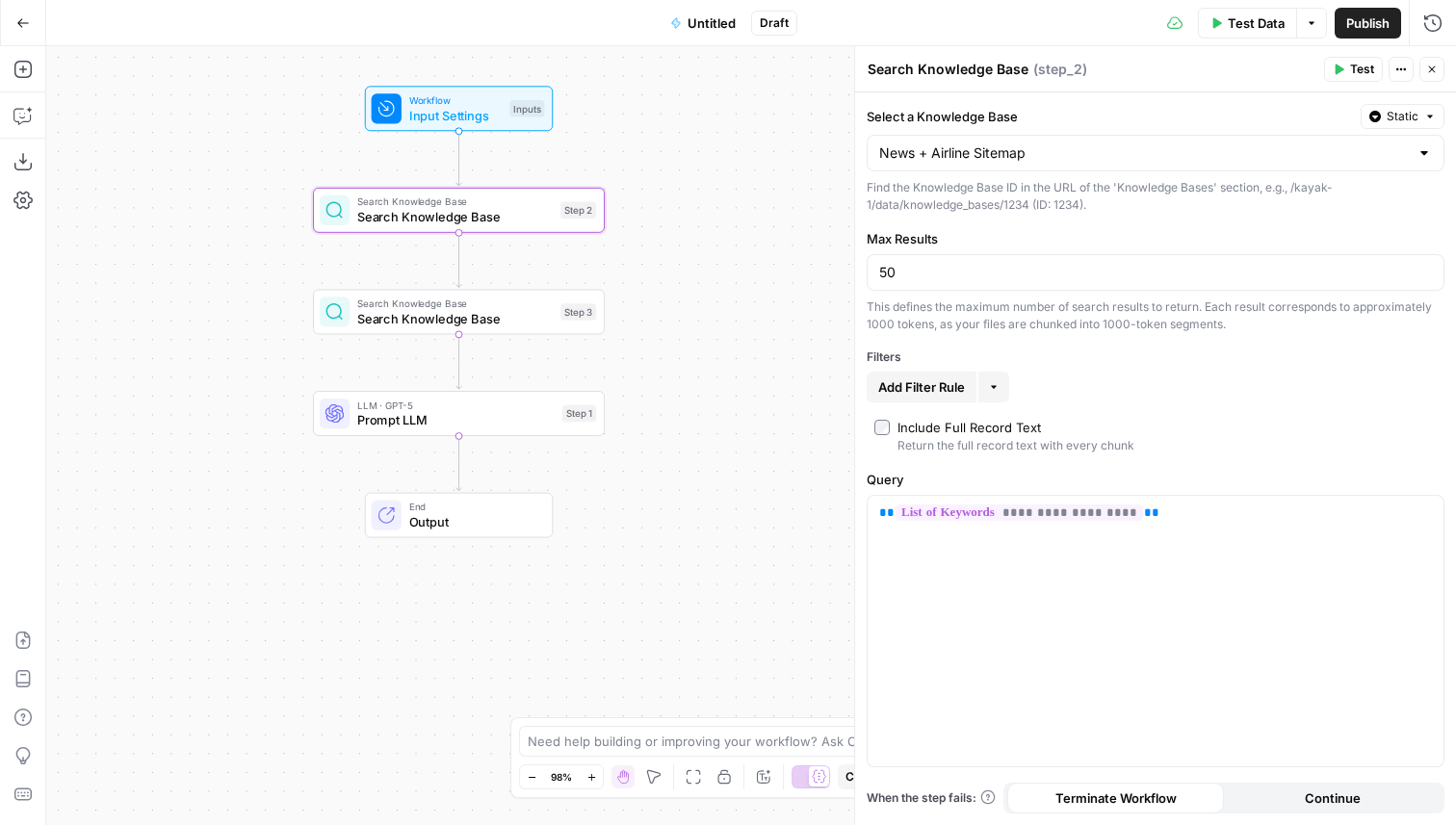
click at [998, 102] on div "**********" at bounding box center [1156, 458] width 601 height 733
click at [484, 284] on icon "button" at bounding box center [488, 278] width 16 height 16
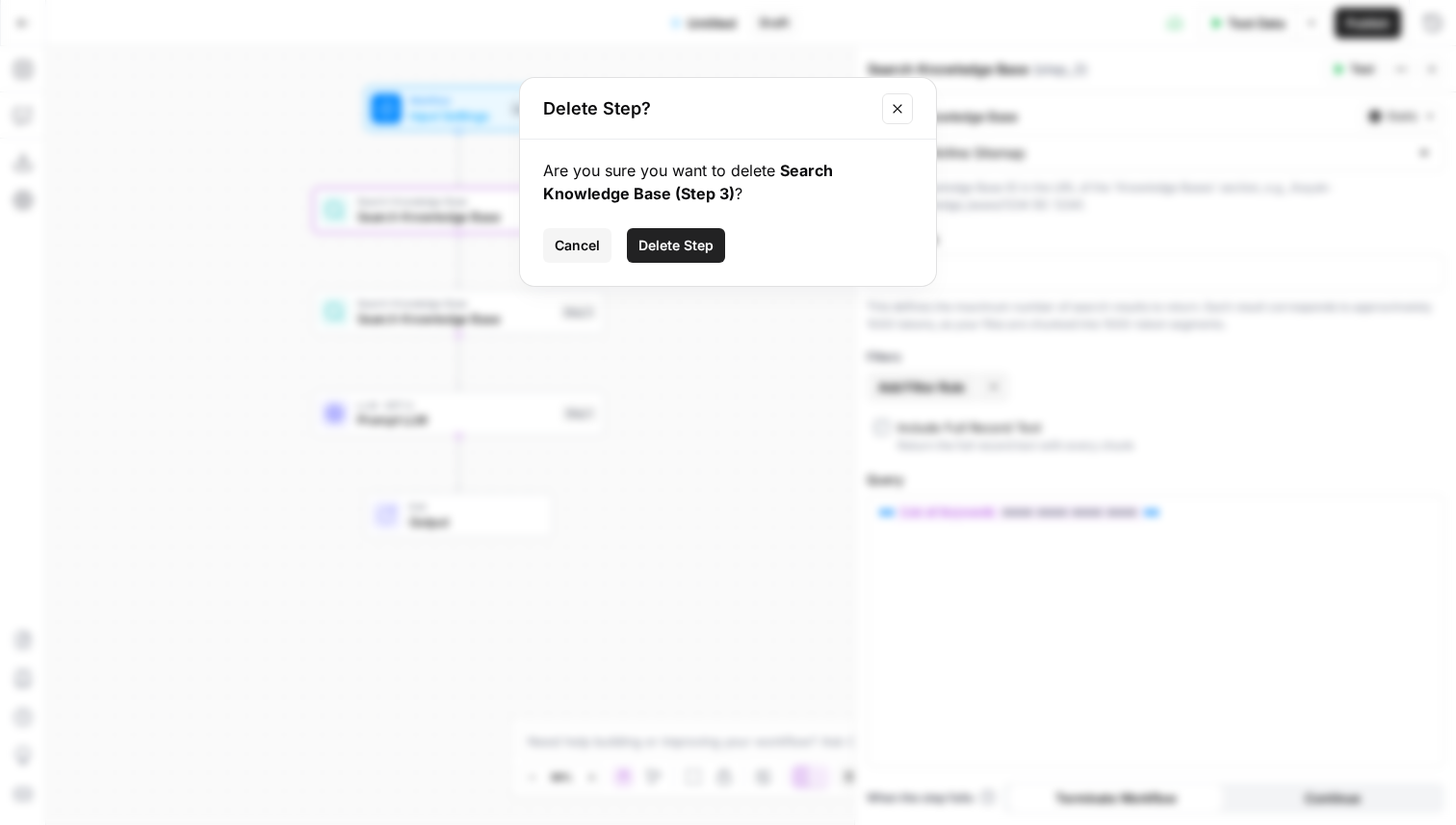
click at [684, 241] on span "Delete Step" at bounding box center [676, 246] width 75 height 20
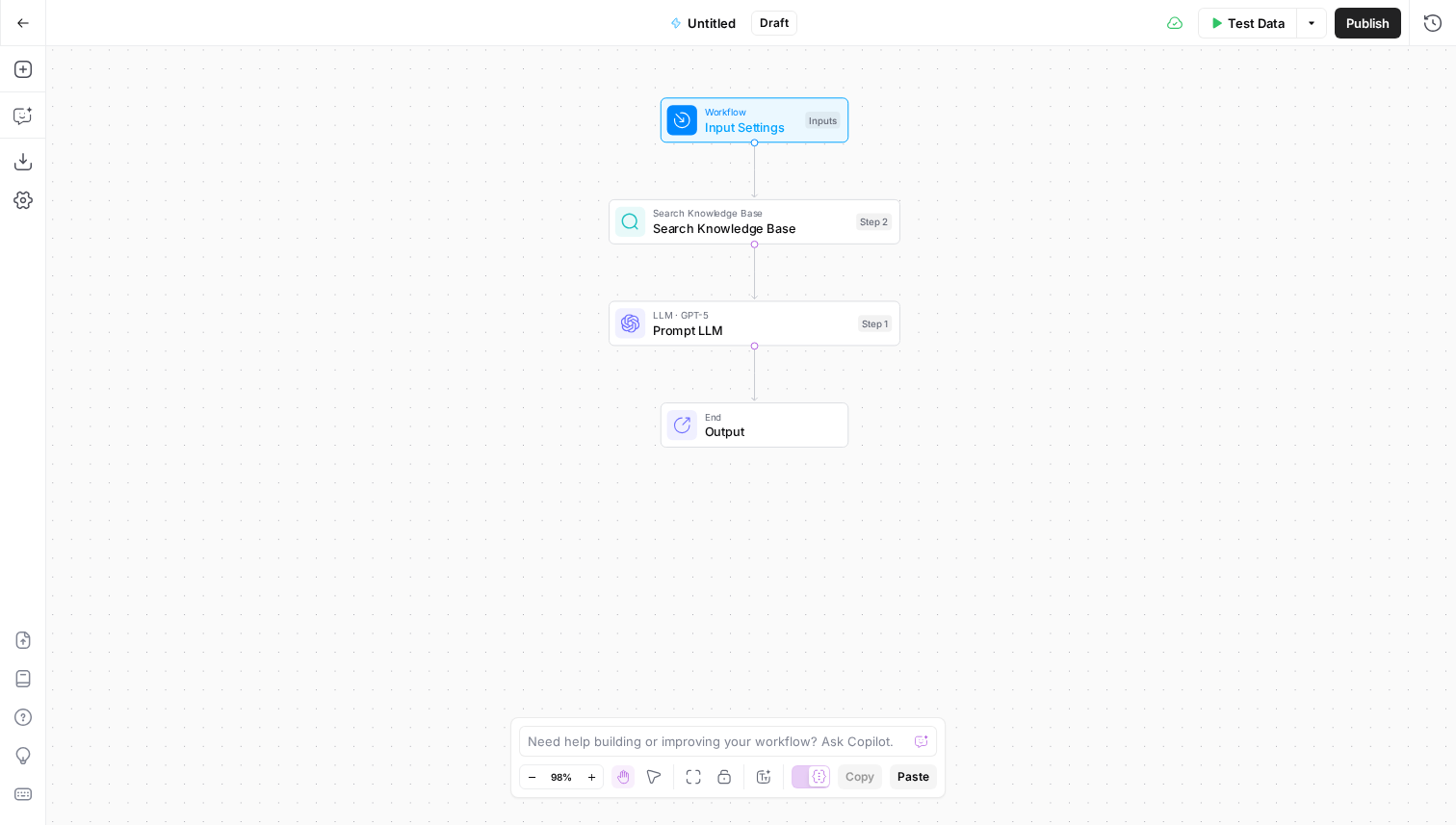
drag, startPoint x: 675, startPoint y: 271, endPoint x: 971, endPoint y: 282, distance: 296.2
click at [971, 282] on div "Workflow Input Settings Inputs Search Knowledge Base Search Knowledge Base Step…" at bounding box center [751, 435] width 1410 height 779
drag, startPoint x: 559, startPoint y: 262, endPoint x: 543, endPoint y: 262, distance: 16.0
click at [543, 262] on div "Workflow Input Settings Inputs Search Knowledge Base Search Knowledge Base Step…" at bounding box center [751, 435] width 1410 height 779
click at [825, 232] on span "Search Knowledge Base" at bounding box center [736, 228] width 196 height 20
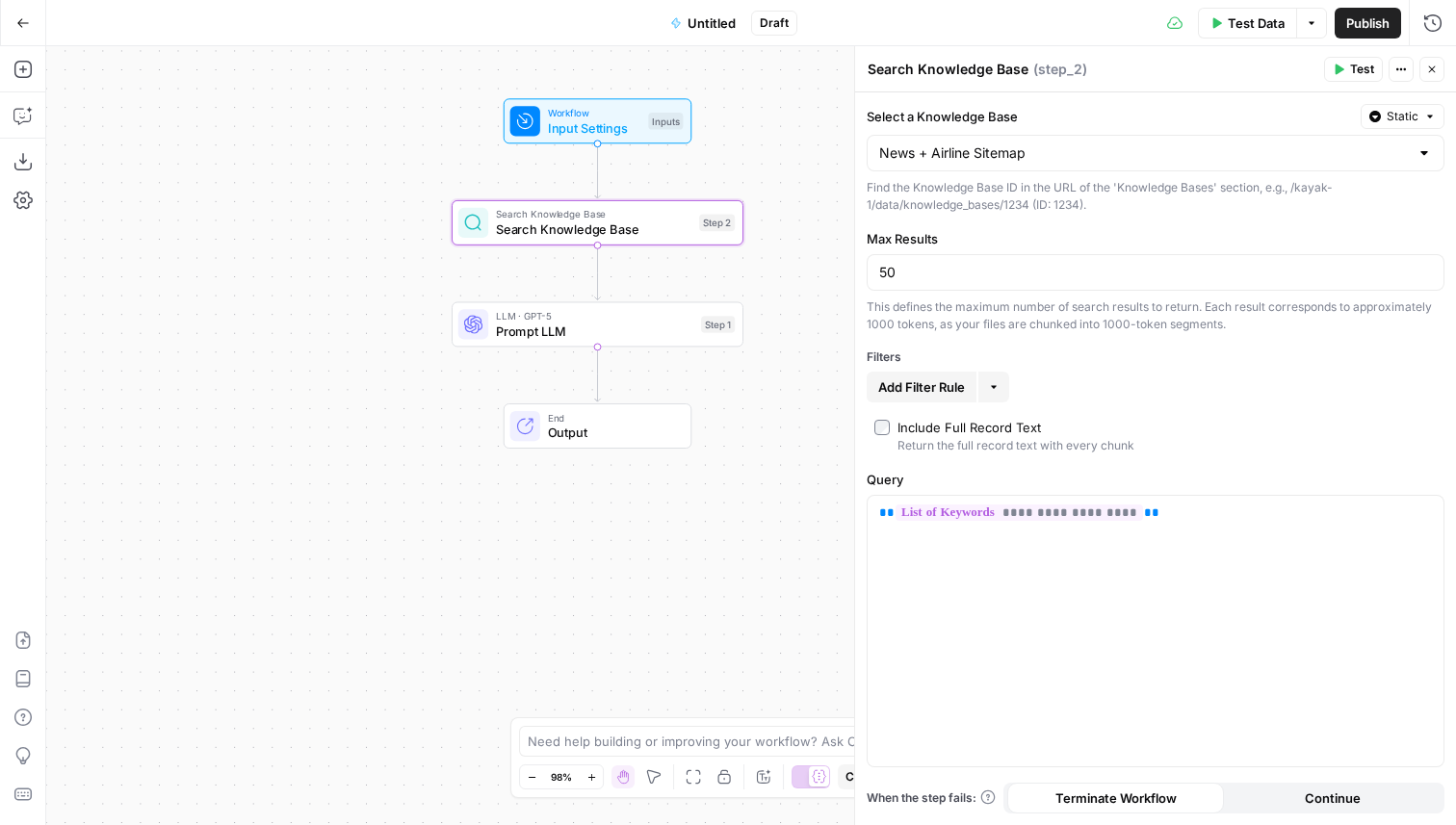
drag, startPoint x: 516, startPoint y: 294, endPoint x: 341, endPoint y: 292, distance: 175.0
click at [325, 295] on div "Workflow Input Settings Inputs Search Knowledge Base Search Knowledge Base Step…" at bounding box center [751, 435] width 1410 height 779
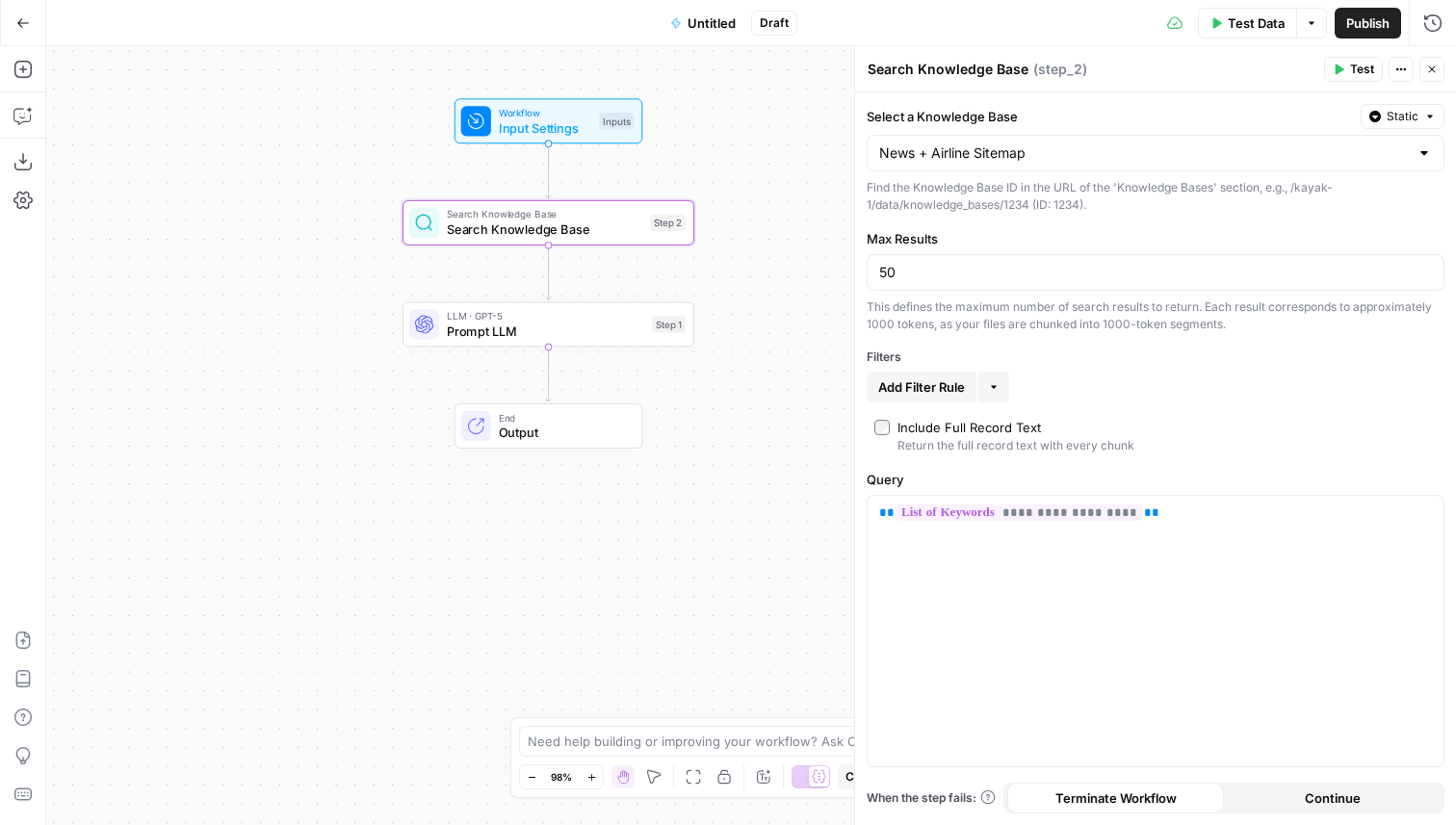
click at [1437, 61] on button "Close" at bounding box center [1433, 69] width 25 height 25
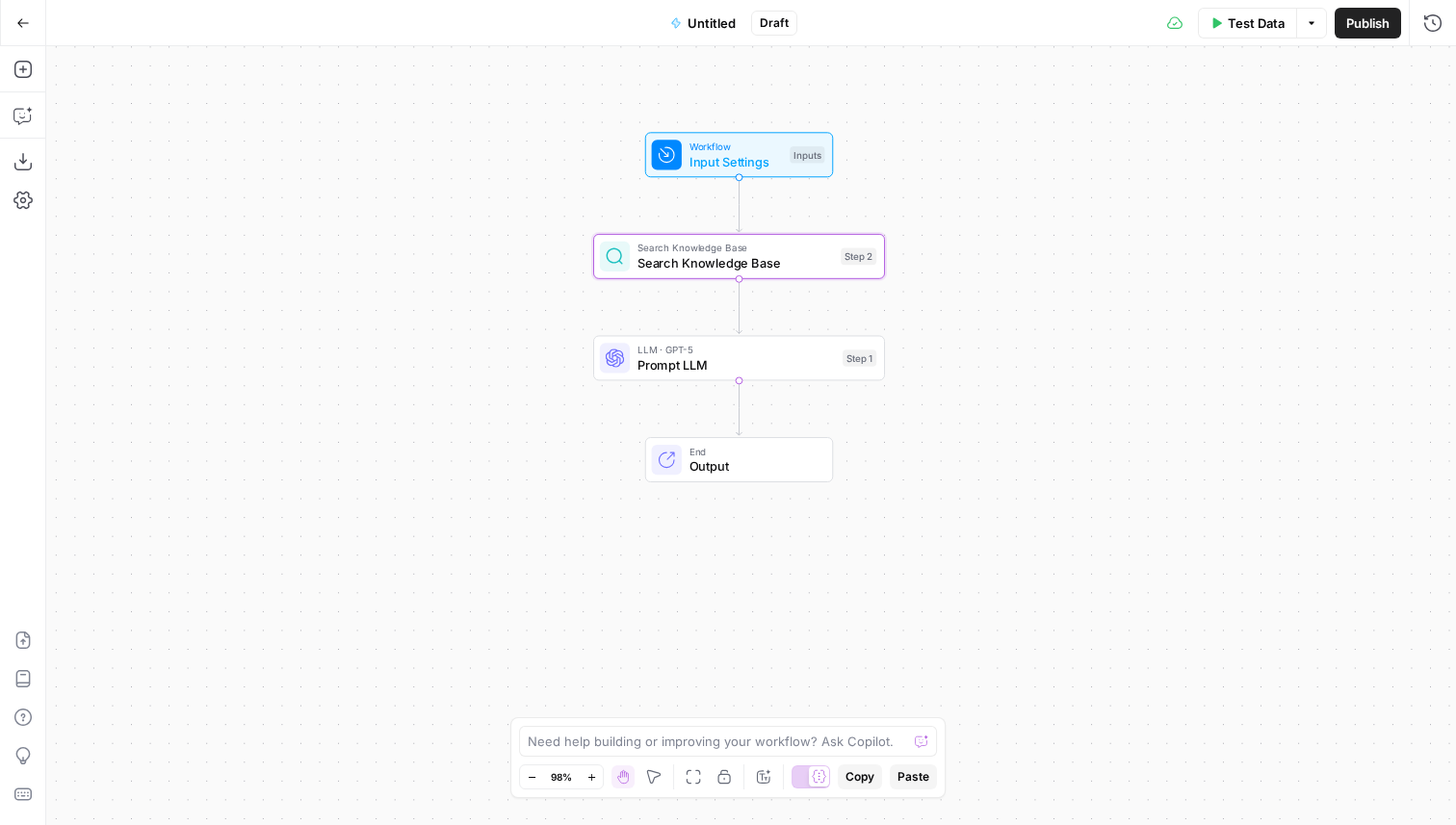
drag, startPoint x: 241, startPoint y: 321, endPoint x: 434, endPoint y: 353, distance: 195.6
click at [434, 353] on div "Workflow Input Settings Inputs Search Knowledge Base Search Knowledge Base Step…" at bounding box center [751, 435] width 1410 height 779
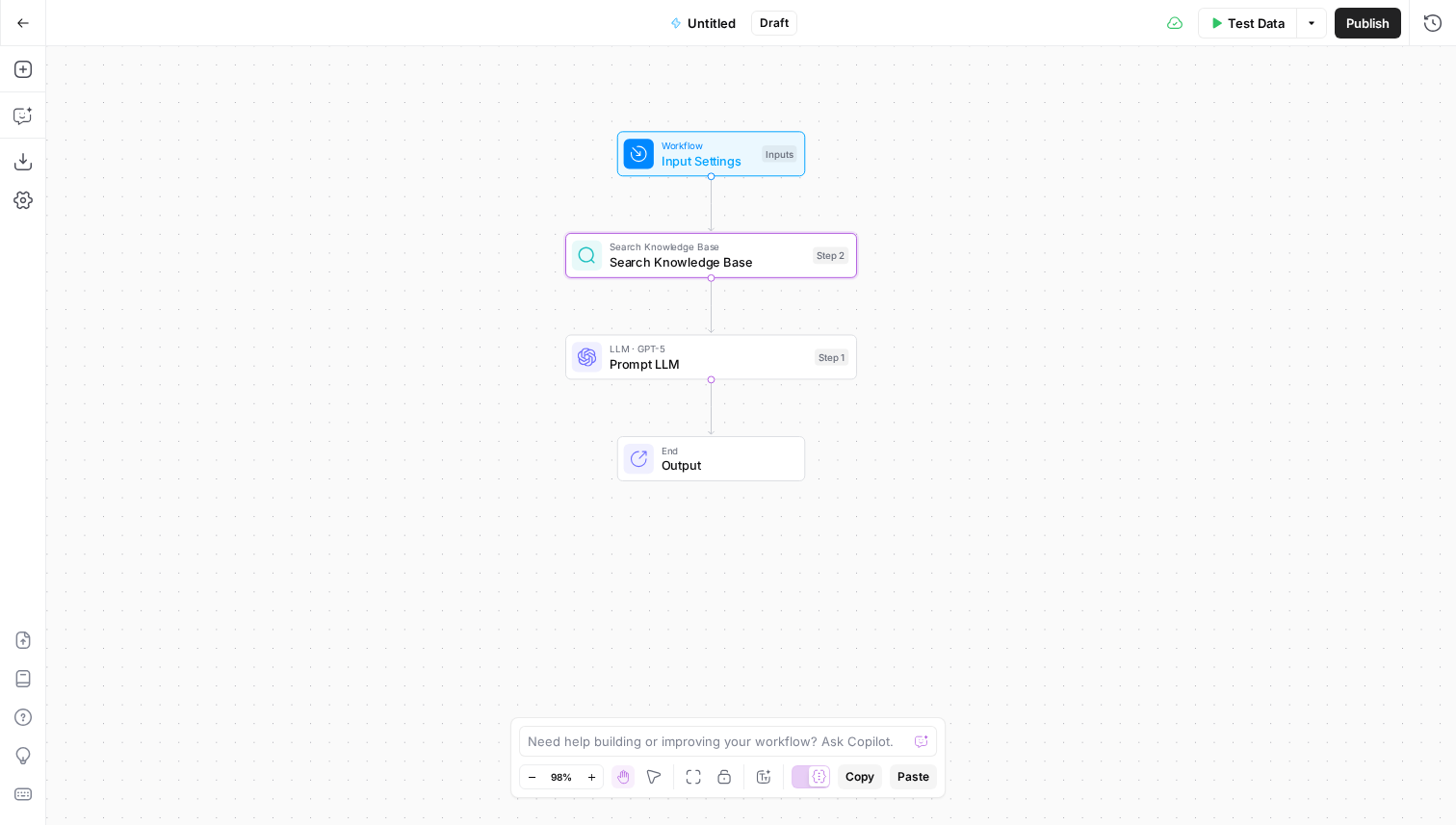
drag, startPoint x: 451, startPoint y: 404, endPoint x: 419, endPoint y: 405, distance: 32.0
click at [419, 404] on div "Workflow Input Settings Inputs Search Knowledge Base Search Knowledge Base Step…" at bounding box center [751, 435] width 1410 height 779
click at [18, 67] on icon "button" at bounding box center [23, 69] width 20 height 20
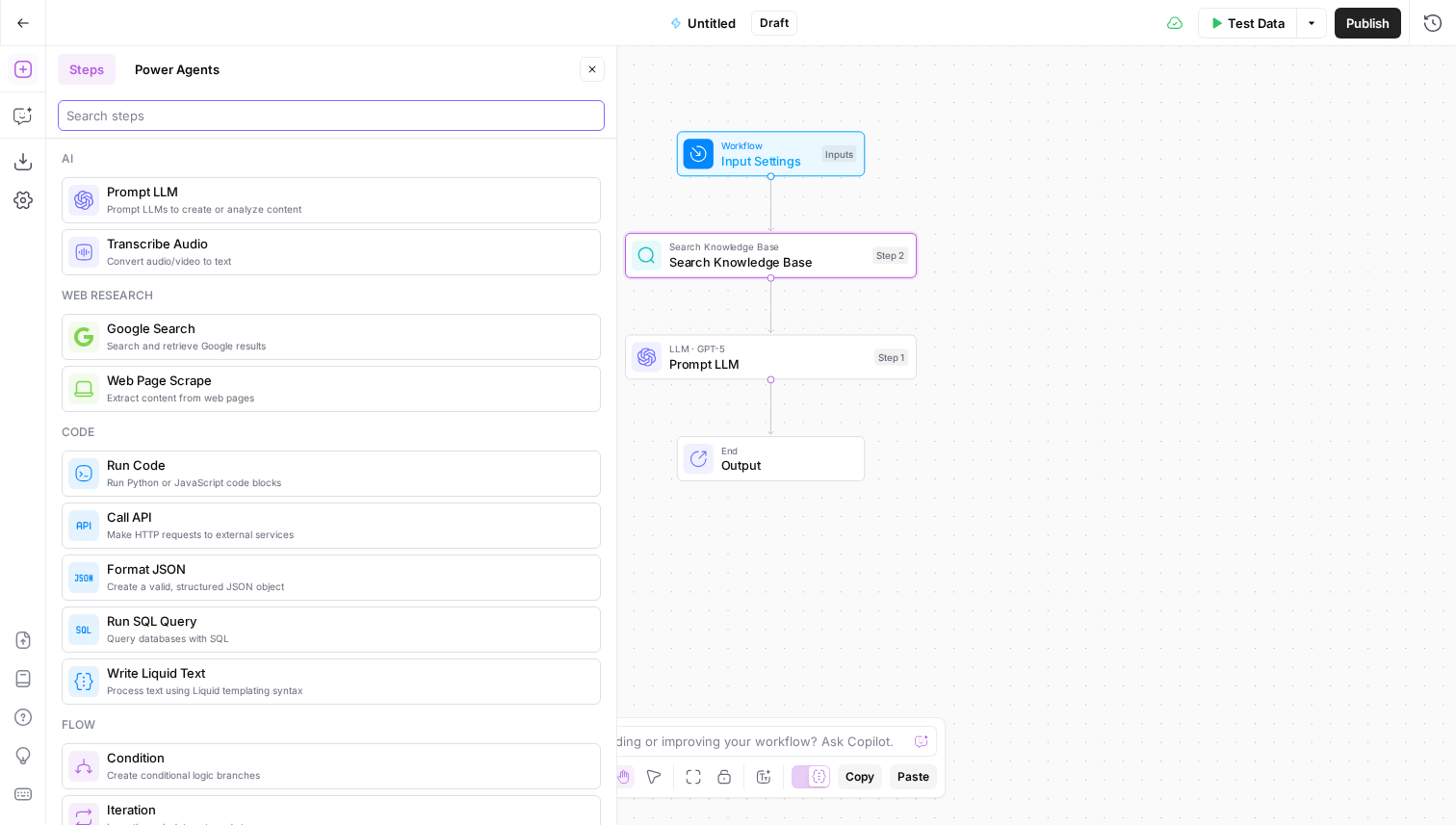
click at [171, 113] on input "search" at bounding box center [331, 115] width 529 height 20
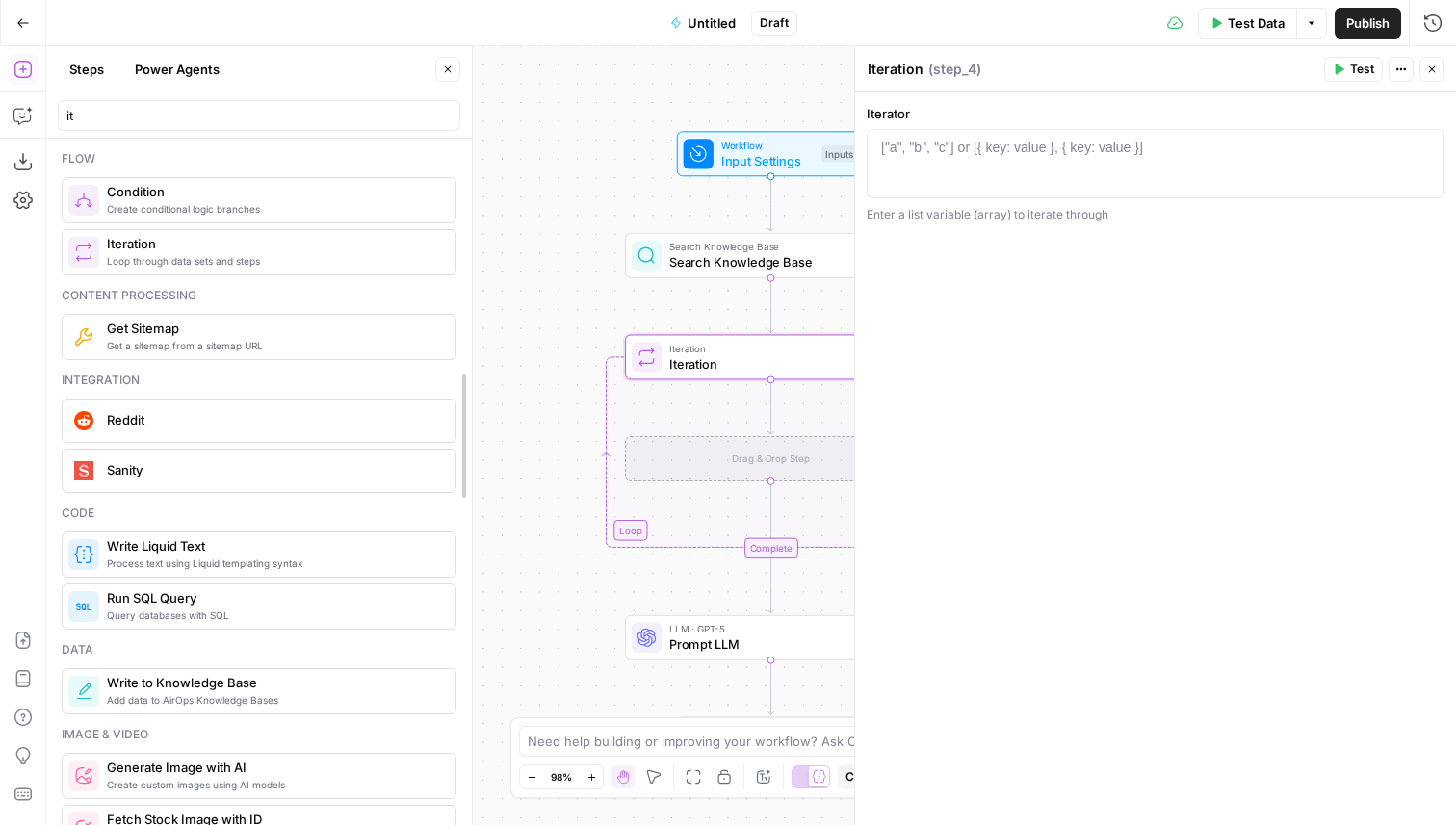
drag, startPoint x: 618, startPoint y: 166, endPoint x: 474, endPoint y: 165, distance: 144.0
click at [474, 165] on div at bounding box center [472, 435] width 20 height 779
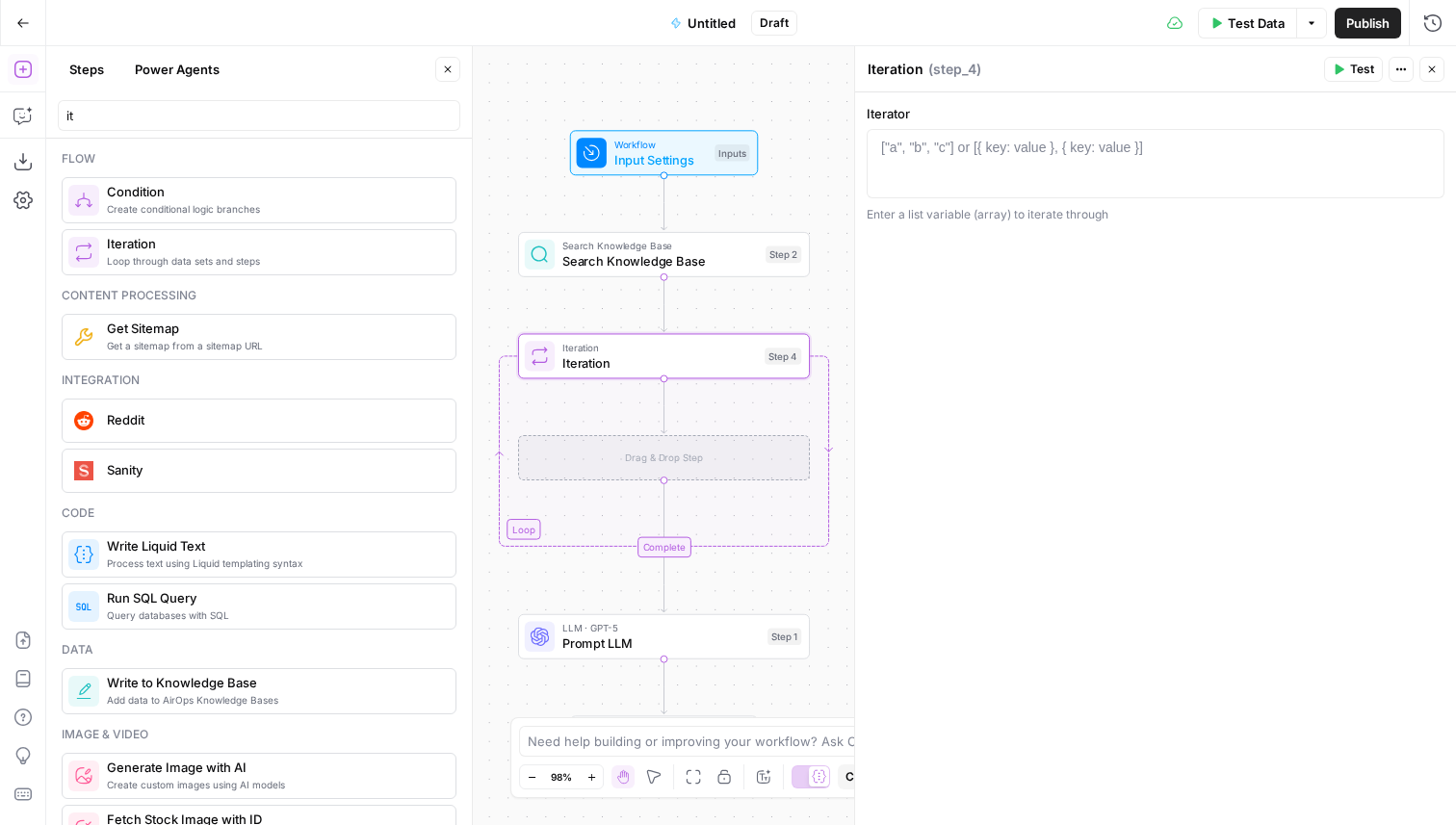
drag, startPoint x: 569, startPoint y: 276, endPoint x: 462, endPoint y: 275, distance: 107.0
click at [462, 275] on body "Kayak New Home Browse Insights Opportunities Your Data Flightpath Recent Grids …" at bounding box center [728, 412] width 1456 height 825
click at [143, 118] on input "it" at bounding box center [259, 115] width 386 height 20
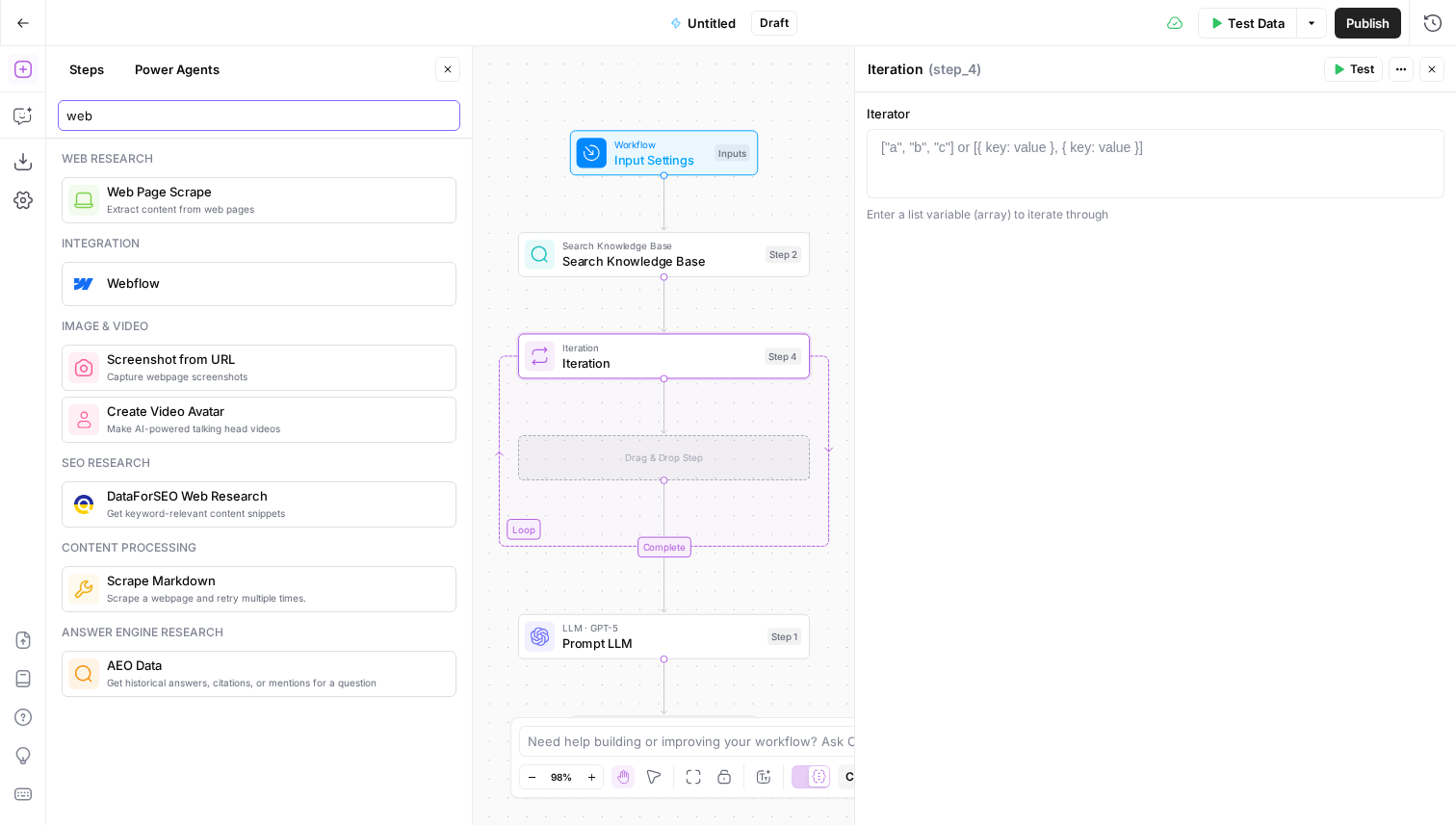
type input "web"
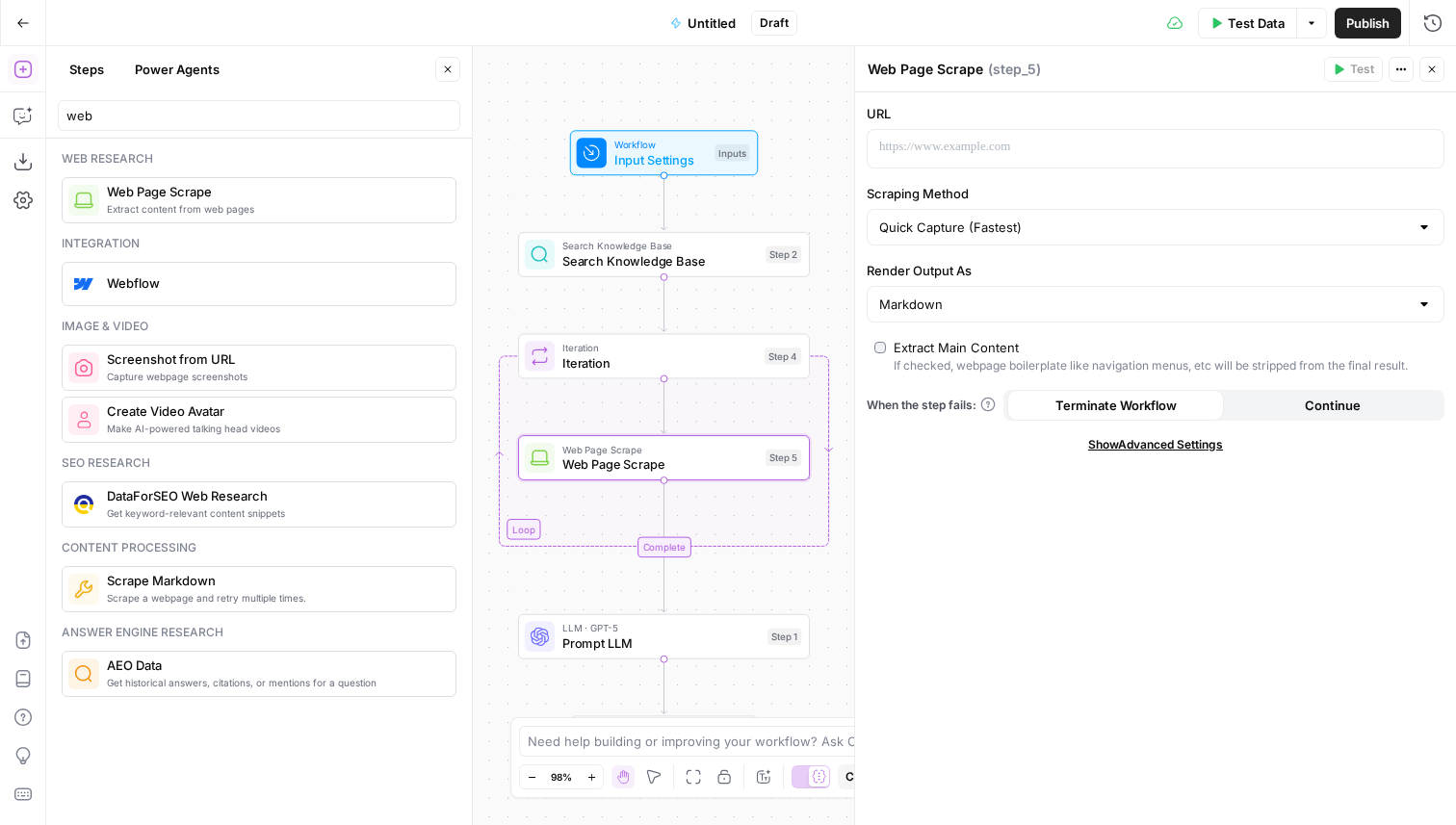
click at [448, 74] on icon "button" at bounding box center [448, 69] width 12 height 12
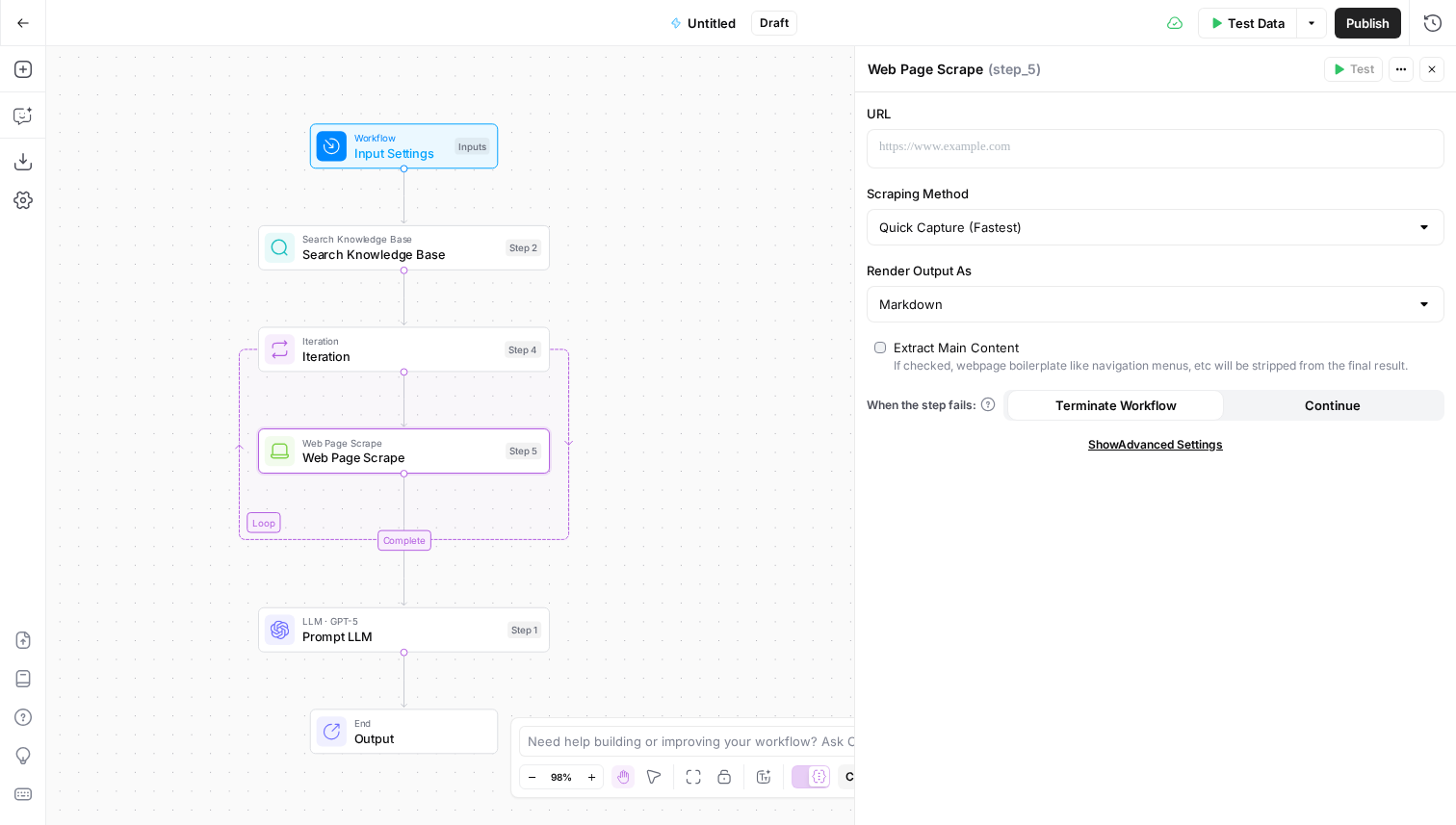
drag, startPoint x: 427, startPoint y: 298, endPoint x: 163, endPoint y: 292, distance: 264.1
click at [163, 292] on div "Workflow Input Settings Inputs Search Knowledge Base Search Knowledge Base Step…" at bounding box center [751, 435] width 1410 height 779
click at [473, 252] on span "Search Knowledge Base" at bounding box center [397, 254] width 196 height 20
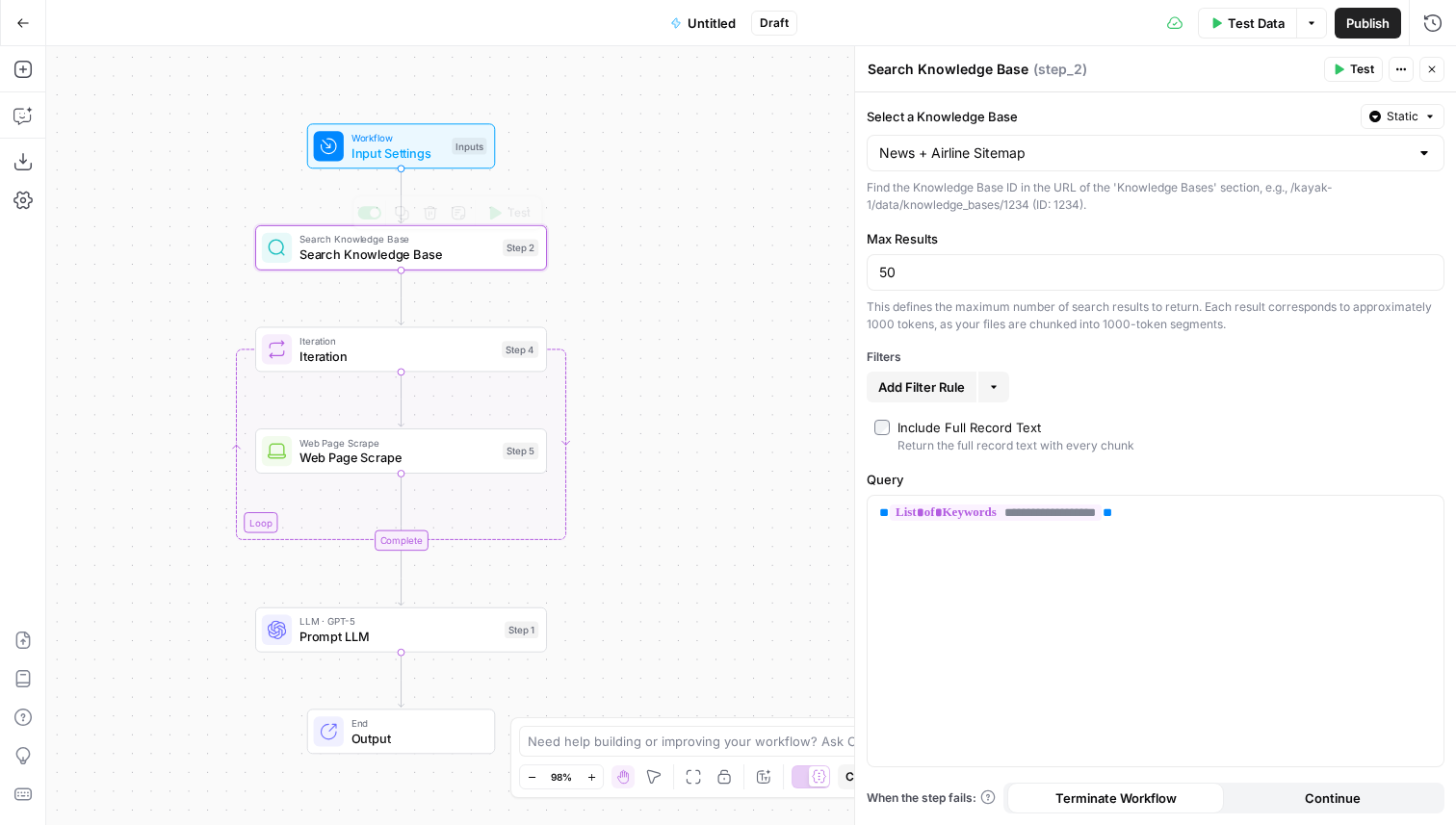
click at [507, 362] on div "Iteration Iteration Step 4 Copy step Delete step Add Note Test" at bounding box center [400, 349] width 276 height 31
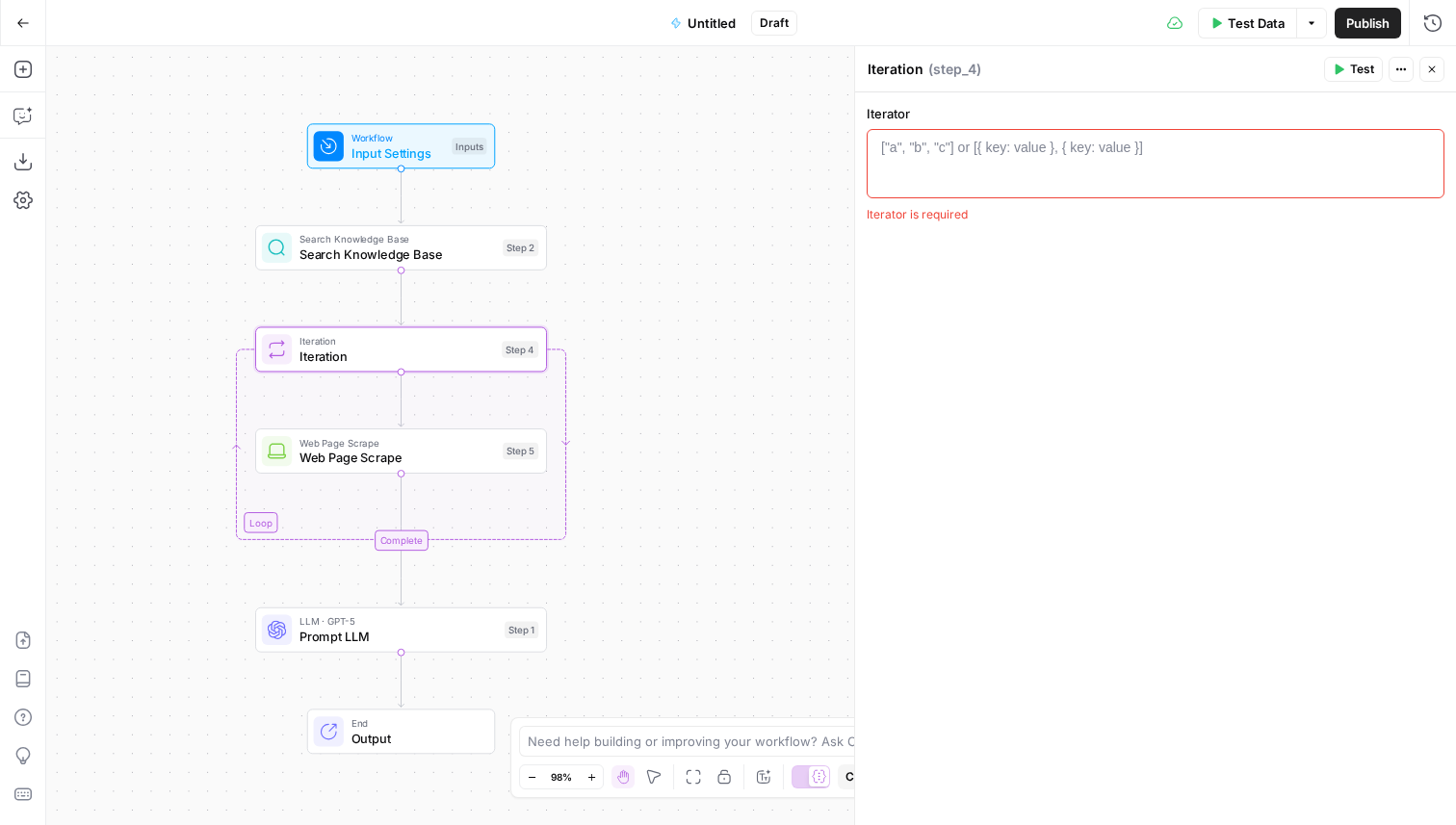
click at [913, 158] on div at bounding box center [1156, 181] width 561 height 87
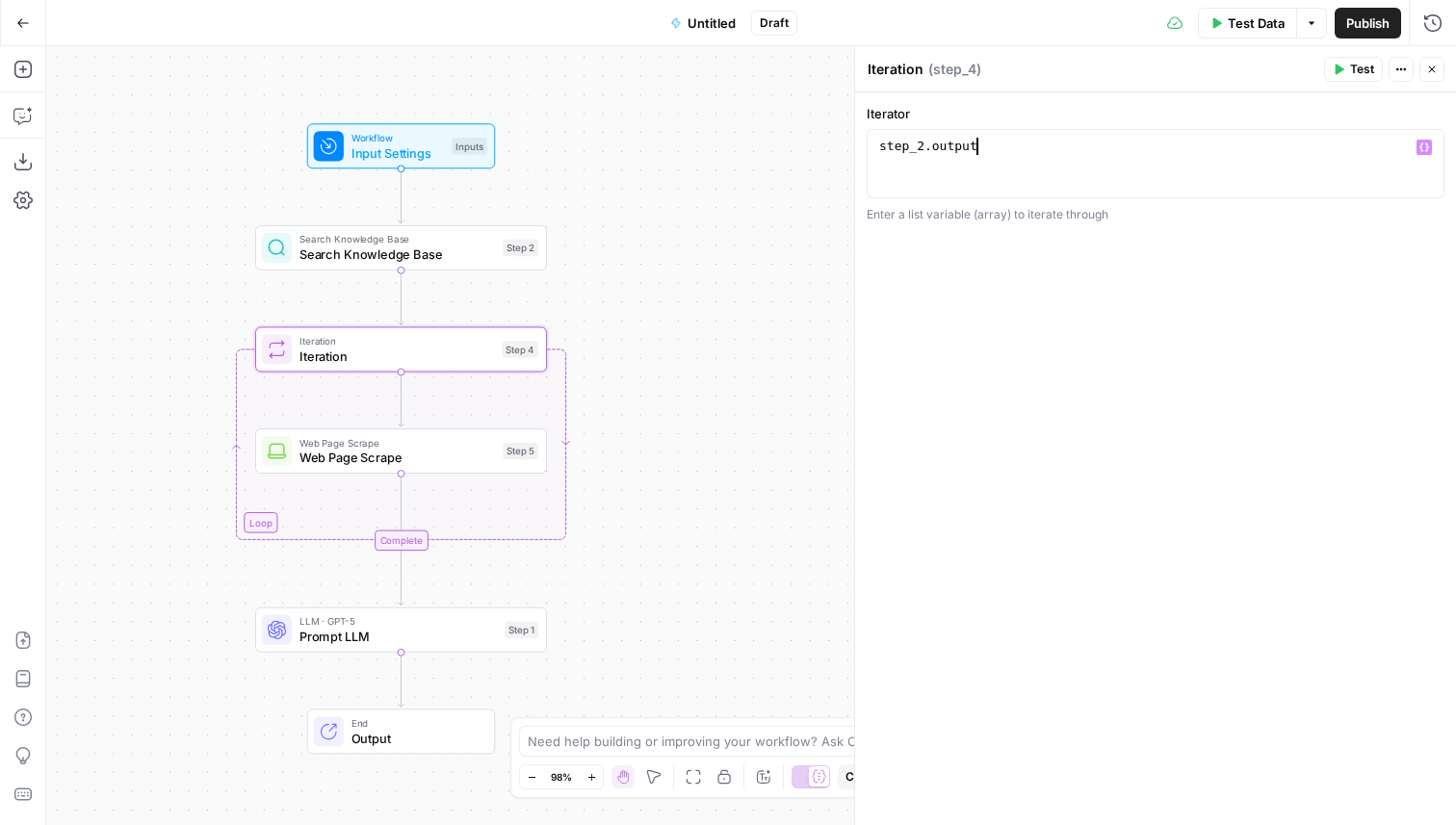
scroll to position [0, 6]
type textarea "**********"
click at [920, 311] on div "**********" at bounding box center [1156, 458] width 601 height 733
click at [433, 462] on span "Web Page Scrape" at bounding box center [397, 459] width 196 height 20
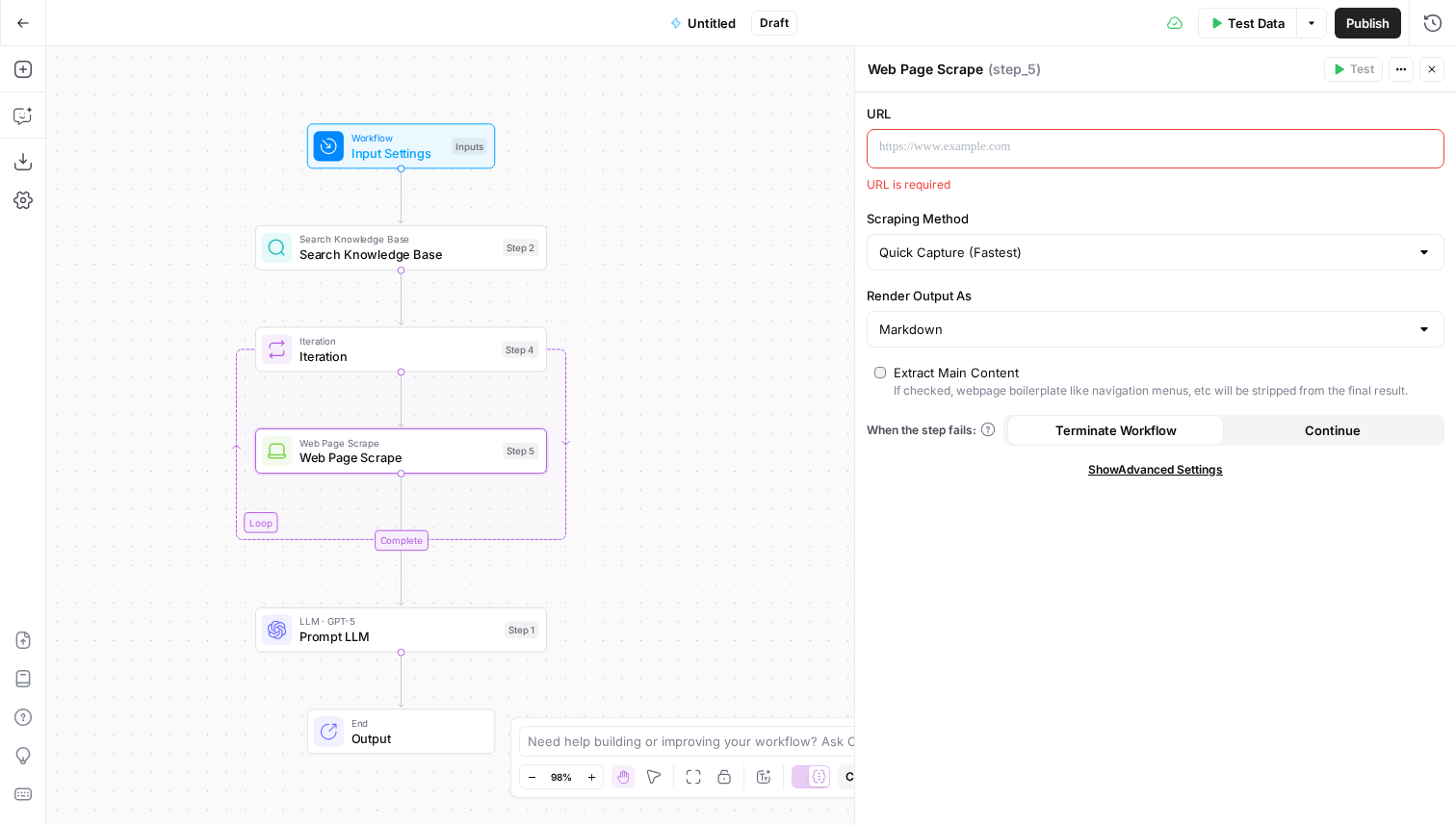
click at [952, 152] on p at bounding box center [1140, 148] width 522 height 20
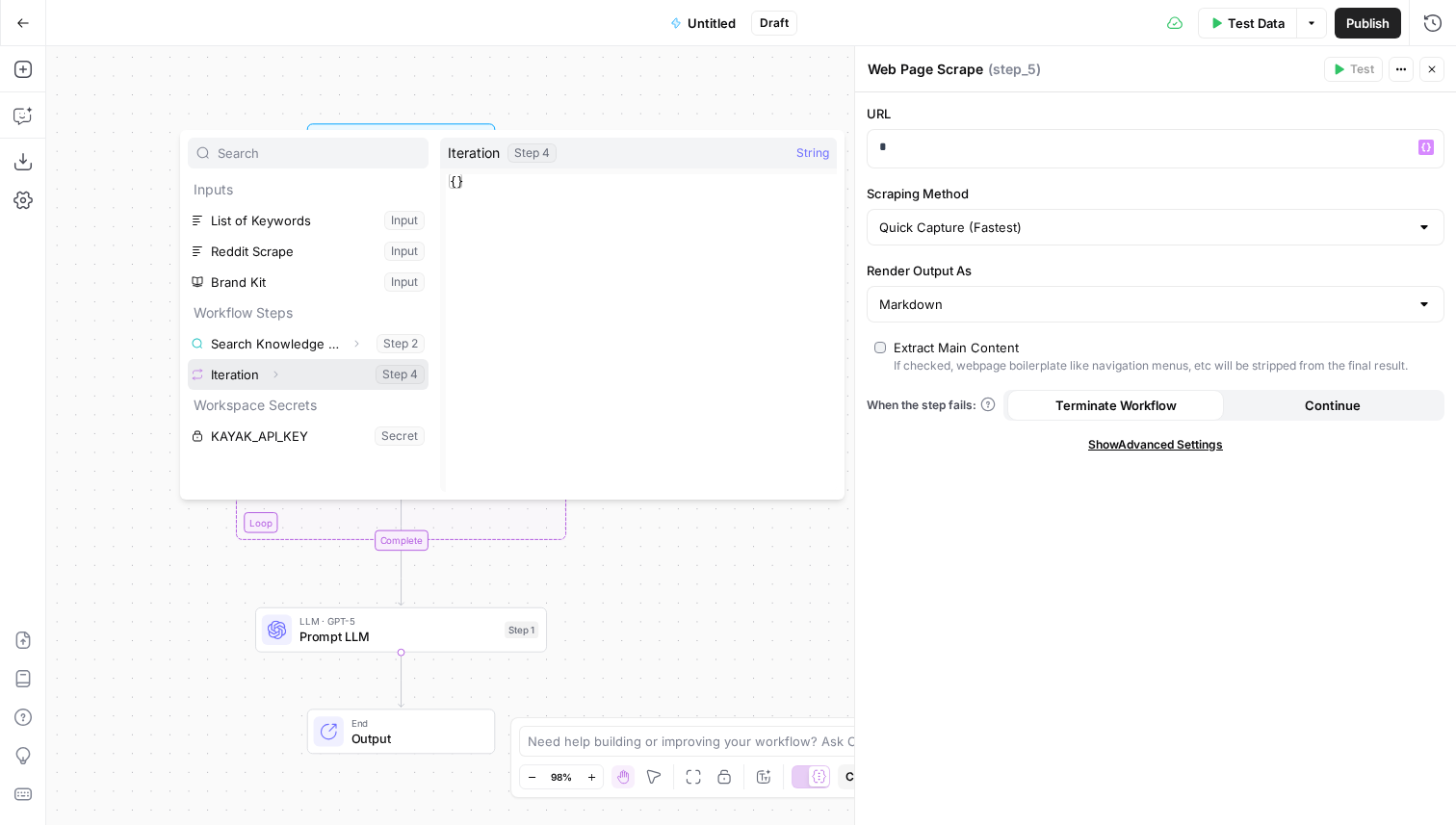
click at [276, 377] on icon "button" at bounding box center [276, 375] width 12 height 12
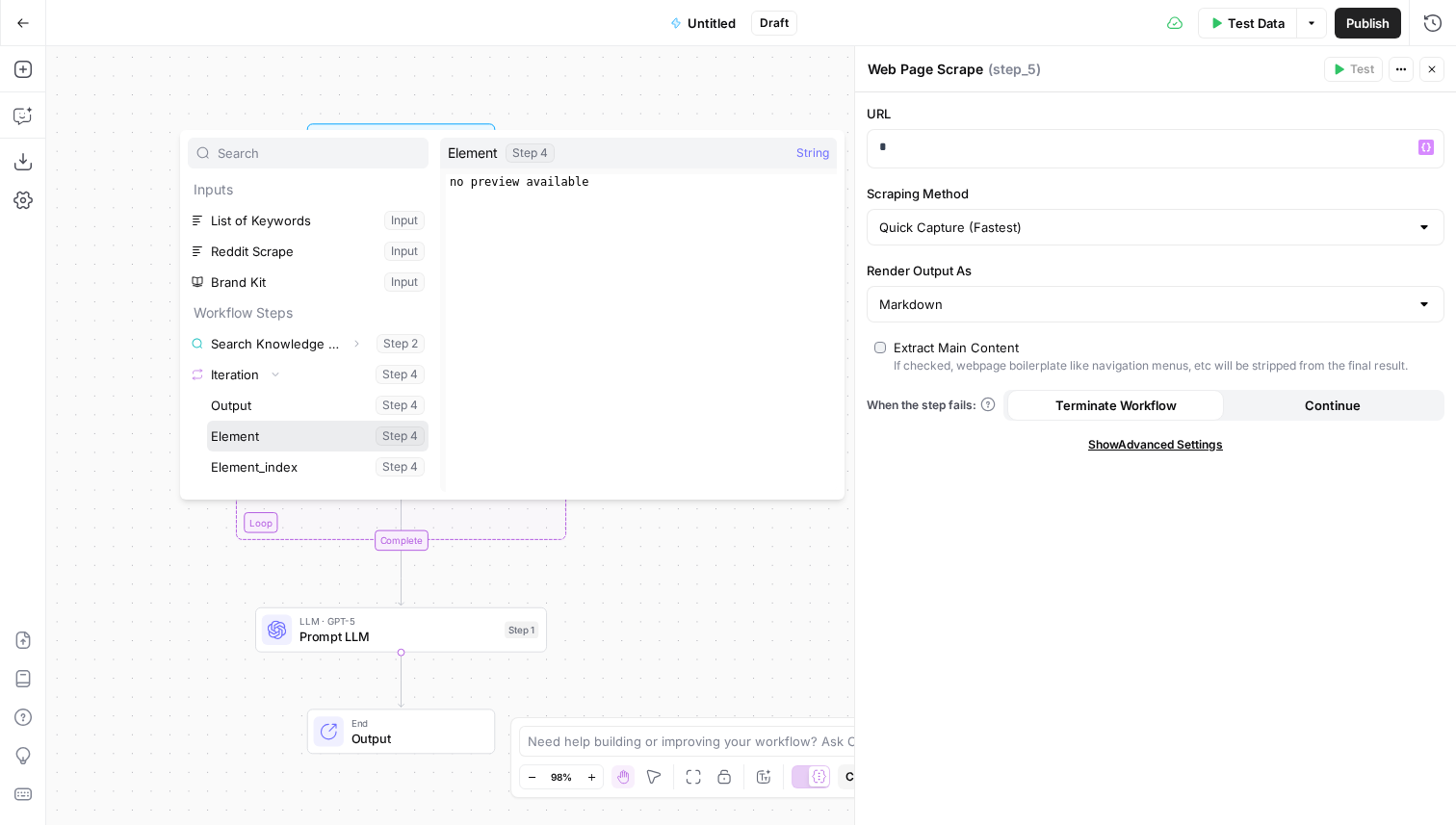
click at [250, 438] on button "Select variable Element" at bounding box center [318, 435] width 221 height 30
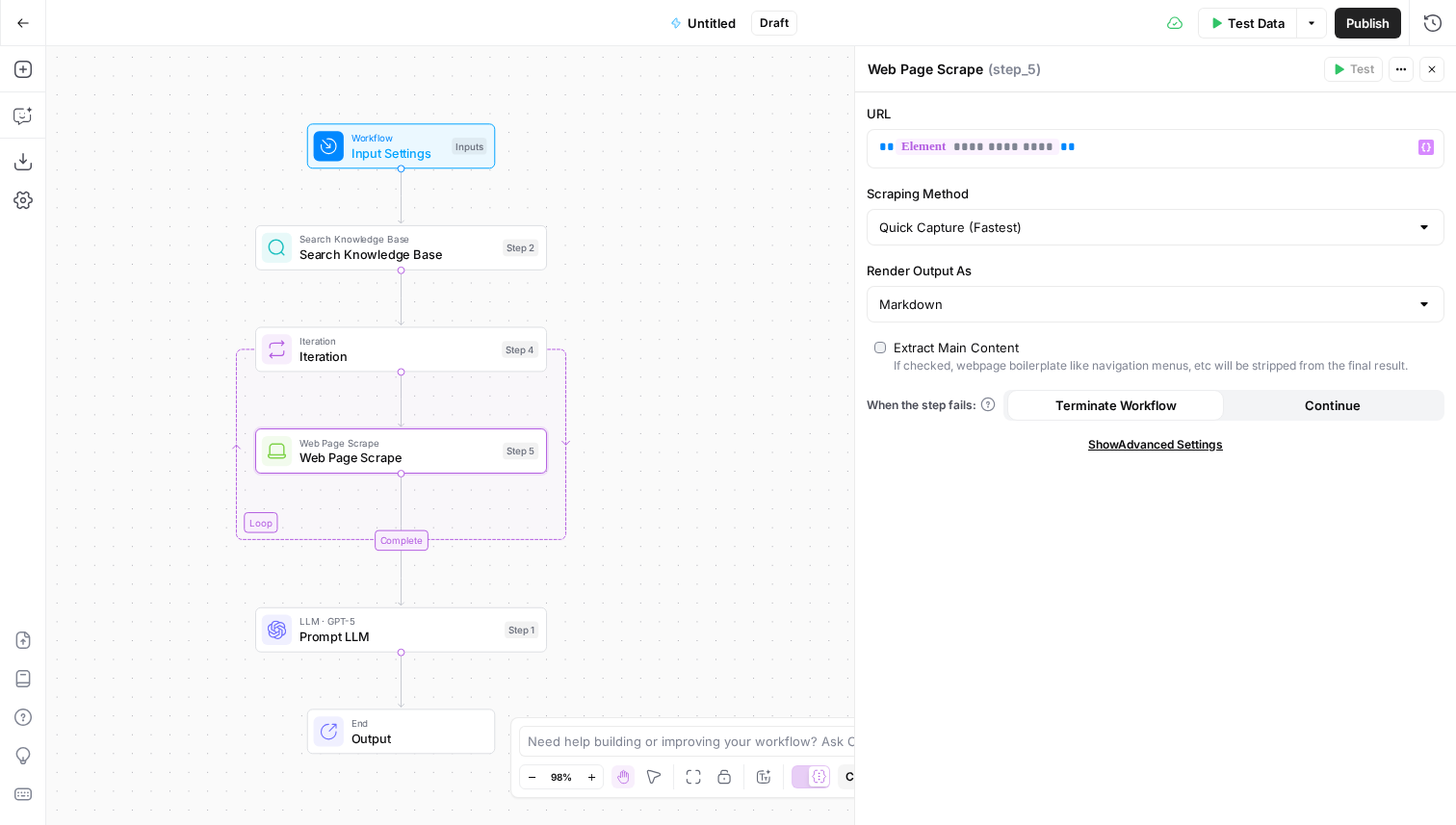
click at [1432, 71] on icon "button" at bounding box center [1433, 69] width 12 height 12
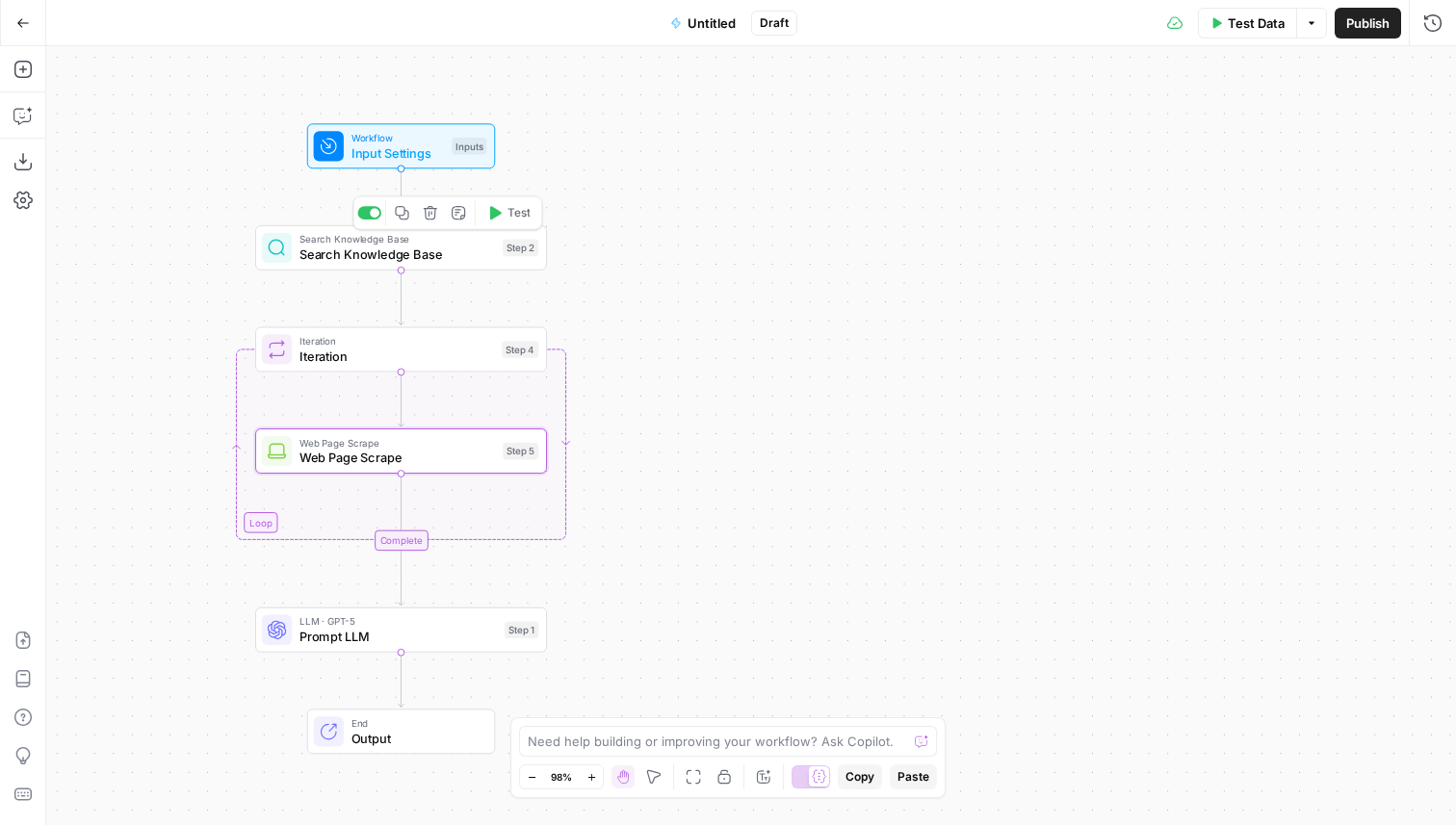
click at [464, 346] on span "Iteration" at bounding box center [396, 356] width 195 height 20
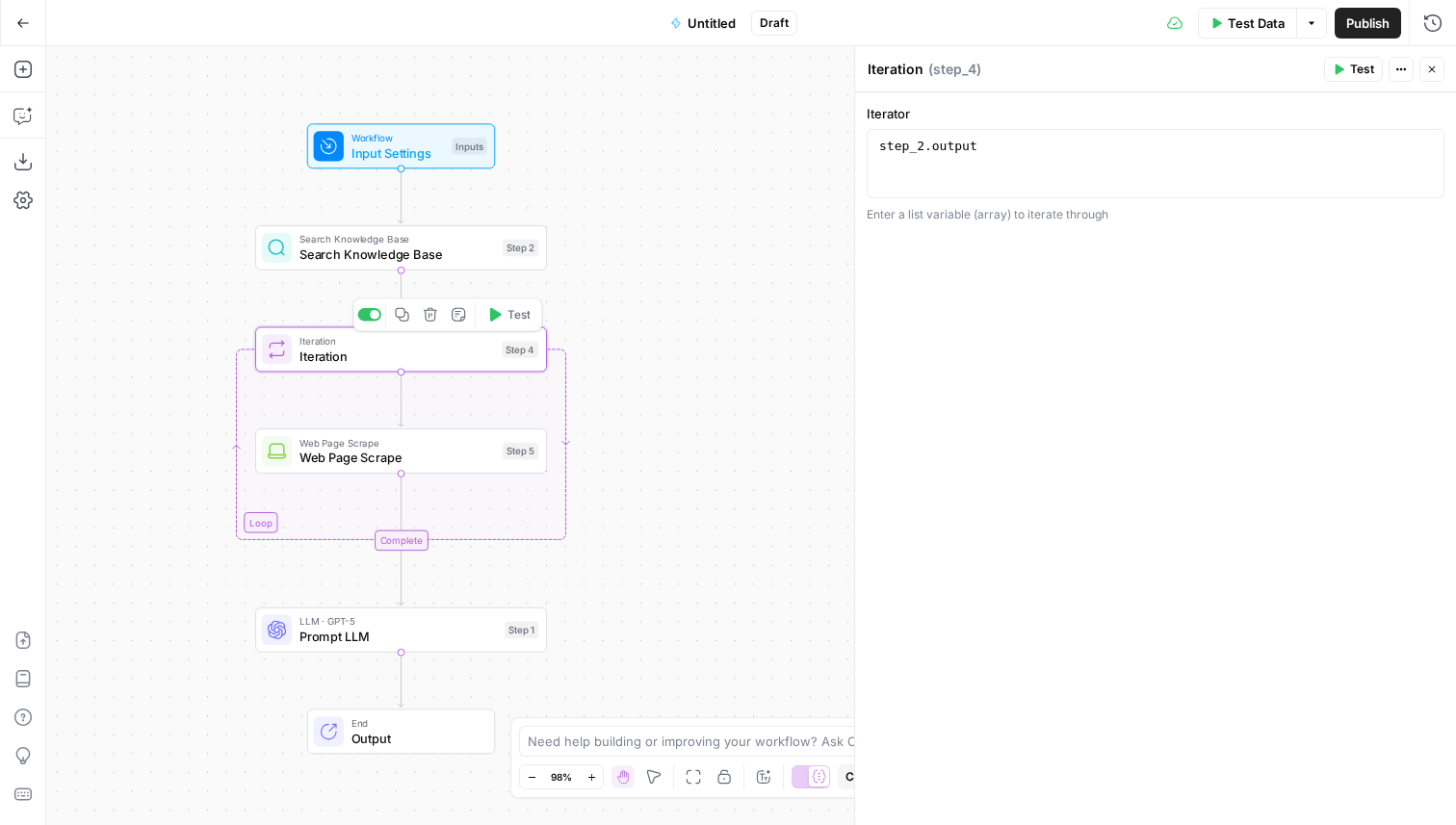
type textarea "**********"
click at [1019, 141] on div "step_2 . output" at bounding box center [1156, 181] width 561 height 87
click at [1045, 137] on div "**********" at bounding box center [1156, 163] width 578 height 69
click at [1023, 160] on div "step_2 . output [ url1 , url2 , url3 ]" at bounding box center [1156, 181] width 561 height 87
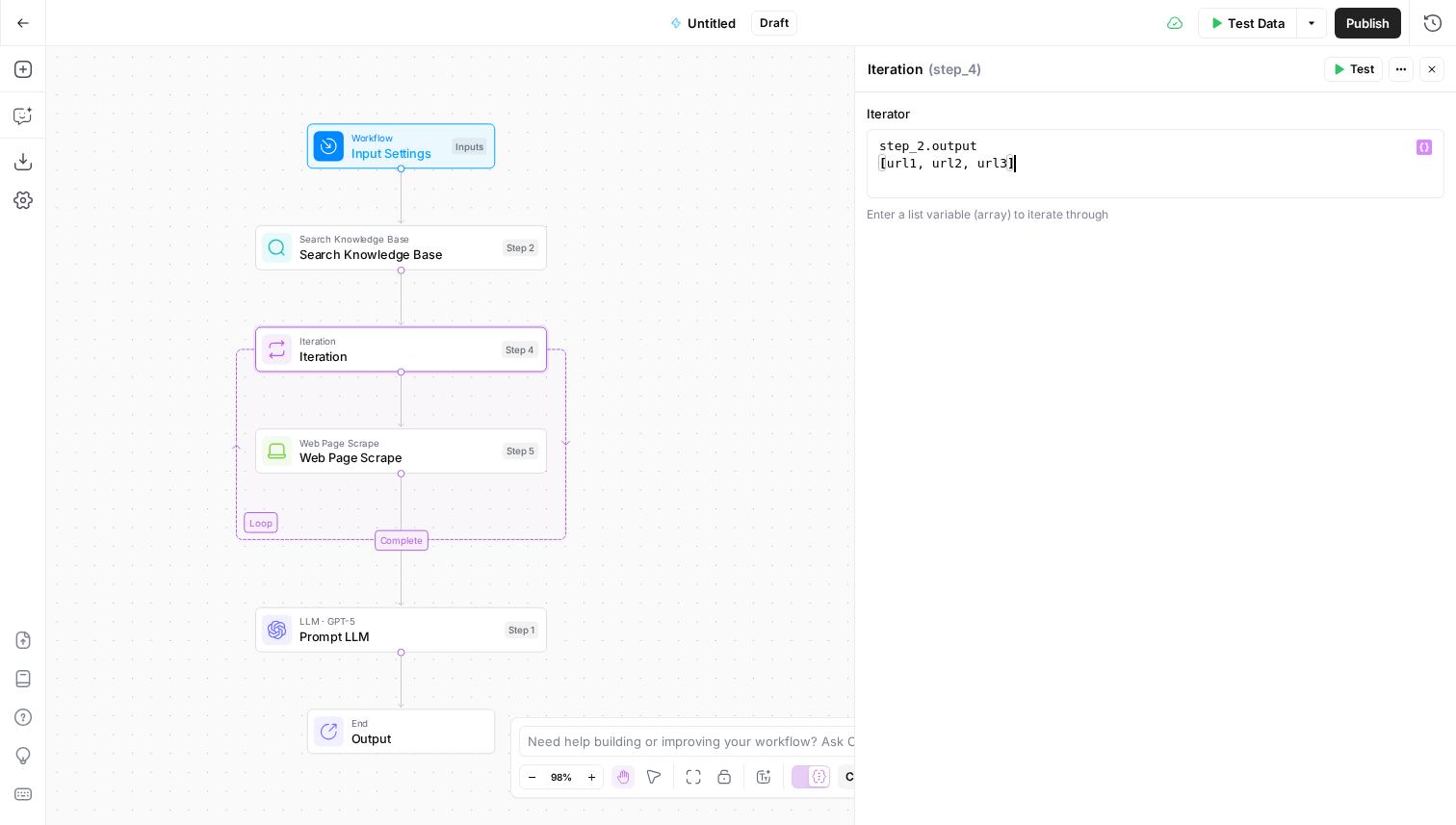
click at [986, 147] on div "step_2 . output [ url1 , url2 , url3 ]" at bounding box center [1156, 181] width 561 height 87
type textarea "**********"
drag, startPoint x: 1013, startPoint y: 187, endPoint x: 861, endPoint y: 186, distance: 152.0
click at [861, 186] on div "Iteration Iteration ( step_4 ) Test Actions Close Iterator 1 2 3 step_2 . outpu…" at bounding box center [1155, 435] width 602 height 779
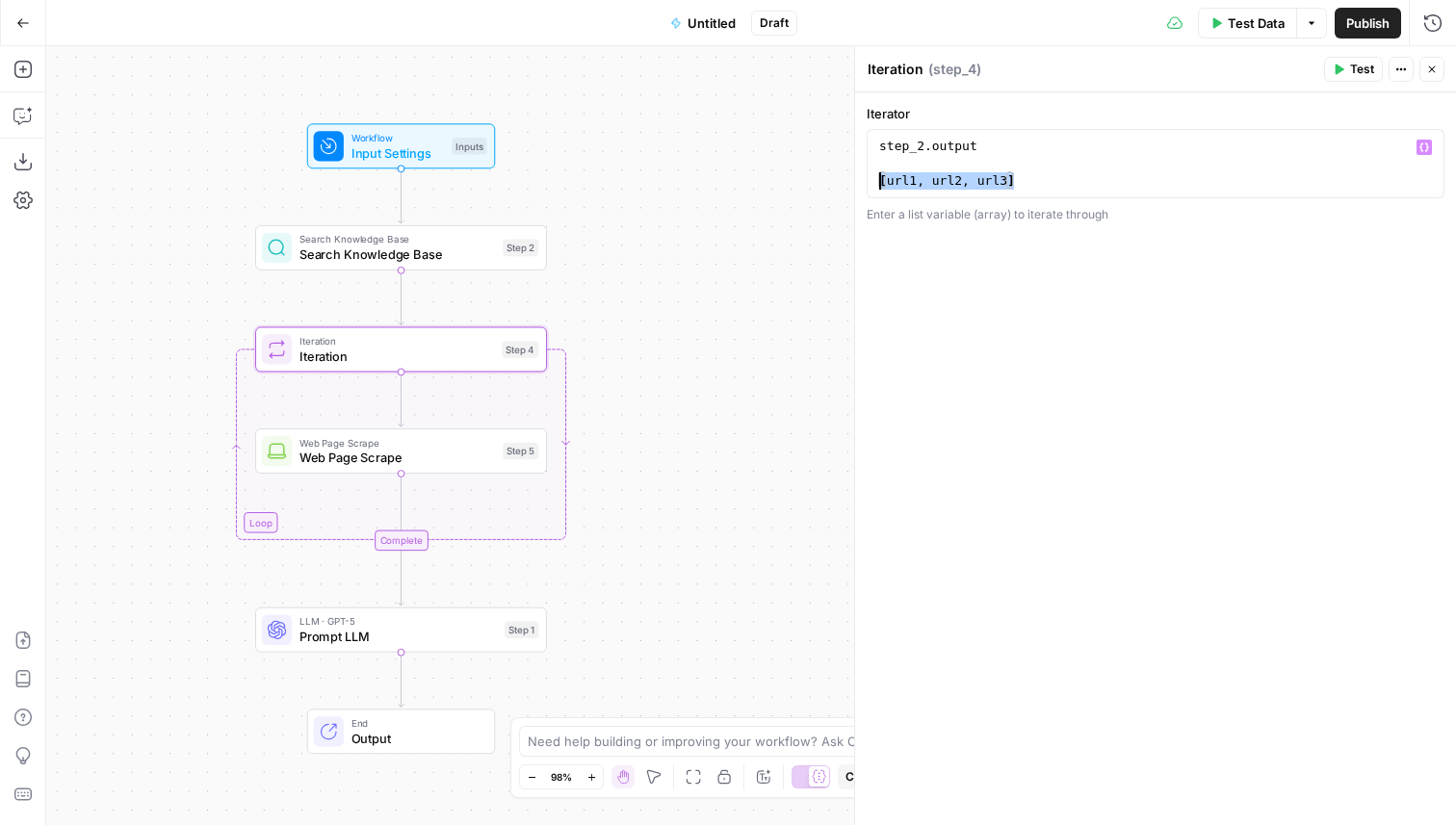
type textarea "**********"
click at [925, 185] on div "step_2 . output [ url1 , url2 , url3 ]" at bounding box center [1156, 181] width 561 height 87
click at [902, 182] on div "step_2 . output [ url1 , url2 , url3 ]" at bounding box center [1156, 181] width 561 height 87
click at [953, 184] on div "step_2 . output [ url1 , url2 , url3 ]" at bounding box center [1156, 181] width 561 height 87
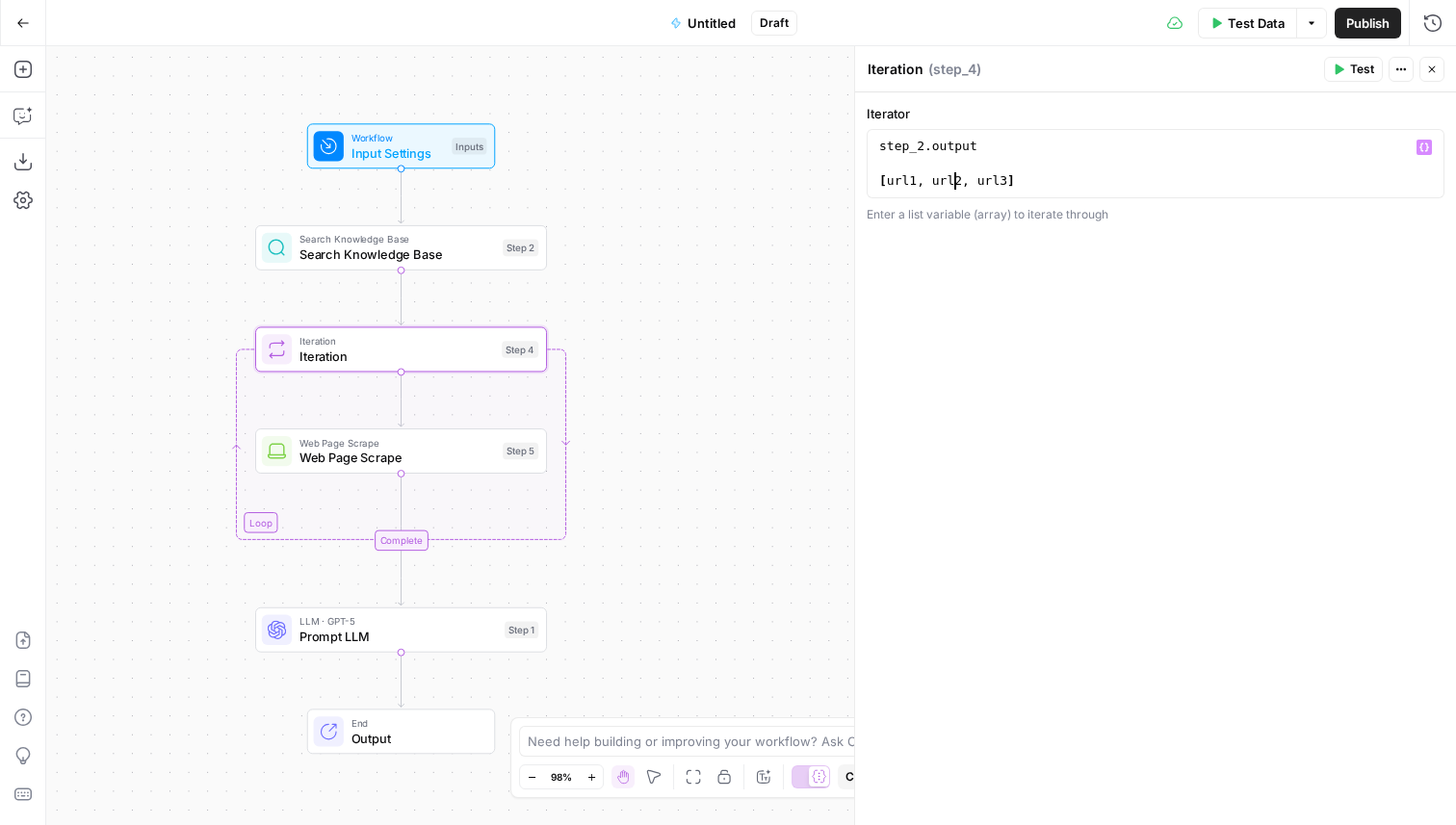
click at [953, 184] on div "step_2 . output [ url1 , url2 , url3 ]" at bounding box center [1156, 181] width 561 height 87
click at [988, 183] on div "step_2 . output [ url1 , url2 , url3 ]" at bounding box center [1156, 181] width 561 height 87
drag, startPoint x: 1022, startPoint y: 178, endPoint x: 875, endPoint y: 181, distance: 147.0
click at [876, 181] on div "step_2 . output [ url1 , url2 , url3 ]" at bounding box center [1156, 181] width 561 height 87
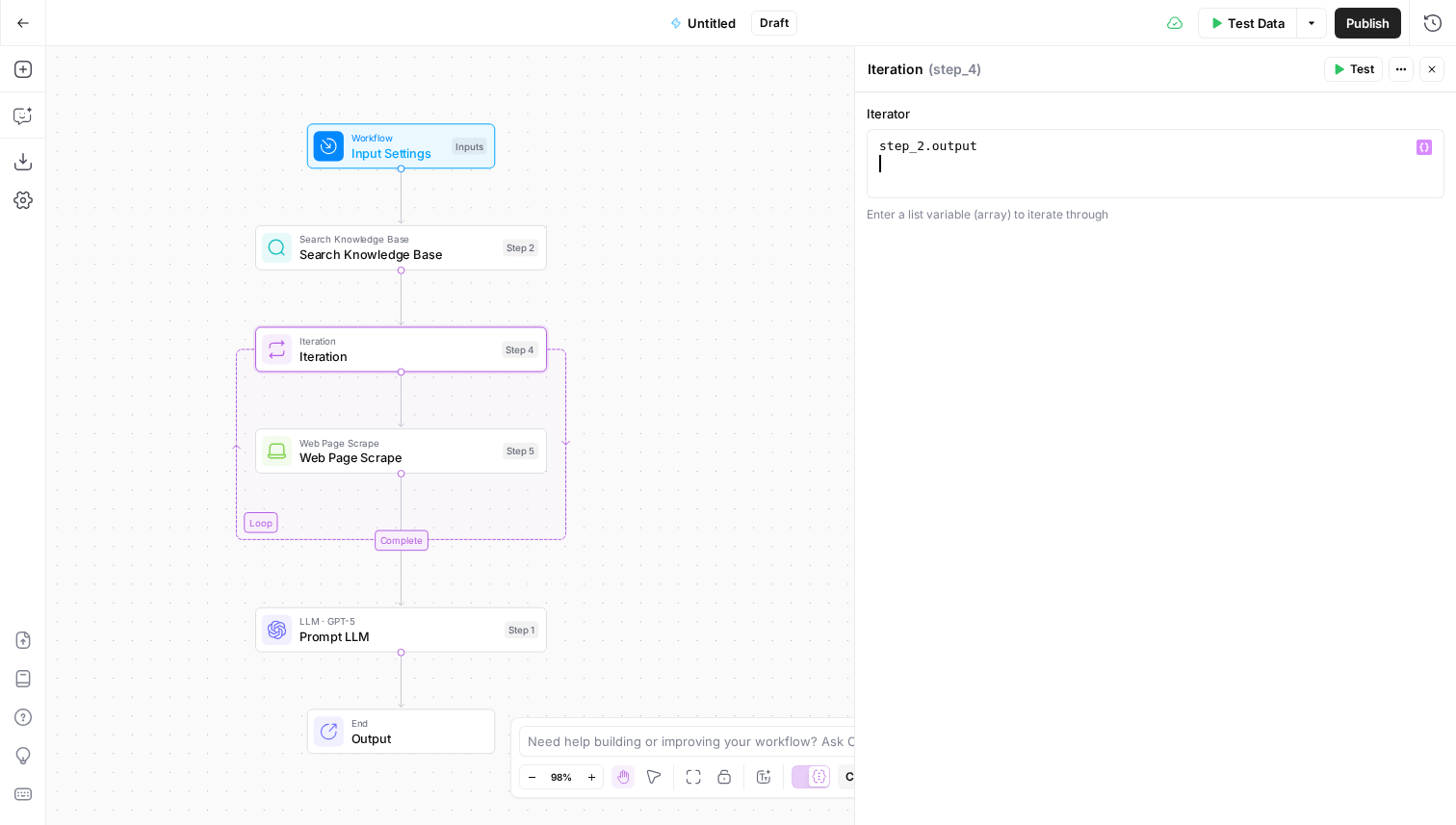
type textarea "**********"
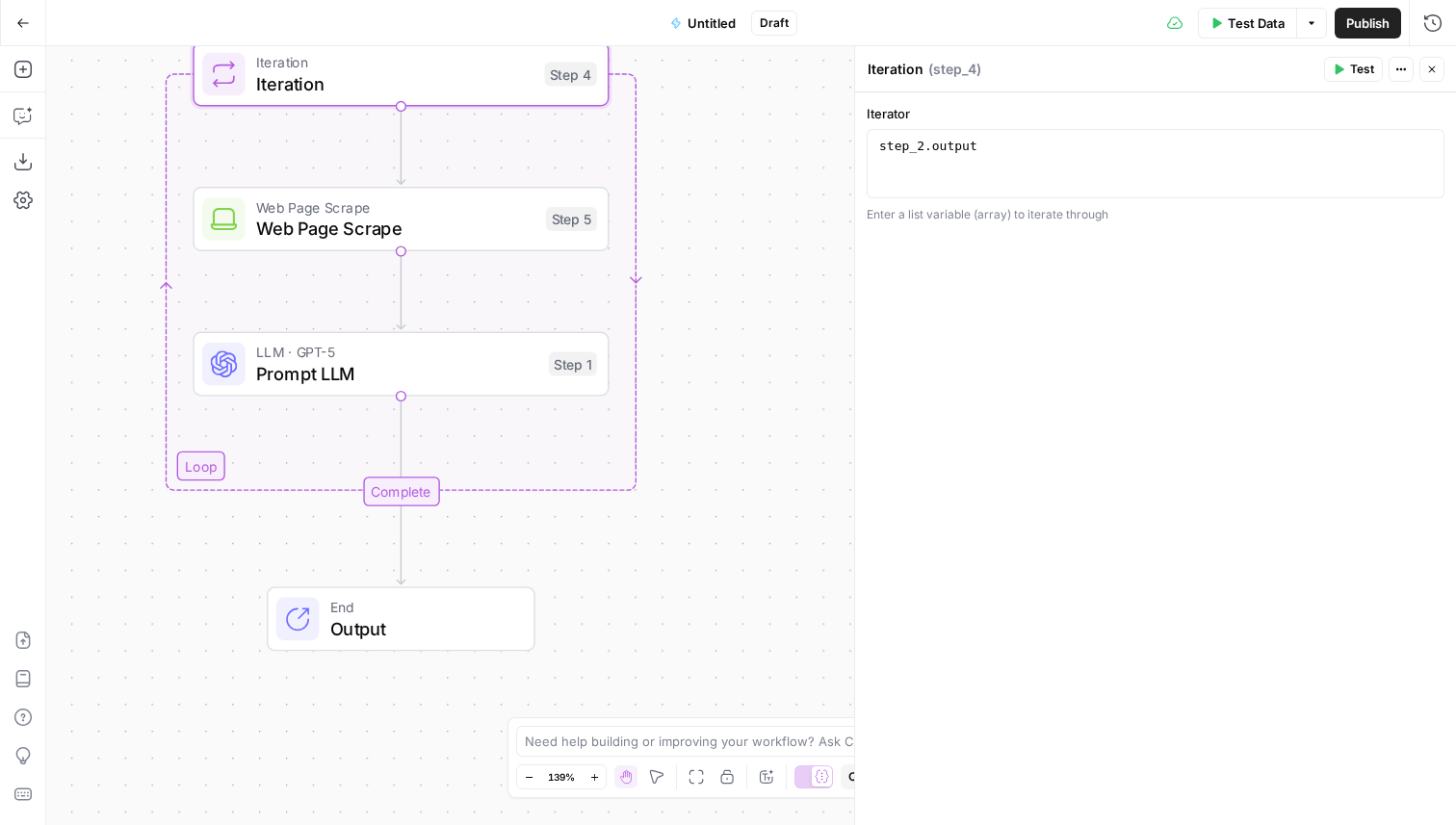
drag, startPoint x: 616, startPoint y: 488, endPoint x: 719, endPoint y: 247, distance: 262.1
click at [719, 247] on div "Workflow Input Settings Inputs Search Knowledge Base Search Knowledge Base Step…" at bounding box center [751, 435] width 1410 height 779
click at [432, 373] on span "Prompt LLM" at bounding box center [397, 374] width 282 height 27
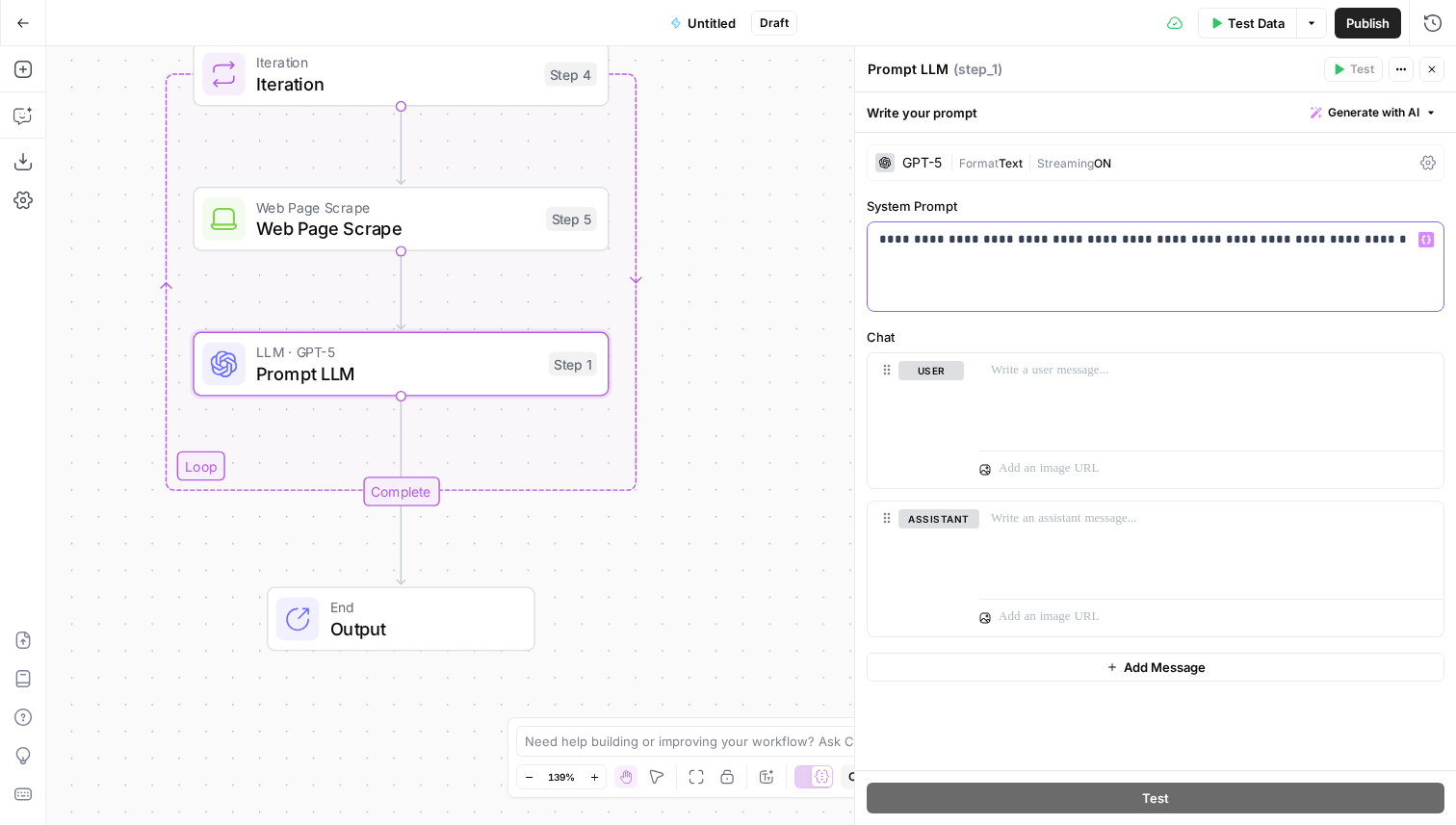
click at [1073, 241] on p "**********" at bounding box center [1156, 240] width 553 height 20
click at [1039, 387] on div at bounding box center [1211, 397] width 464 height 89
click at [1023, 375] on p "**********" at bounding box center [1211, 371] width 441 height 20
click at [1046, 370] on p "**********" at bounding box center [1211, 390] width 441 height 58
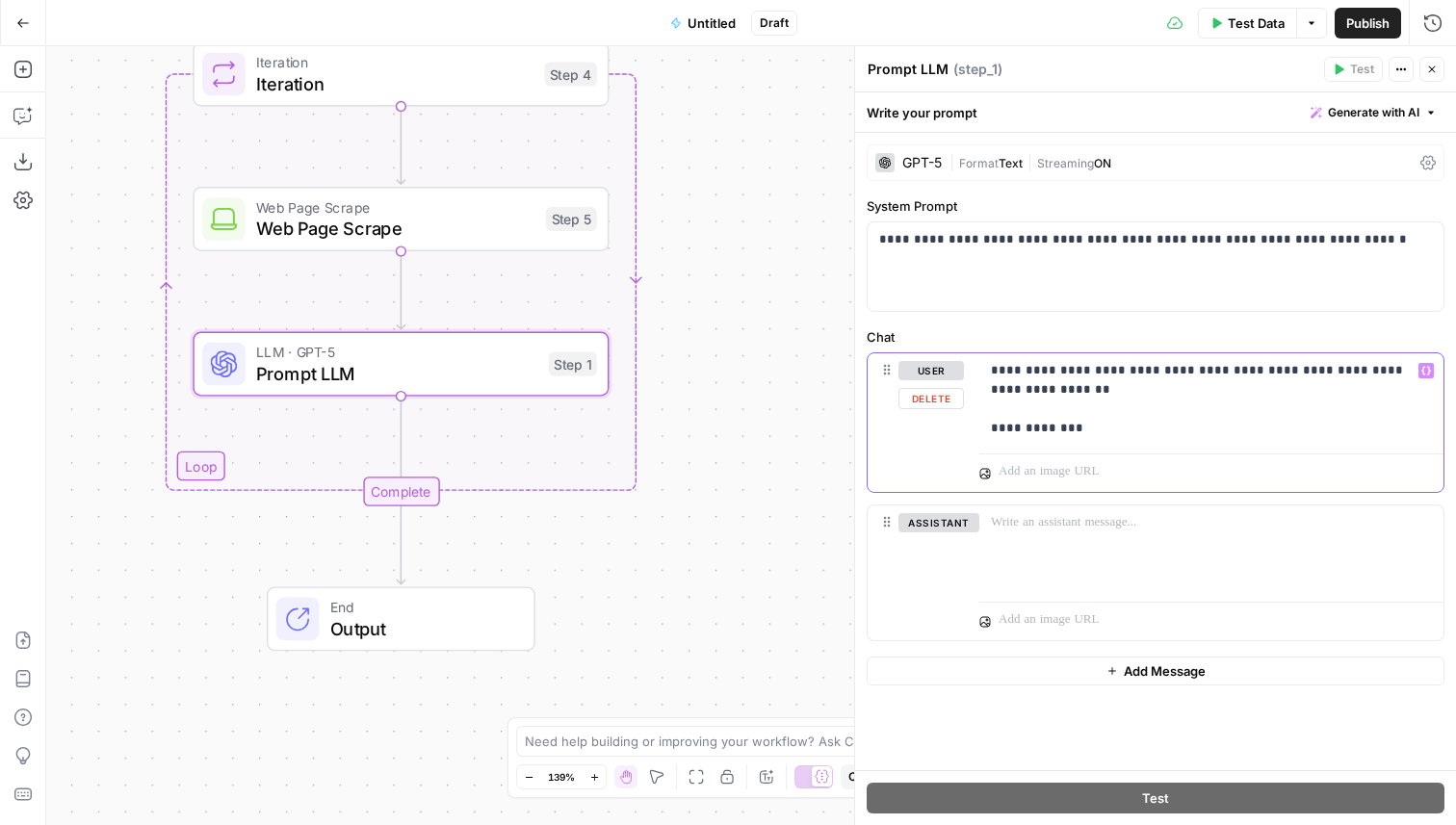
click at [1372, 375] on p "**********" at bounding box center [1211, 399] width 441 height 77
click at [1384, 374] on p "**********" at bounding box center [1211, 399] width 441 height 77
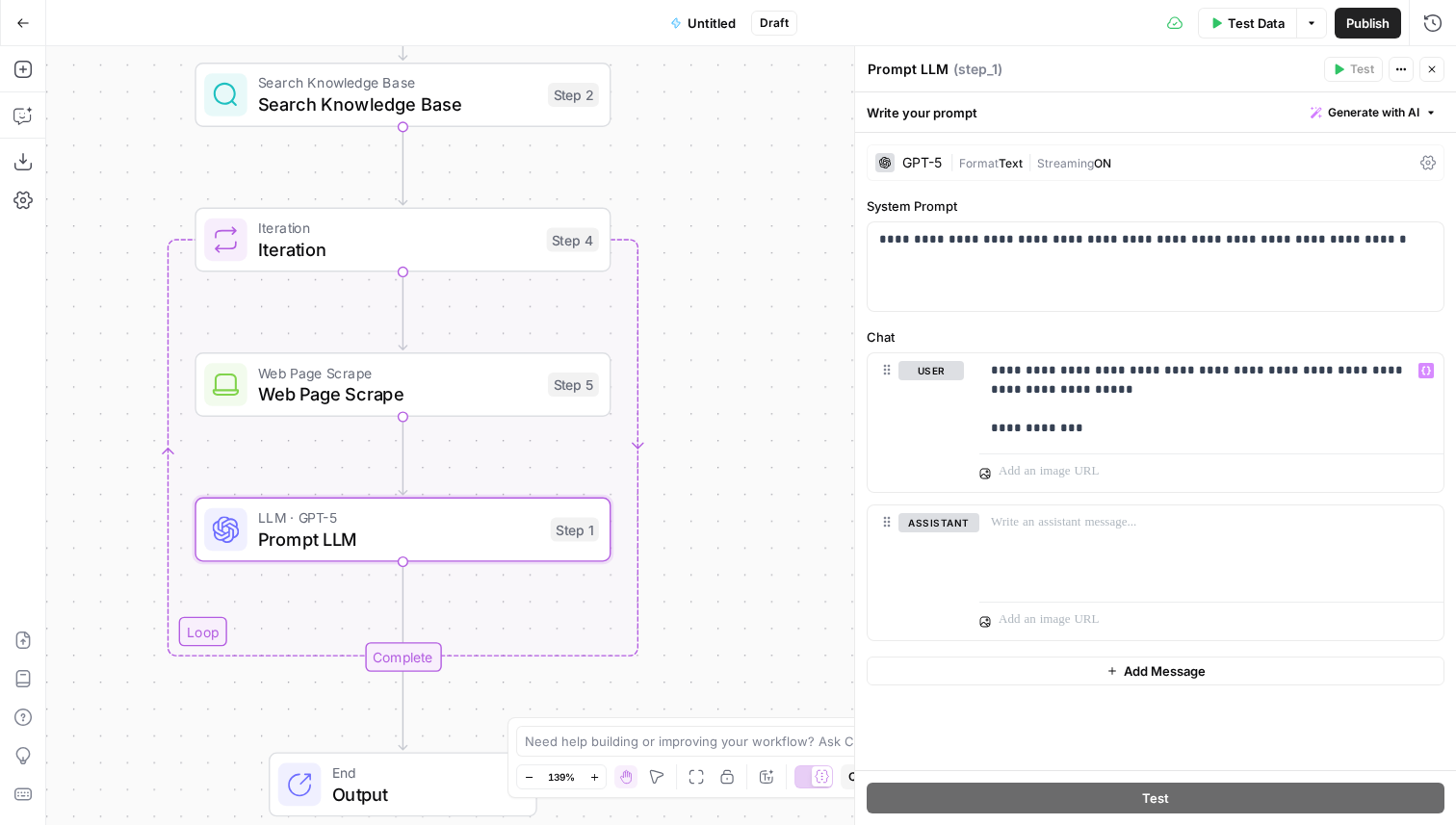
drag, startPoint x: 741, startPoint y: 270, endPoint x: 743, endPoint y: 435, distance: 165.0
click at [743, 435] on div "Workflow Input Settings Inputs Search Knowledge Base Search Knowledge Base Step…" at bounding box center [751, 435] width 1410 height 779
drag, startPoint x: 1084, startPoint y: 431, endPoint x: 991, endPoint y: 430, distance: 93.0
click at [991, 430] on p "**********" at bounding box center [1211, 399] width 441 height 77
click at [1019, 437] on div "**********" at bounding box center [1211, 397] width 464 height 89
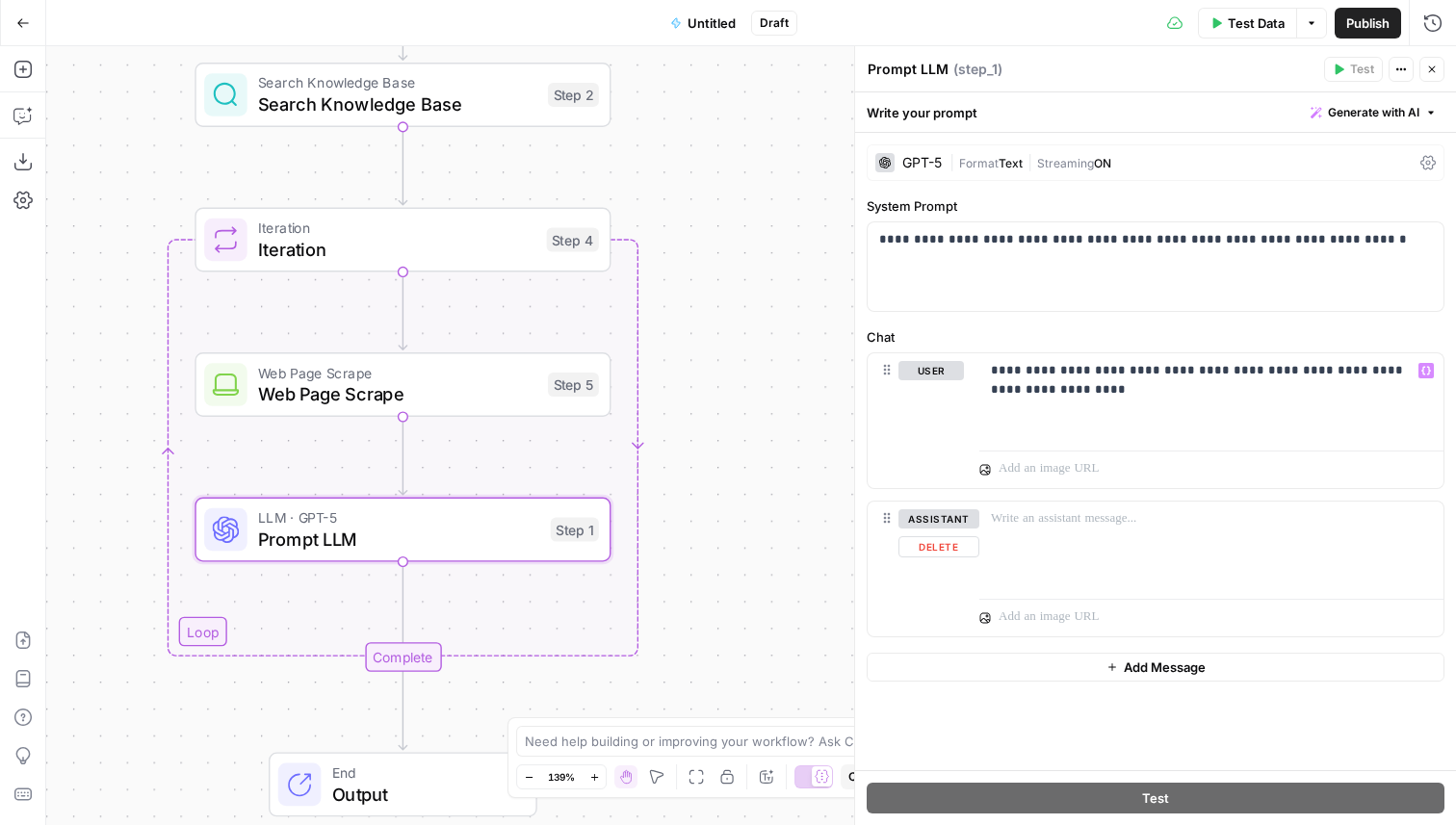
click at [1057, 495] on div "**********" at bounding box center [1156, 427] width 578 height 149
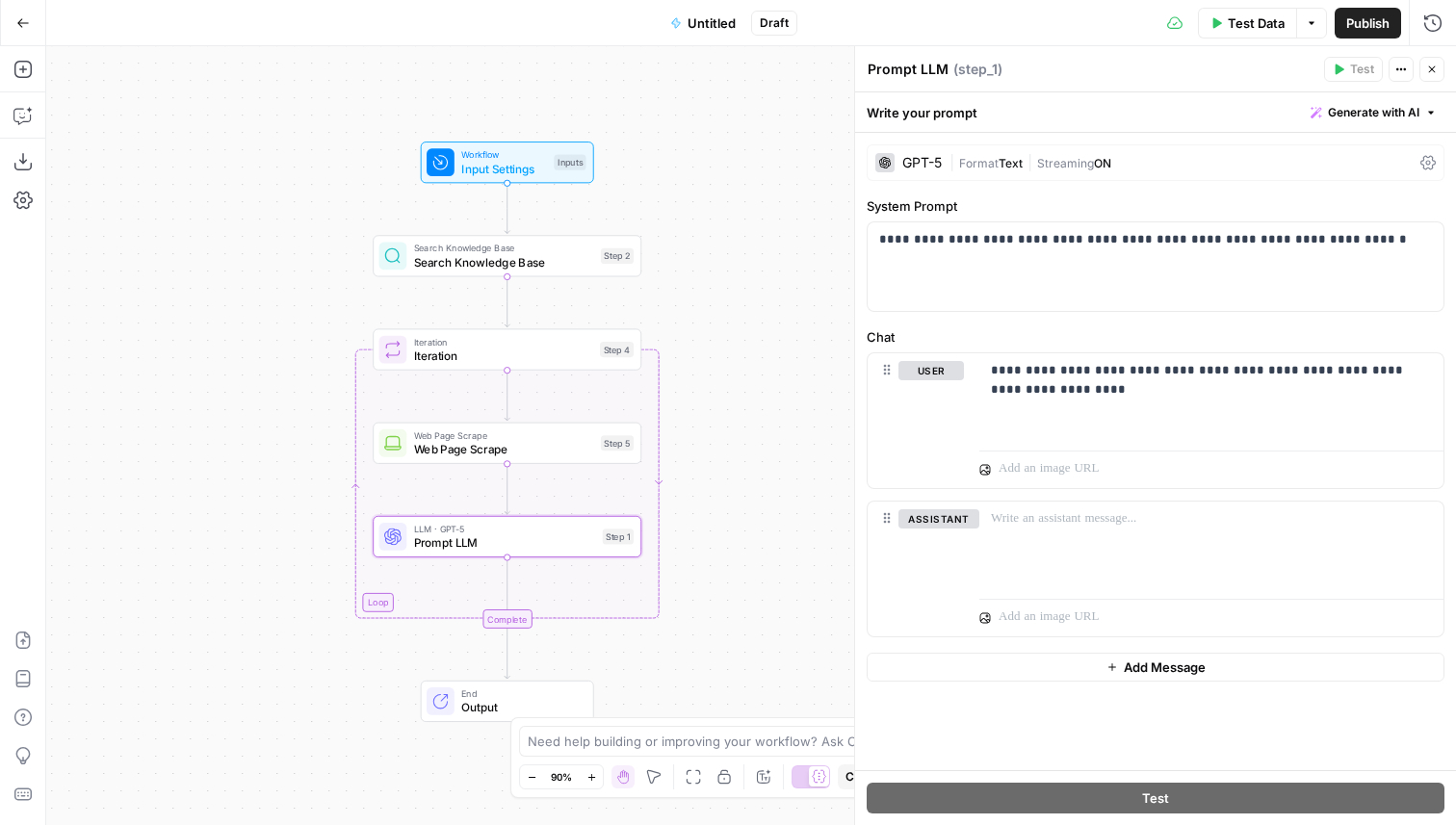
drag, startPoint x: 711, startPoint y: 185, endPoint x: 710, endPoint y: 277, distance: 92.0
click at [710, 277] on div "Workflow Input Settings Inputs Search Knowledge Base Search Knowledge Base Step…" at bounding box center [751, 435] width 1410 height 779
click at [1435, 68] on icon "button" at bounding box center [1433, 69] width 12 height 12
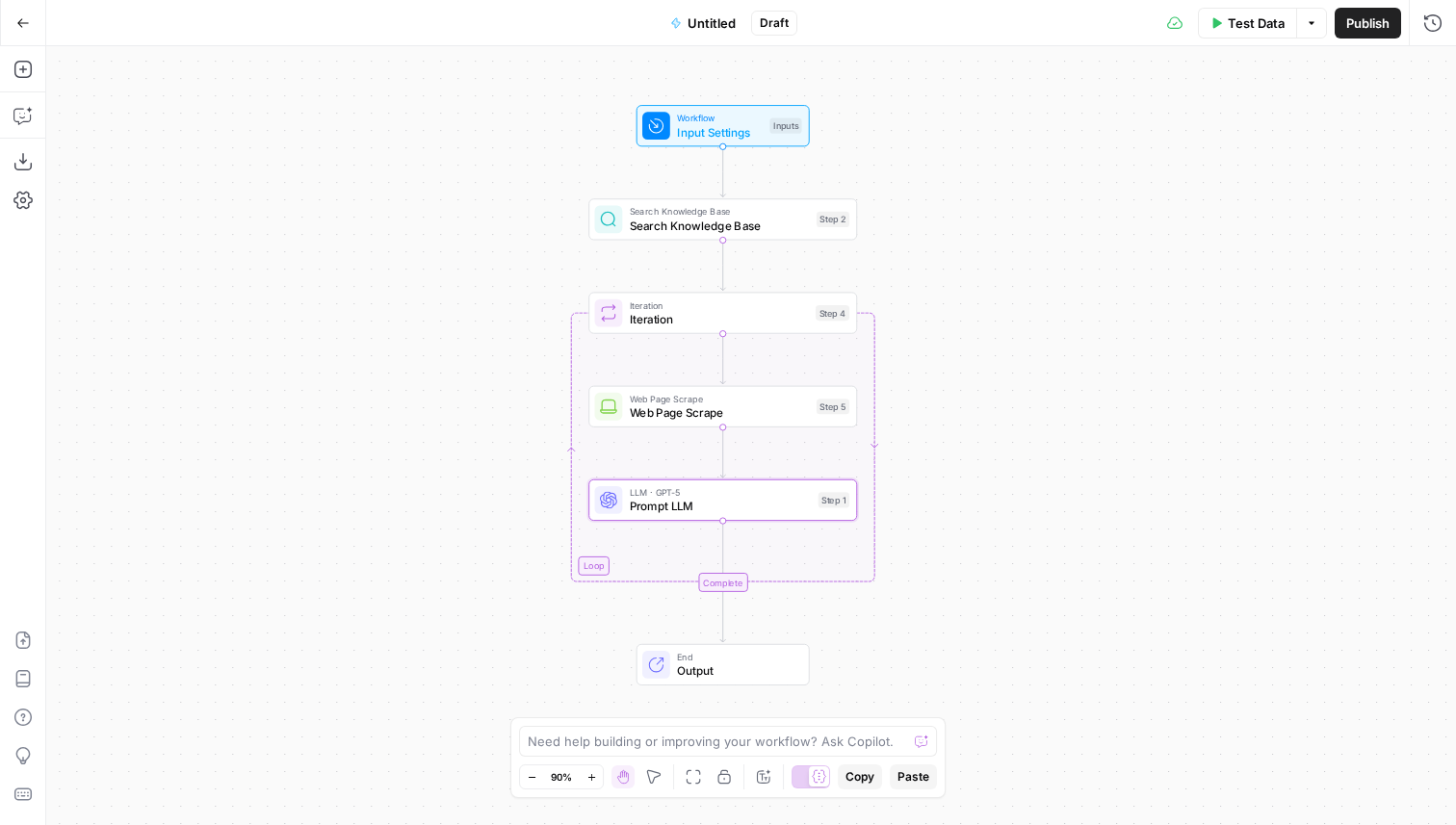
drag, startPoint x: 827, startPoint y: 334, endPoint x: 1043, endPoint y: 298, distance: 219.0
click at [1043, 298] on div "Workflow Input Settings Inputs Search Knowledge Base Search Knowledge Base Step…" at bounding box center [751, 435] width 1410 height 779
click at [713, 21] on span "Untitled" at bounding box center [711, 23] width 48 height 20
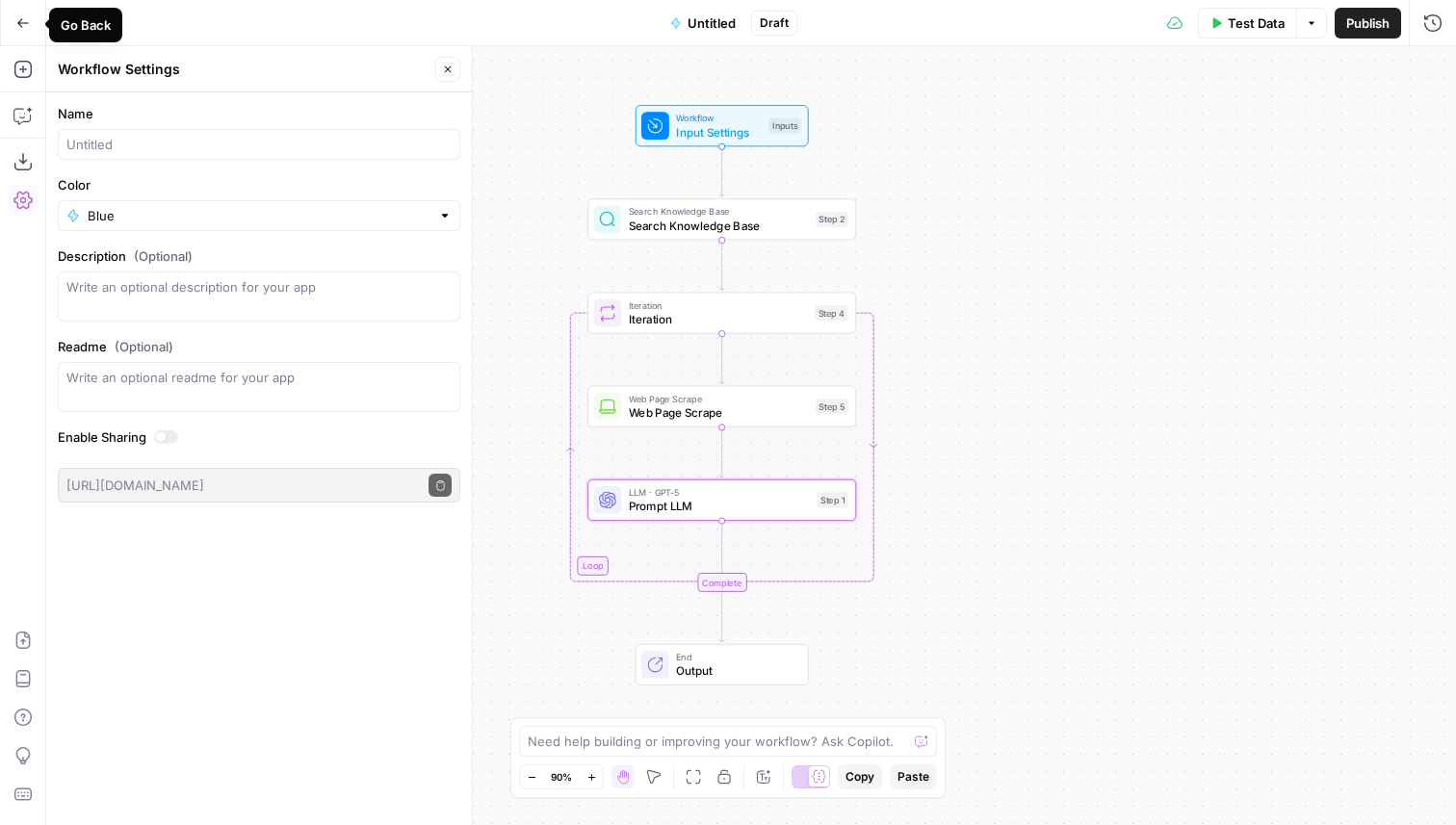
click at [25, 27] on icon "button" at bounding box center [23, 23] width 14 height 14
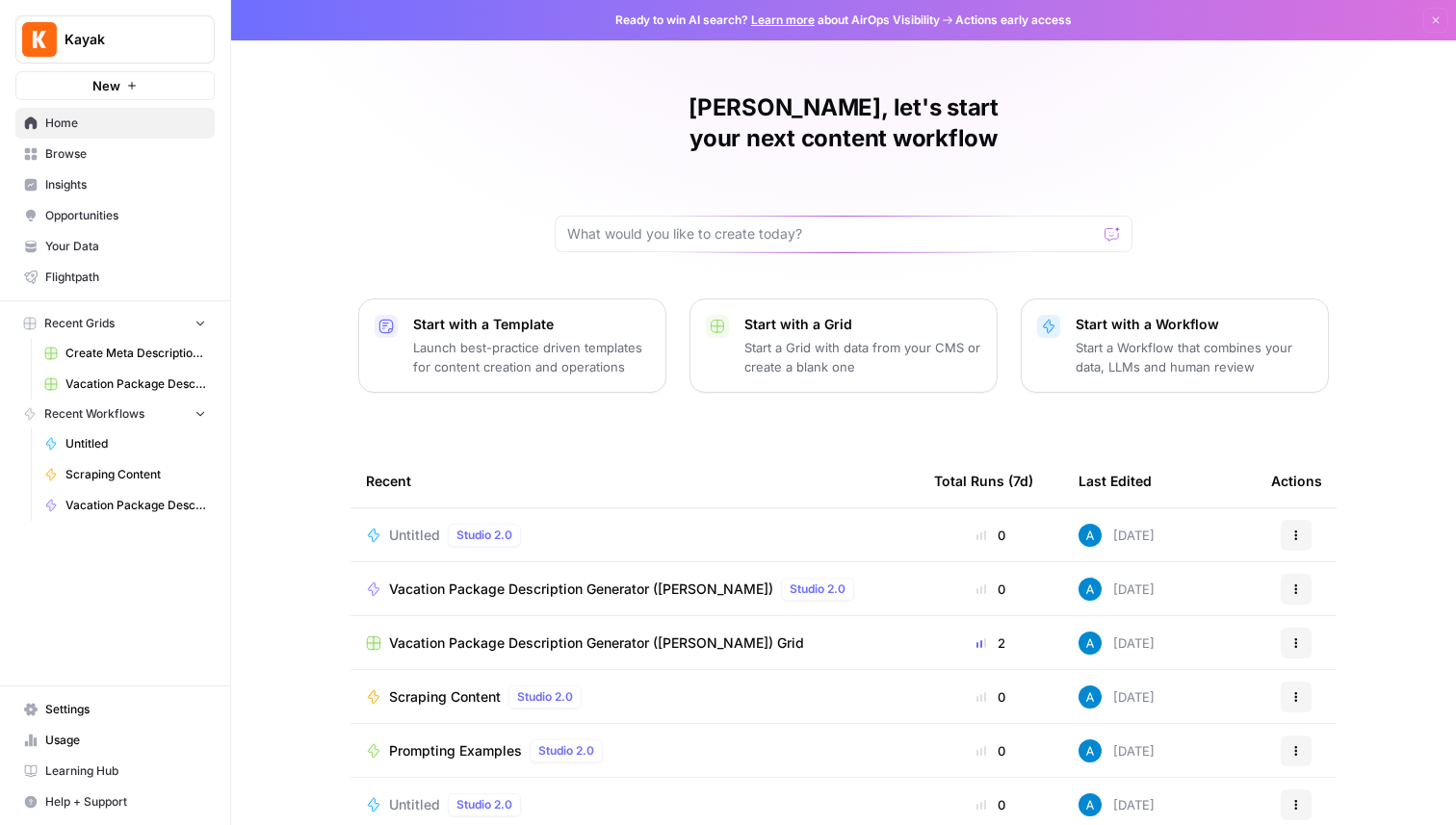
click at [148, 232] on link "Your Data" at bounding box center [115, 246] width 200 height 30
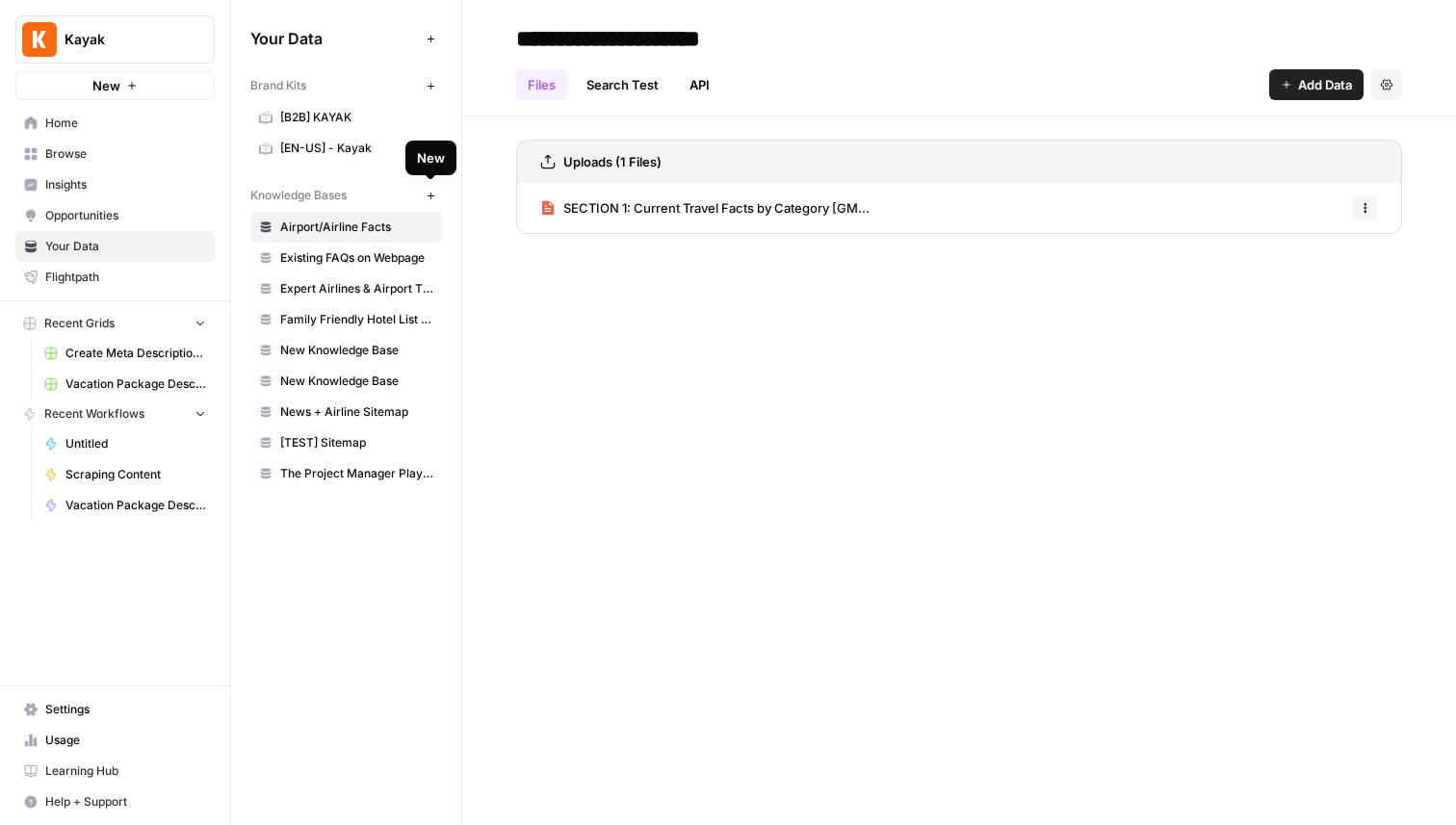
click at [429, 195] on icon "button" at bounding box center [430, 195] width 7 height 7
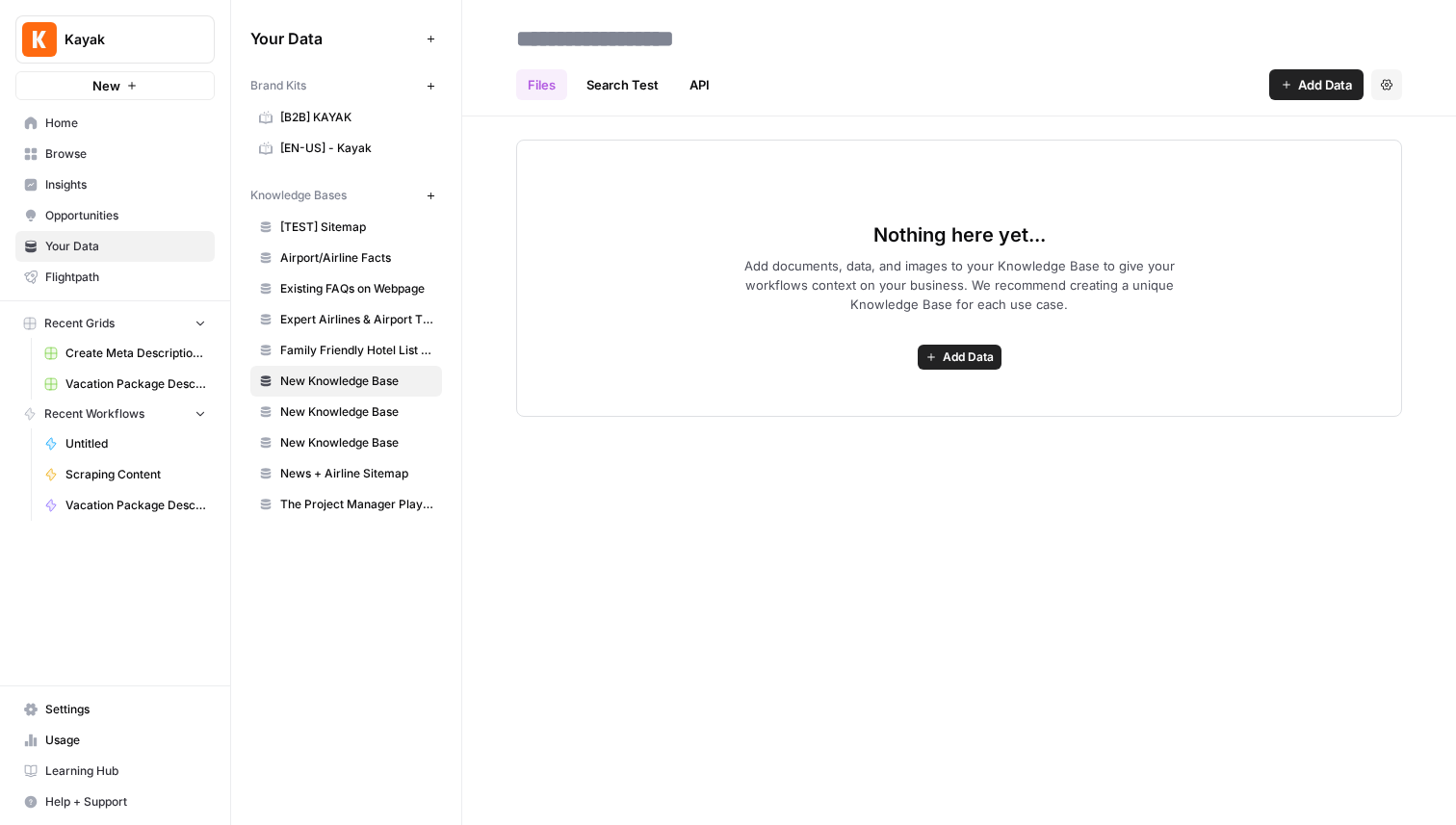
click at [1311, 78] on span "Add Data" at bounding box center [1325, 85] width 54 height 20
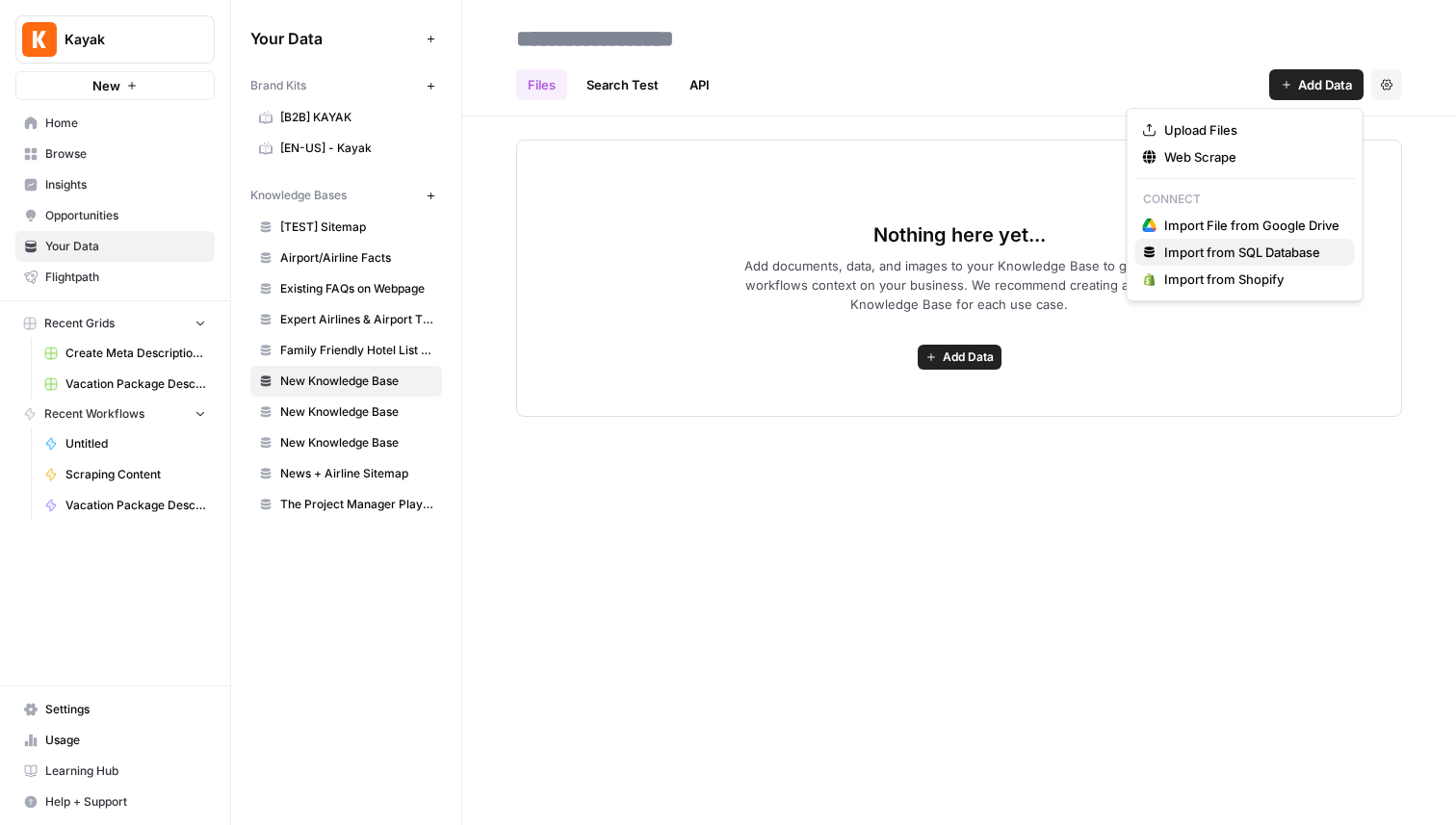
click at [1240, 248] on span "Import from SQL Database" at bounding box center [1251, 252] width 175 height 20
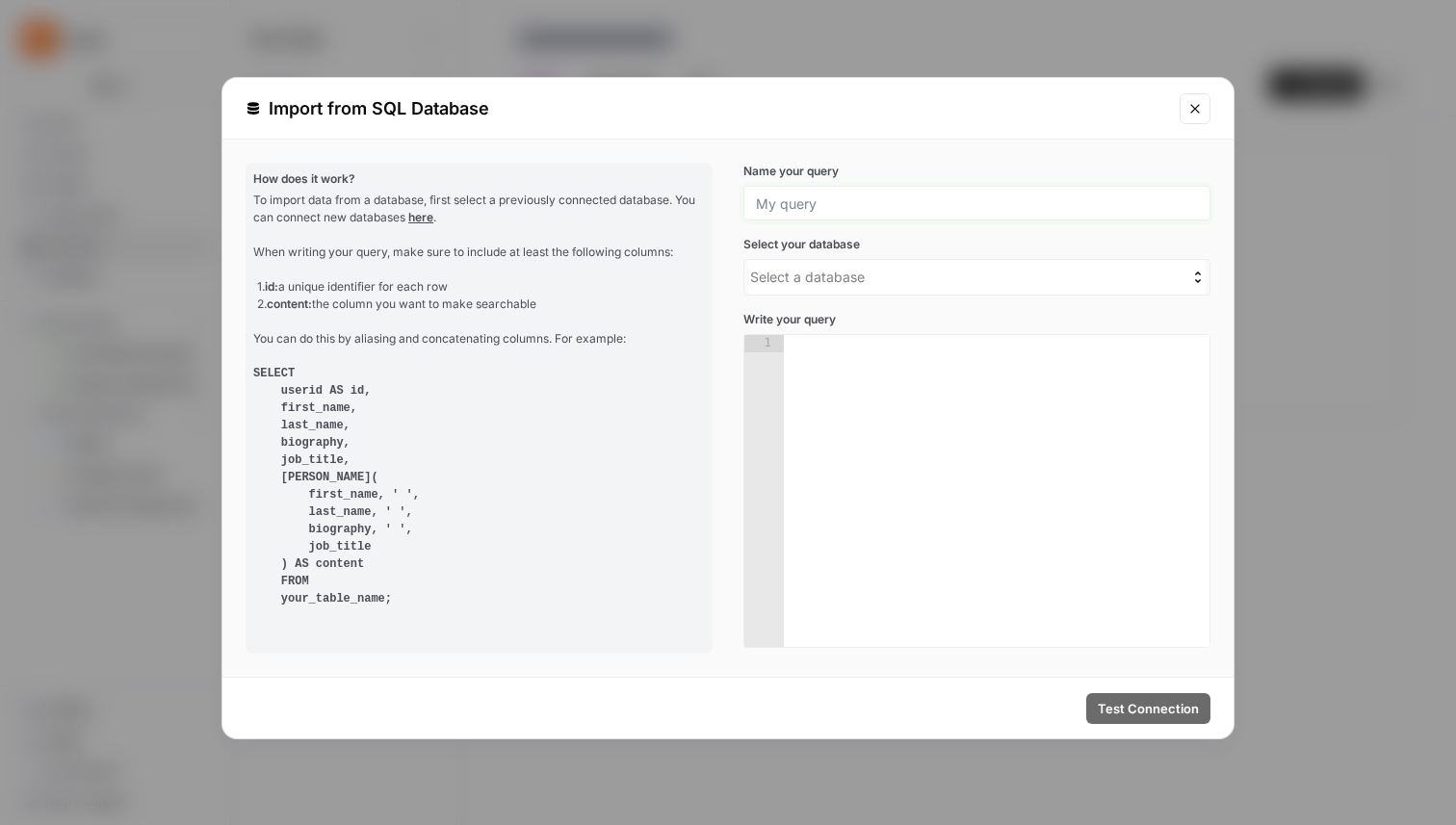
click at [811, 207] on input "Name your query" at bounding box center [978, 204] width 442 height 18
click at [1205, 488] on div at bounding box center [996, 508] width 426 height 346
click at [1196, 109] on icon "Close modal" at bounding box center [1196, 109] width 16 height 16
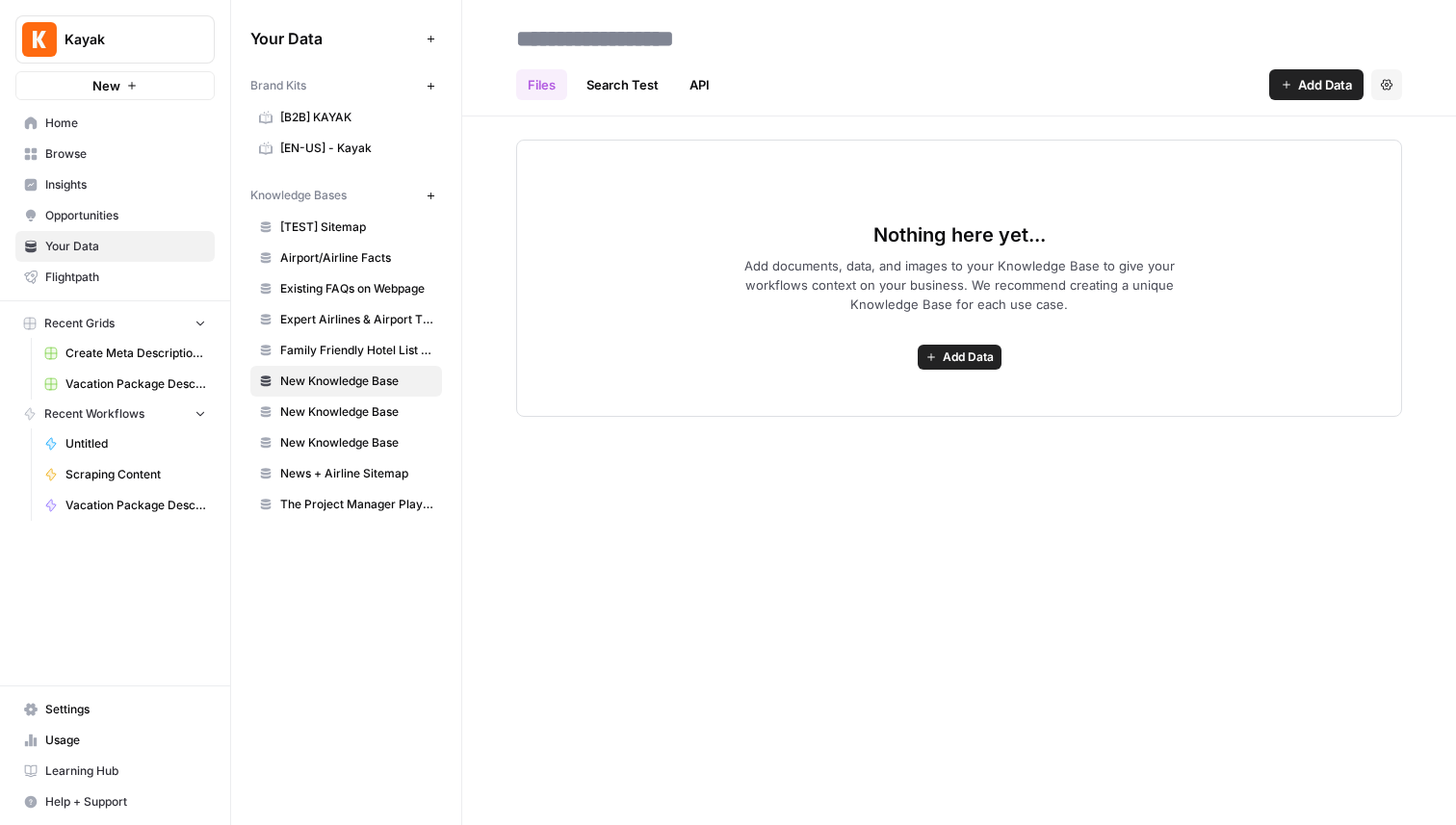
click at [148, 710] on span "Settings" at bounding box center [125, 710] width 160 height 18
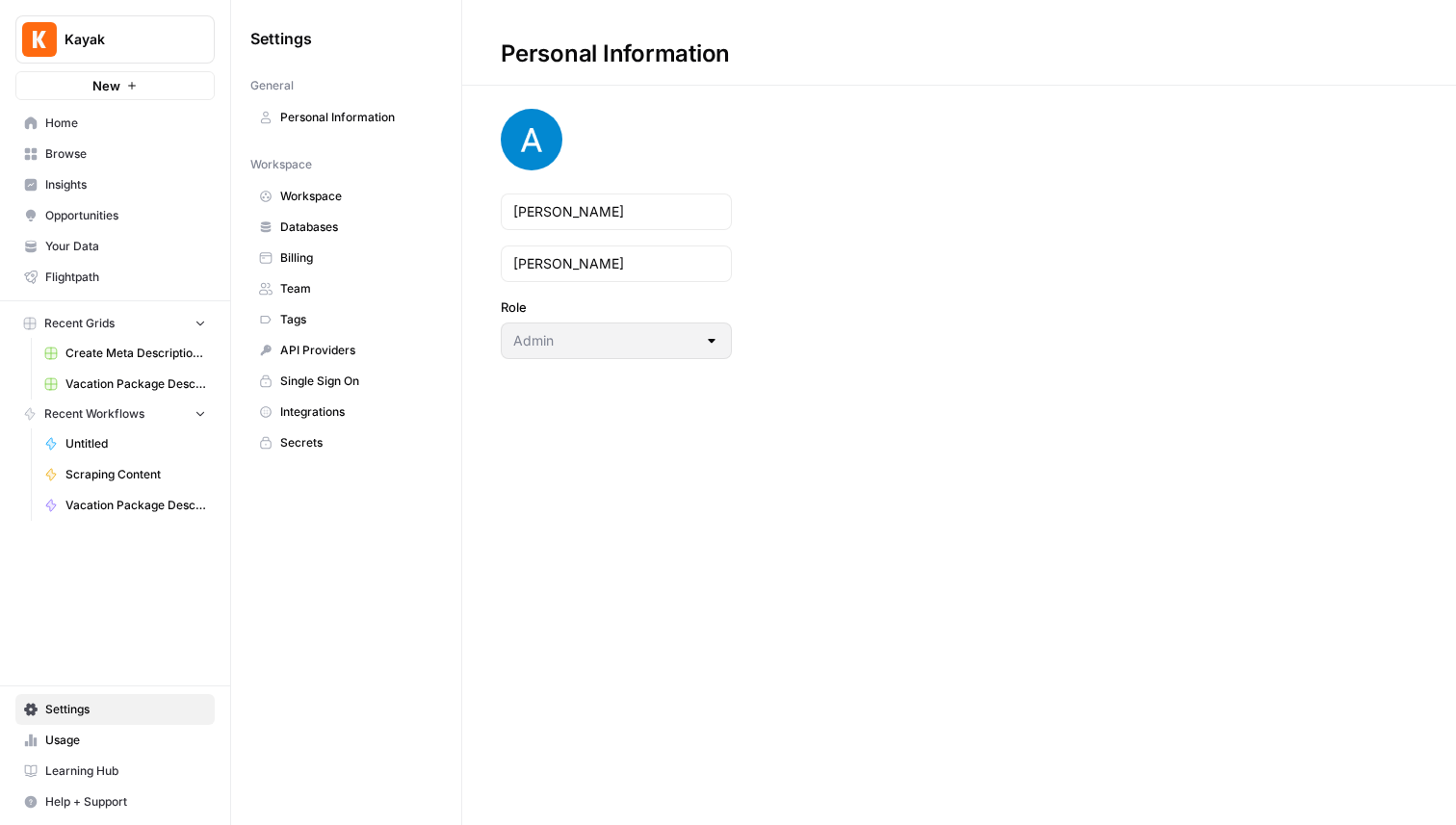
click at [345, 414] on span "Integrations" at bounding box center [356, 412] width 153 height 18
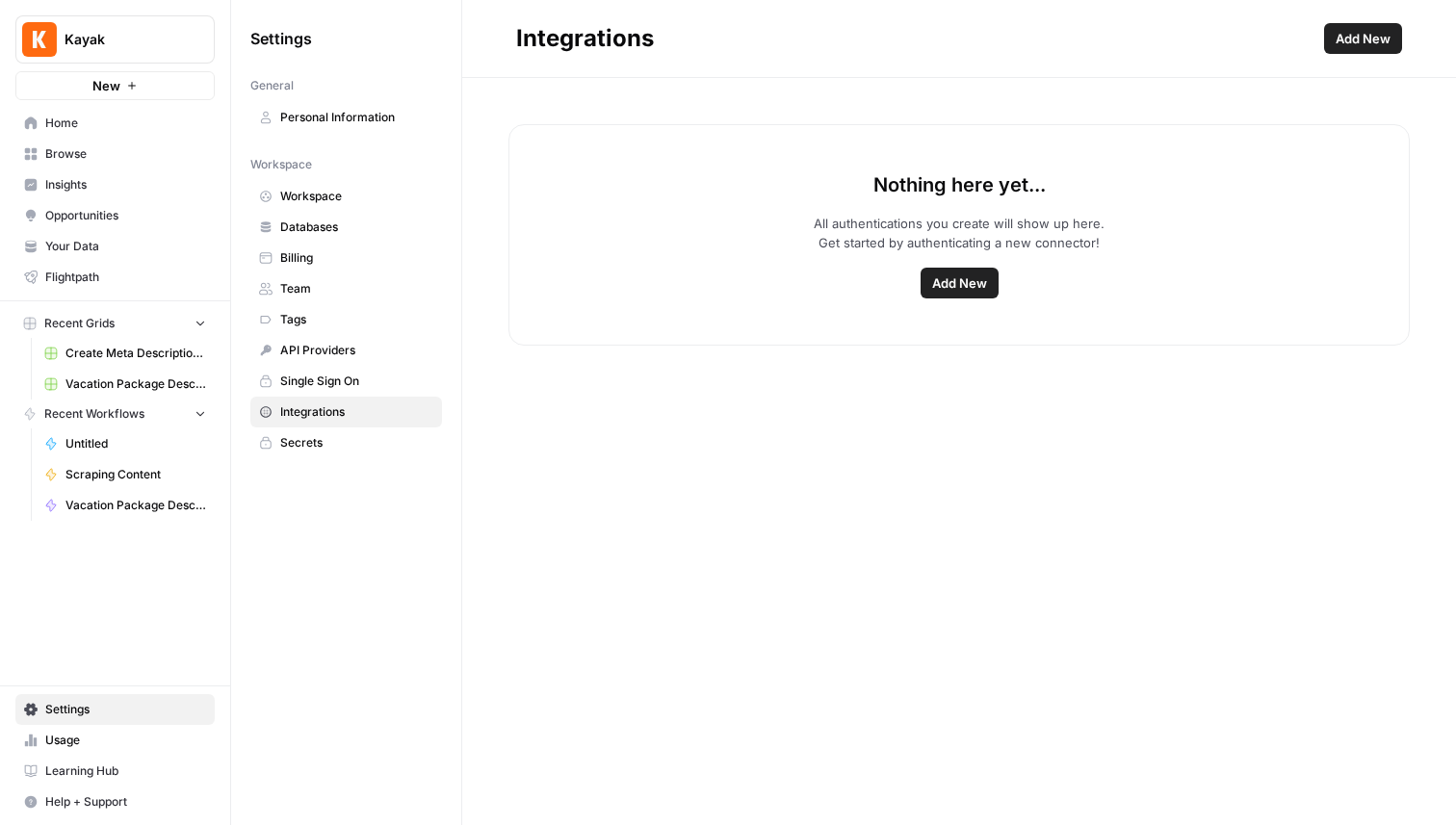
click at [944, 289] on span "Add New" at bounding box center [960, 284] width 55 height 20
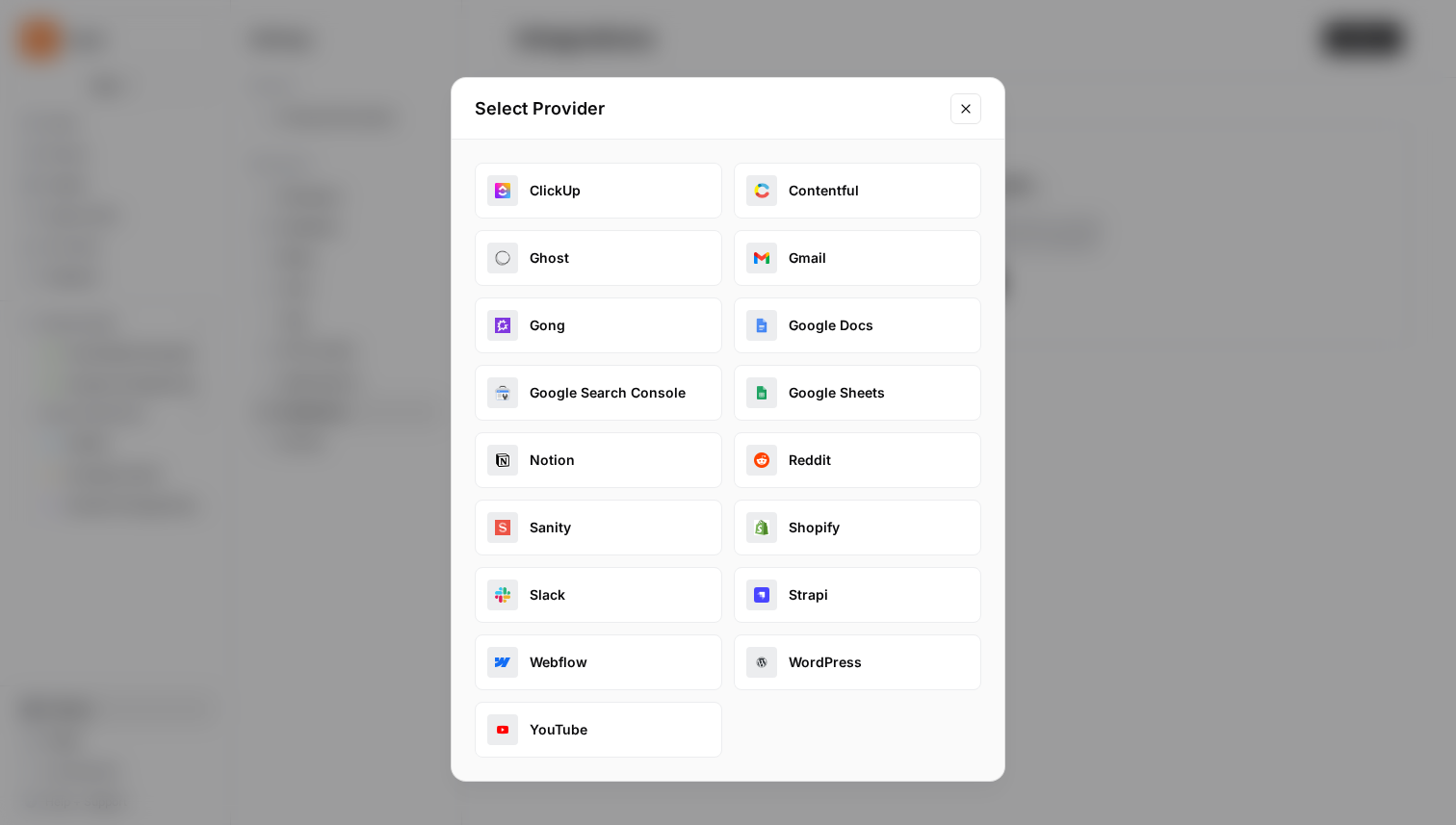
click at [969, 101] on icon "Close modal" at bounding box center [966, 109] width 16 height 16
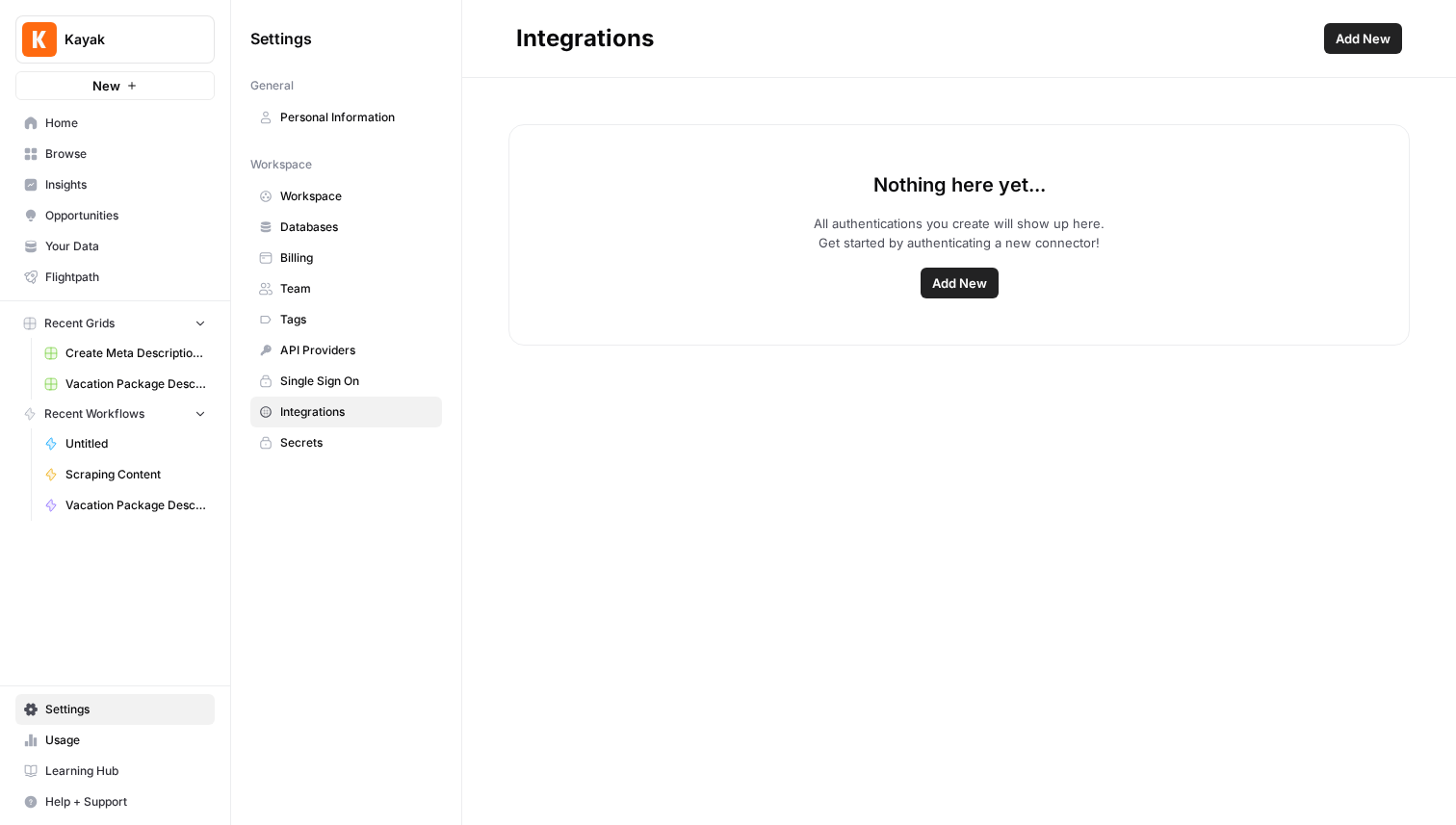
click at [307, 230] on span "Databases" at bounding box center [356, 227] width 153 height 18
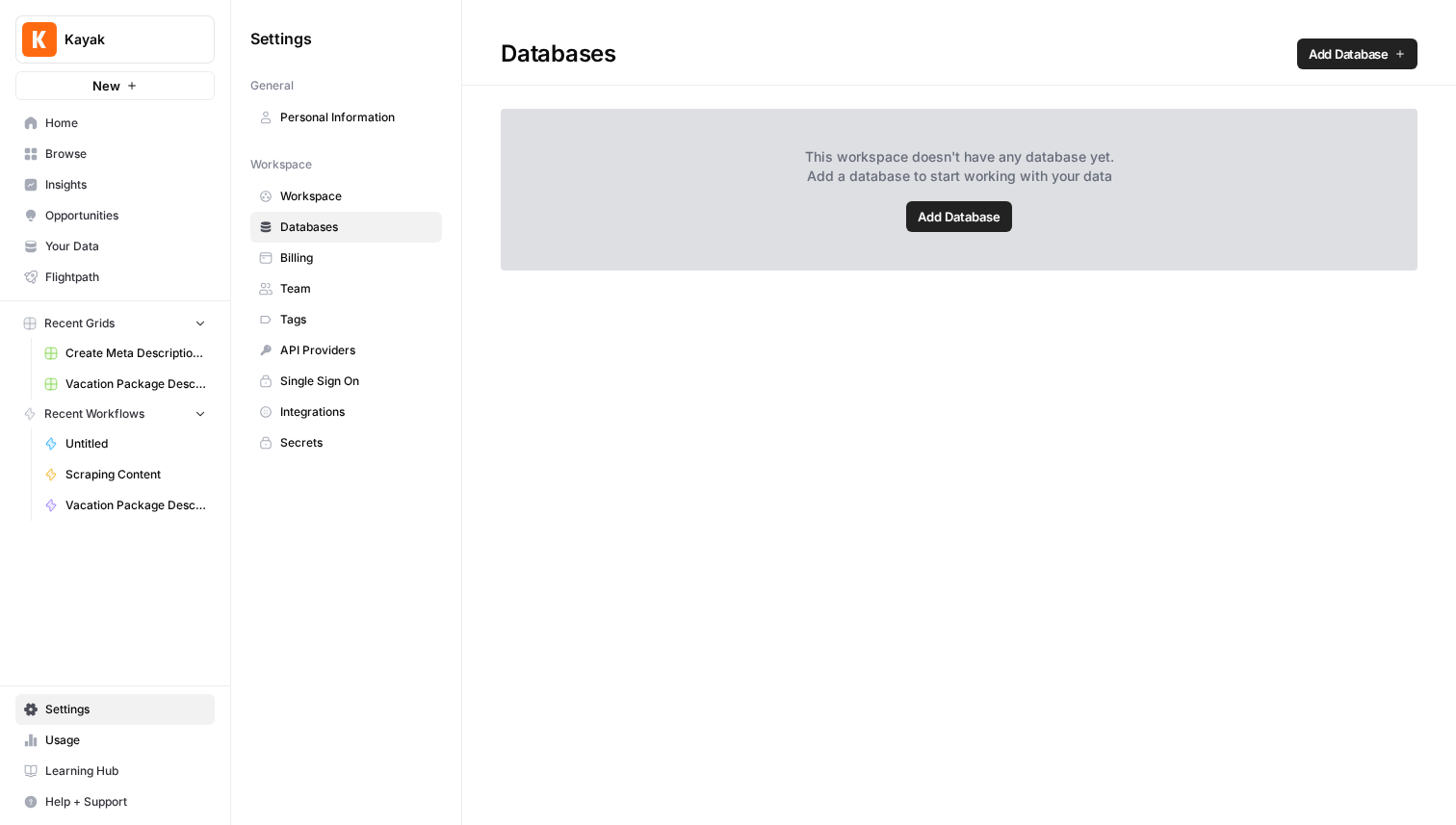
click at [328, 410] on span "Integrations" at bounding box center [356, 412] width 153 height 18
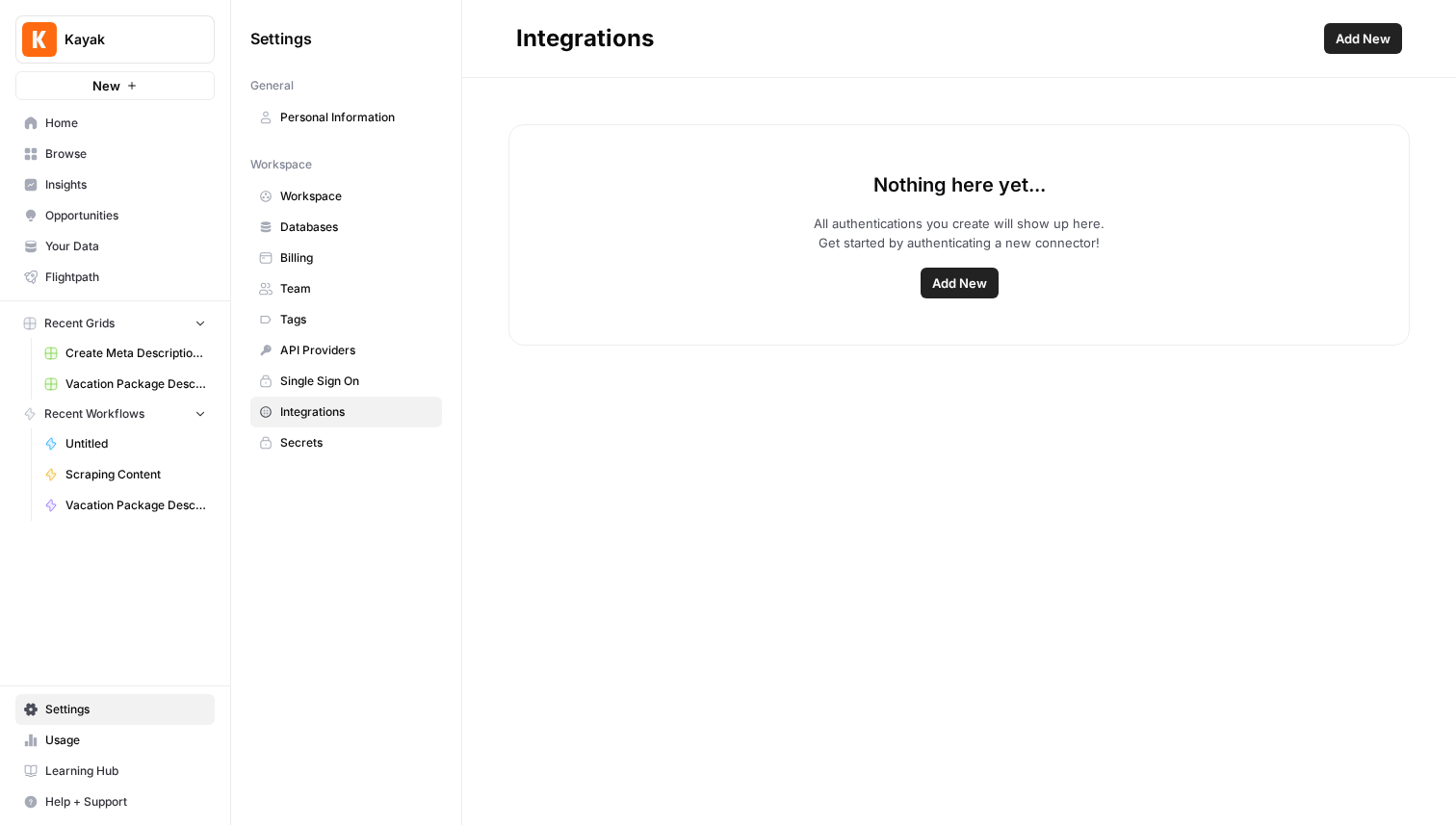
click at [977, 274] on span "Add New" at bounding box center [960, 284] width 55 height 20
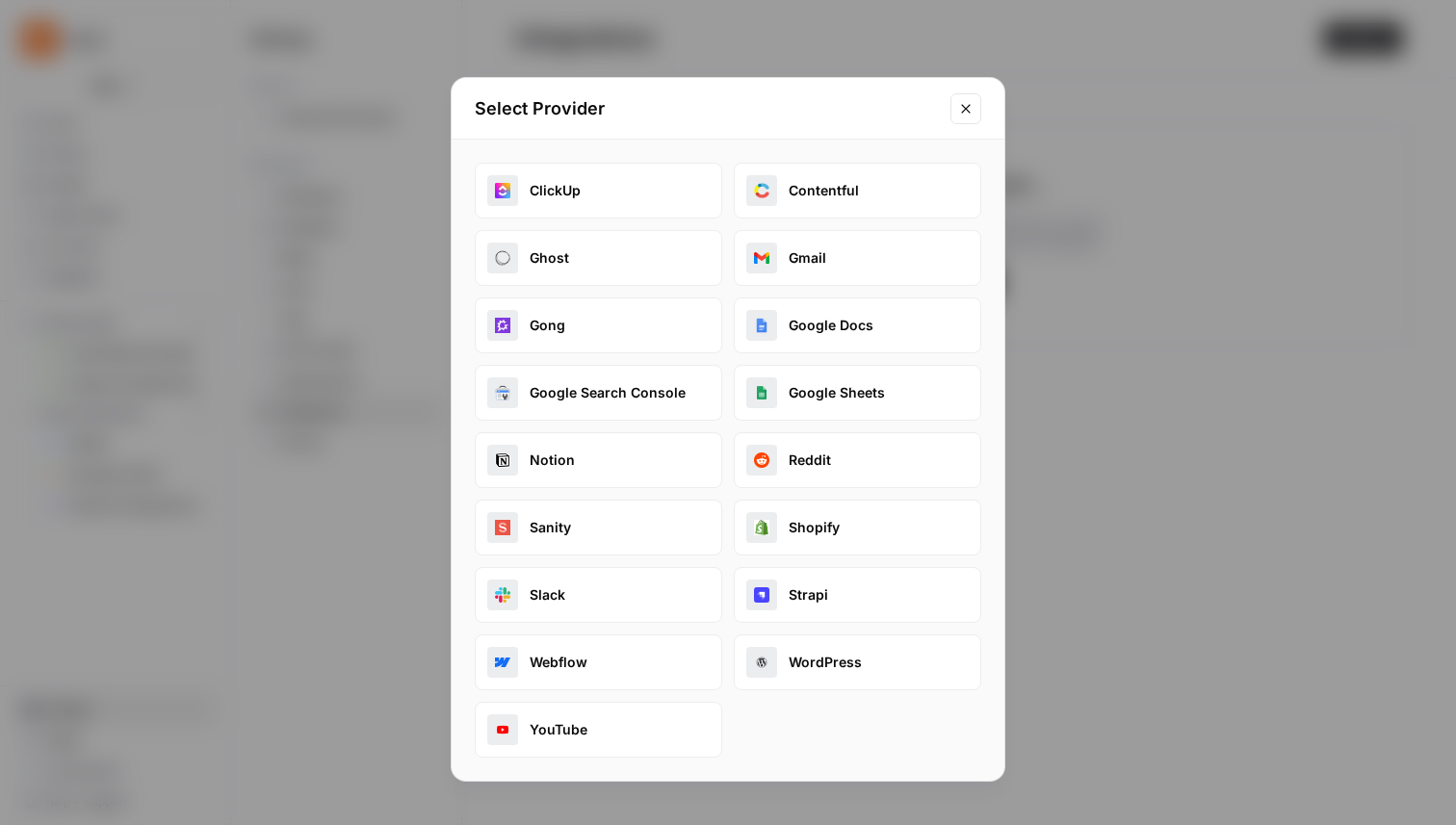
click at [971, 101] on icon "Close modal" at bounding box center [966, 109] width 16 height 16
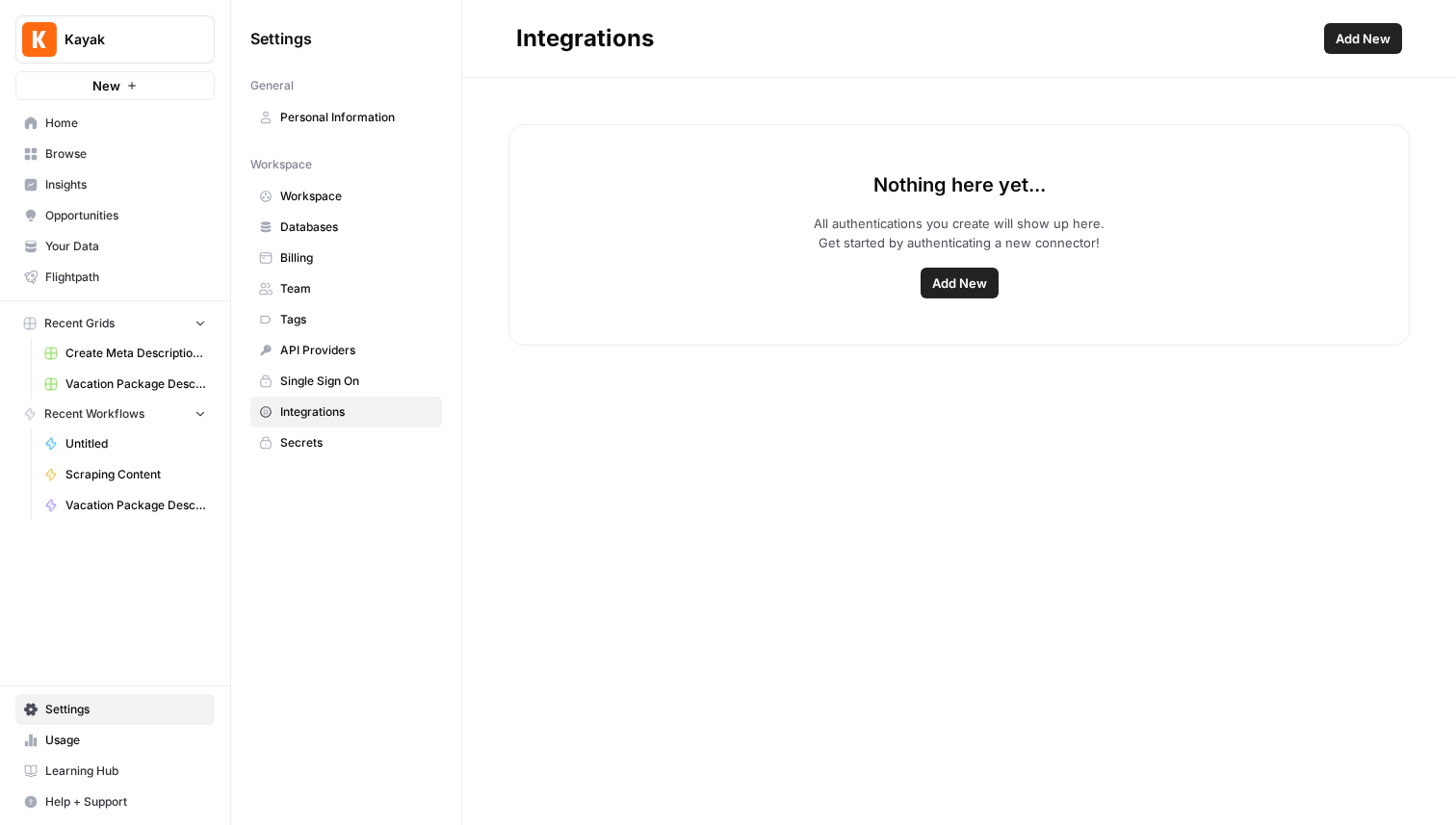
click at [319, 227] on span "Databases" at bounding box center [356, 227] width 153 height 18
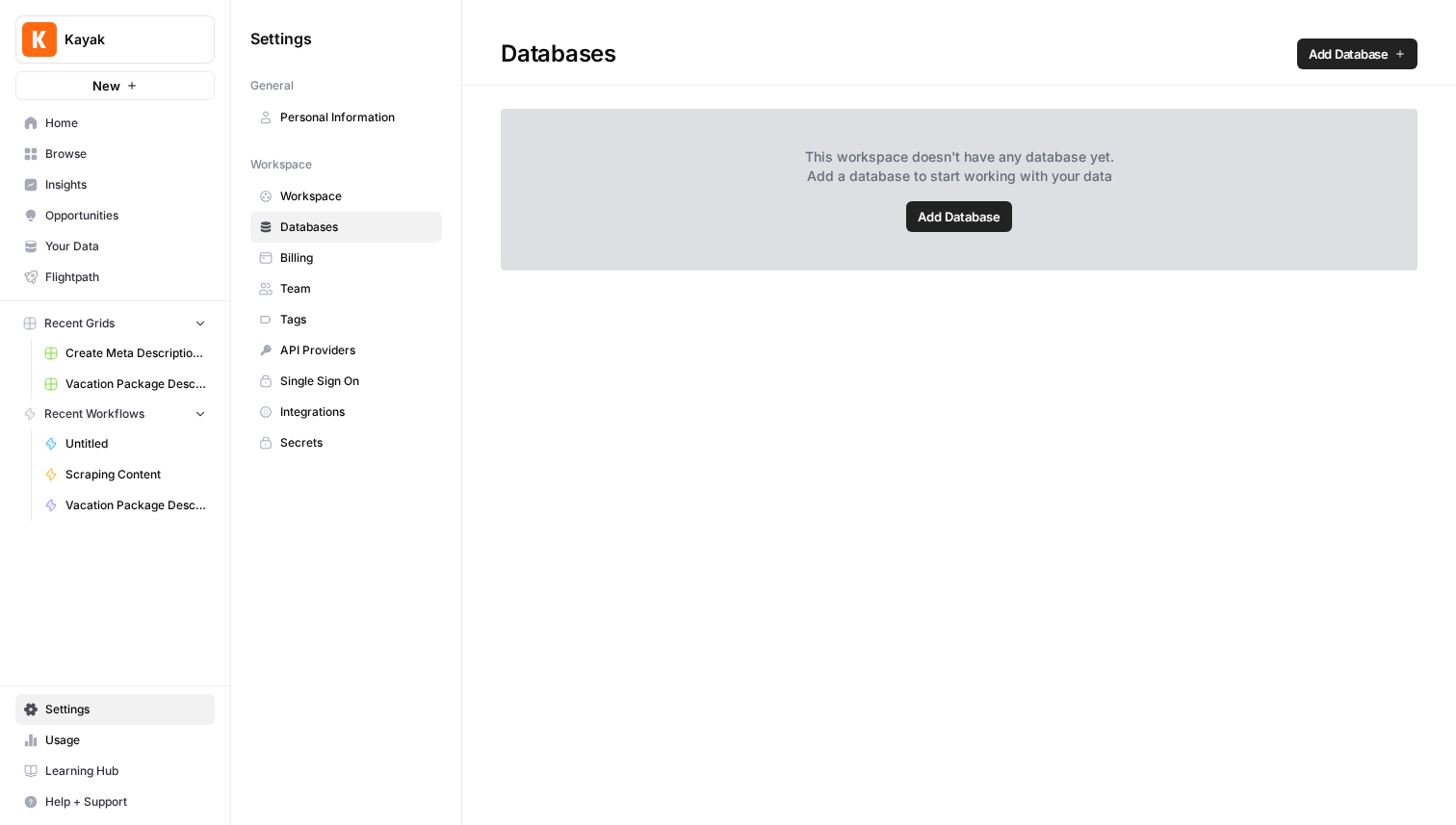
click at [984, 219] on span "Add Database" at bounding box center [959, 217] width 83 height 20
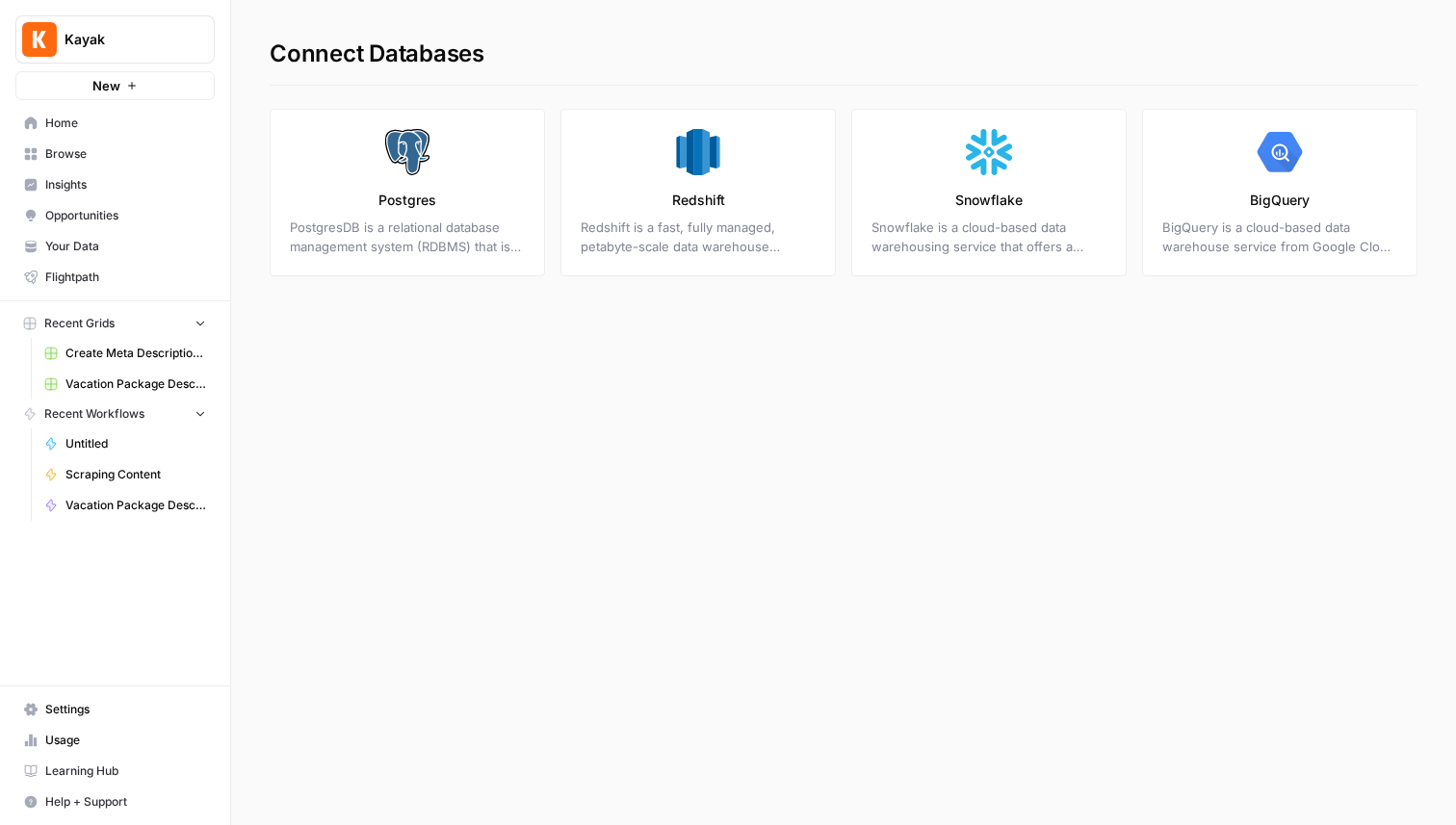
click at [1009, 207] on p "Snowflake" at bounding box center [988, 201] width 68 height 20
click at [492, 203] on link "Postgres PostgresDB is a relational database management system (RDBMS) that is …" at bounding box center [407, 192] width 275 height 167
click at [87, 701] on link "Settings" at bounding box center [115, 710] width 200 height 30
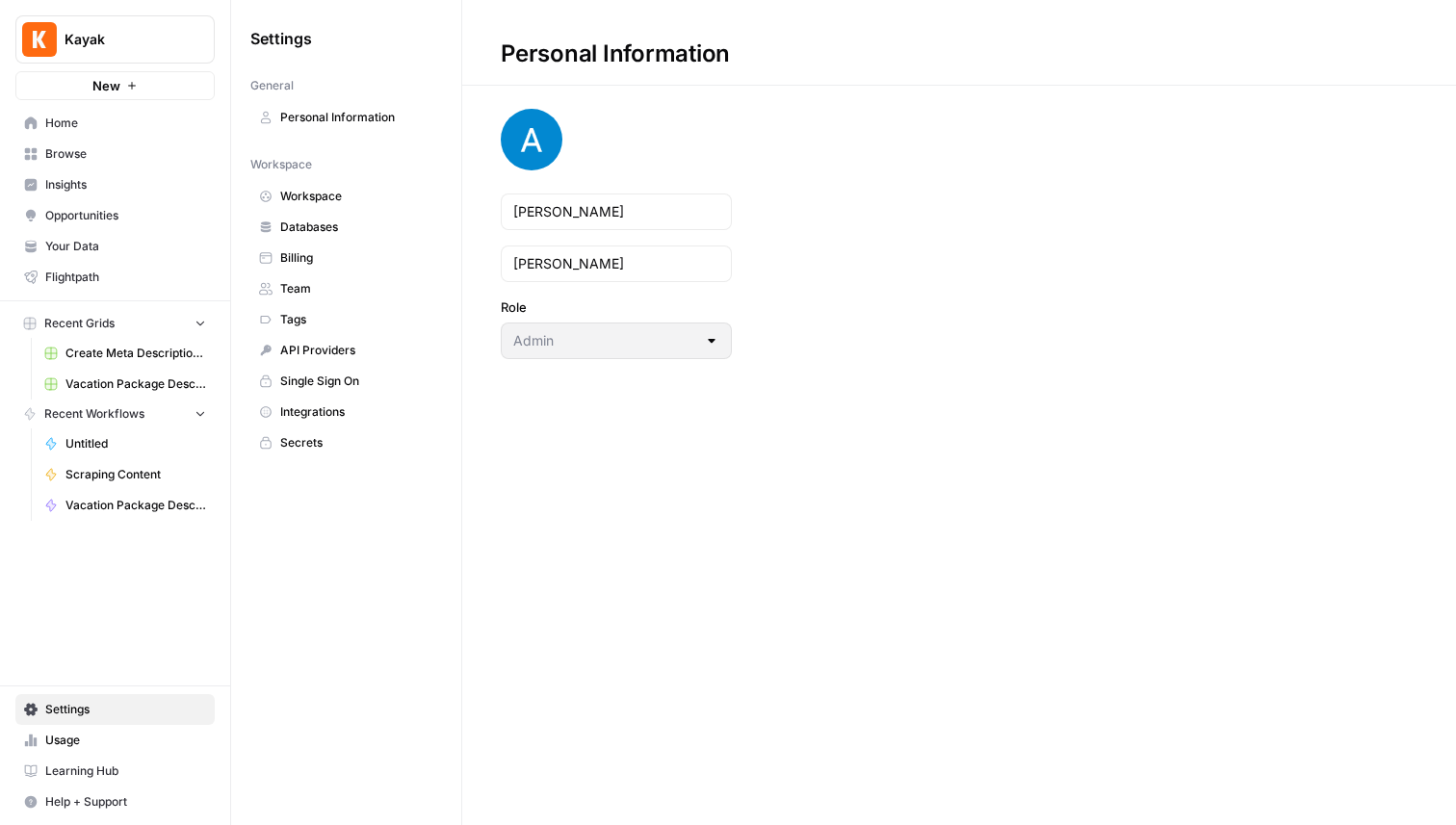
click at [354, 399] on link "Integrations" at bounding box center [346, 411] width 192 height 30
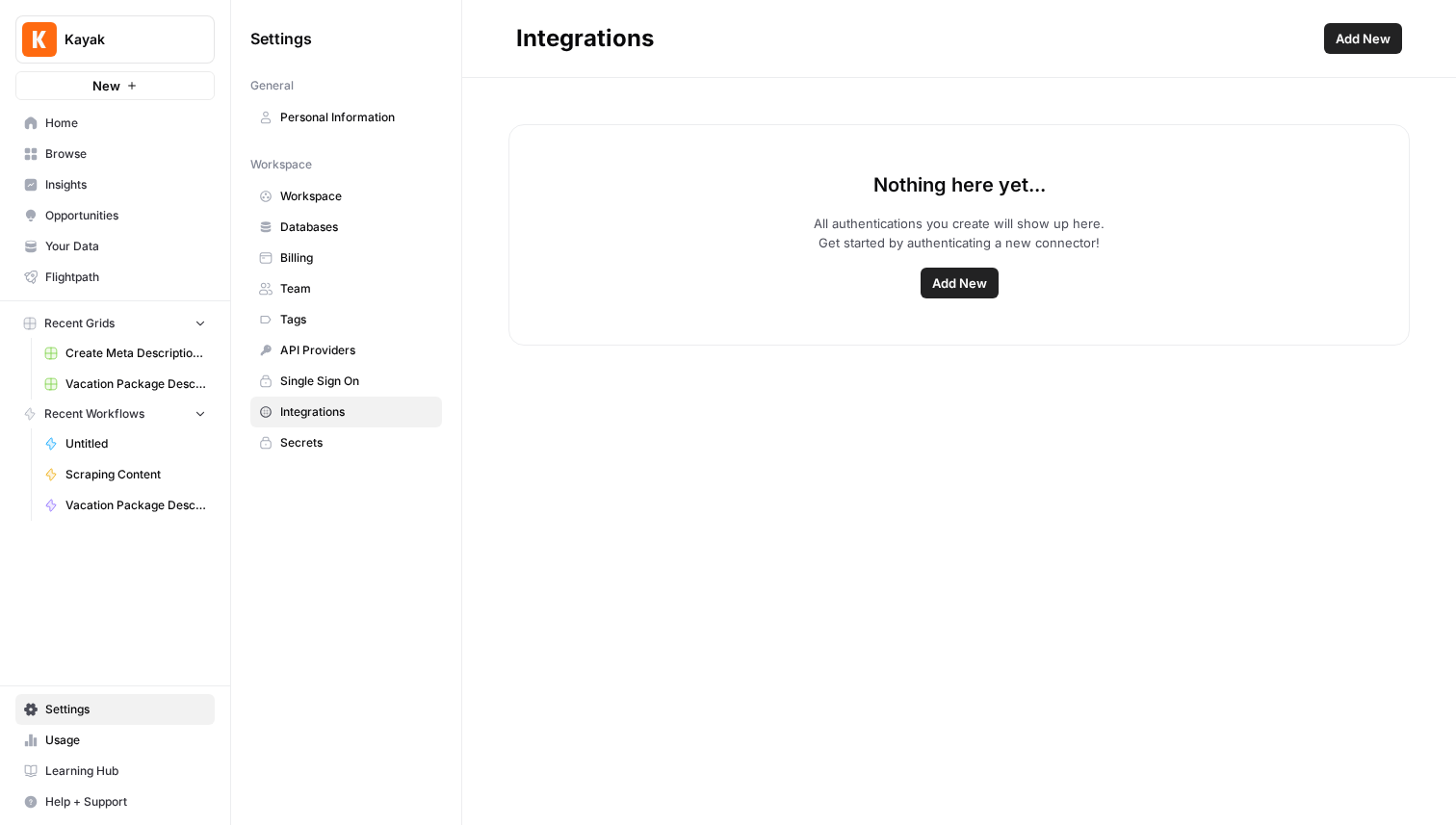
click at [353, 357] on span "API Providers" at bounding box center [356, 350] width 153 height 18
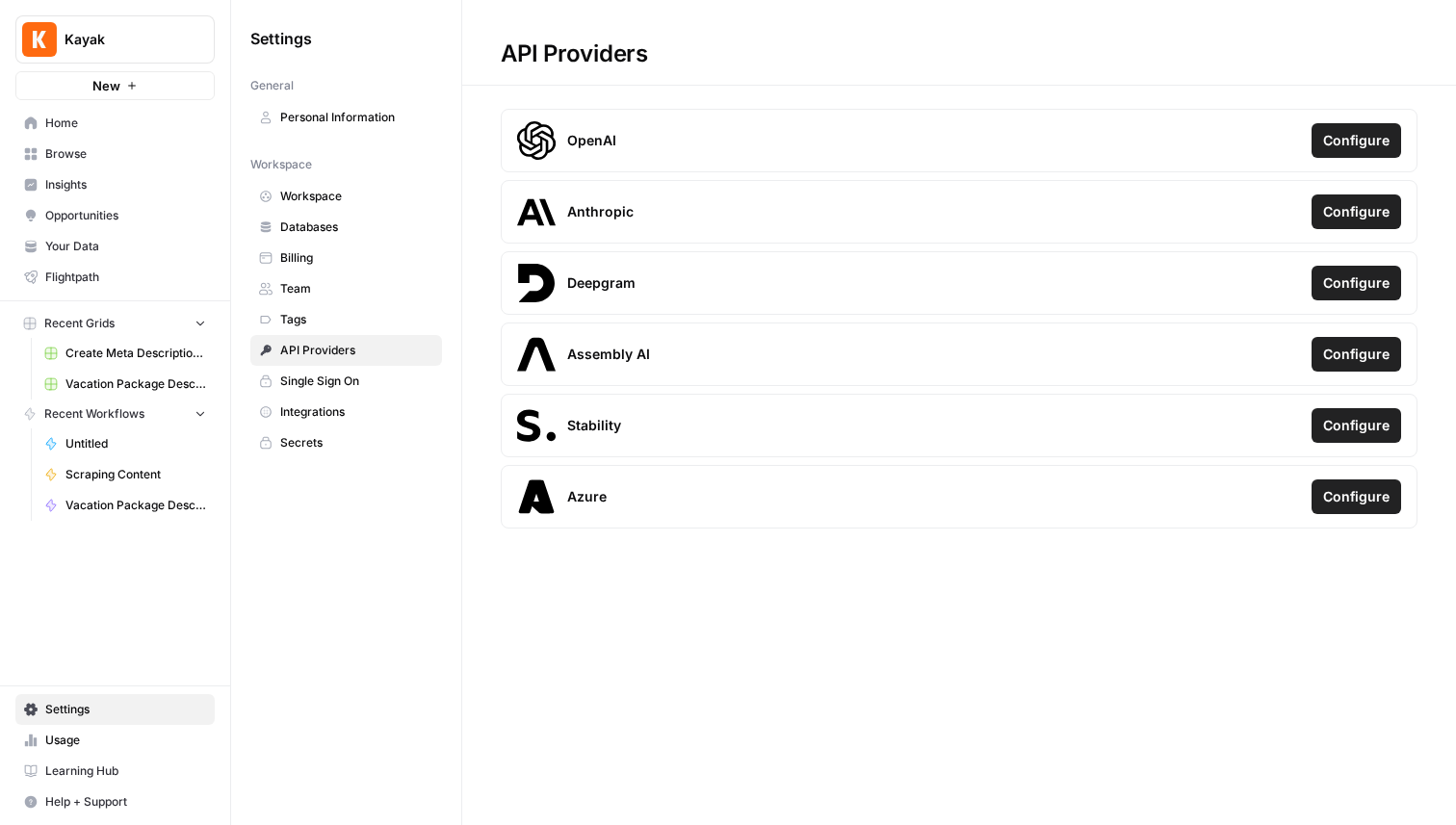
click at [310, 410] on span "Integrations" at bounding box center [356, 412] width 153 height 18
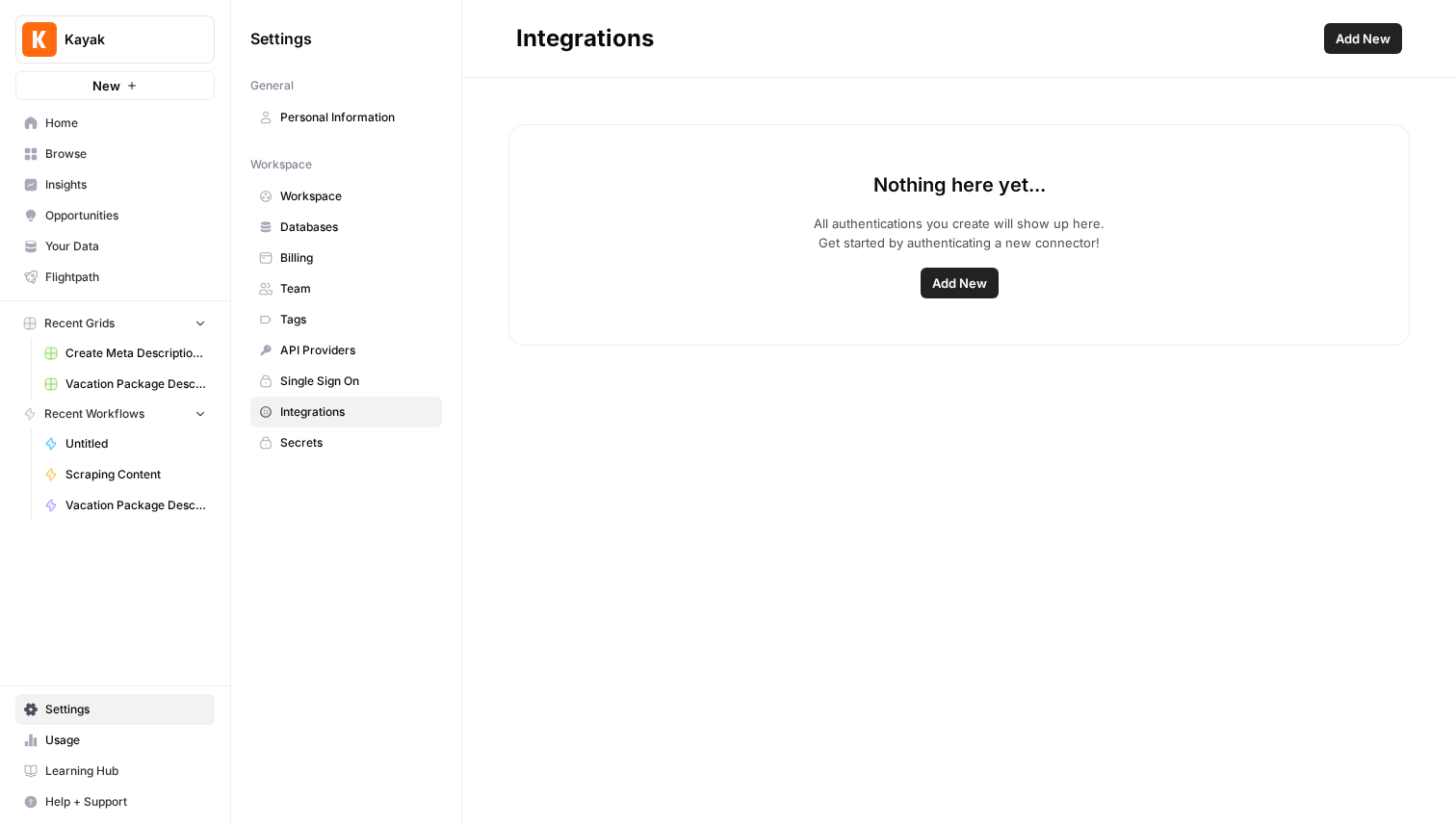
click at [950, 275] on span "Add New" at bounding box center [960, 284] width 55 height 20
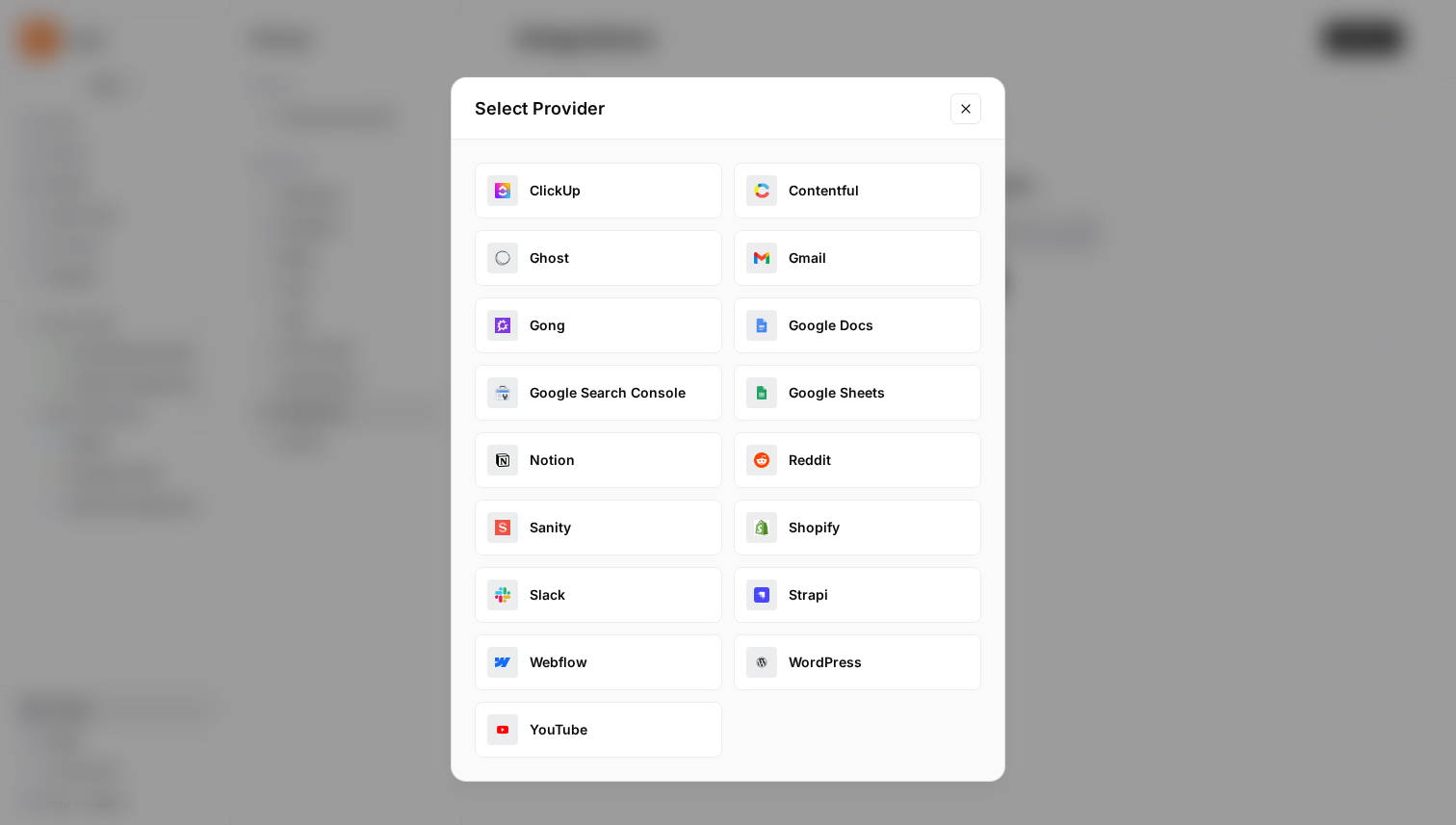
click at [971, 110] on icon "Close modal" at bounding box center [966, 109] width 16 height 16
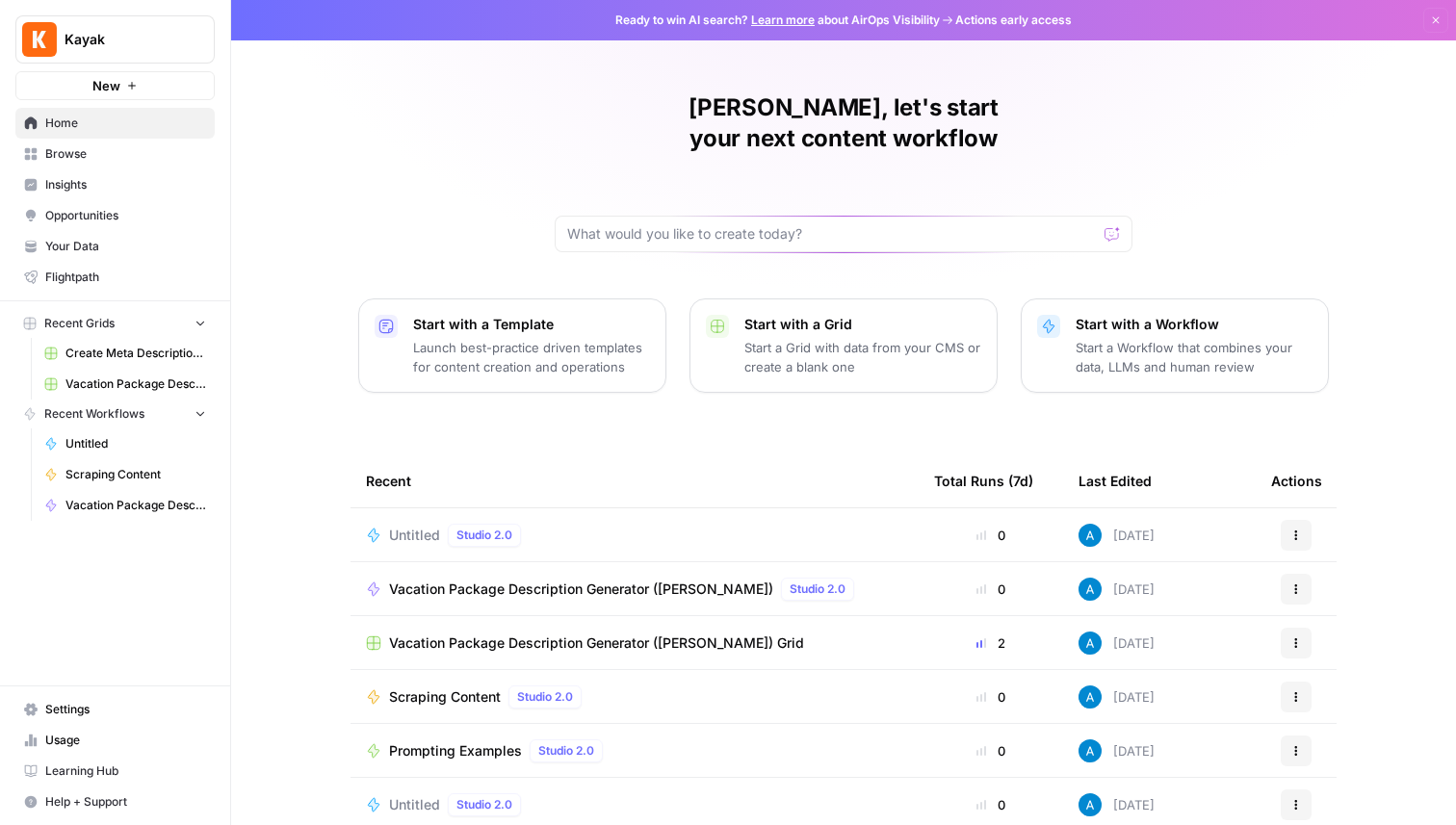
click at [133, 252] on span "Your Data" at bounding box center [125, 247] width 160 height 18
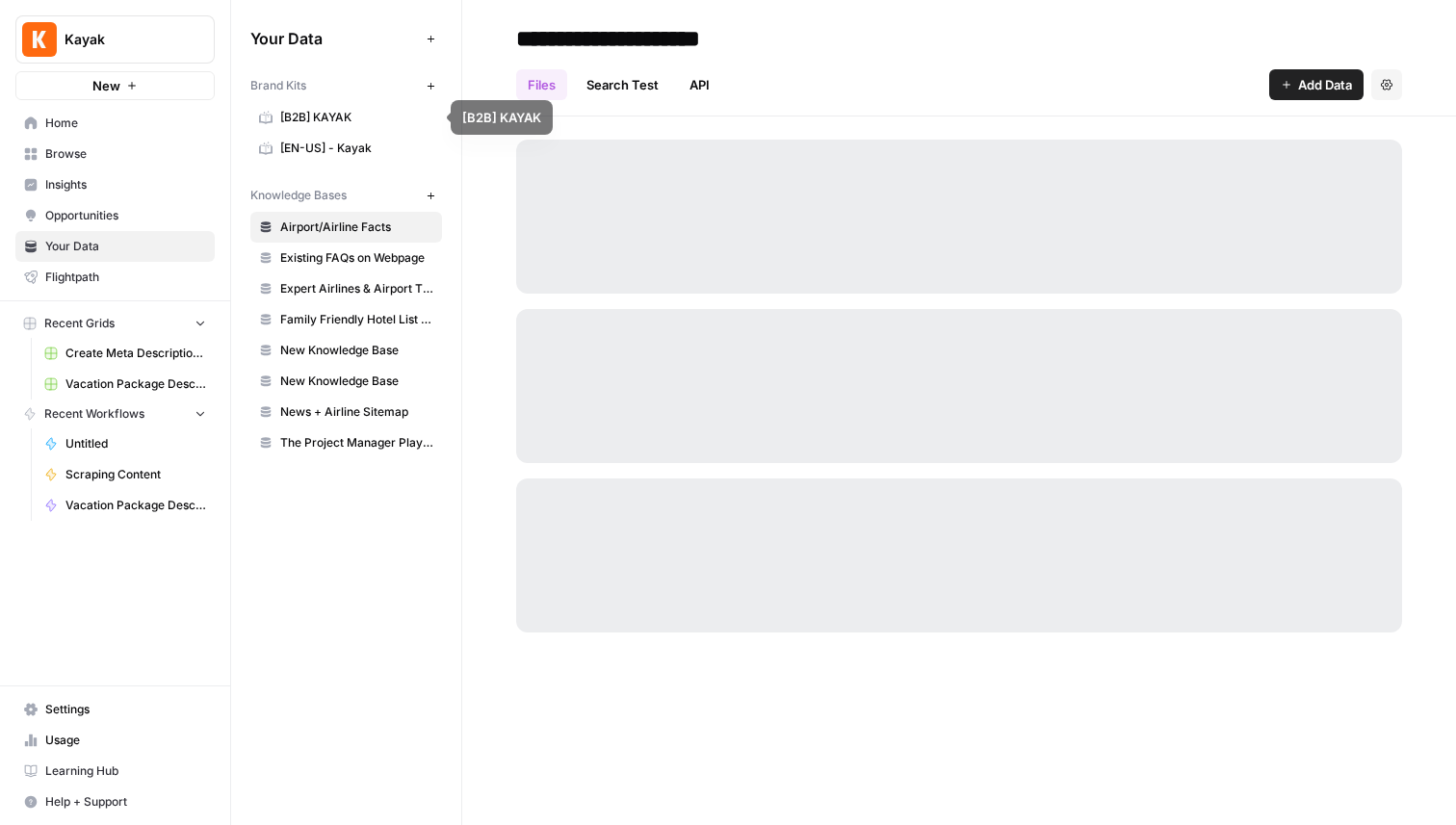
click at [351, 153] on span "[EN-US] - Kayak" at bounding box center [356, 149] width 153 height 18
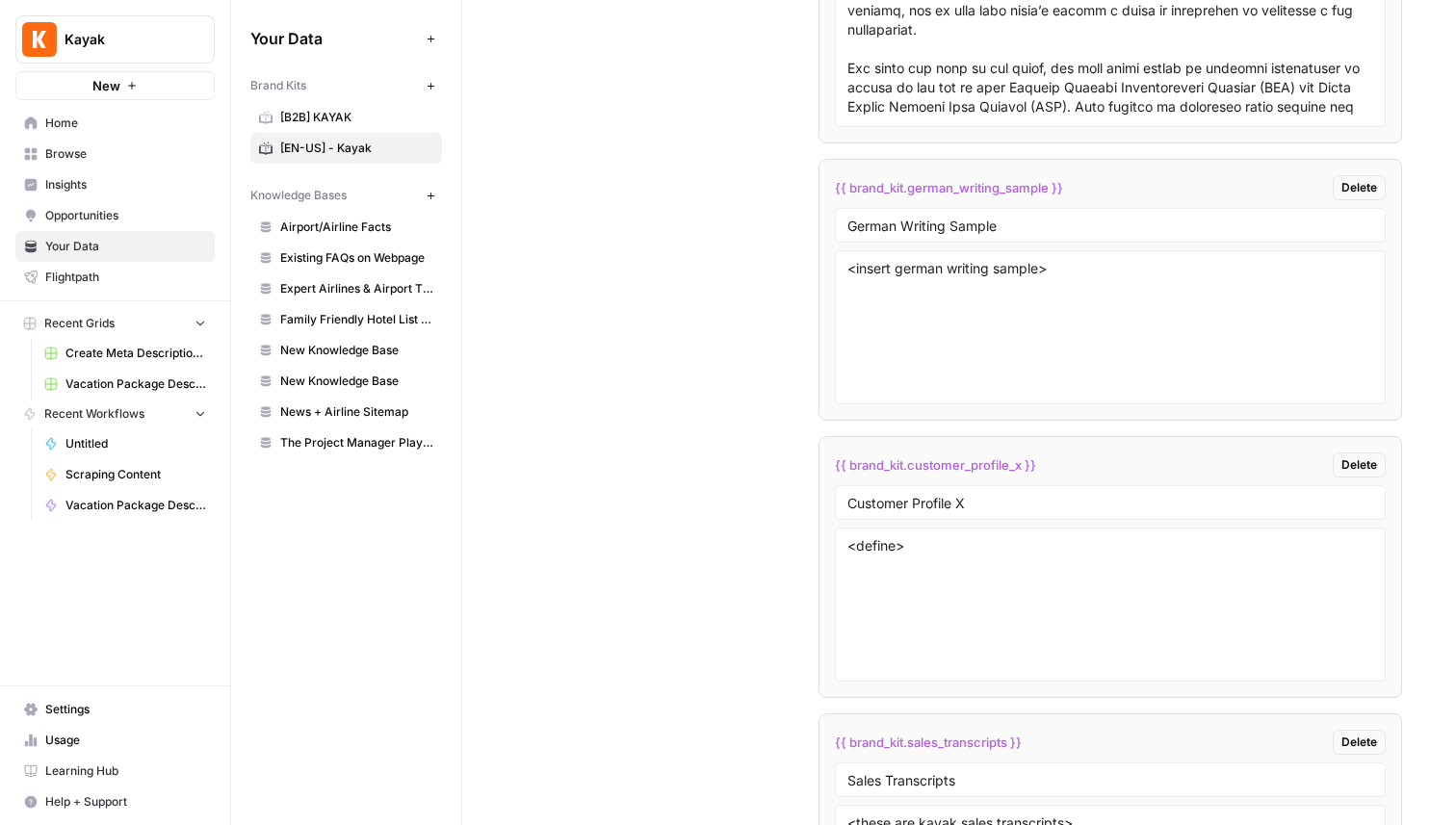
scroll to position [4668, 0]
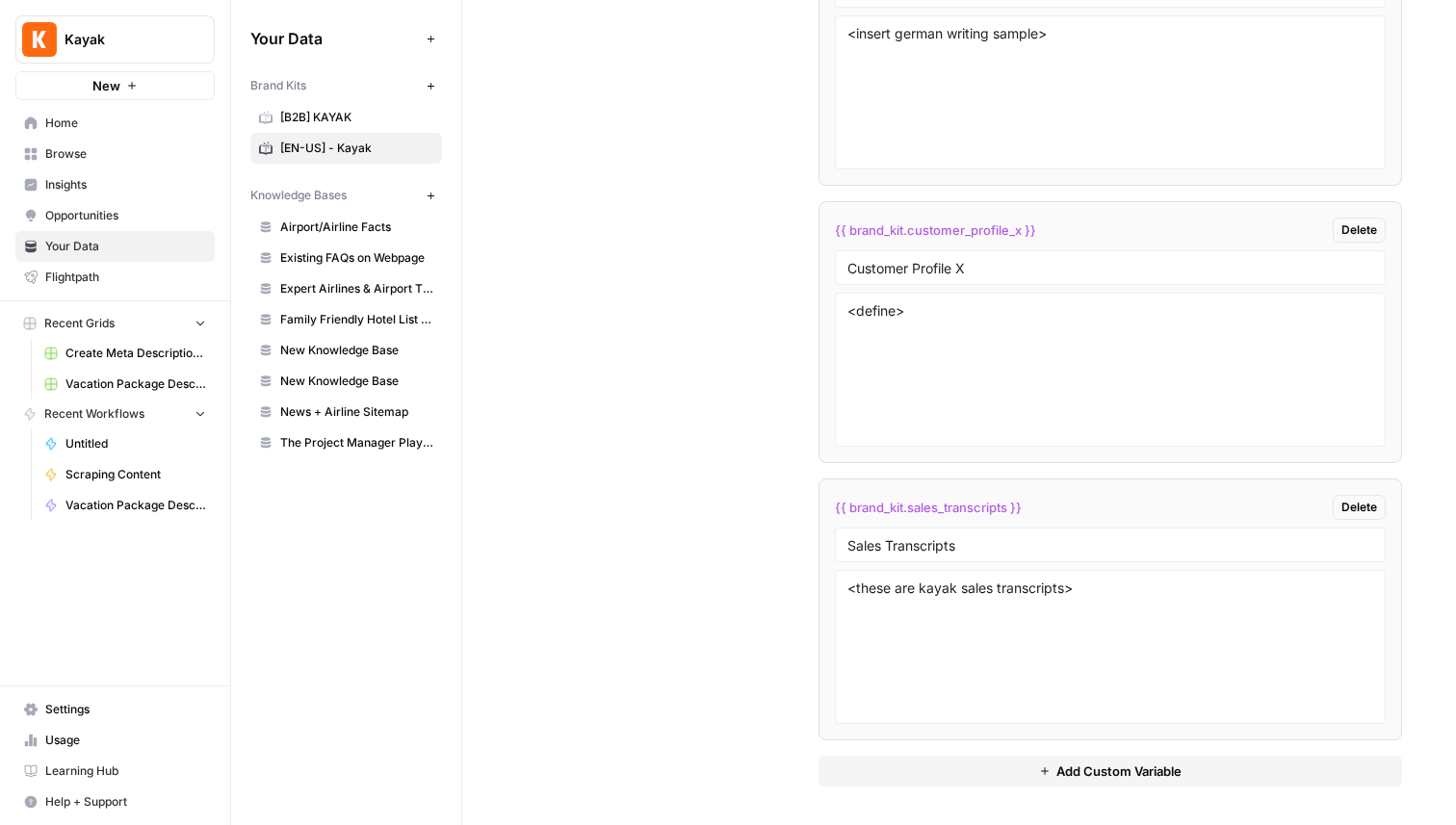
click at [1362, 507] on span "Delete" at bounding box center [1359, 508] width 35 height 18
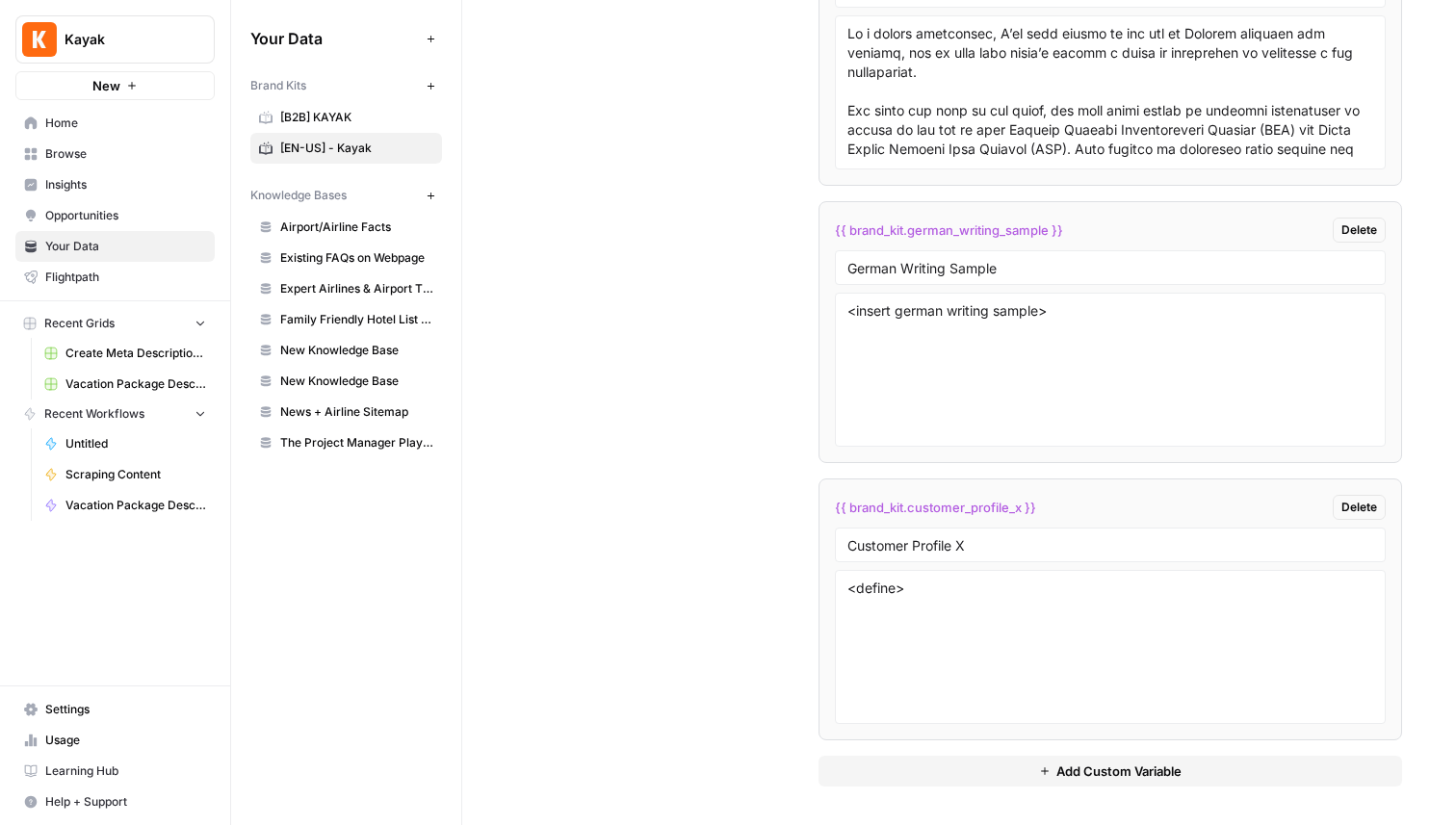
click at [1105, 767] on span "Add Custom Variable" at bounding box center [1119, 771] width 125 height 20
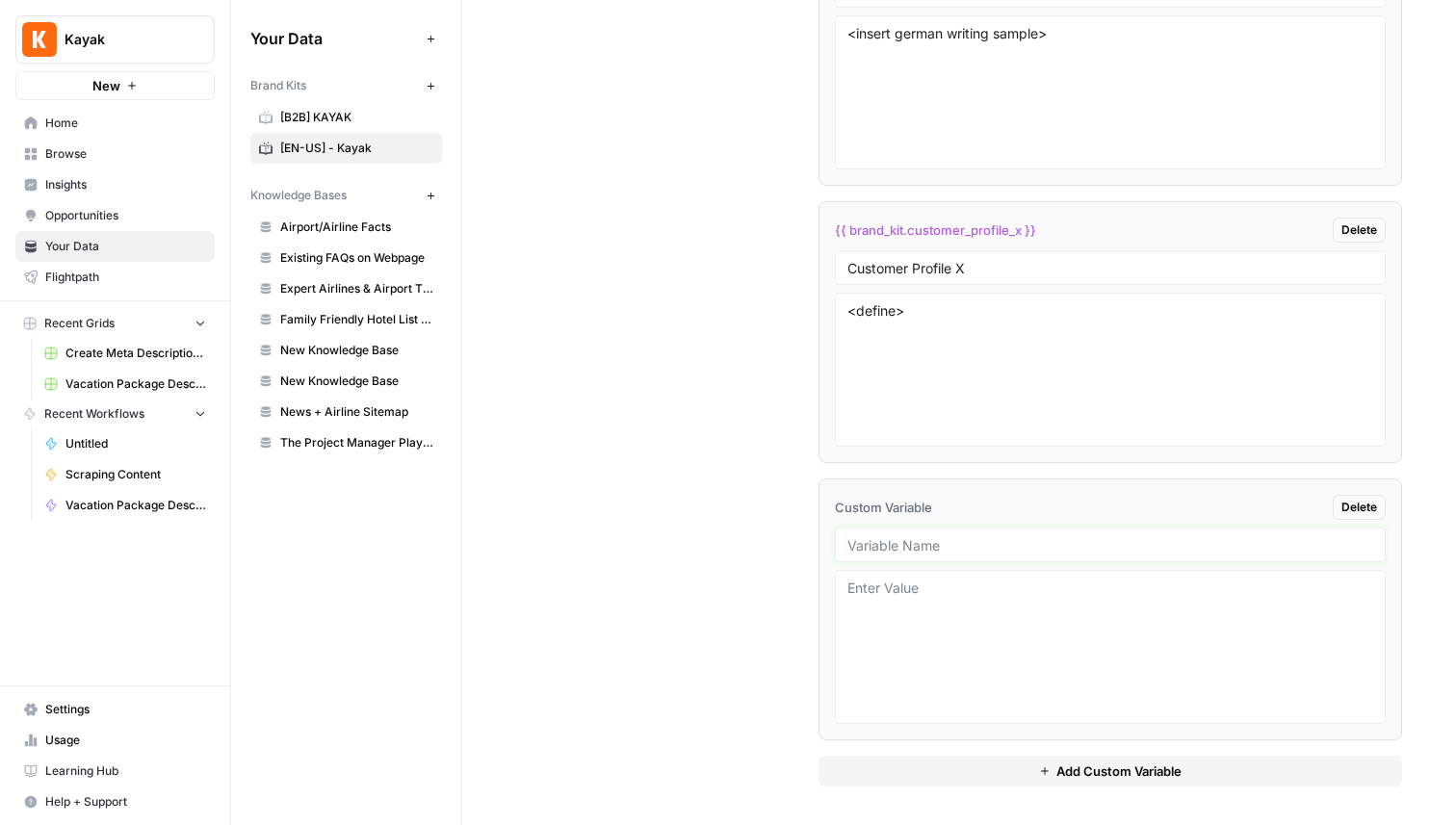
click at [994, 541] on input "text" at bounding box center [1110, 545] width 525 height 18
type input "Reddit Scraping Categories"
click at [964, 610] on textarea at bounding box center [1110, 647] width 525 height 137
type textarea "<comma separated list of categories>"
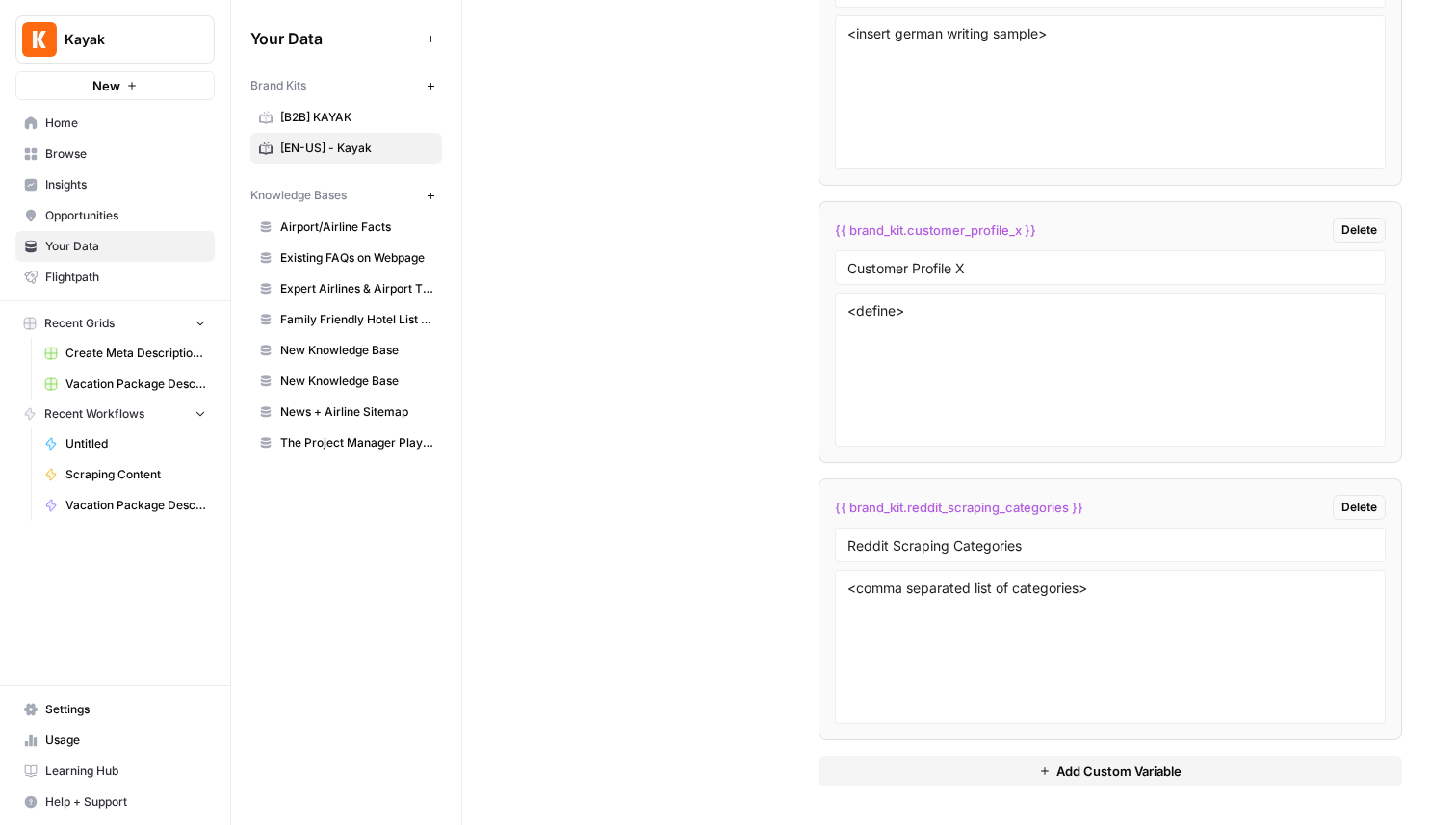
click at [159, 51] on button "Kayak" at bounding box center [115, 39] width 200 height 48
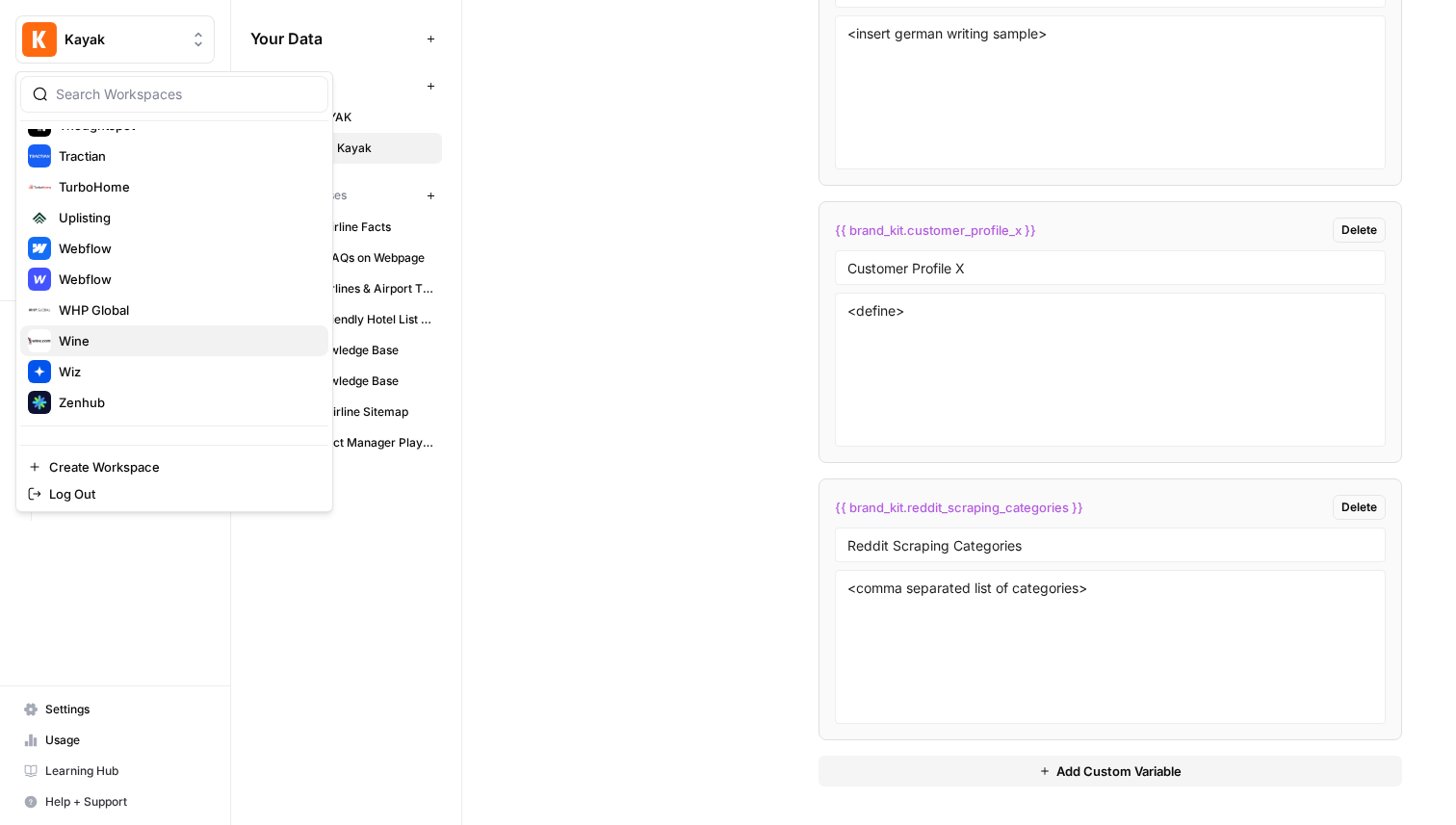
scroll to position [2112, 0]
click at [119, 274] on span "Webflow" at bounding box center [186, 283] width 254 height 20
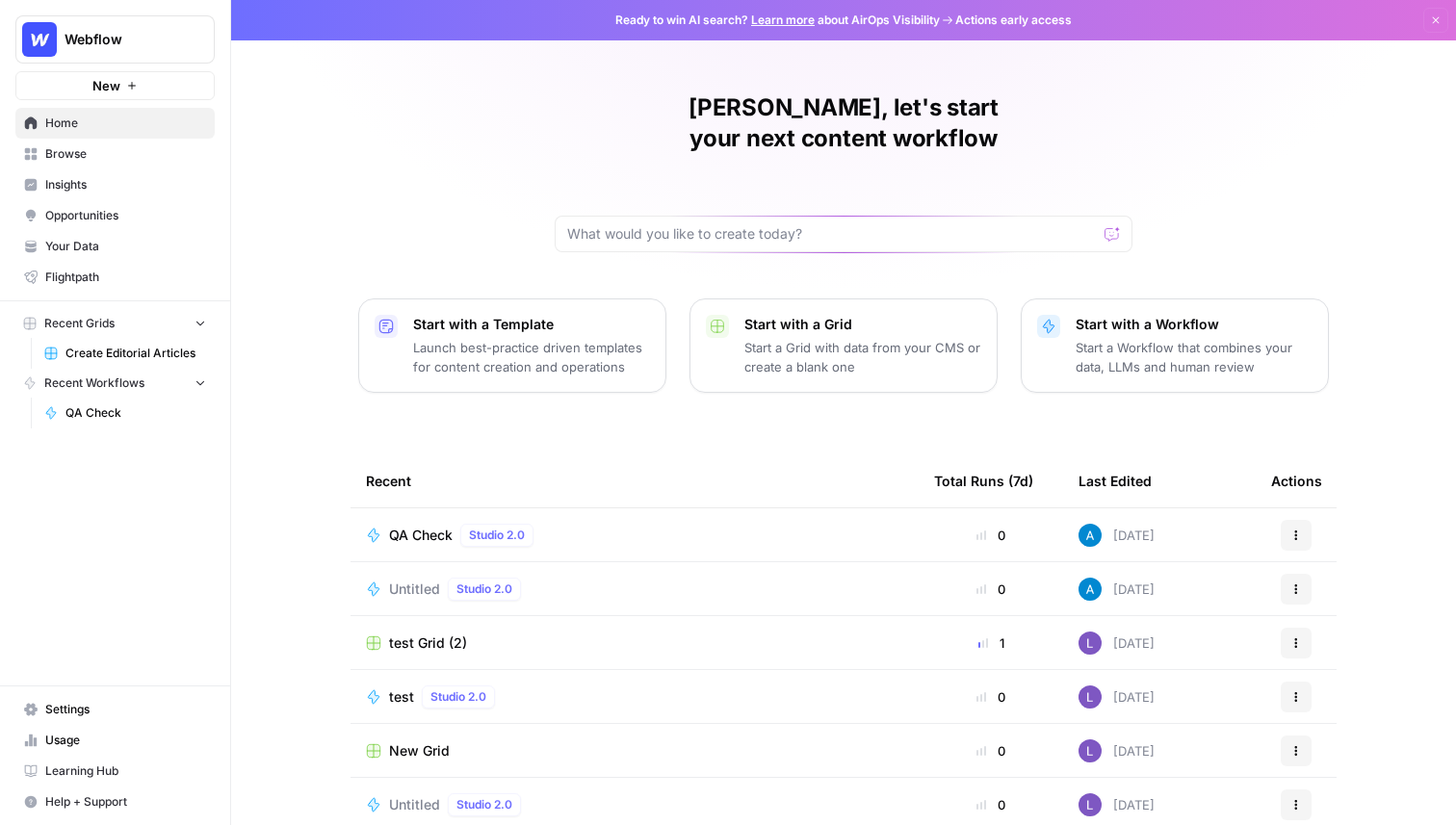
click at [86, 162] on link "Browse" at bounding box center [115, 154] width 200 height 30
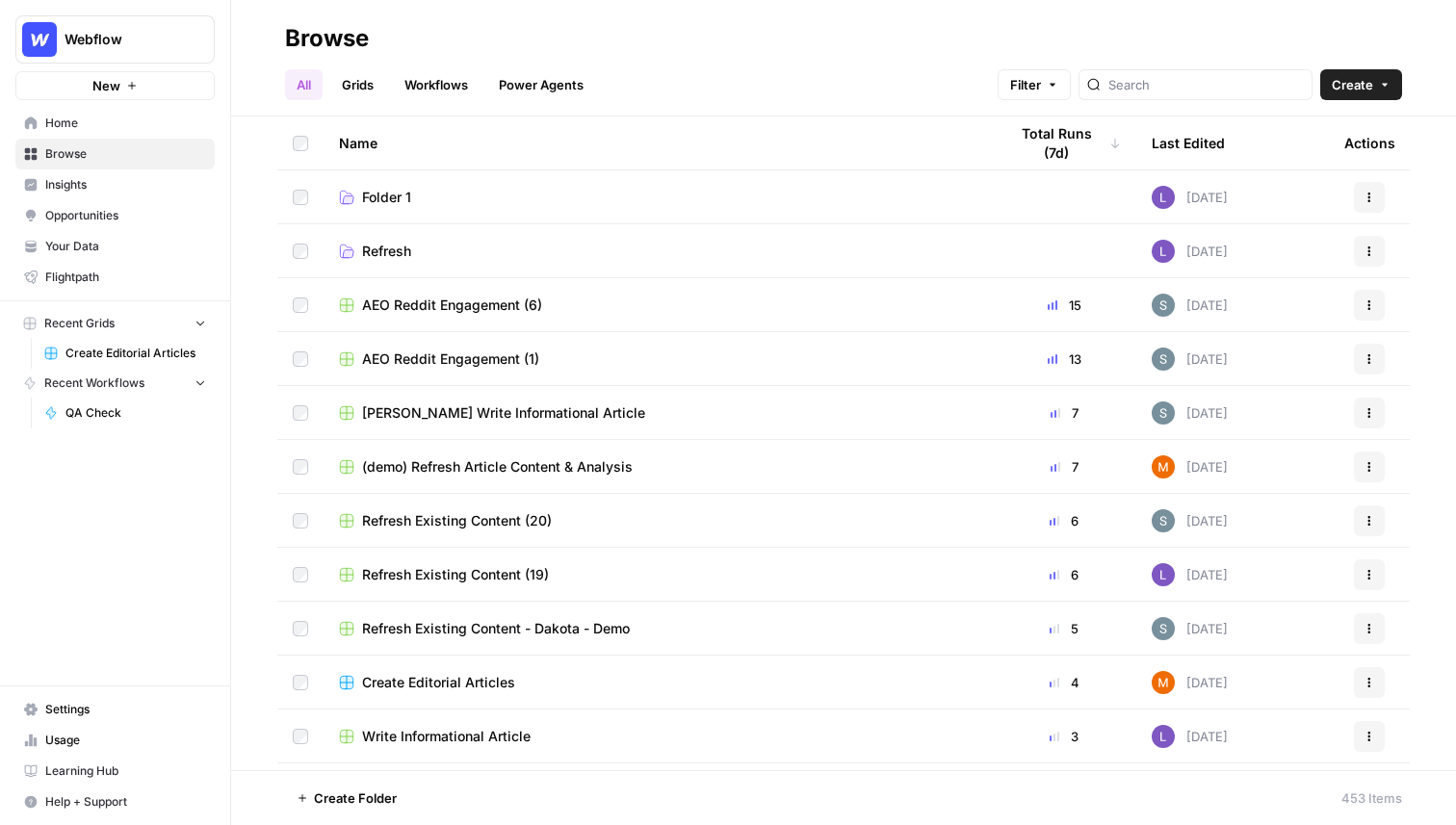
click at [133, 351] on span "Create Editorial Articles" at bounding box center [136, 353] width 141 height 18
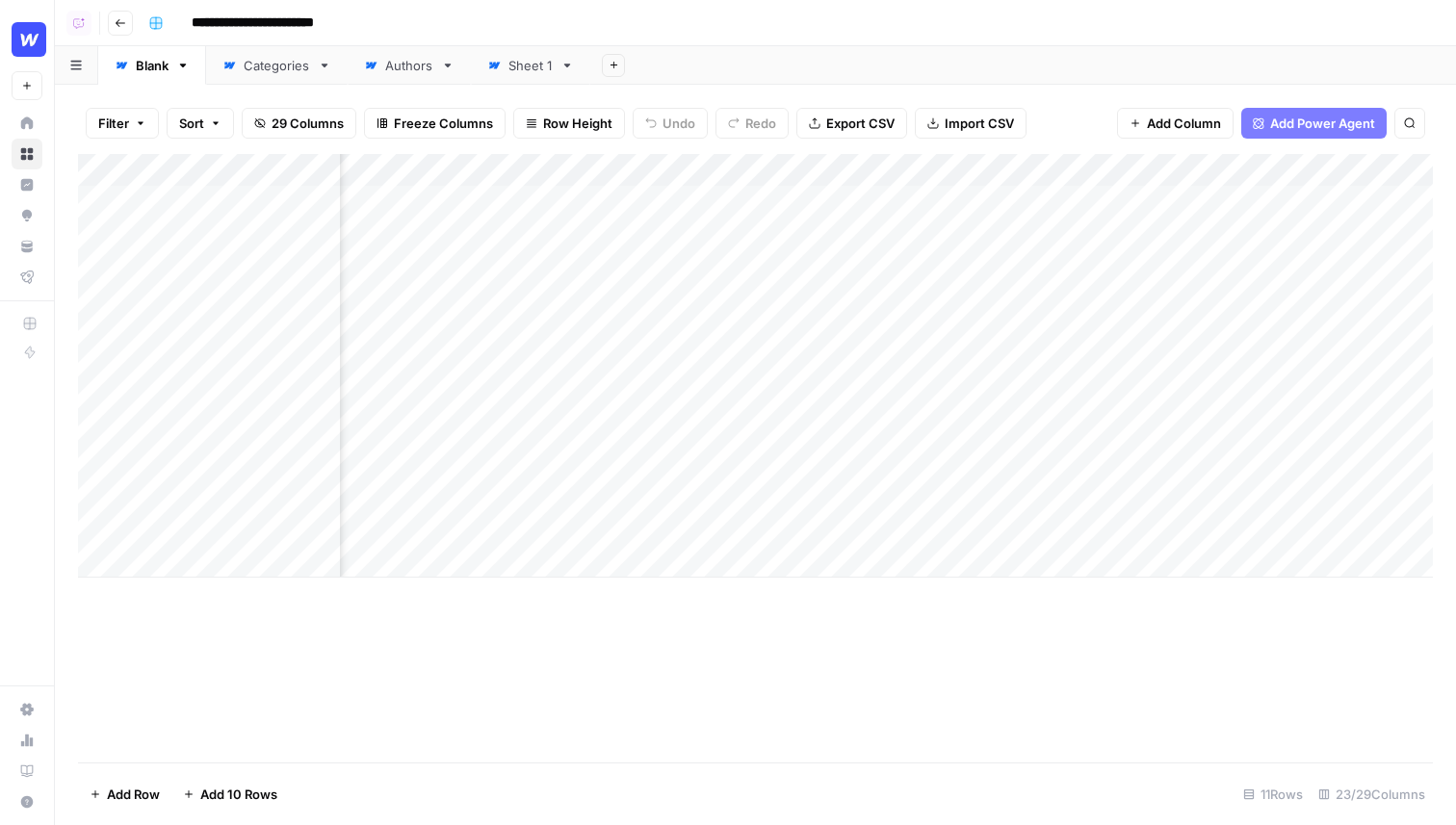
scroll to position [0, 2893]
click at [718, 202] on div "Add Column" at bounding box center [755, 365] width 1355 height 424
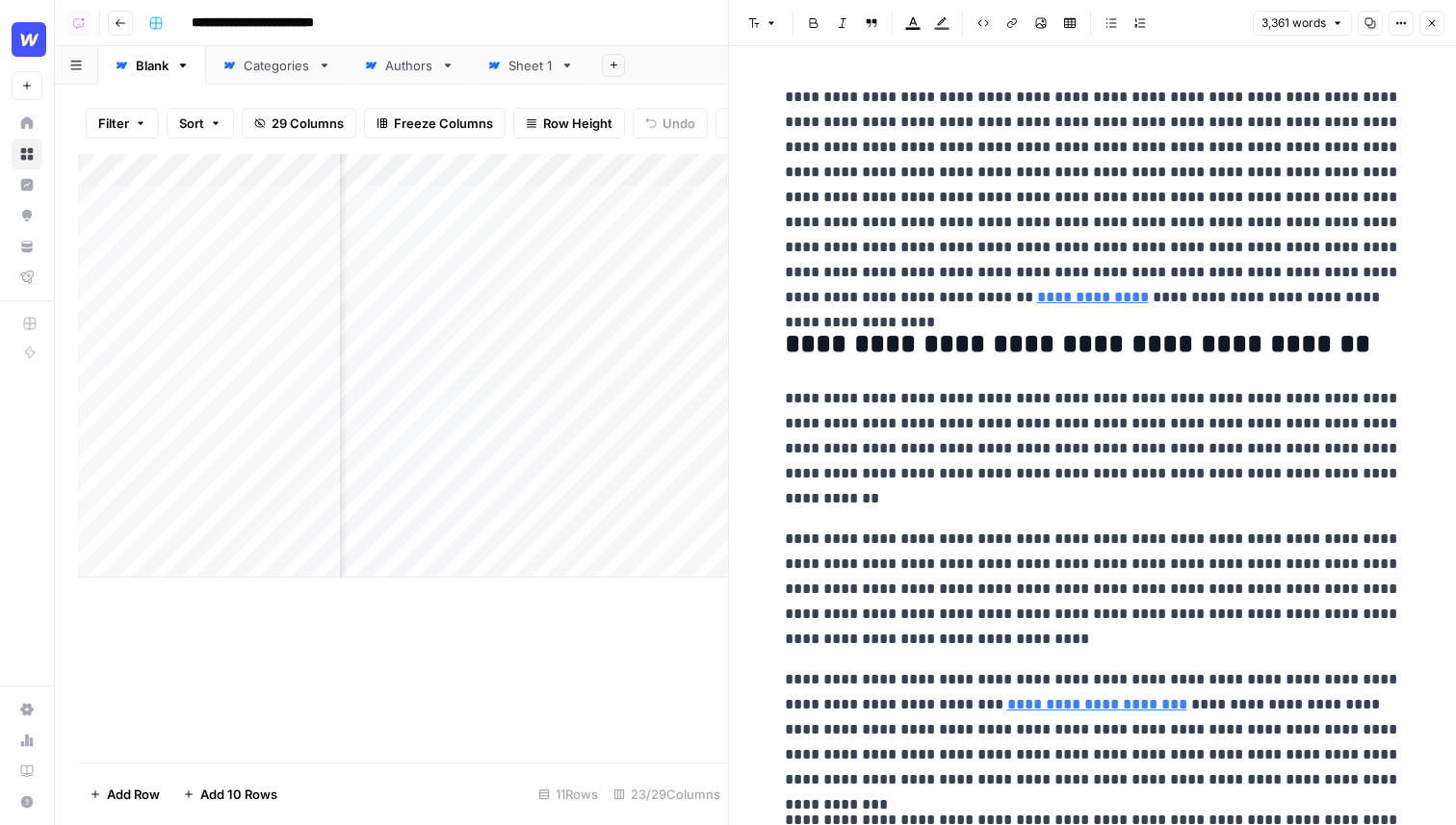
click at [921, 496] on p "**********" at bounding box center [1093, 449] width 616 height 125
drag, startPoint x: 909, startPoint y: 499, endPoint x: 776, endPoint y: 403, distance: 164.0
click at [833, 529] on span "Edit with AI" at bounding box center [845, 532] width 61 height 18
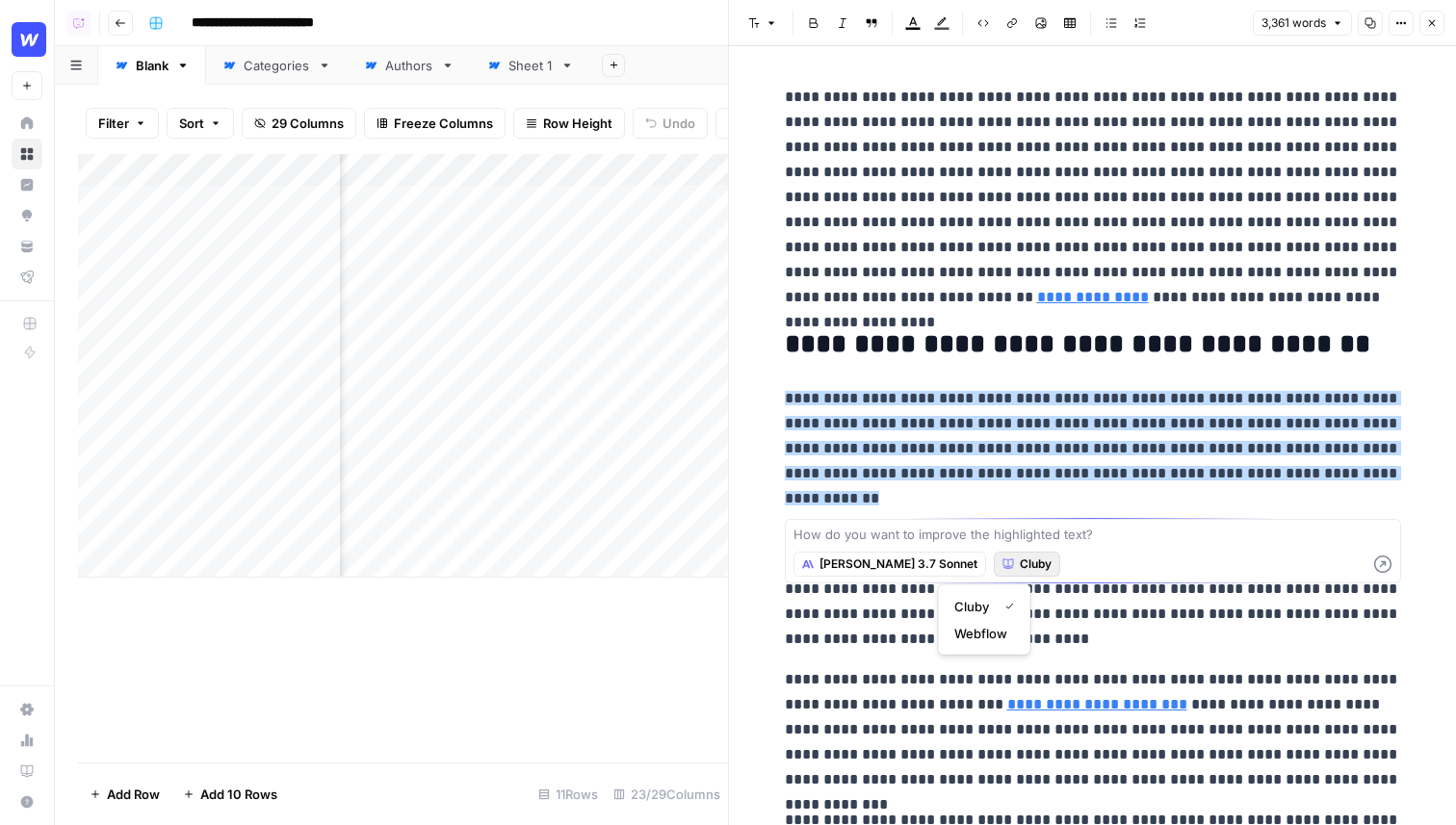
click at [1020, 566] on span "Cluby" at bounding box center [1035, 565] width 31 height 18
click at [866, 566] on span "Claude 3.7 Sonnet" at bounding box center [898, 565] width 158 height 18
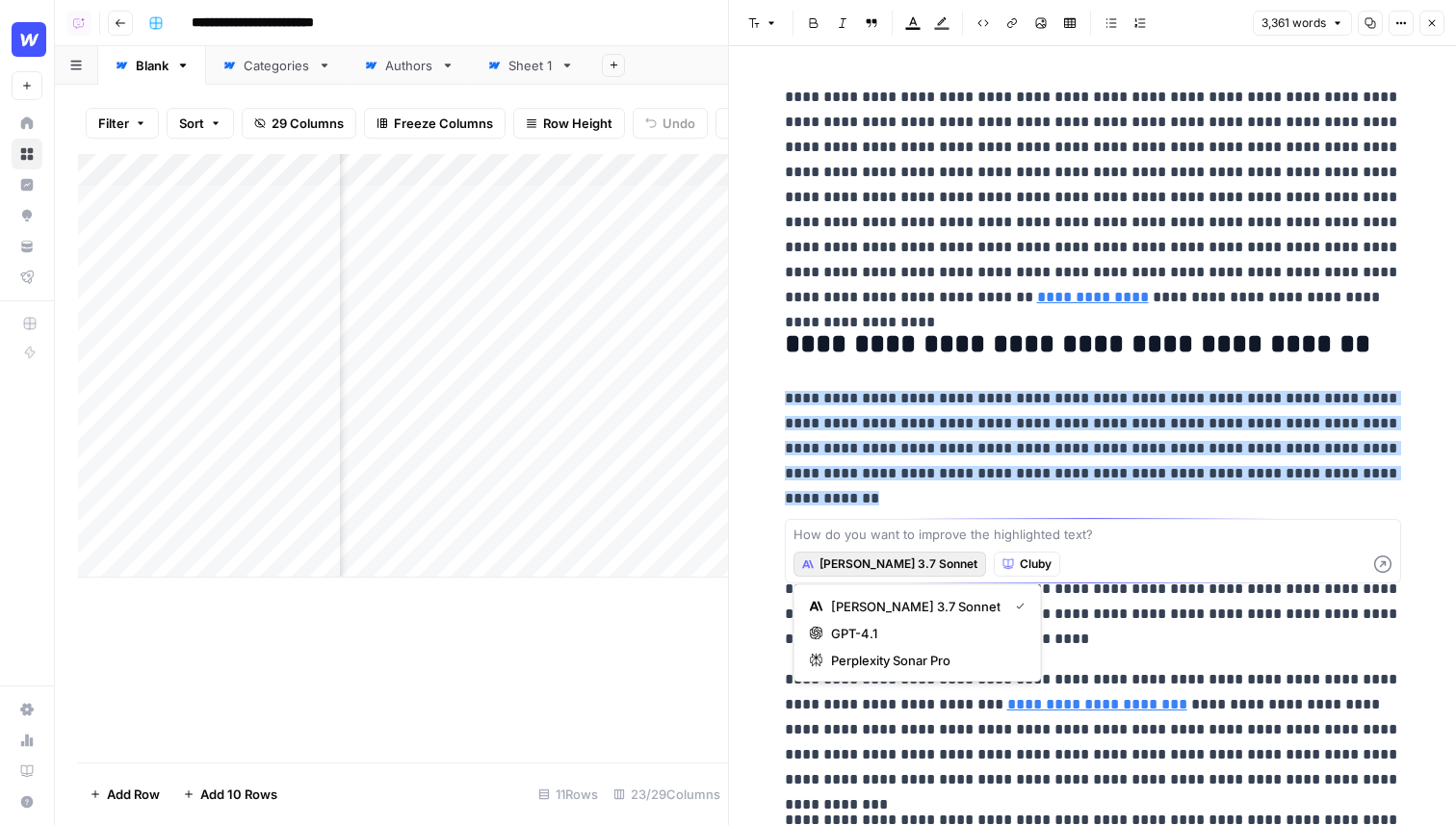
click at [929, 502] on p "**********" at bounding box center [1093, 449] width 616 height 125
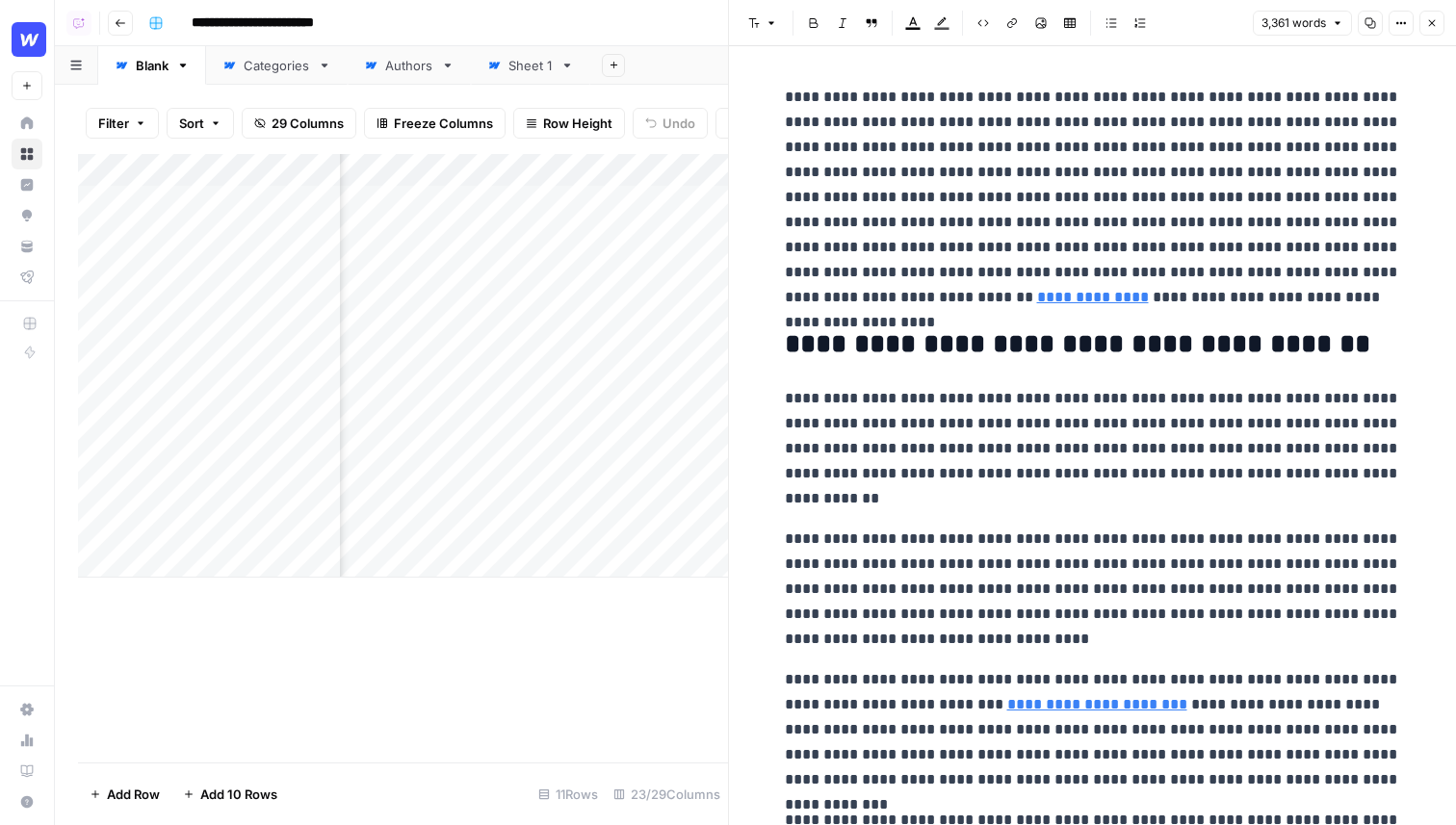
type input "https://webflow.com/blog/5-ways-content-can-improve-your-websites-accessibility…"
click at [1436, 27] on icon "button" at bounding box center [1433, 23] width 12 height 12
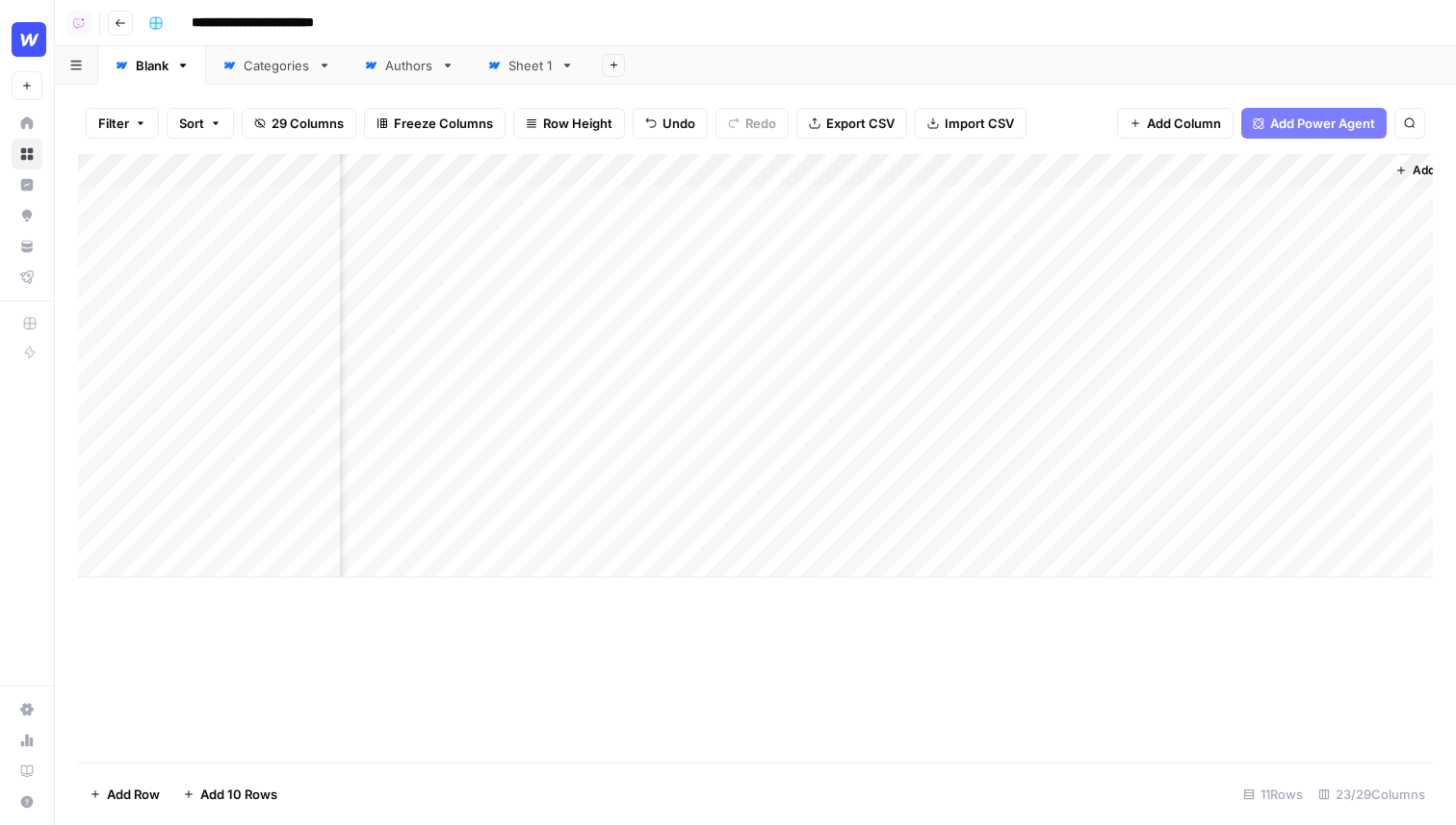
scroll to position [0, 2999]
click at [1054, 171] on div "Add Column" at bounding box center [755, 365] width 1355 height 424
click at [1064, 110] on div "Filter Sort 29 Columns Freeze Columns Row Height Undo Redo Export CSV Import CS…" at bounding box center [755, 122] width 1355 height 62
click at [1098, 119] on div "Filter Sort 29 Columns Freeze Columns Row Height Undo Redo Export CSV Import CS…" at bounding box center [755, 122] width 1355 height 62
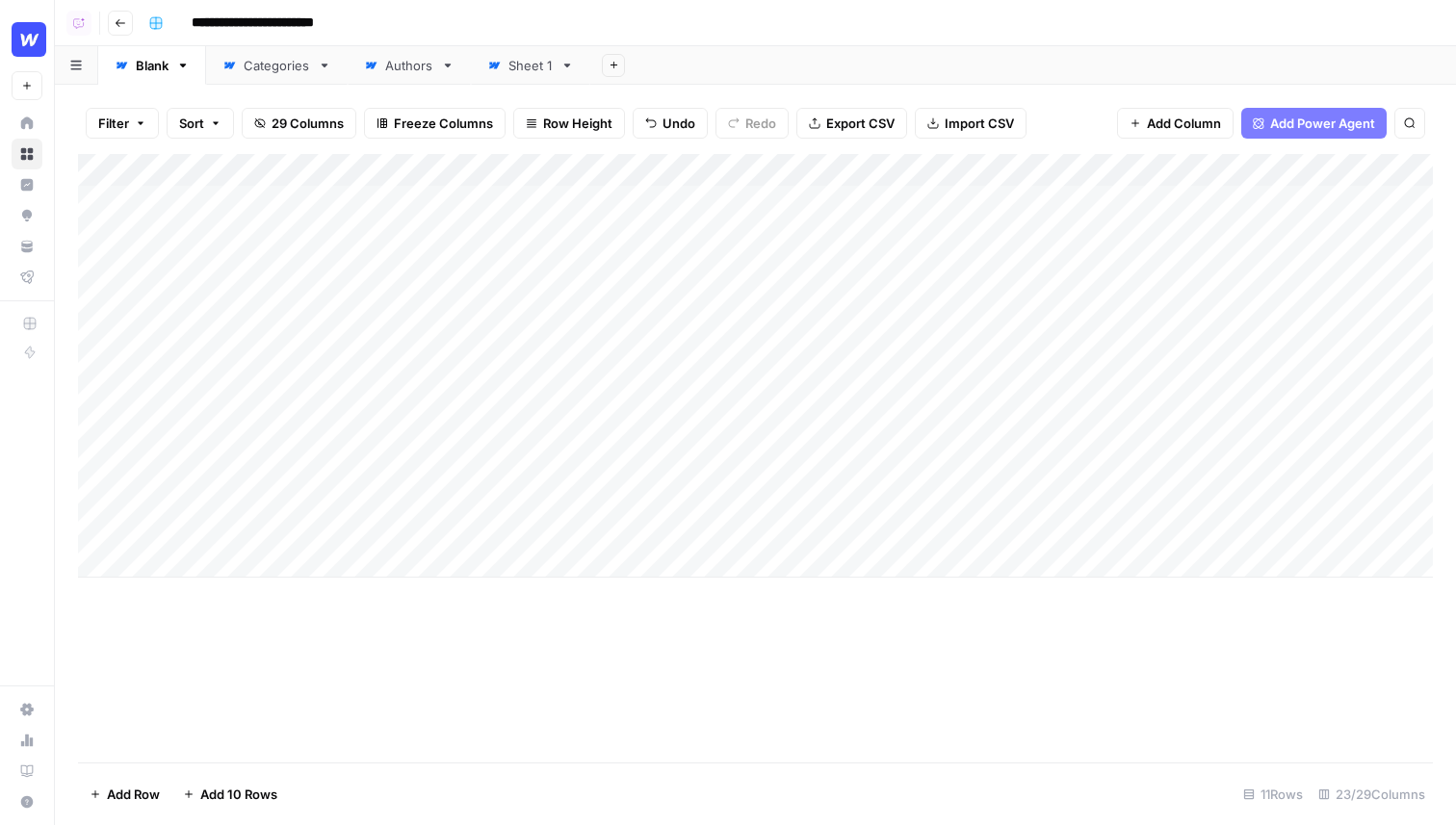
click at [776, 673] on div "Add Column" at bounding box center [755, 458] width 1355 height 609
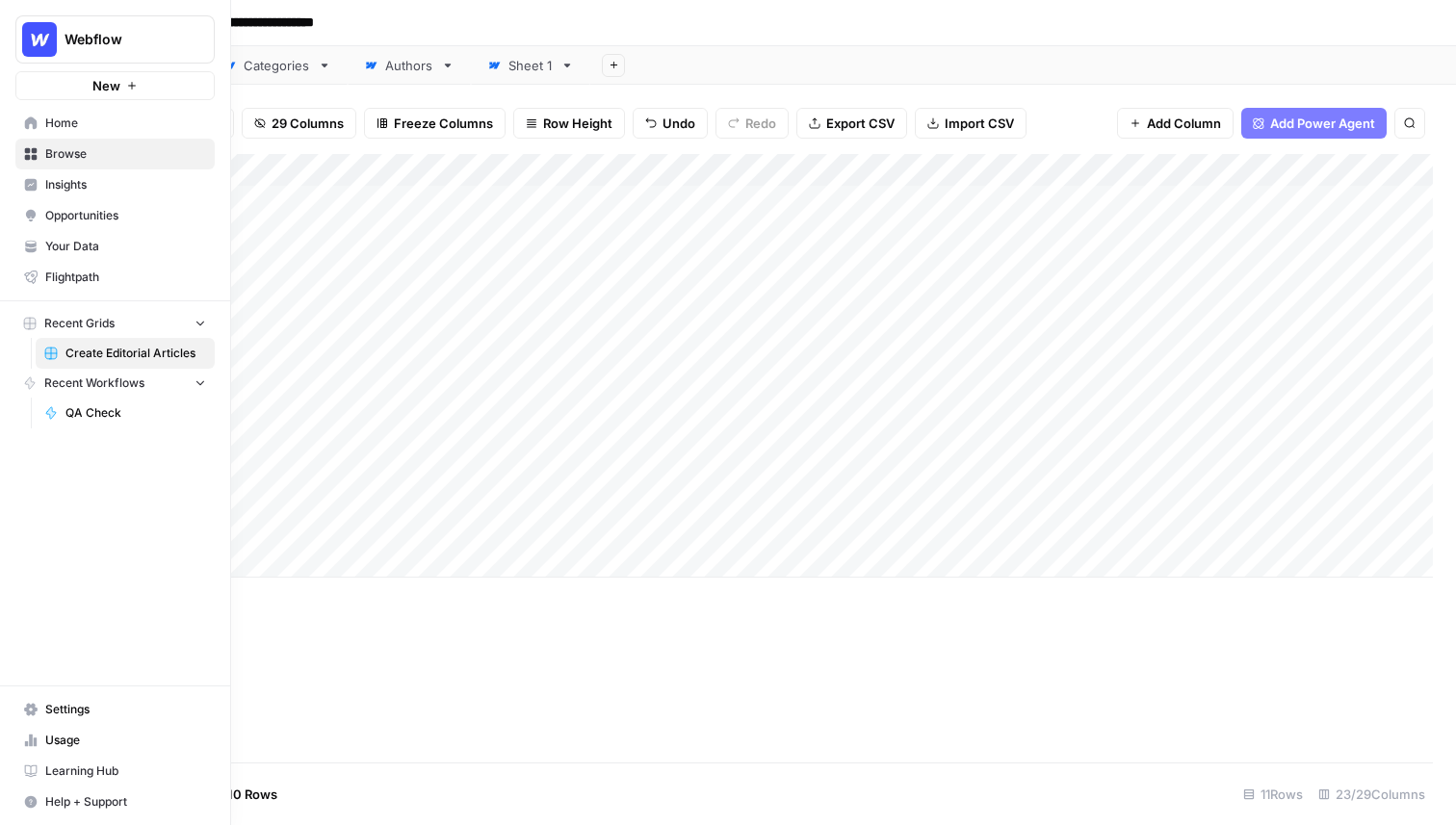
click at [72, 24] on button "Webflow" at bounding box center [115, 39] width 200 height 48
type input "kaya"
click at [142, 141] on span "Kayak" at bounding box center [186, 145] width 254 height 20
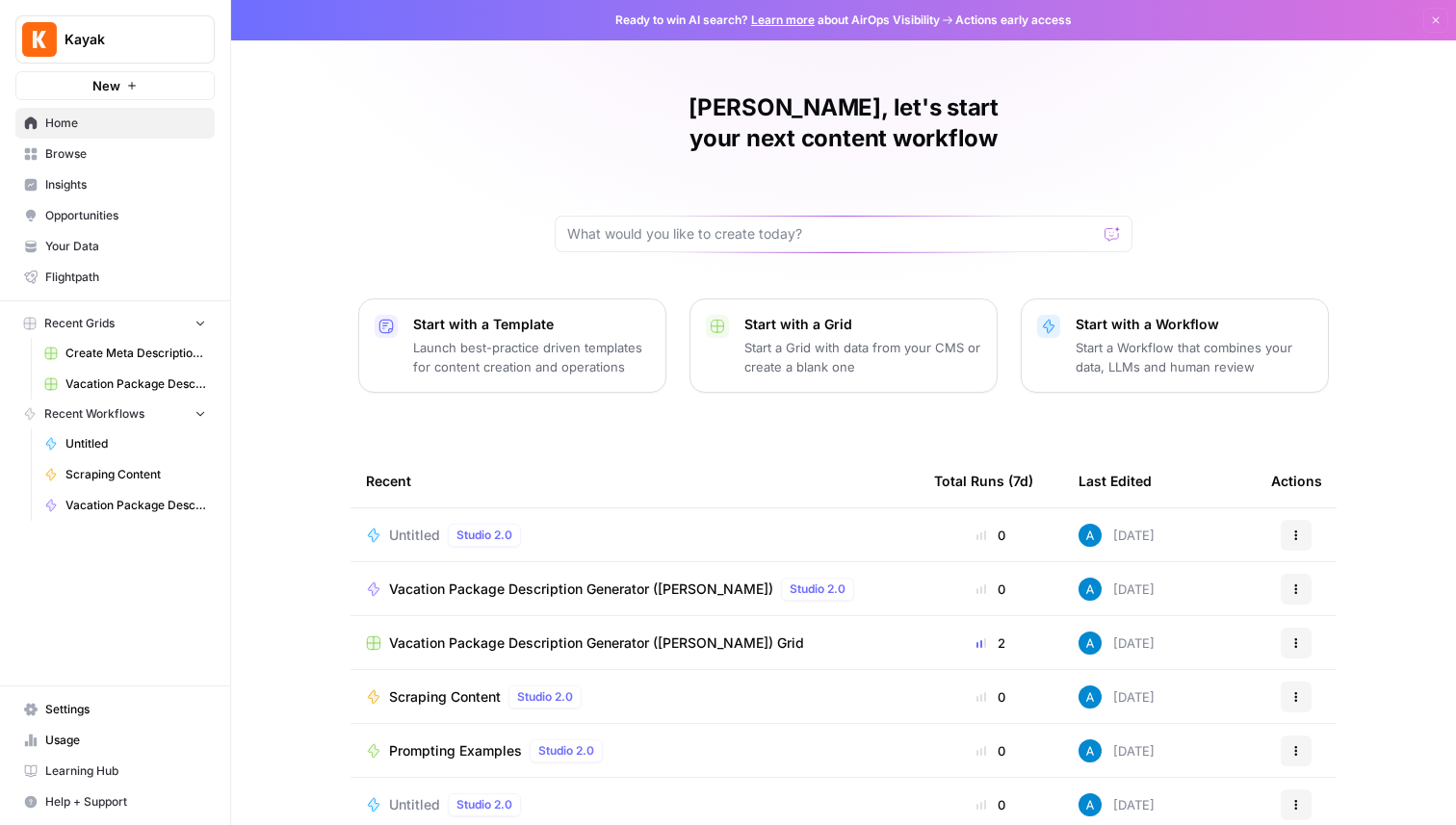
click at [91, 256] on link "Your Data" at bounding box center [115, 246] width 200 height 30
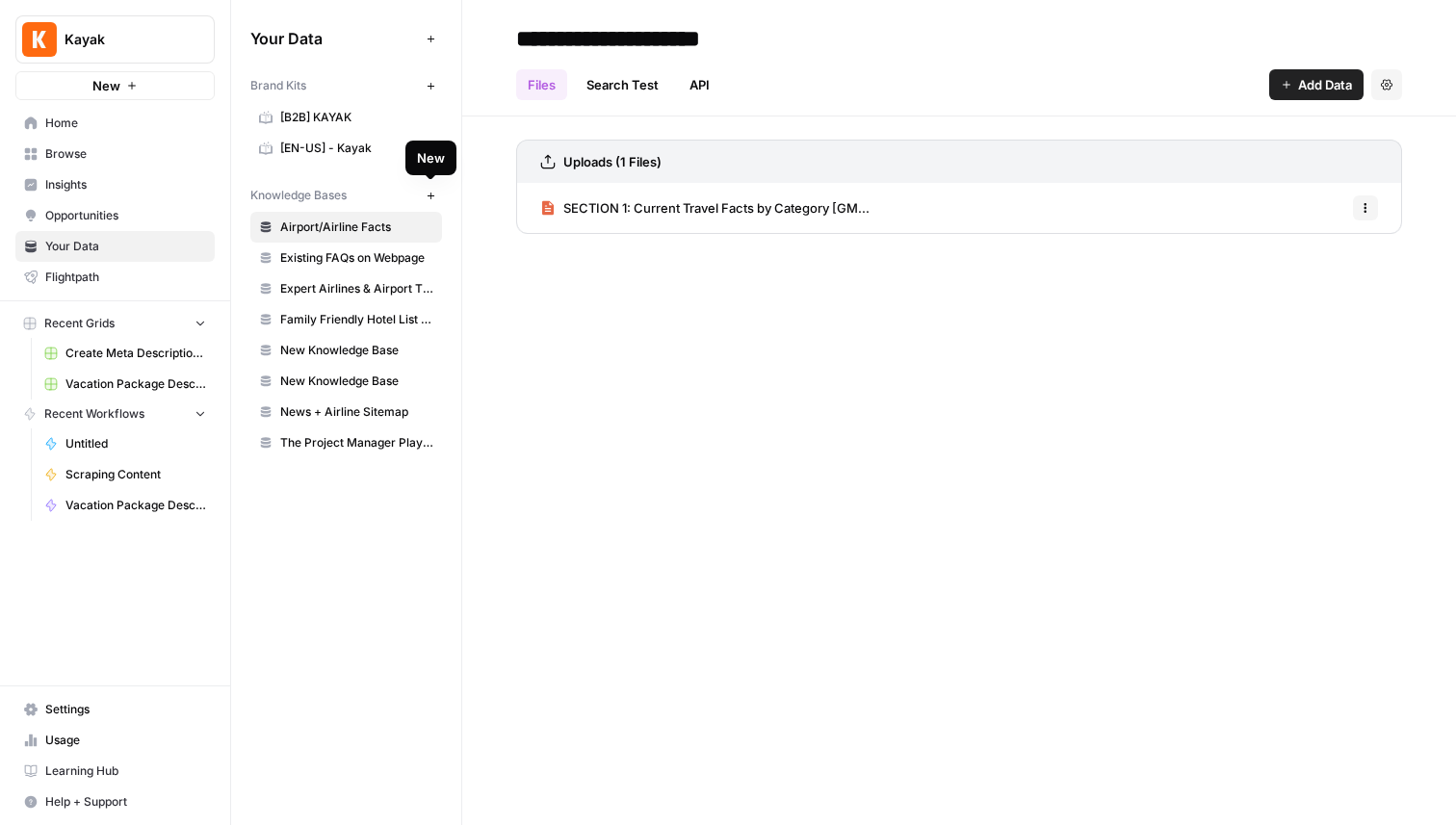
click at [434, 200] on icon "button" at bounding box center [431, 196] width 11 height 11
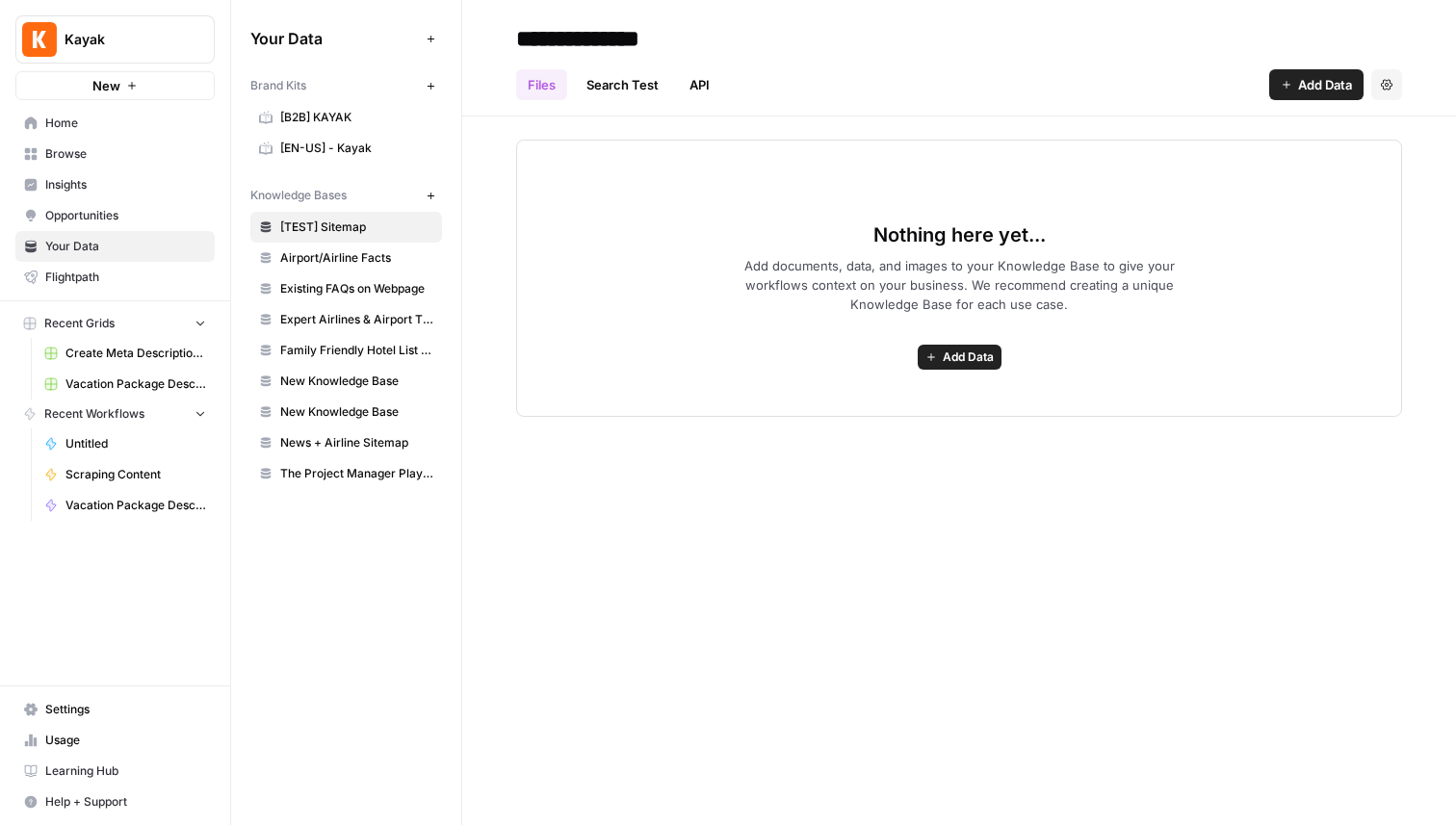
type input "**********"
click at [1316, 86] on span "Add Data" at bounding box center [1325, 85] width 54 height 20
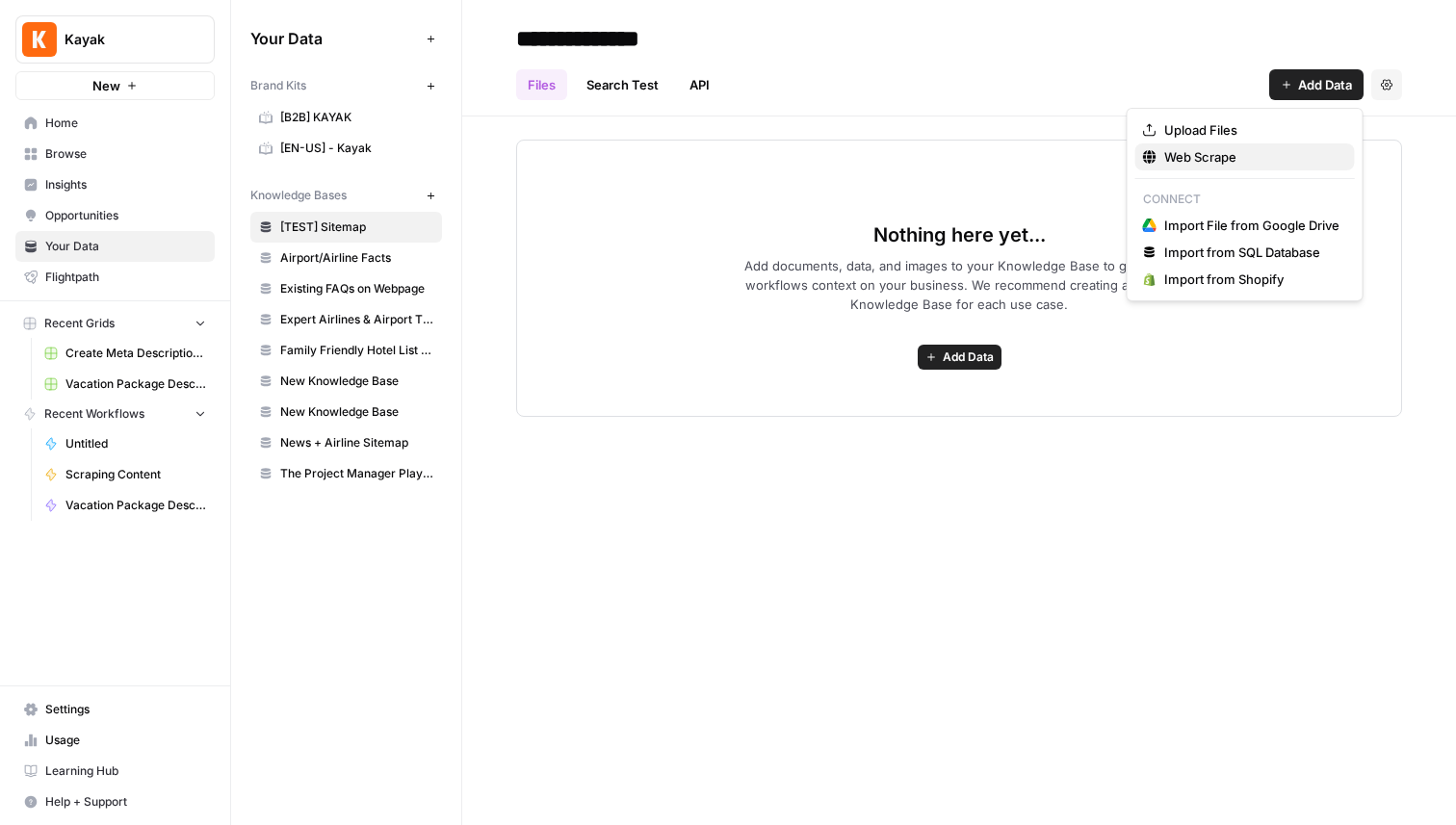
click at [1197, 156] on span "Web Scrape" at bounding box center [1251, 158] width 175 height 20
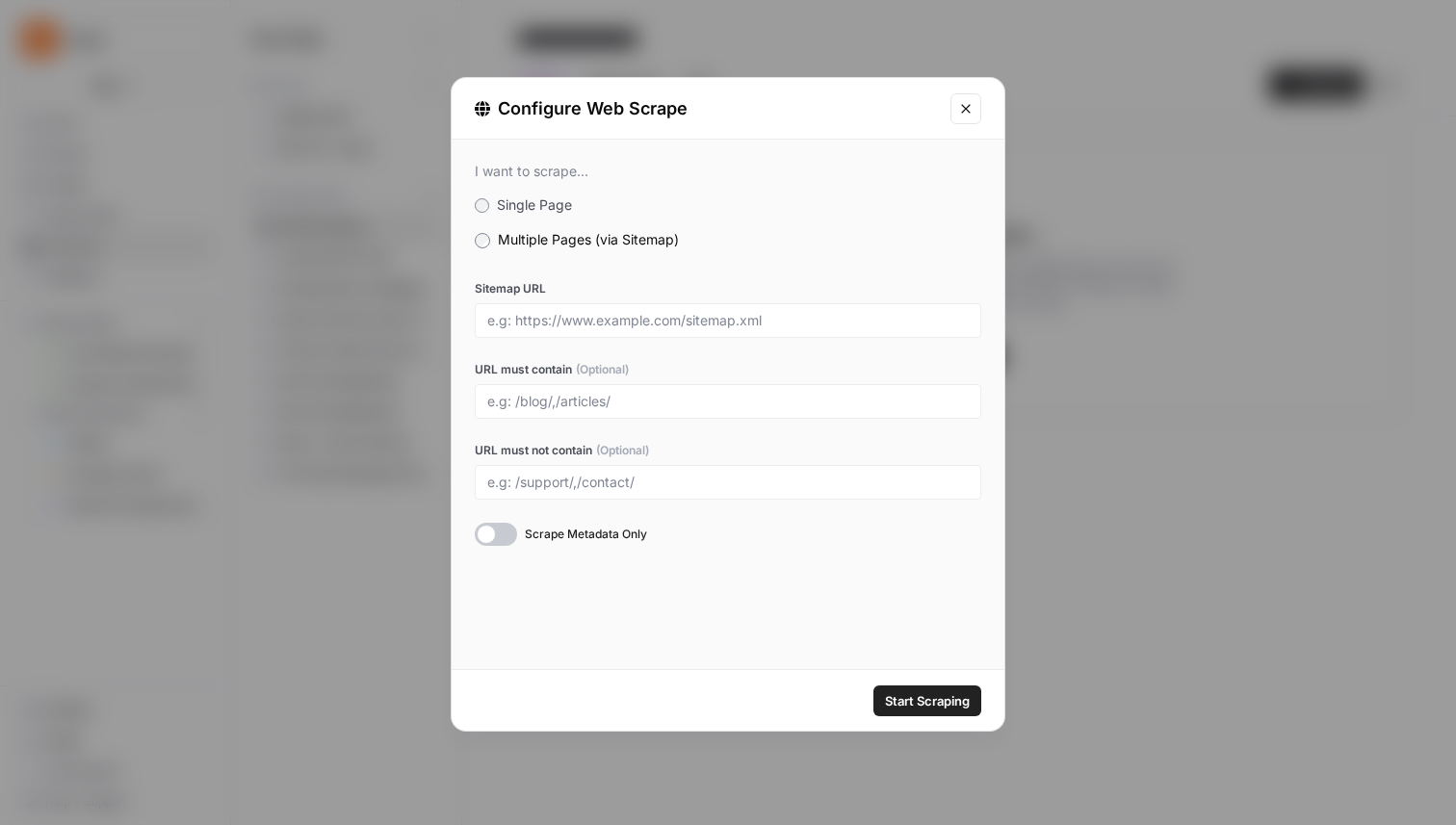
click at [503, 532] on div at bounding box center [495, 534] width 42 height 23
click at [969, 109] on icon "Close modal" at bounding box center [966, 109] width 16 height 16
